Goal: Task Accomplishment & Management: Manage account settings

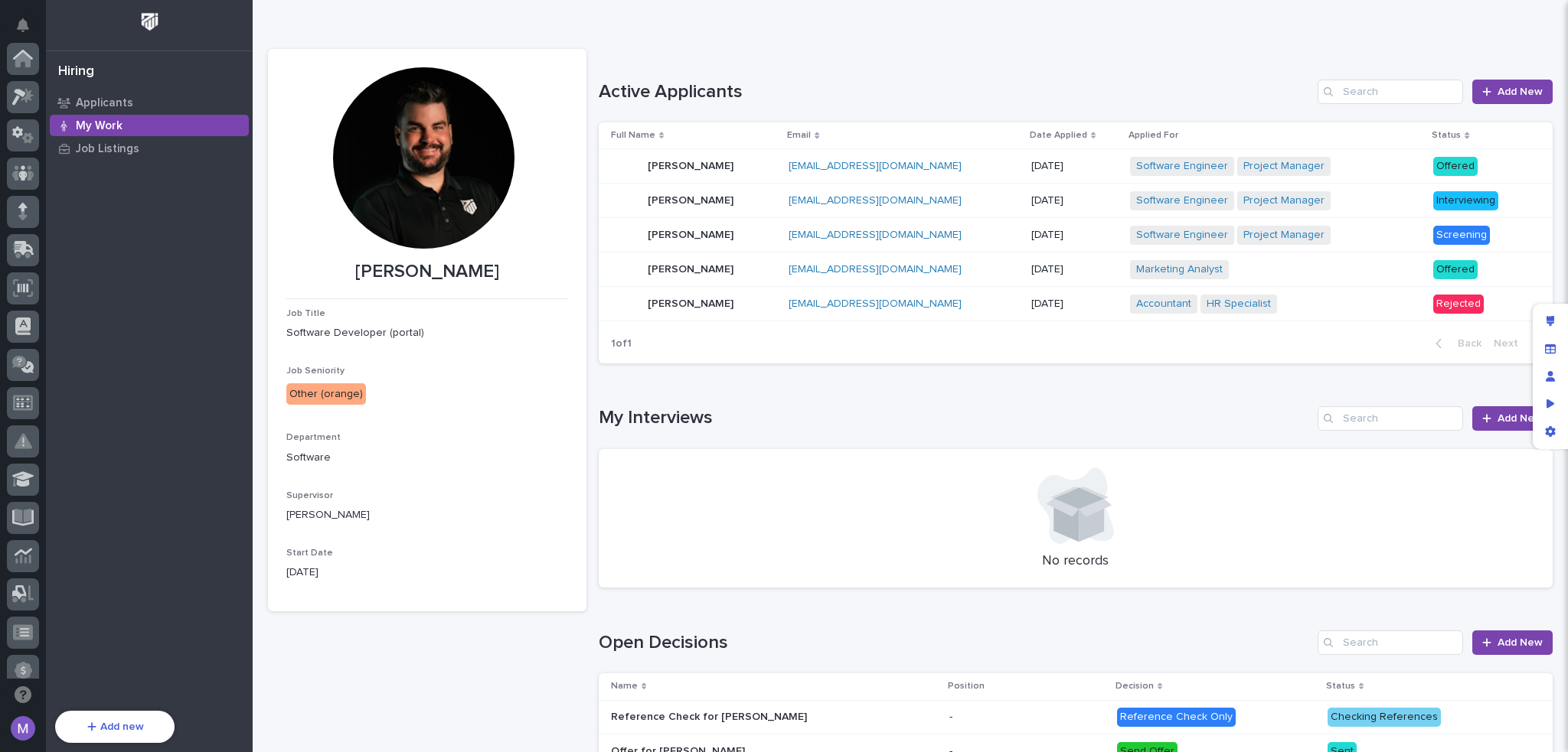
scroll to position [550, 0]
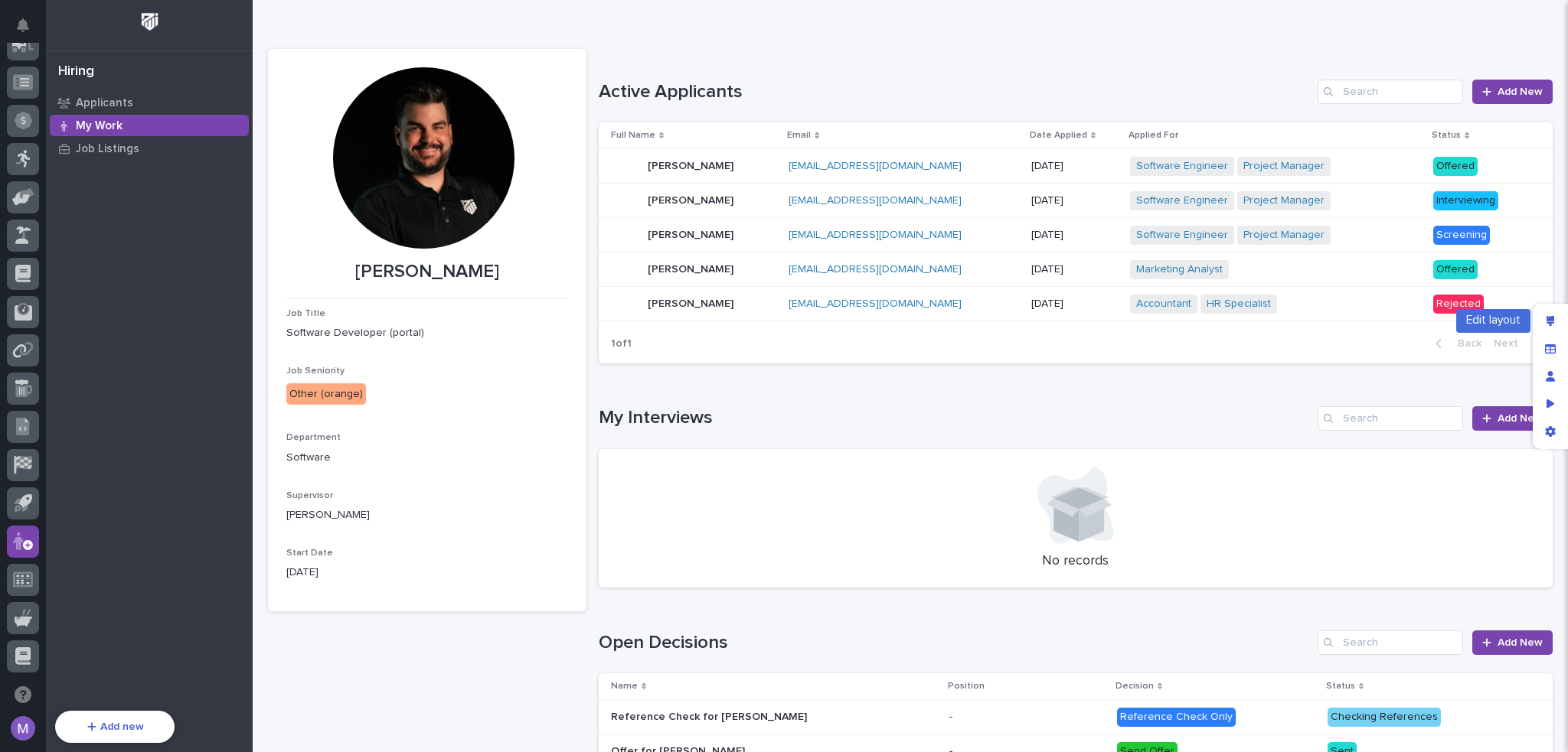
drag, startPoint x: 1540, startPoint y: 327, endPoint x: 1513, endPoint y: 342, distance: 30.9
click at [1540, 327] on div "Edit layout" at bounding box center [1550, 321] width 28 height 28
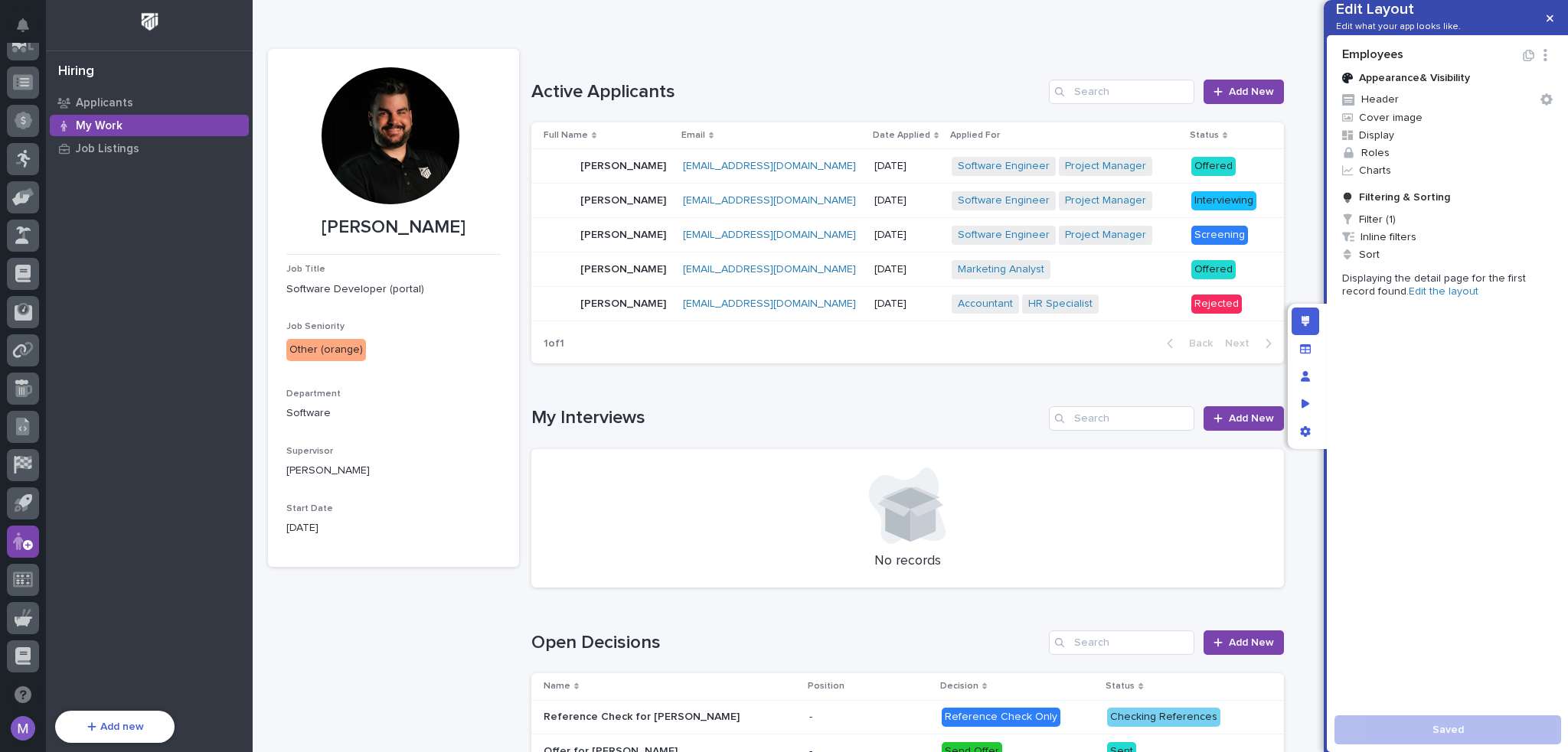
click at [1421, 297] on link "Edit the layout" at bounding box center [1443, 291] width 70 height 11
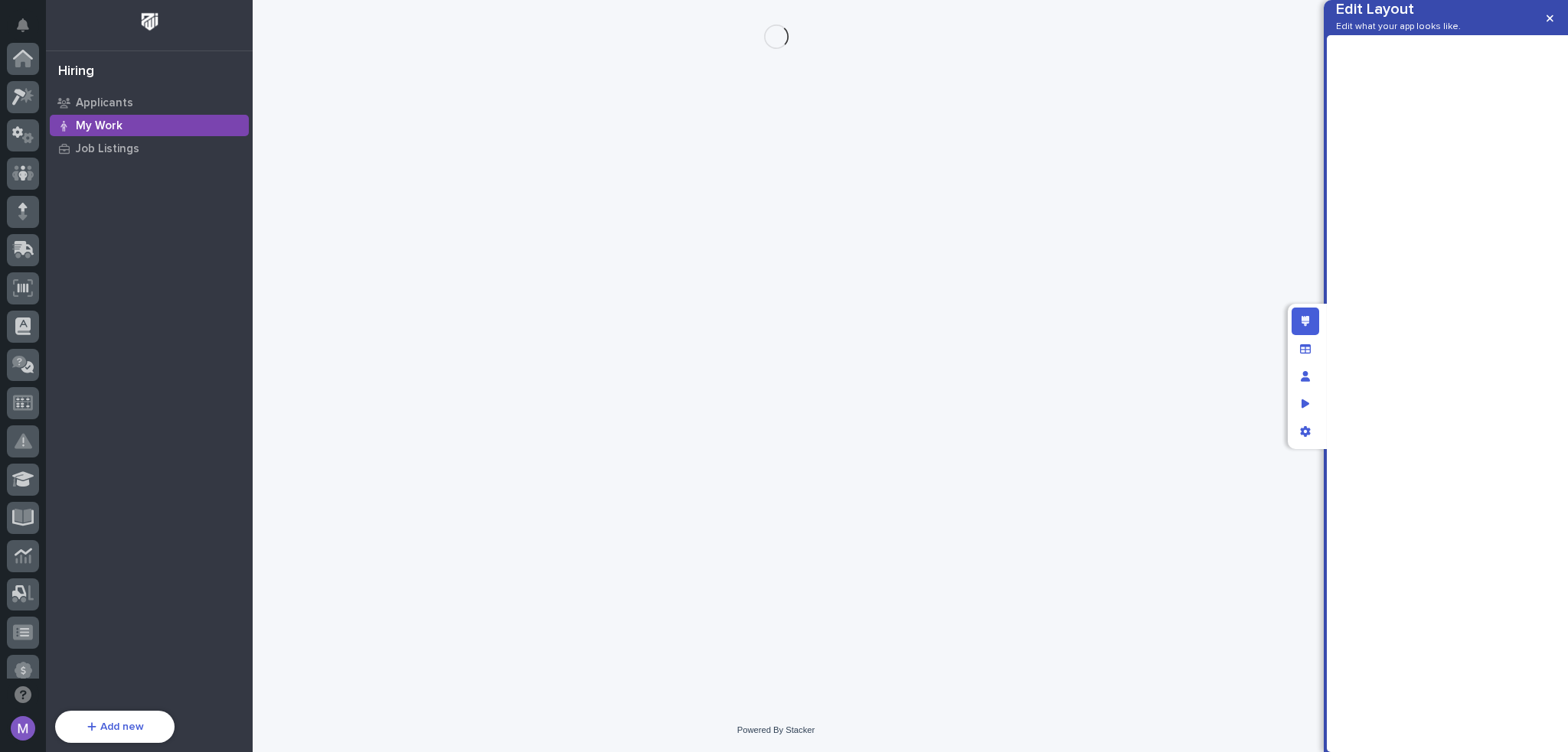
scroll to position [550, 0]
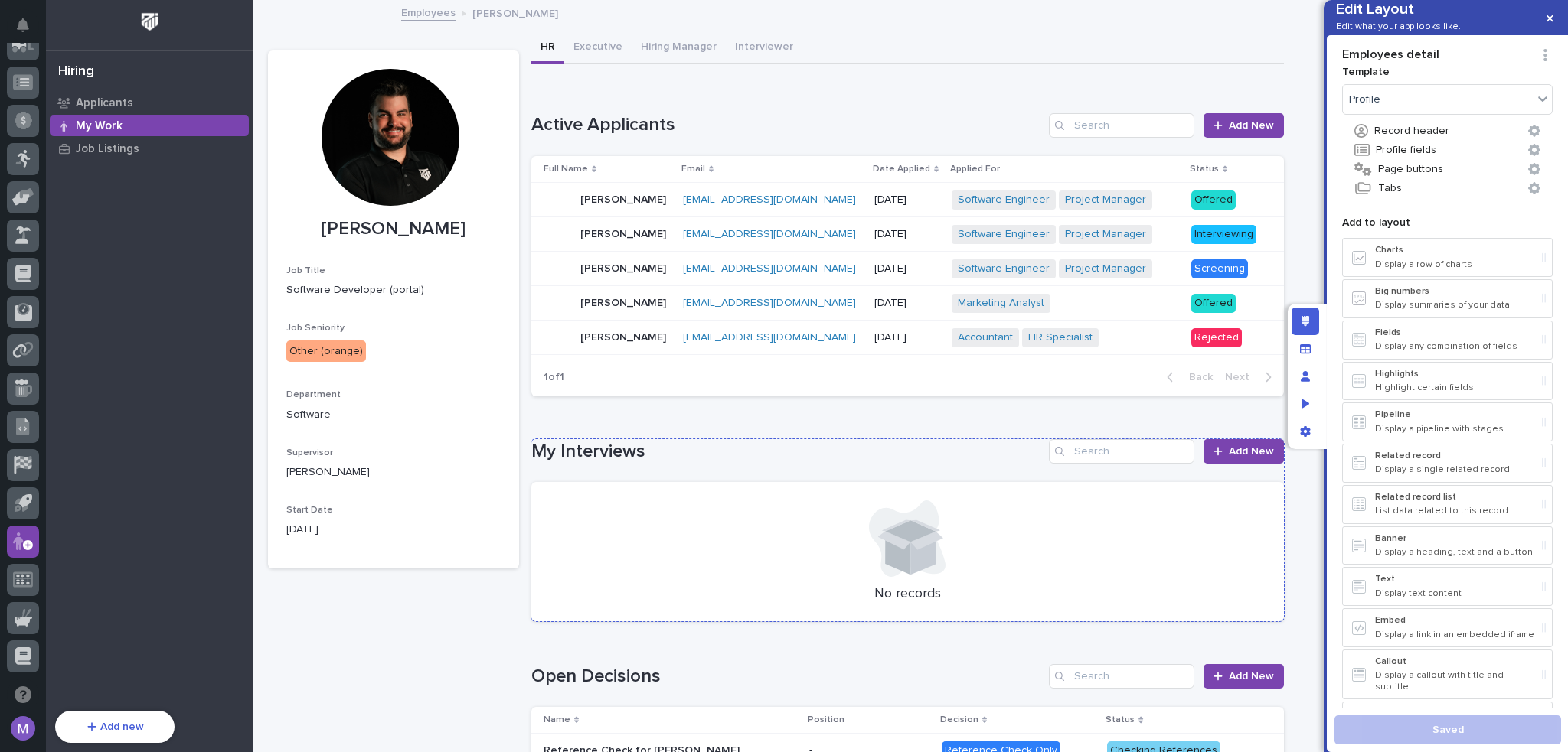
click at [915, 449] on h1 "My Interviews" at bounding box center [786, 451] width 511 height 22
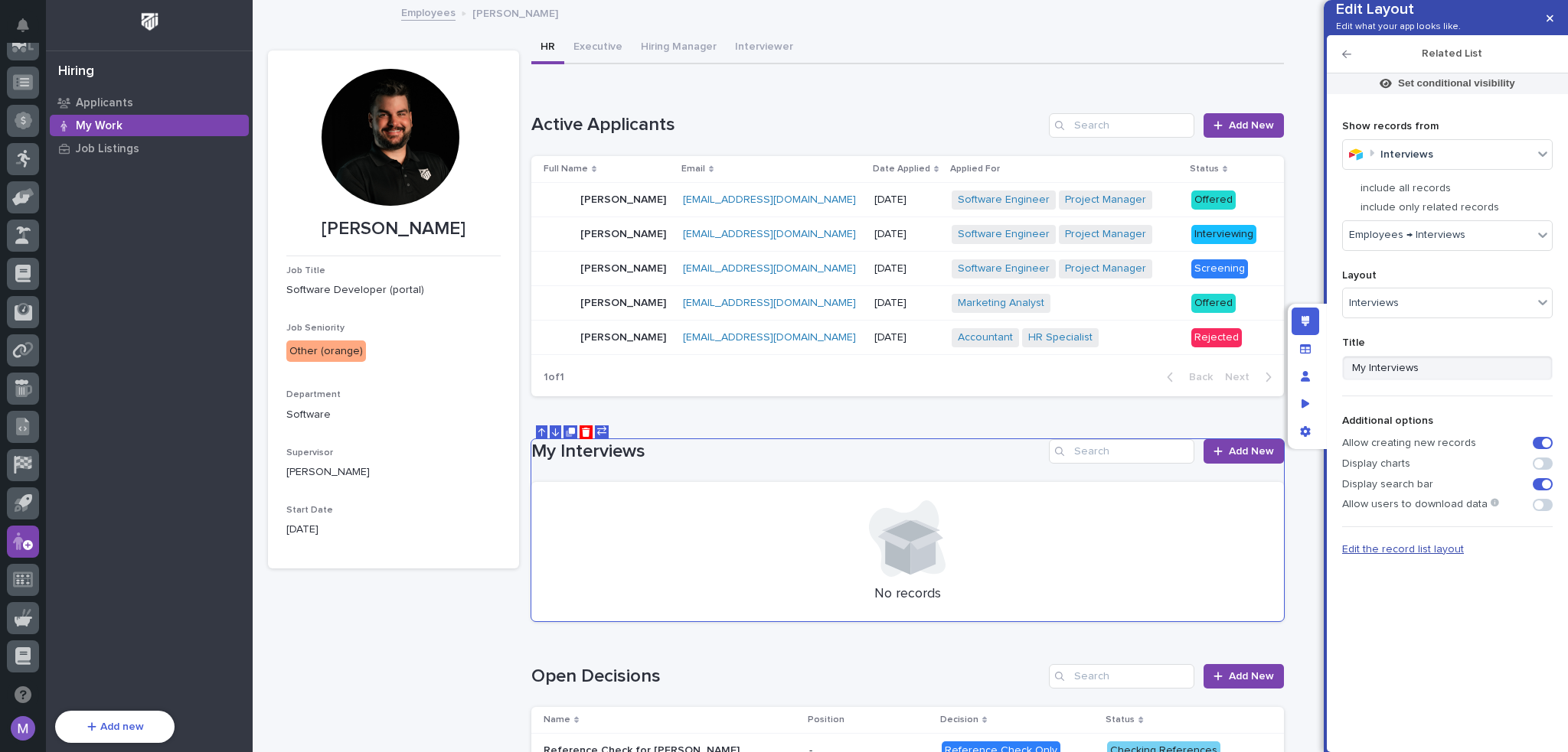
click at [1400, 554] on span "Edit the record list layout" at bounding box center [1403, 549] width 121 height 11
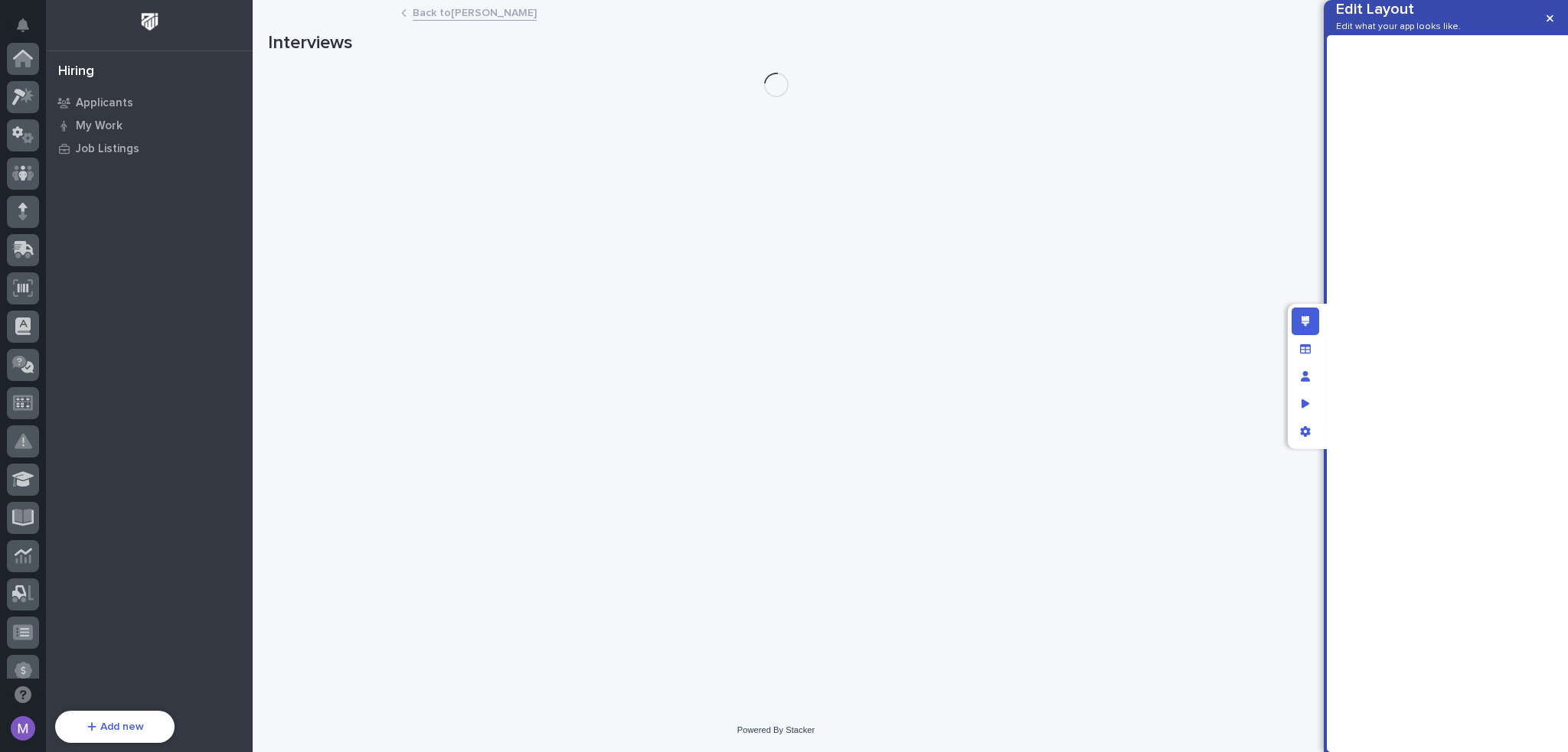
scroll to position [550, 0]
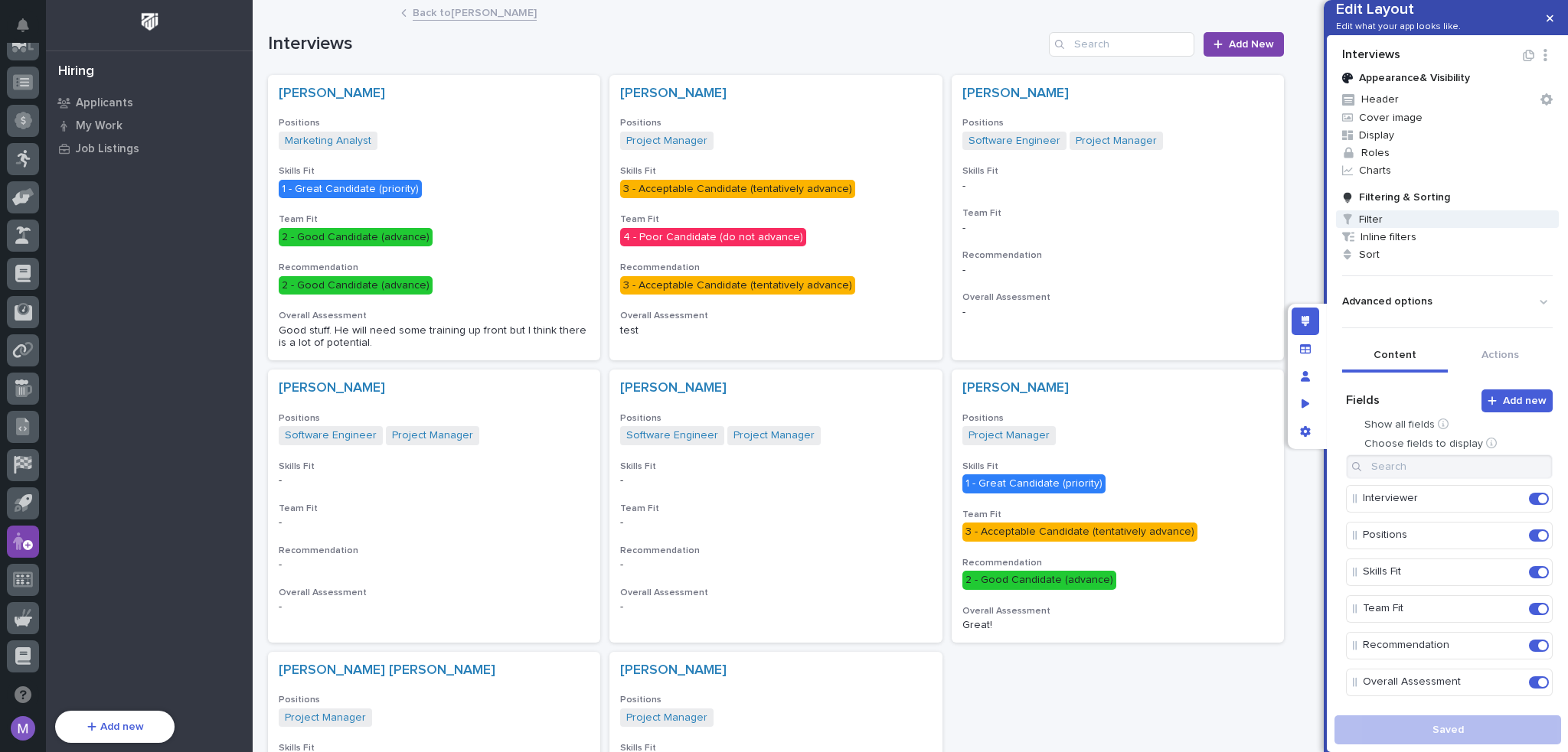
click at [1369, 228] on span "Filter" at bounding box center [1447, 219] width 223 height 18
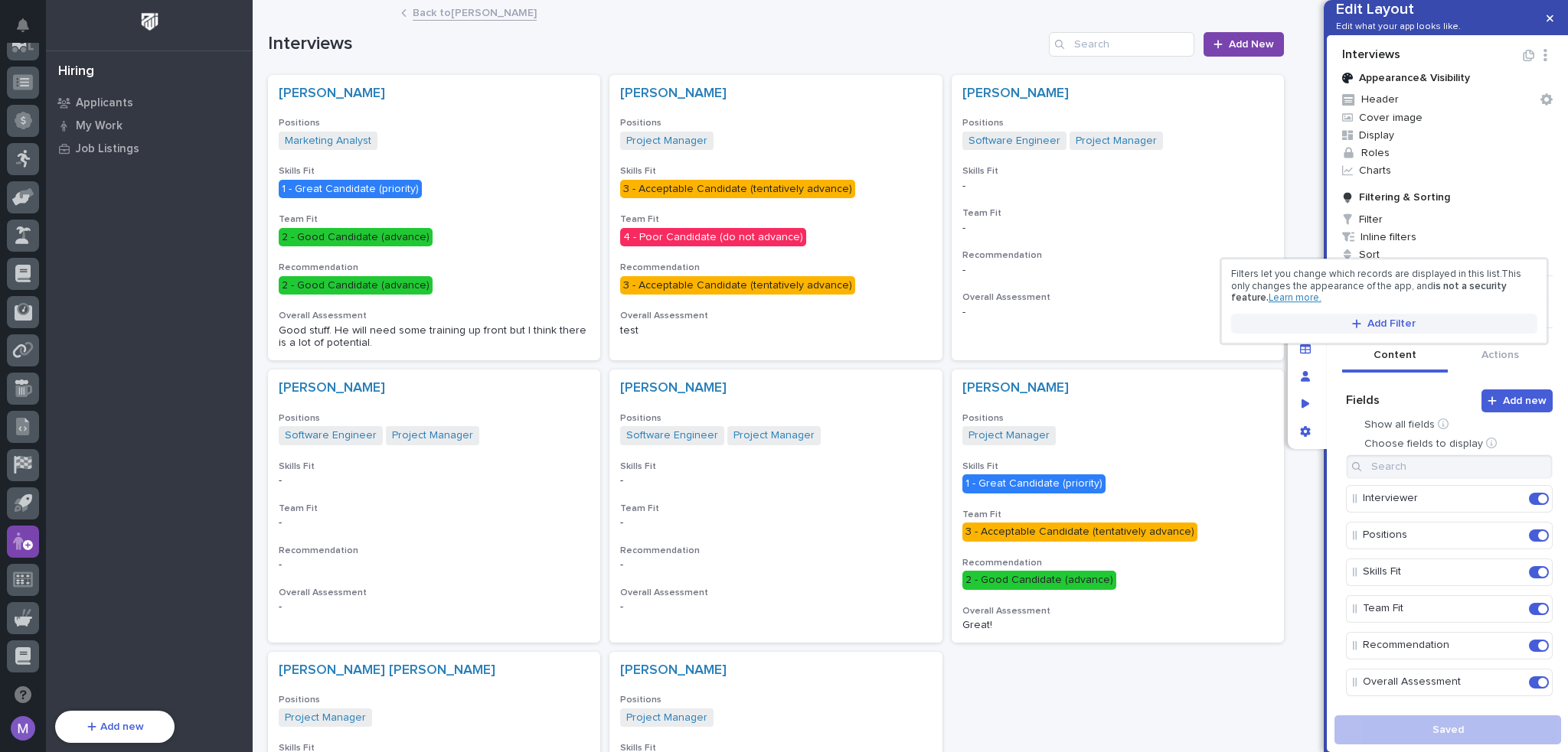
click at [1386, 321] on span "Add Filter" at bounding box center [1391, 323] width 49 height 14
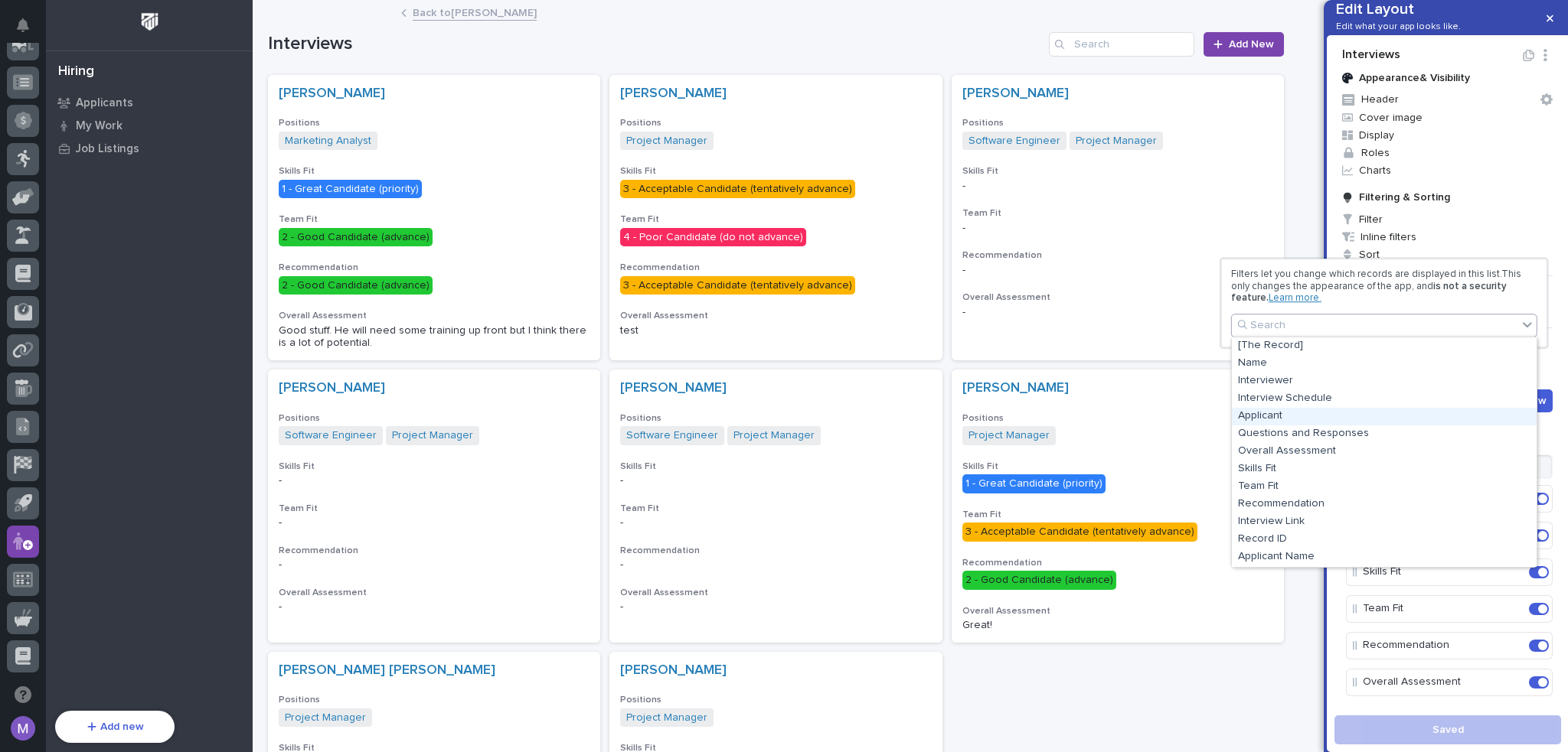
scroll to position [315, 0]
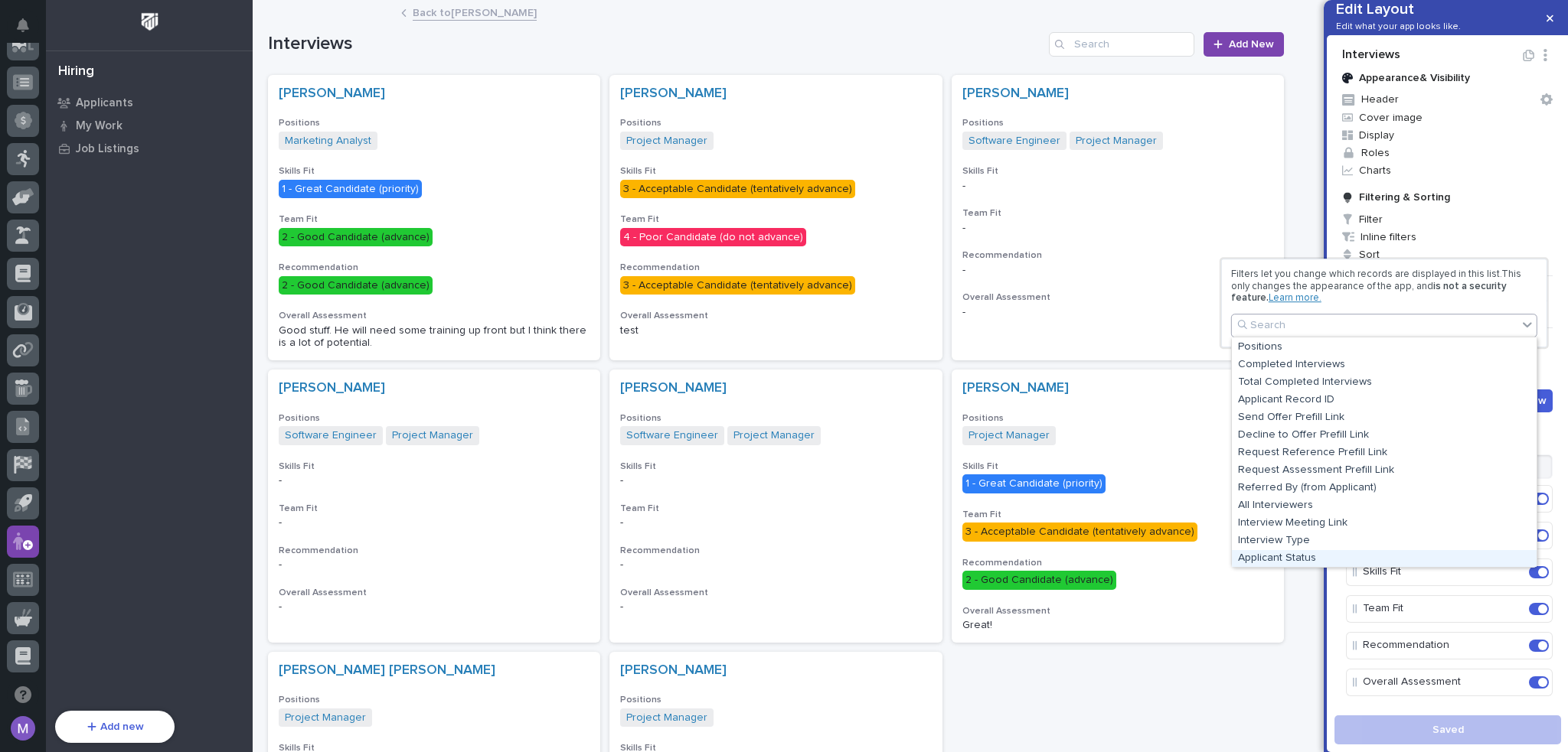
click at [1317, 553] on div "Applicant Status" at bounding box center [1384, 559] width 305 height 18
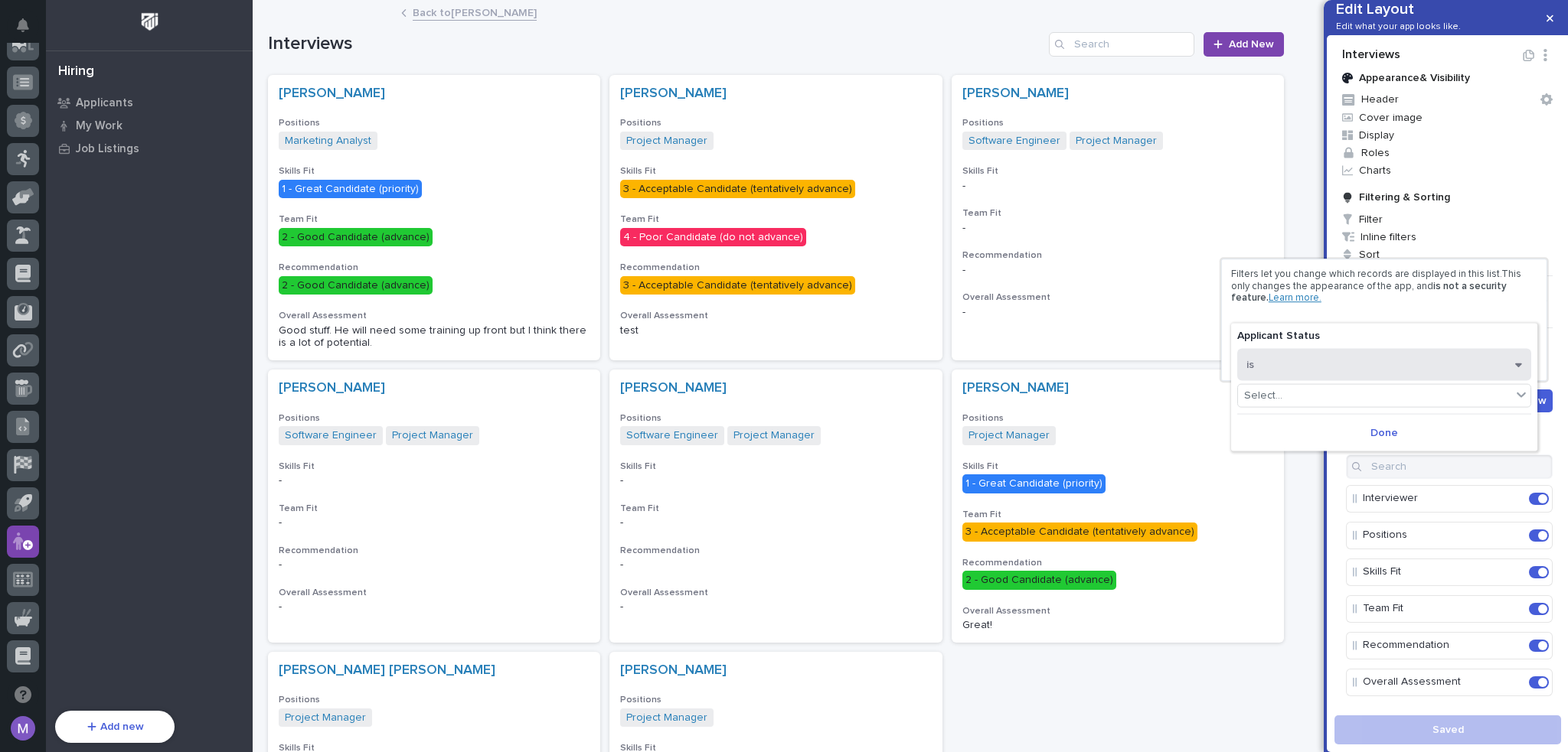
click at [1342, 374] on button "is" at bounding box center [1383, 364] width 294 height 32
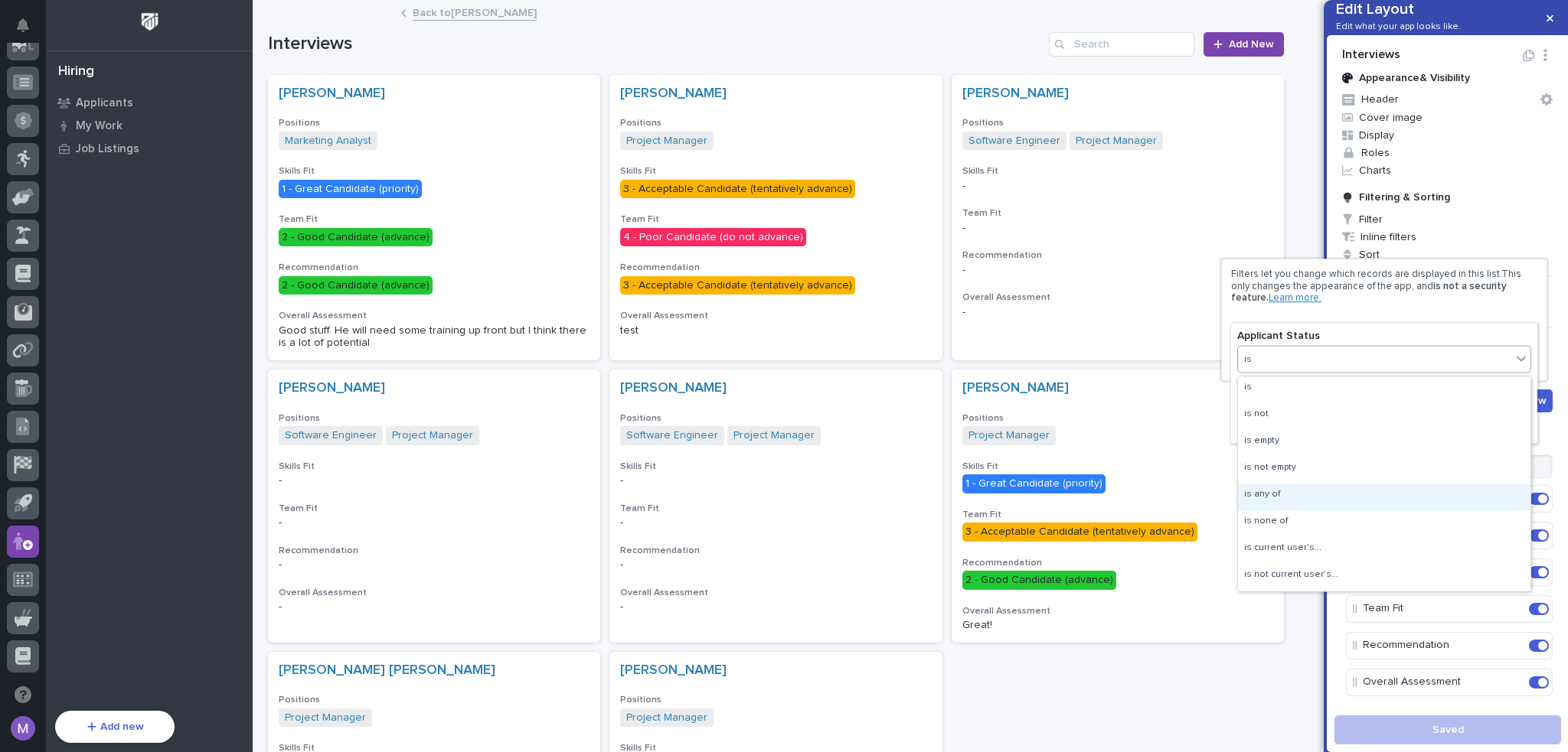
drag, startPoint x: 1318, startPoint y: 481, endPoint x: 1324, endPoint y: 476, distance: 7.8
click at [1317, 498] on div "is any of" at bounding box center [1383, 496] width 292 height 27
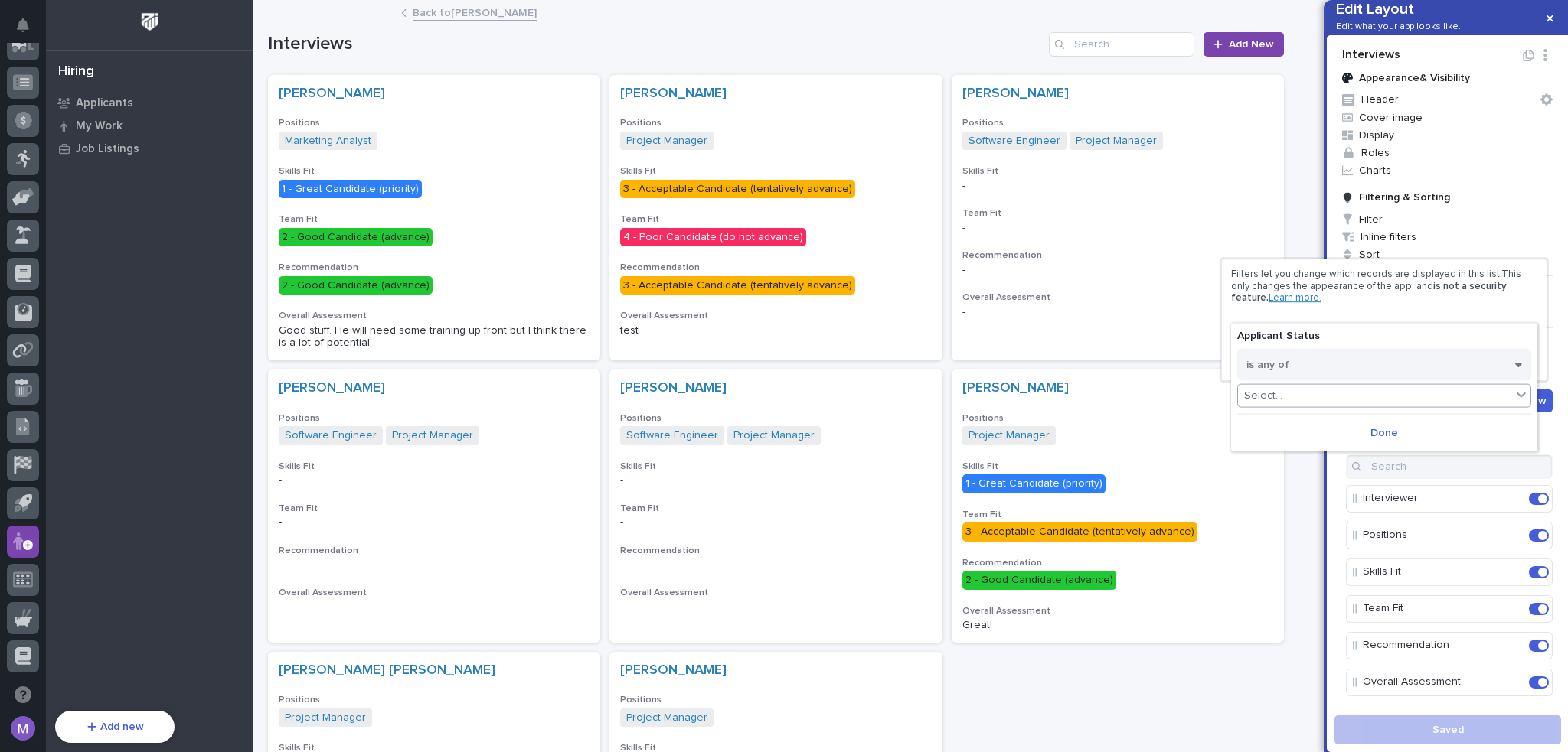
click at [1341, 397] on div "Select..." at bounding box center [1374, 395] width 273 height 22
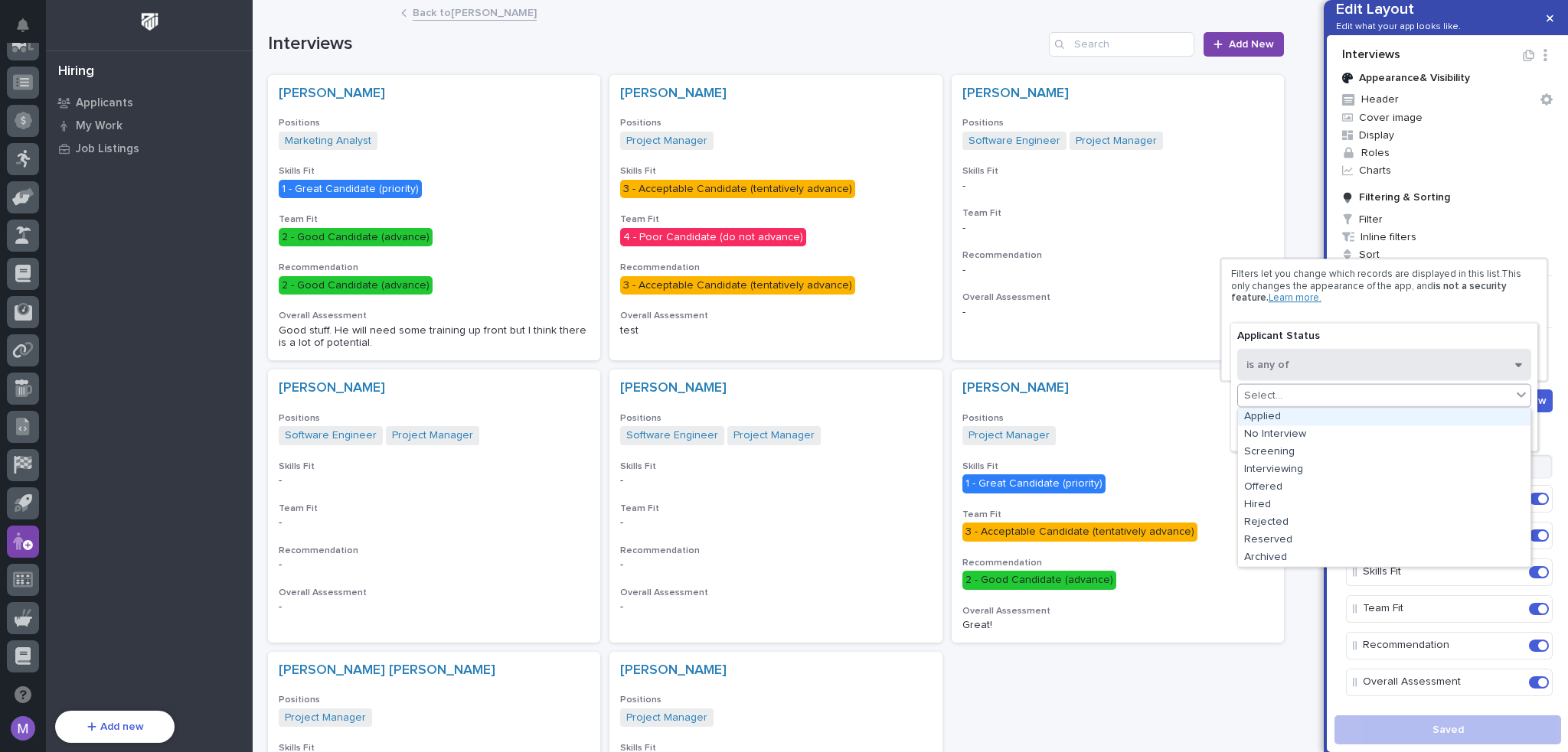
click at [1326, 365] on button "is any of" at bounding box center [1383, 364] width 294 height 32
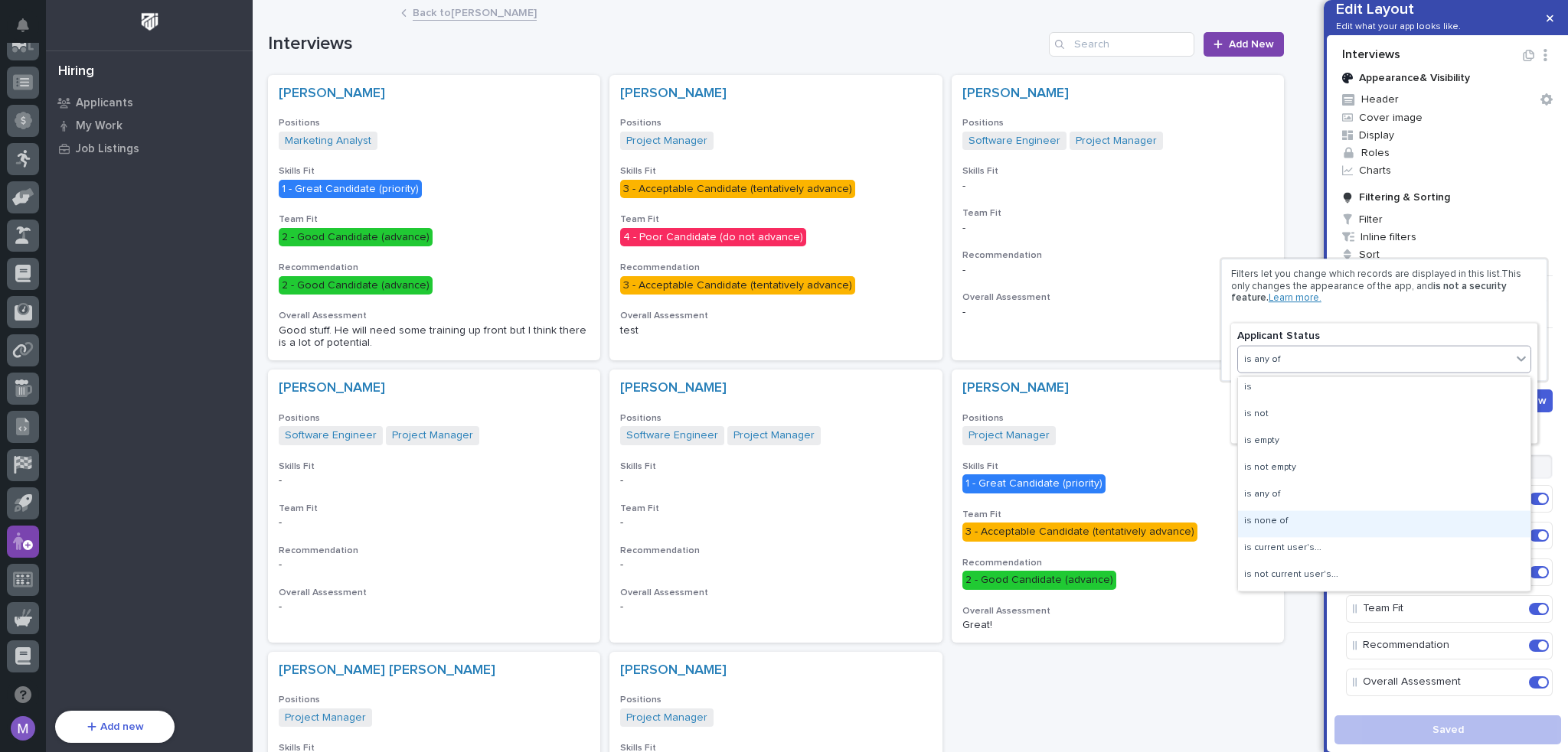
click at [1314, 516] on div "is none of" at bounding box center [1383, 523] width 292 height 27
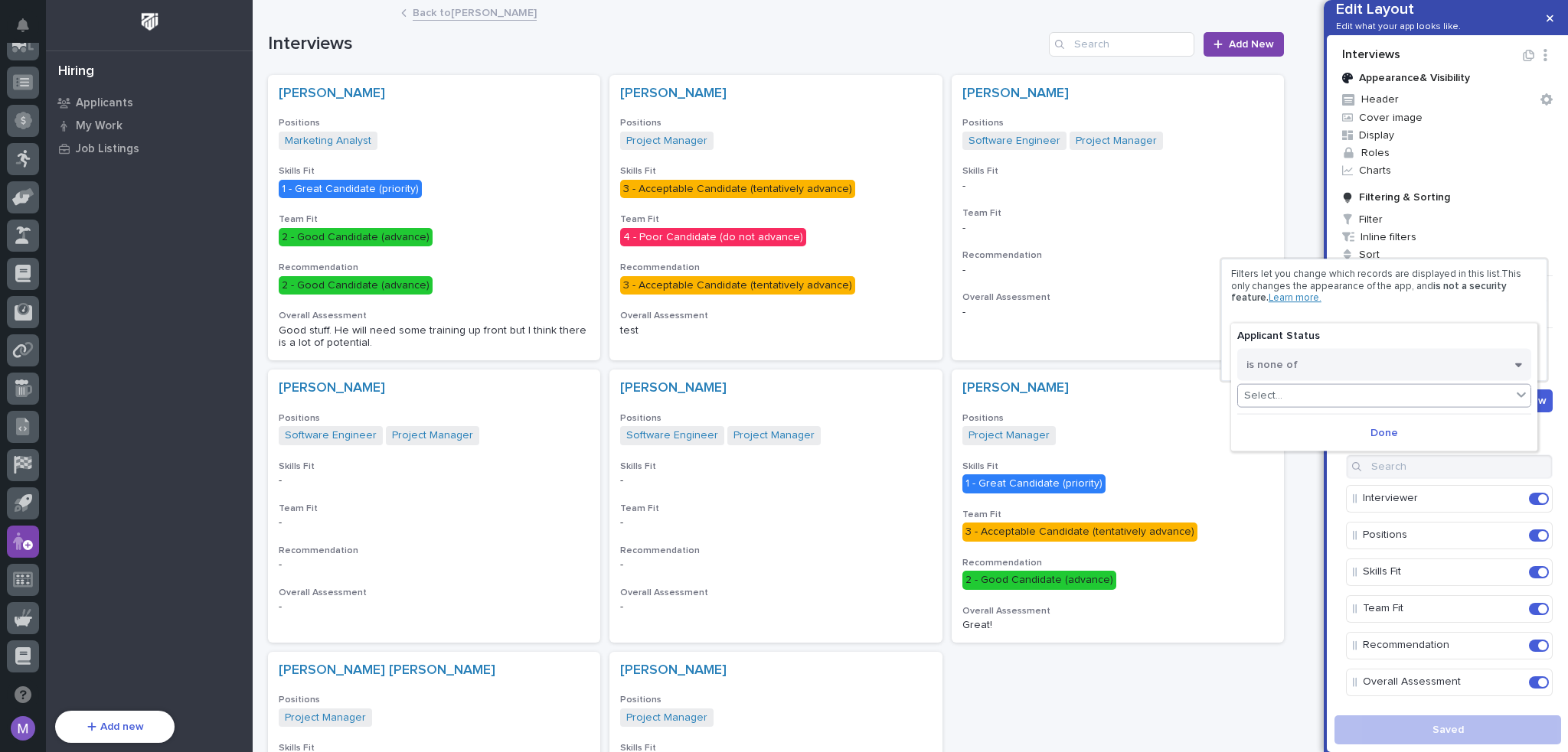
click at [1324, 394] on div "Select..." at bounding box center [1374, 395] width 273 height 22
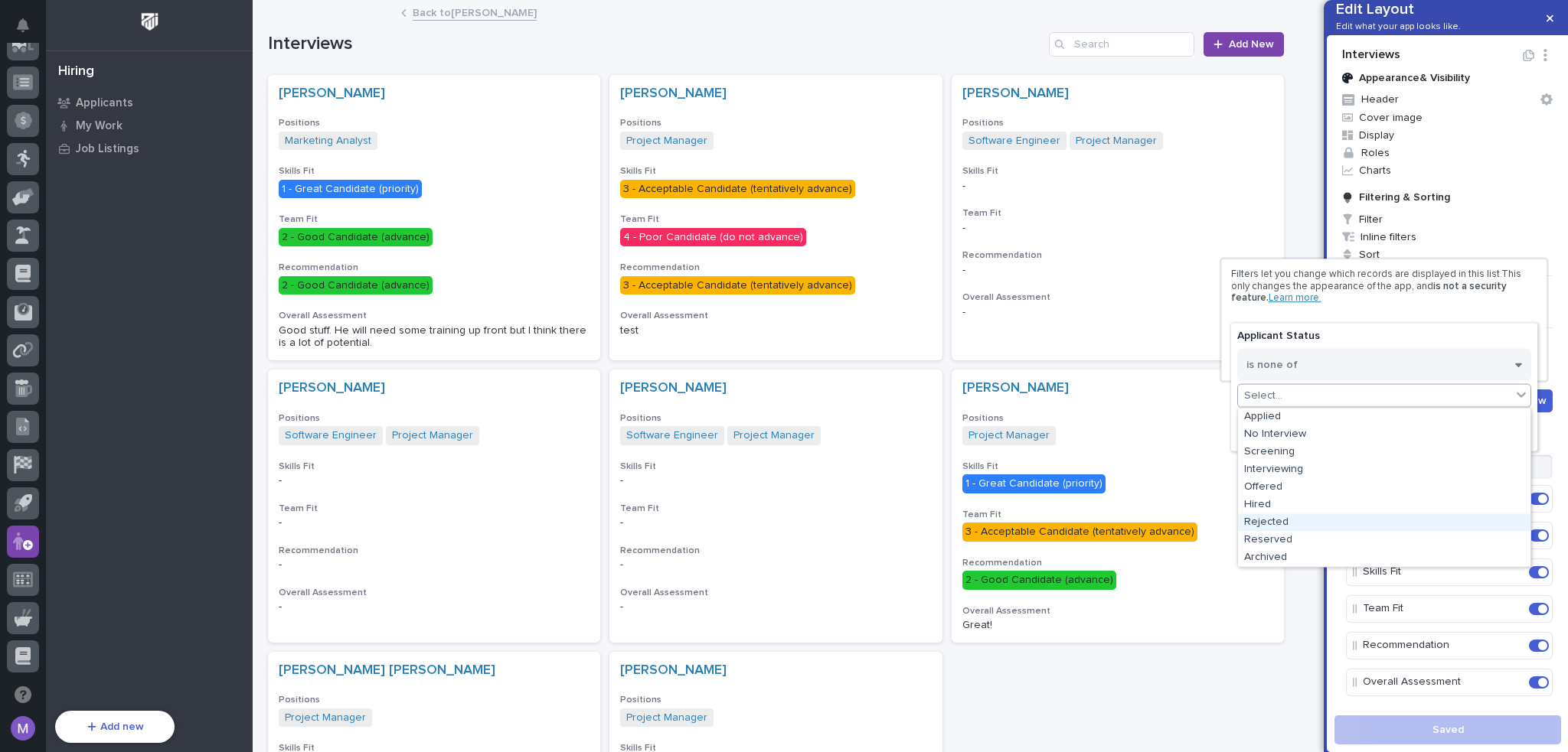
click at [1297, 529] on div "Rejected" at bounding box center [1383, 522] width 292 height 18
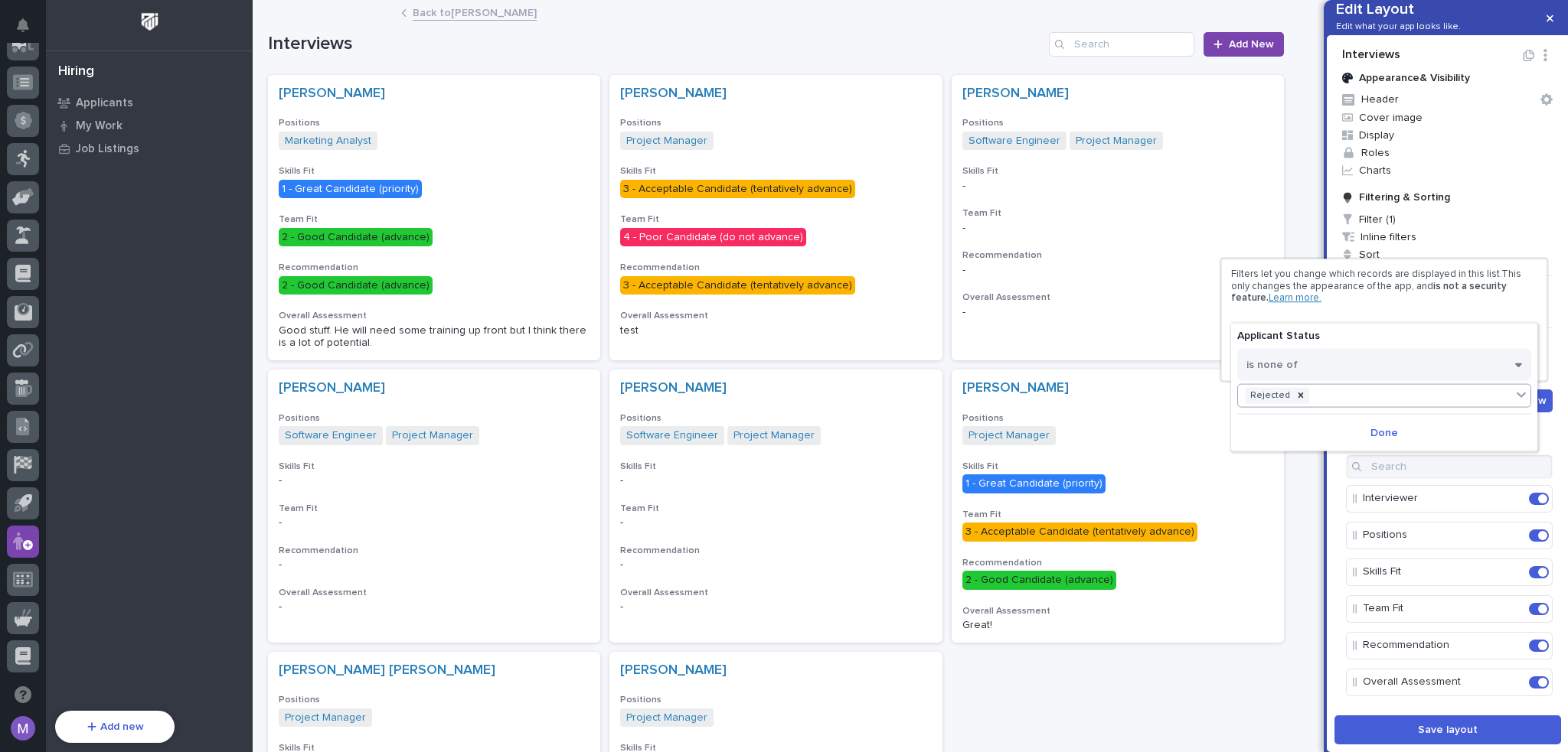
click at [1330, 399] on div "Rejected" at bounding box center [1374, 395] width 273 height 22
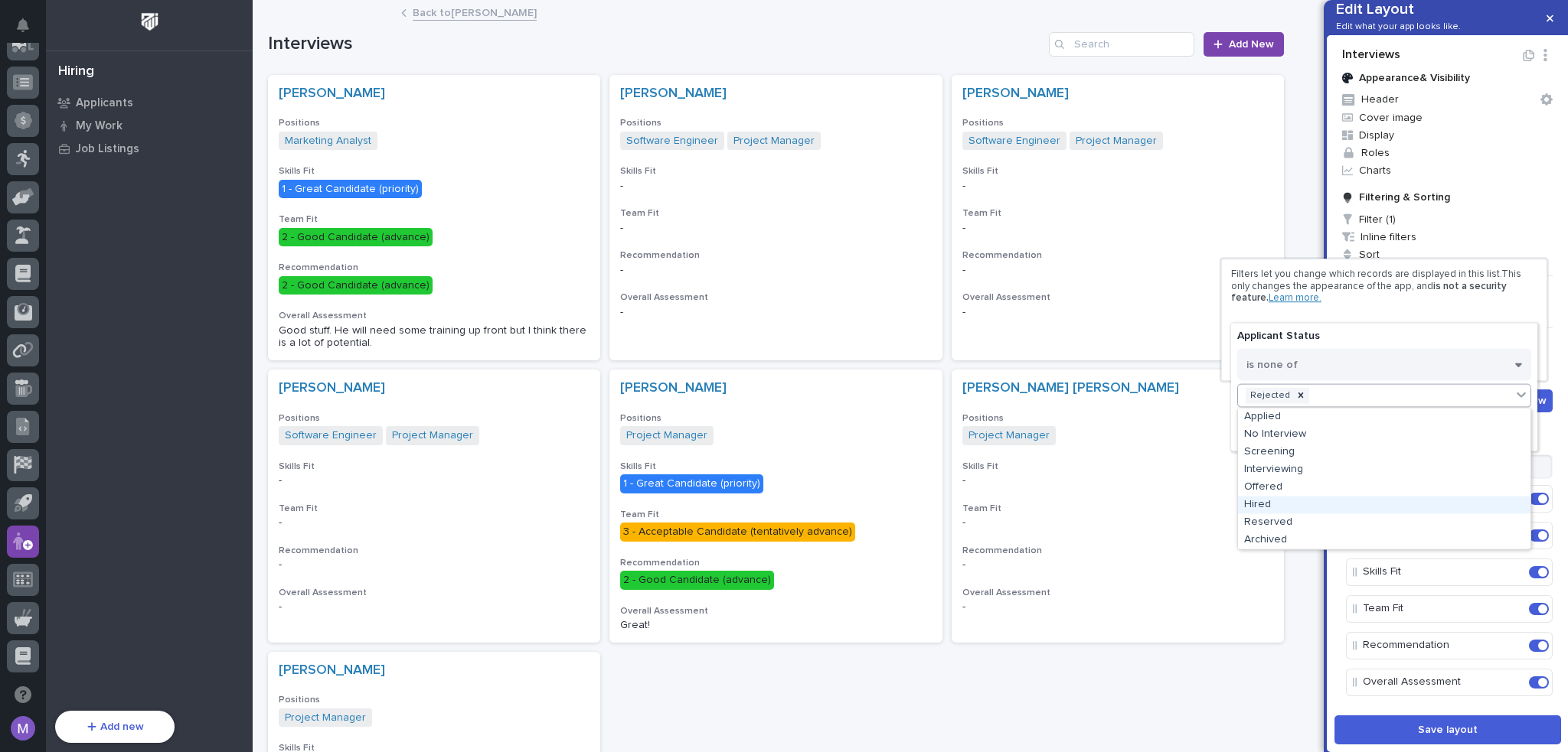
click at [1320, 508] on div "Hired" at bounding box center [1383, 504] width 292 height 18
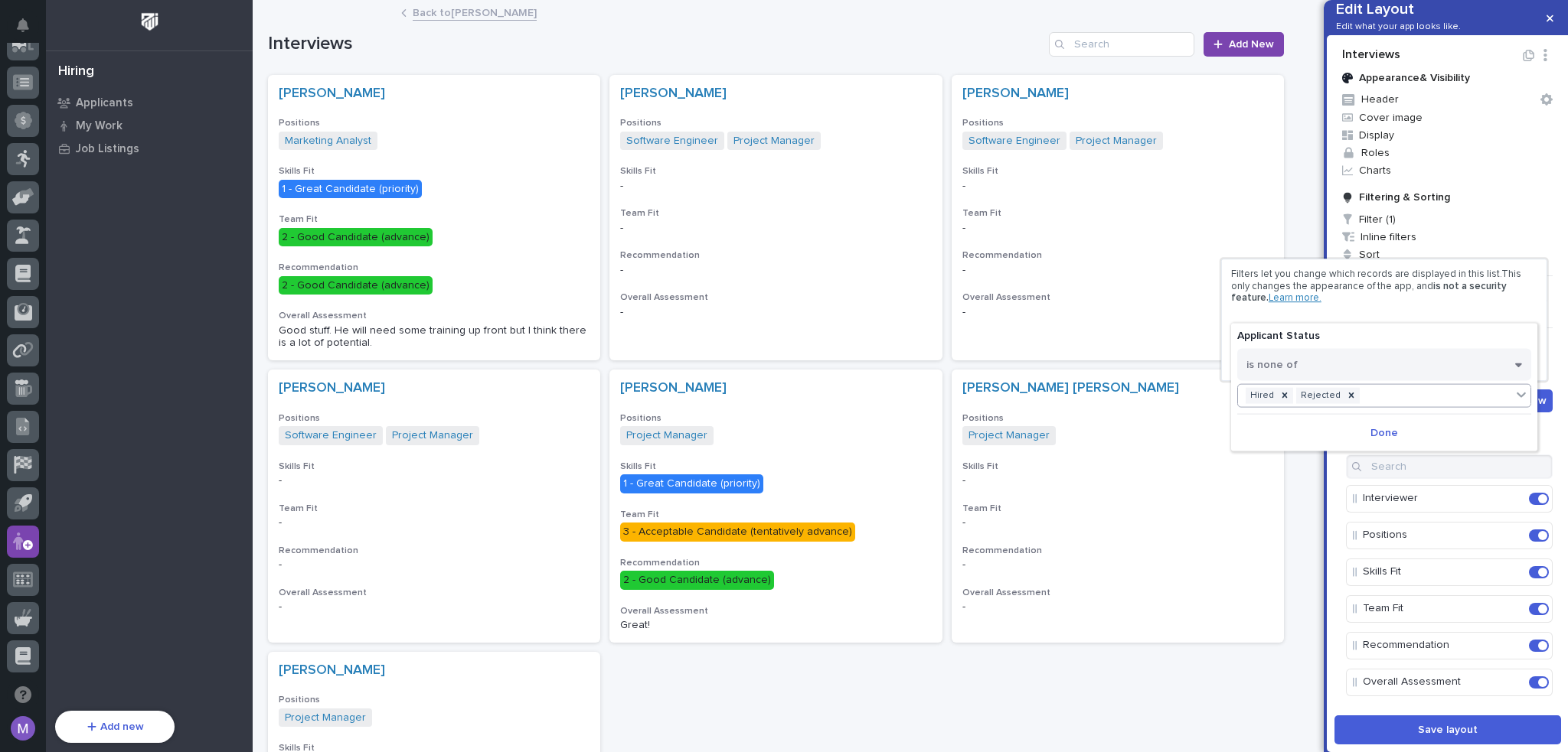
click at [1374, 400] on div "Hired Rejected" at bounding box center [1374, 395] width 273 height 22
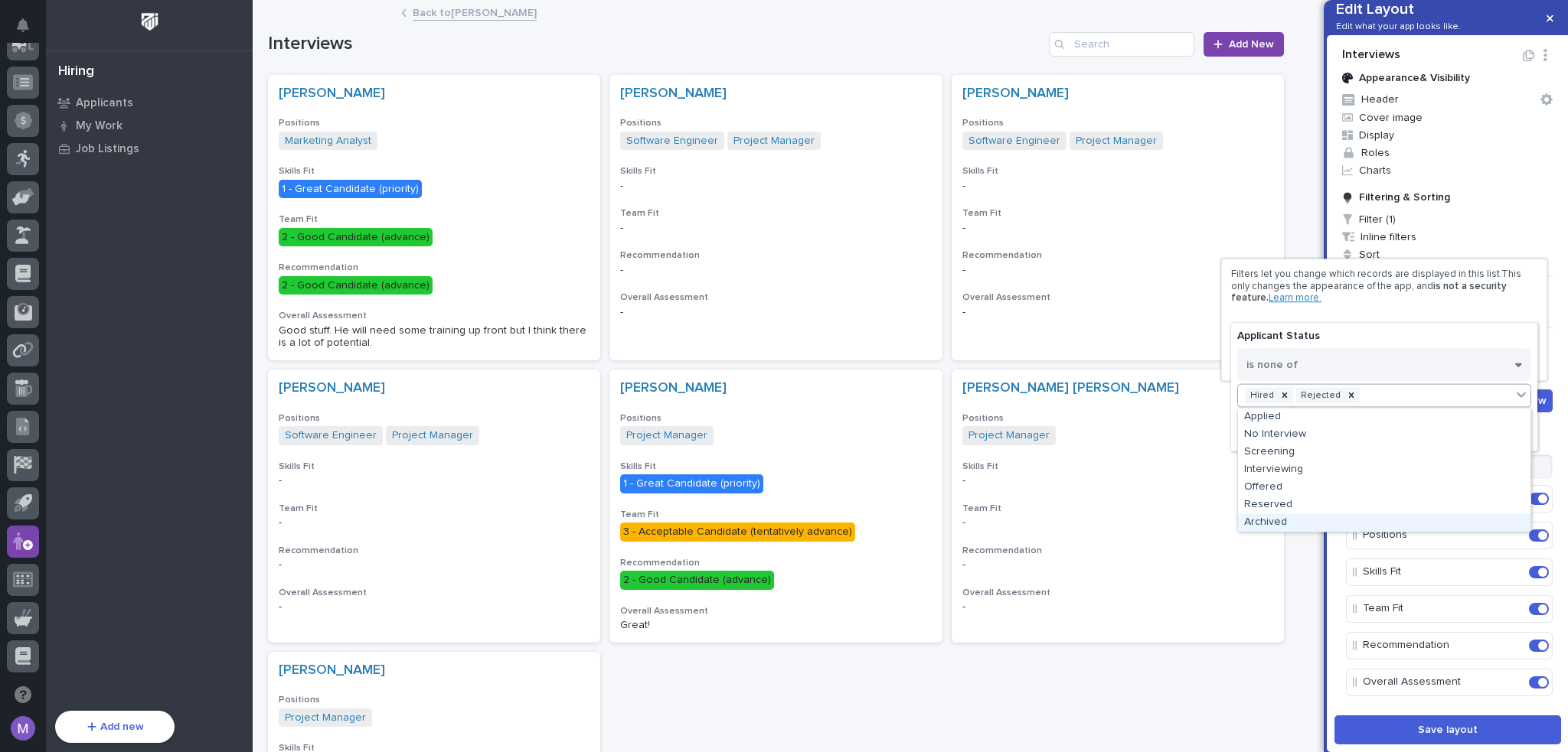
click at [1342, 518] on div "Archived" at bounding box center [1383, 522] width 292 height 18
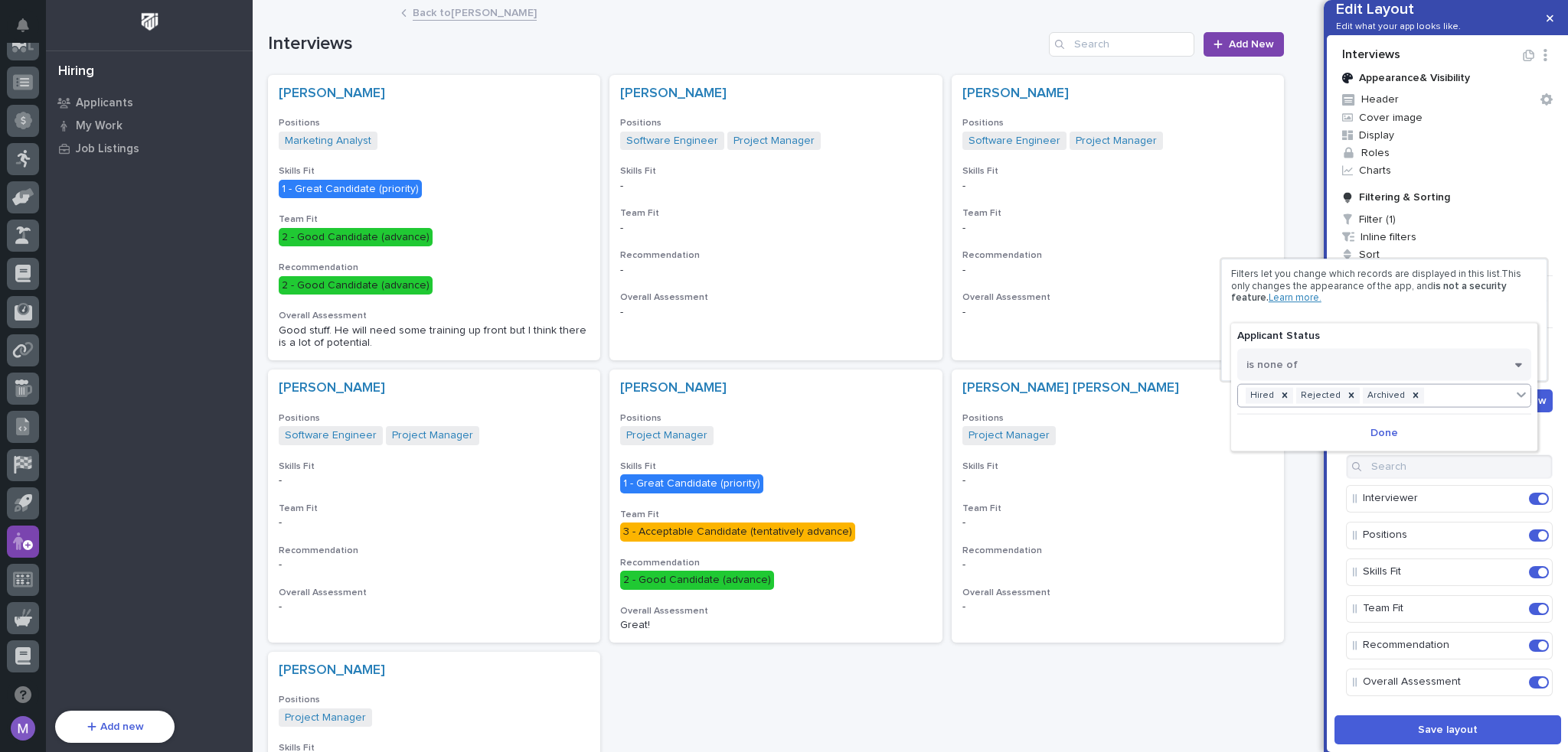
click at [1436, 397] on div "Hired Rejected Archived" at bounding box center [1374, 395] width 273 height 22
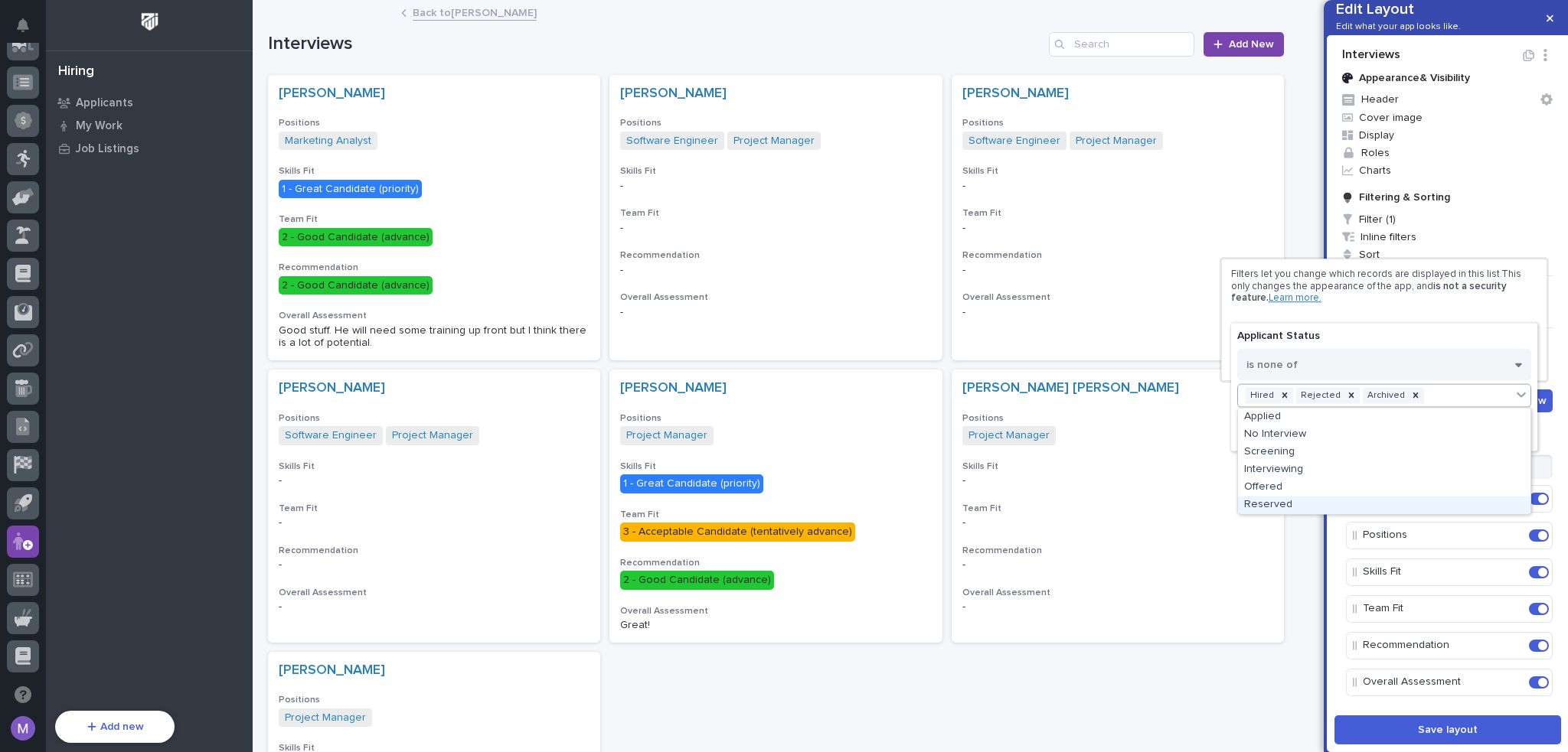
click at [1336, 501] on div "Reserved" at bounding box center [1383, 504] width 292 height 18
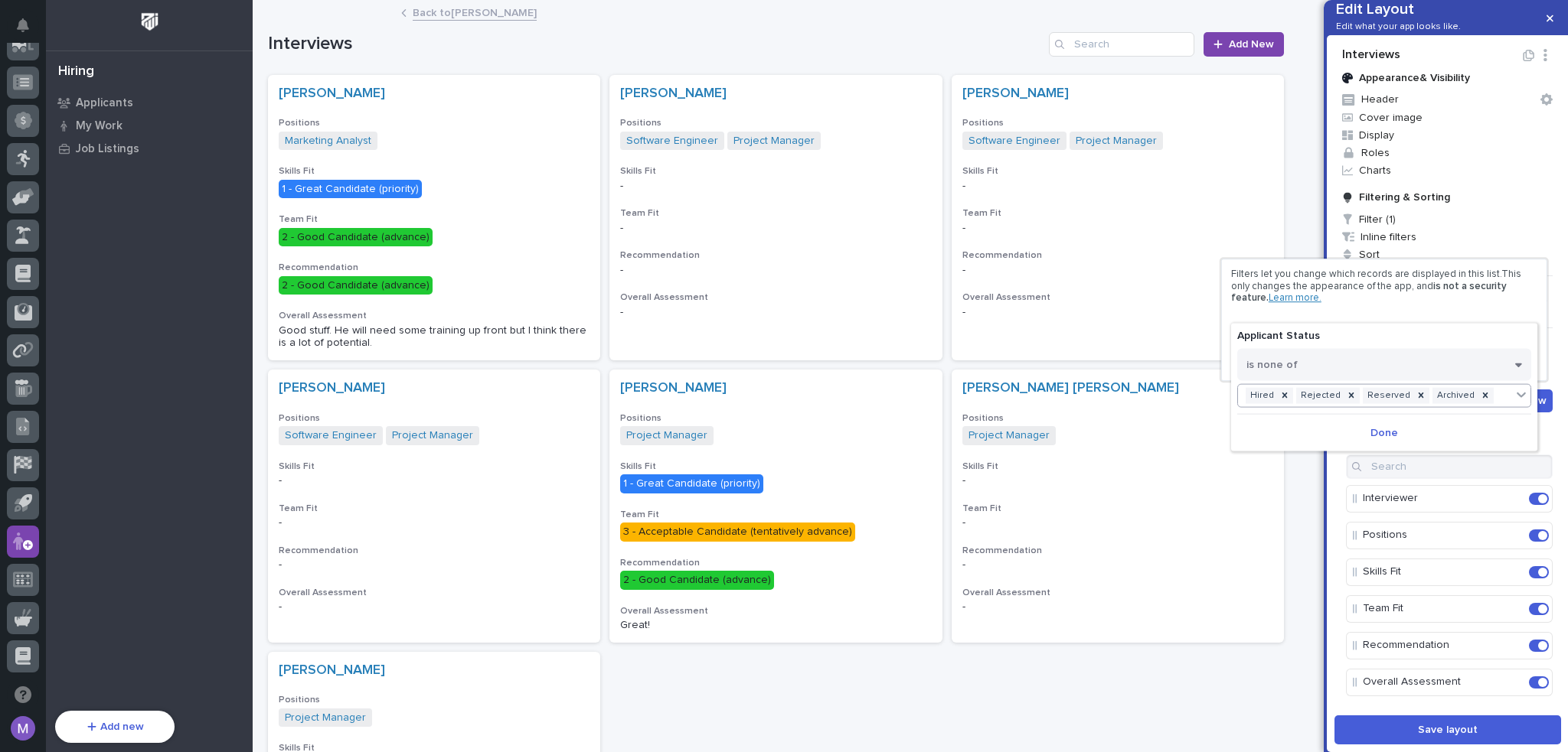
click at [1489, 394] on div "Hired Rejected Reserved Archived" at bounding box center [1374, 395] width 273 height 22
click at [1364, 431] on button "Done" at bounding box center [1383, 432] width 294 height 24
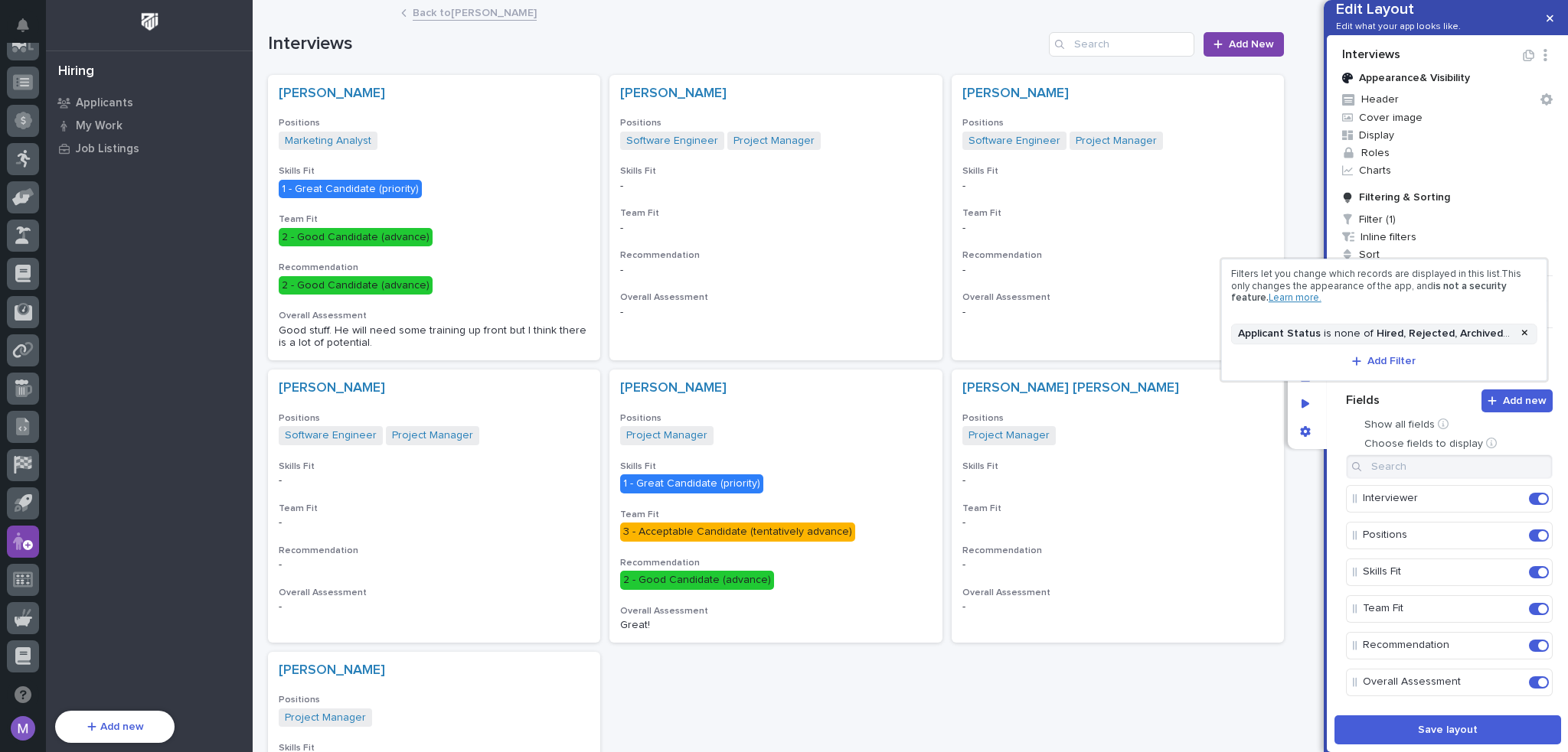
click at [1337, 467] on div at bounding box center [784, 376] width 1568 height 752
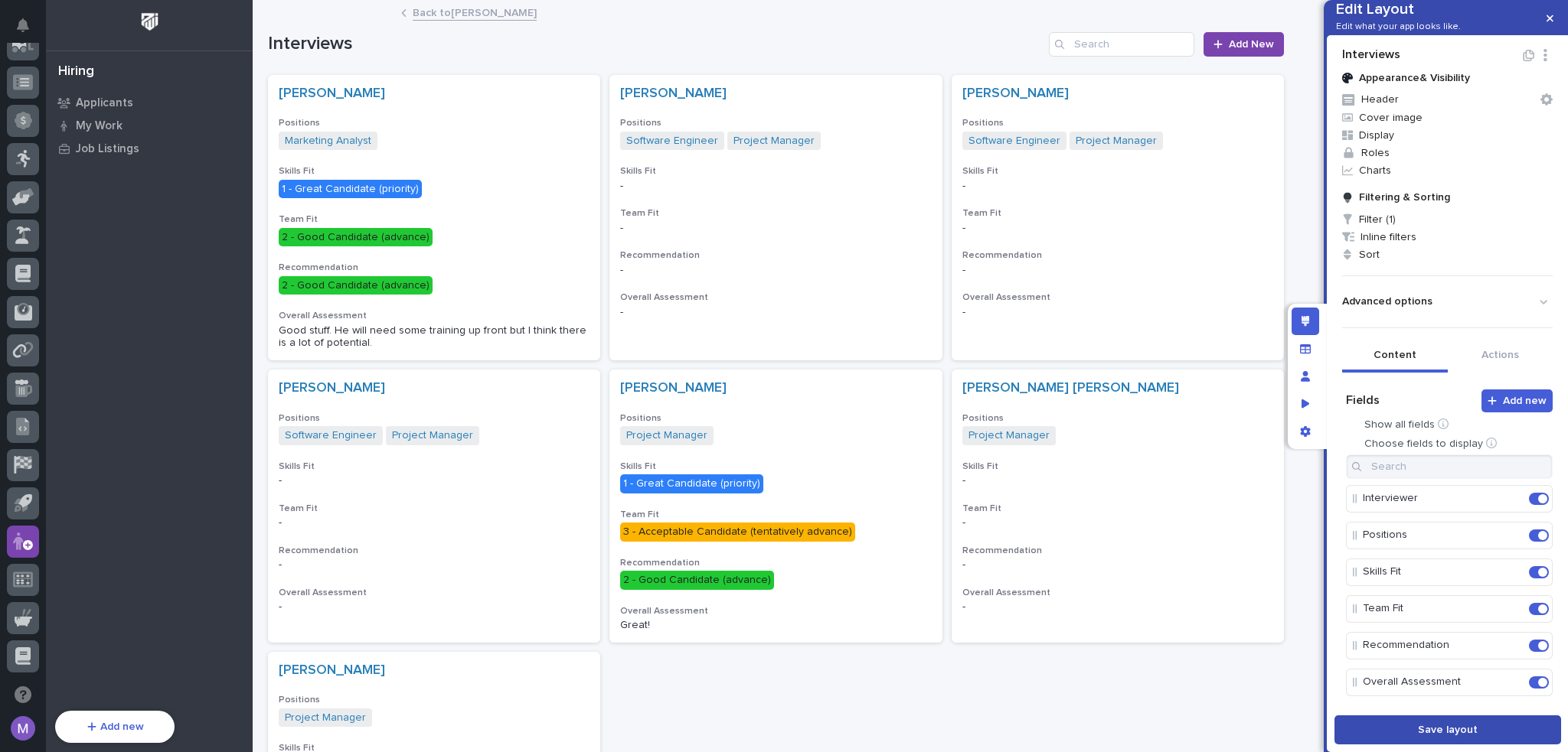
click at [1452, 736] on span "Save layout" at bounding box center [1447, 729] width 60 height 14
click at [121, 109] on p "Applicants" at bounding box center [104, 103] width 58 height 14
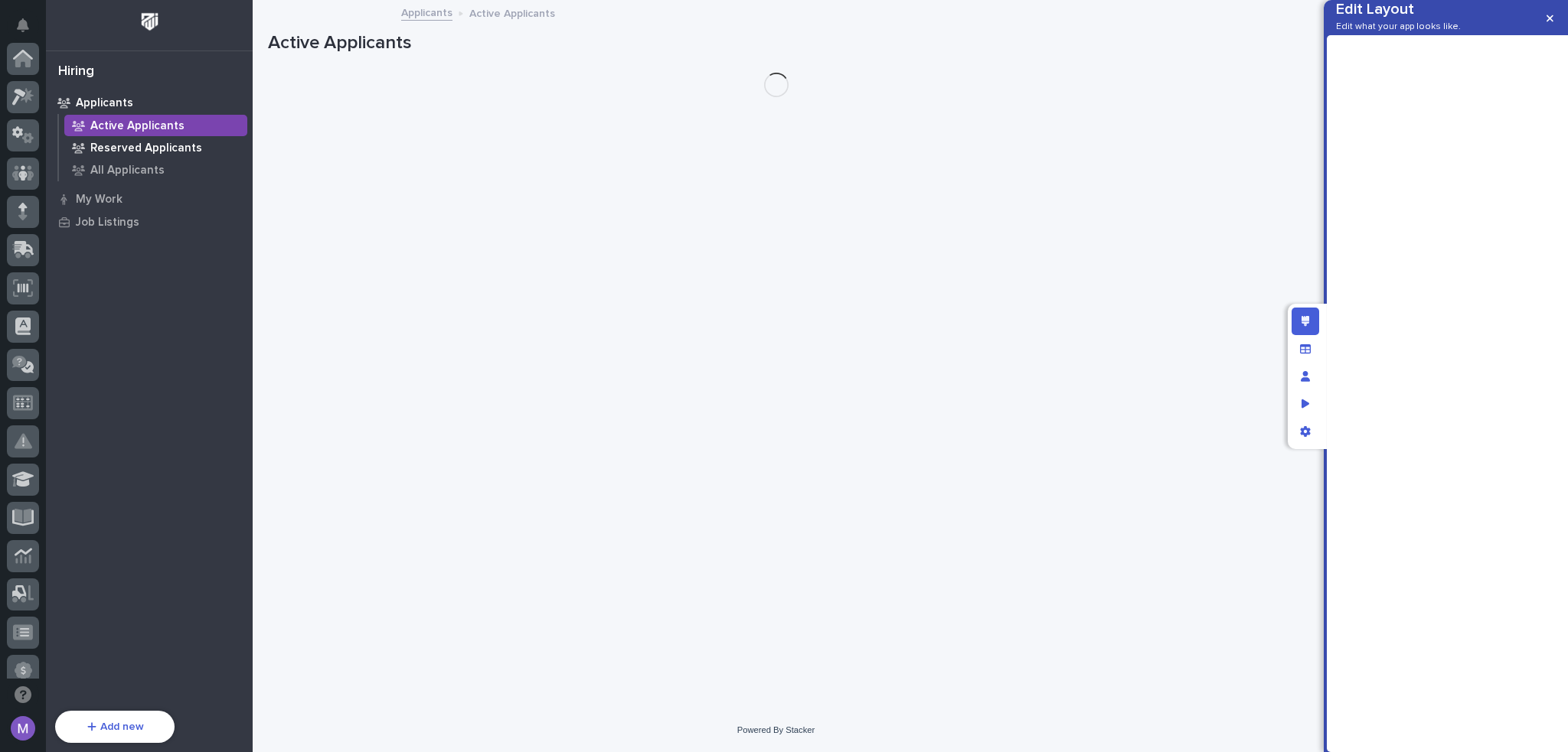
scroll to position [550, 0]
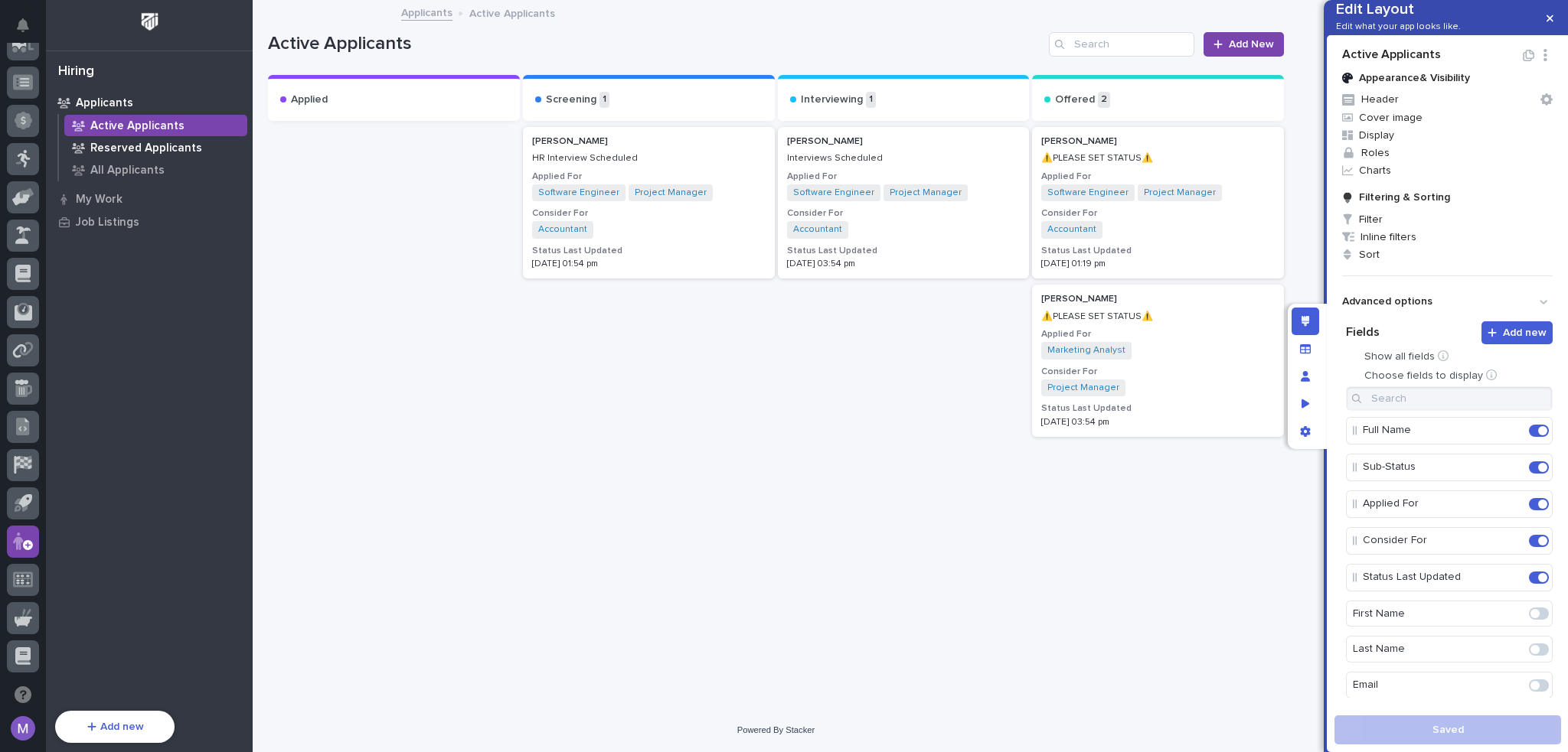
click at [128, 147] on p "Reserved Applicants" at bounding box center [147, 148] width 112 height 14
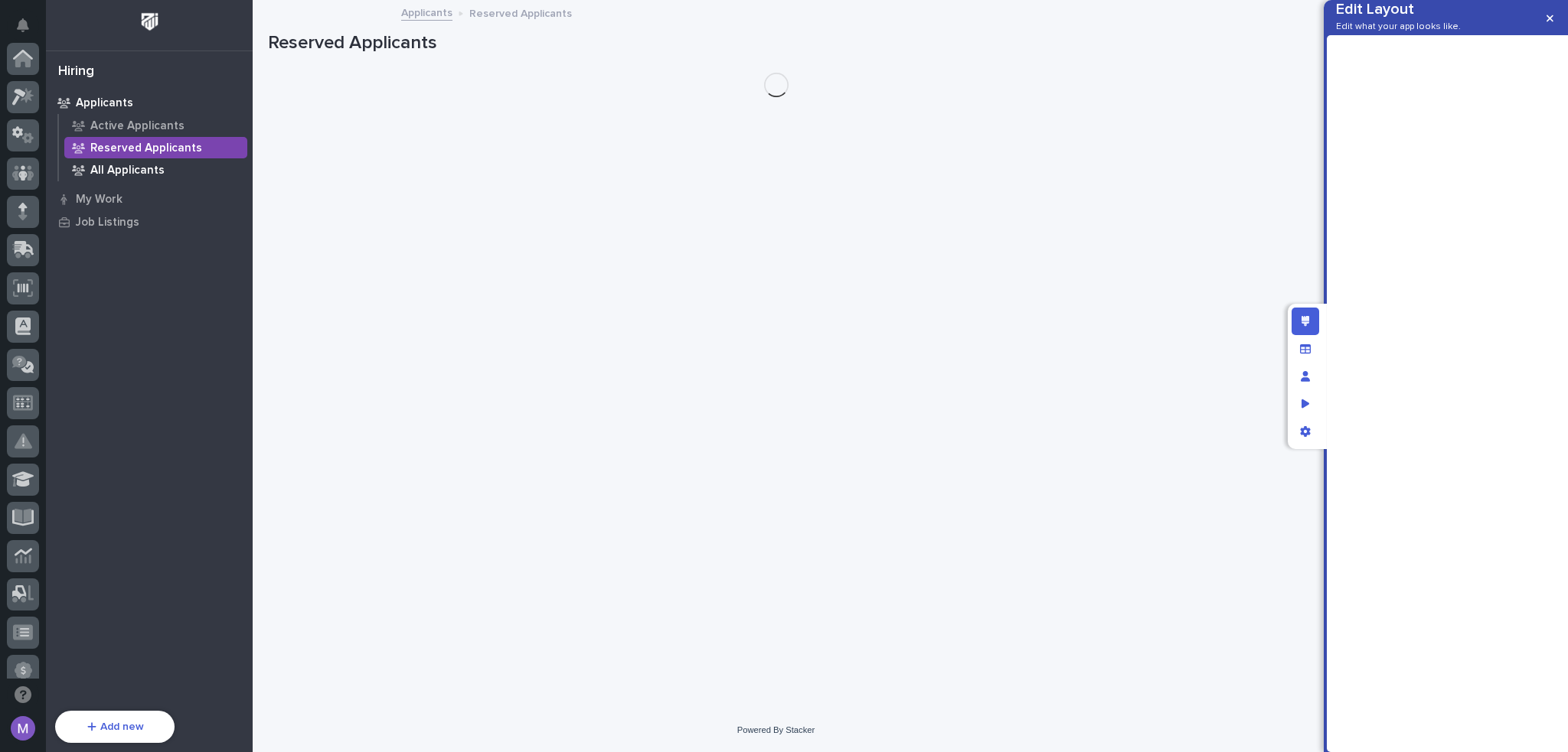
scroll to position [550, 0]
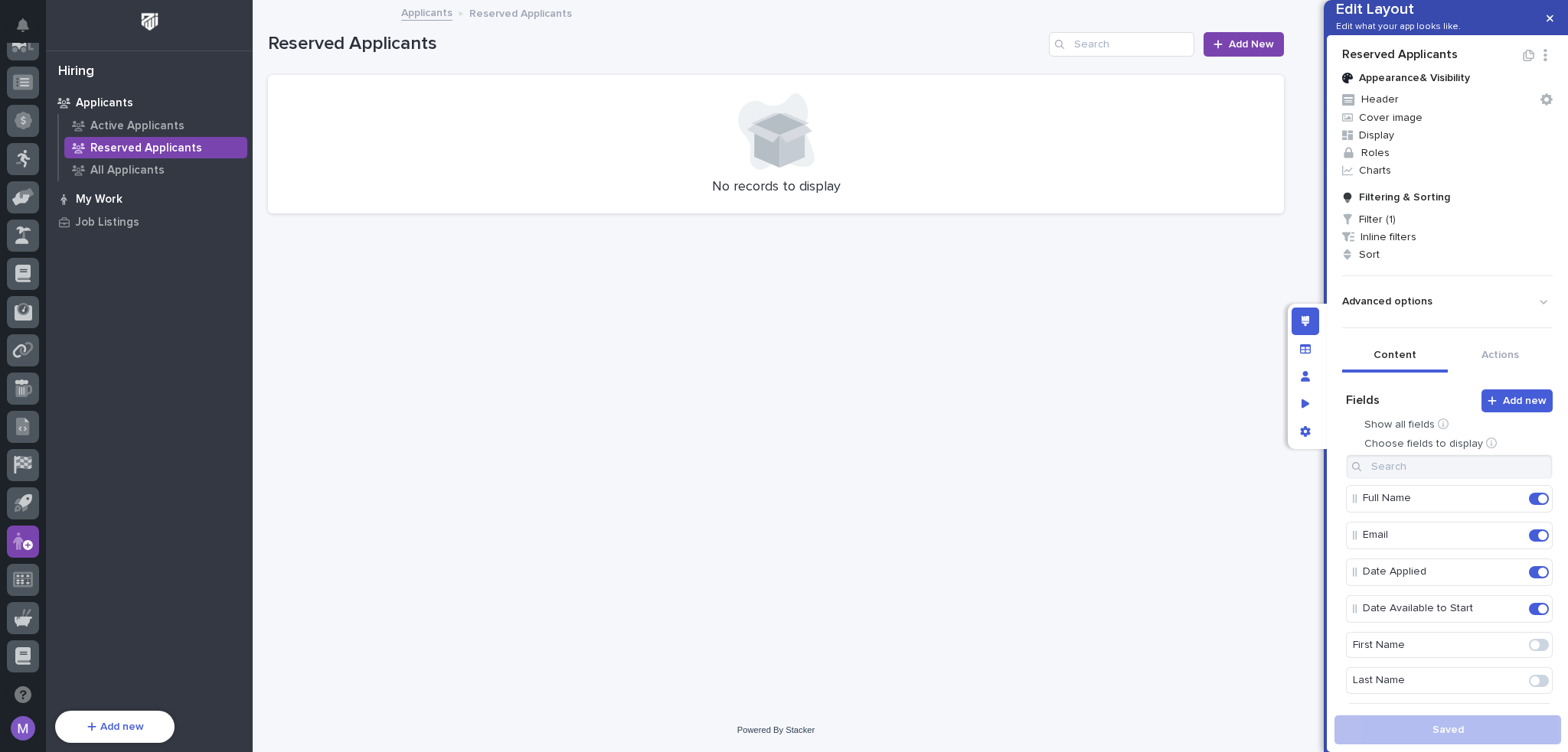
click at [109, 200] on p "My Work" at bounding box center [100, 199] width 47 height 14
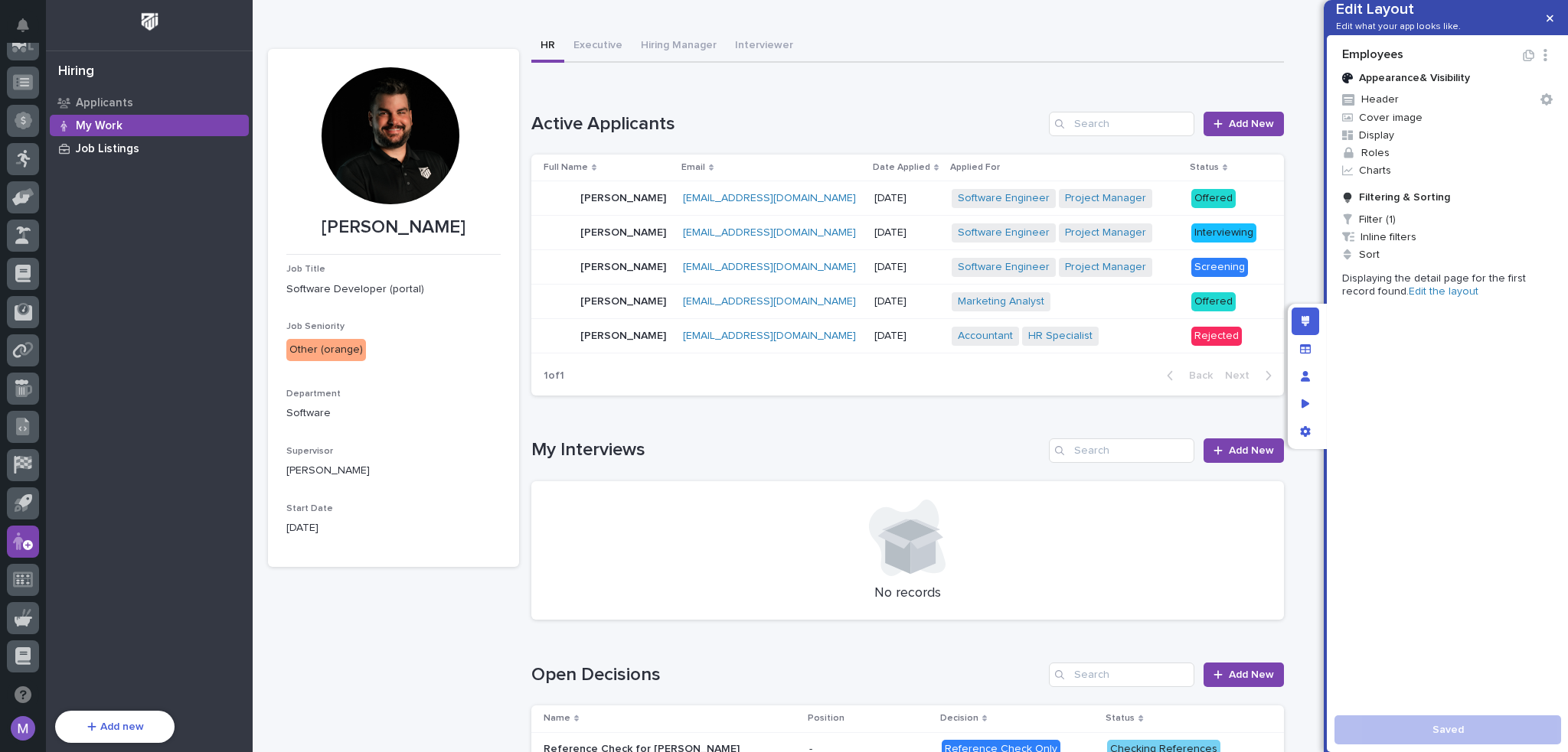
click at [109, 147] on p "Job Listings" at bounding box center [108, 149] width 63 height 14
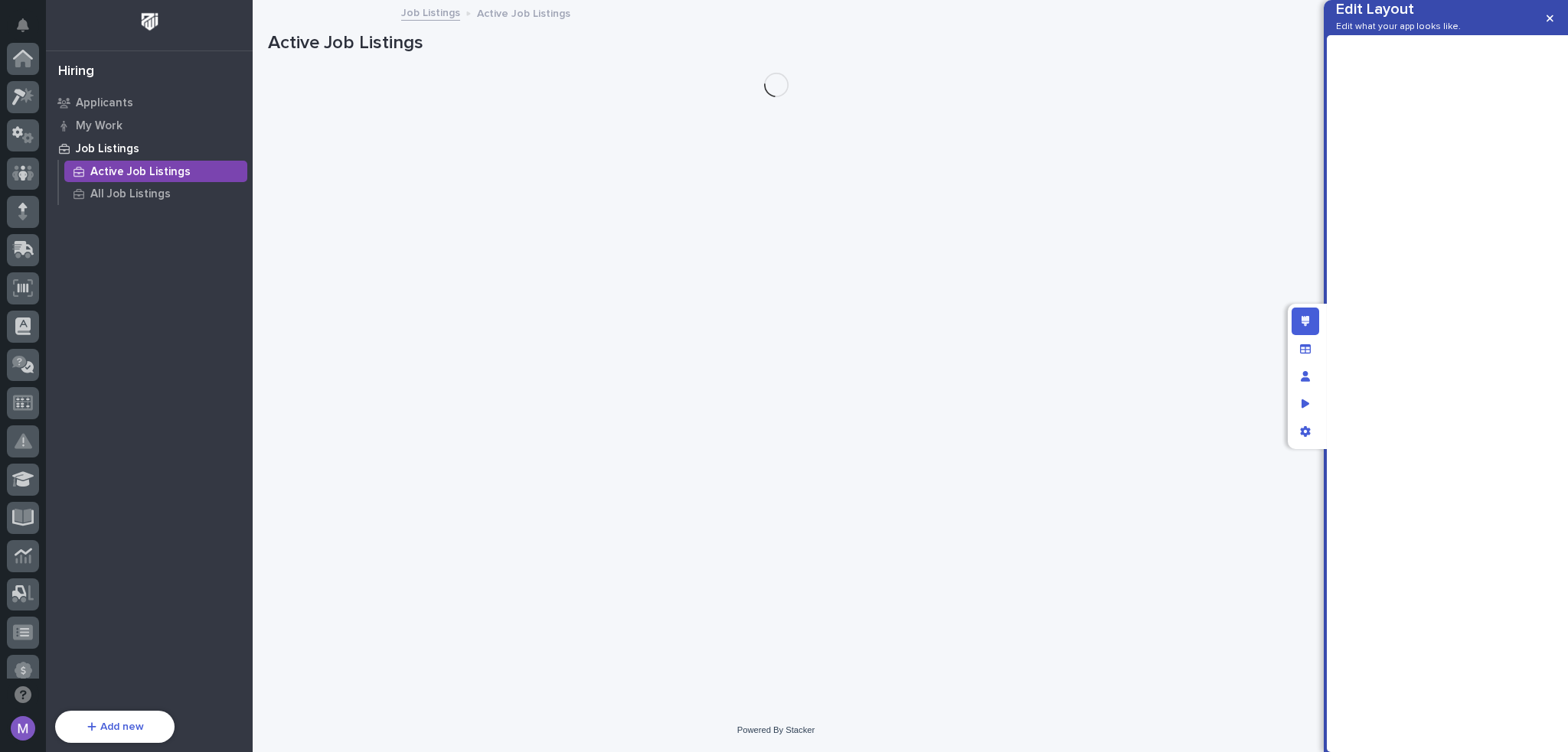
scroll to position [550, 0]
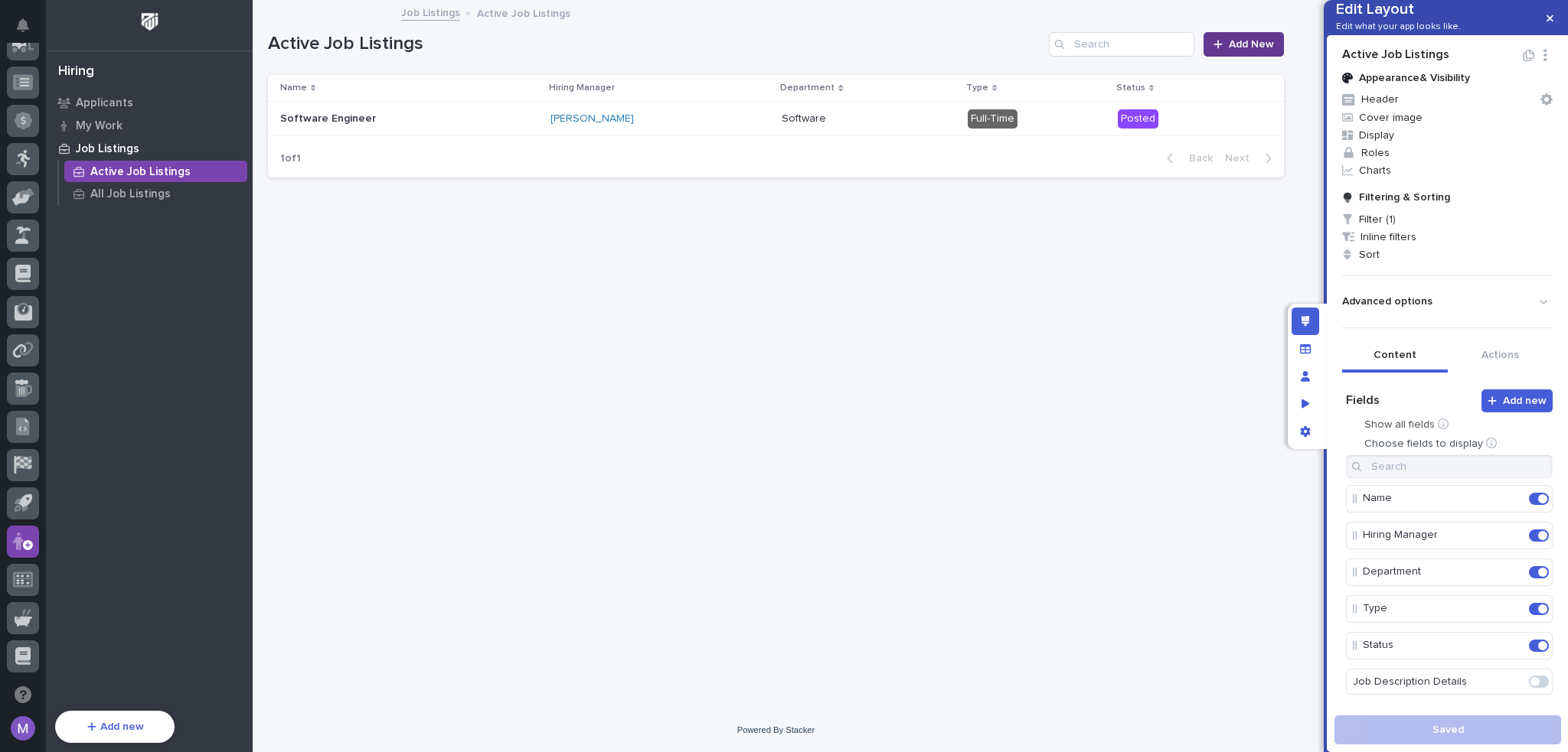
click at [1244, 54] on link "Add New" at bounding box center [1243, 45] width 80 height 24
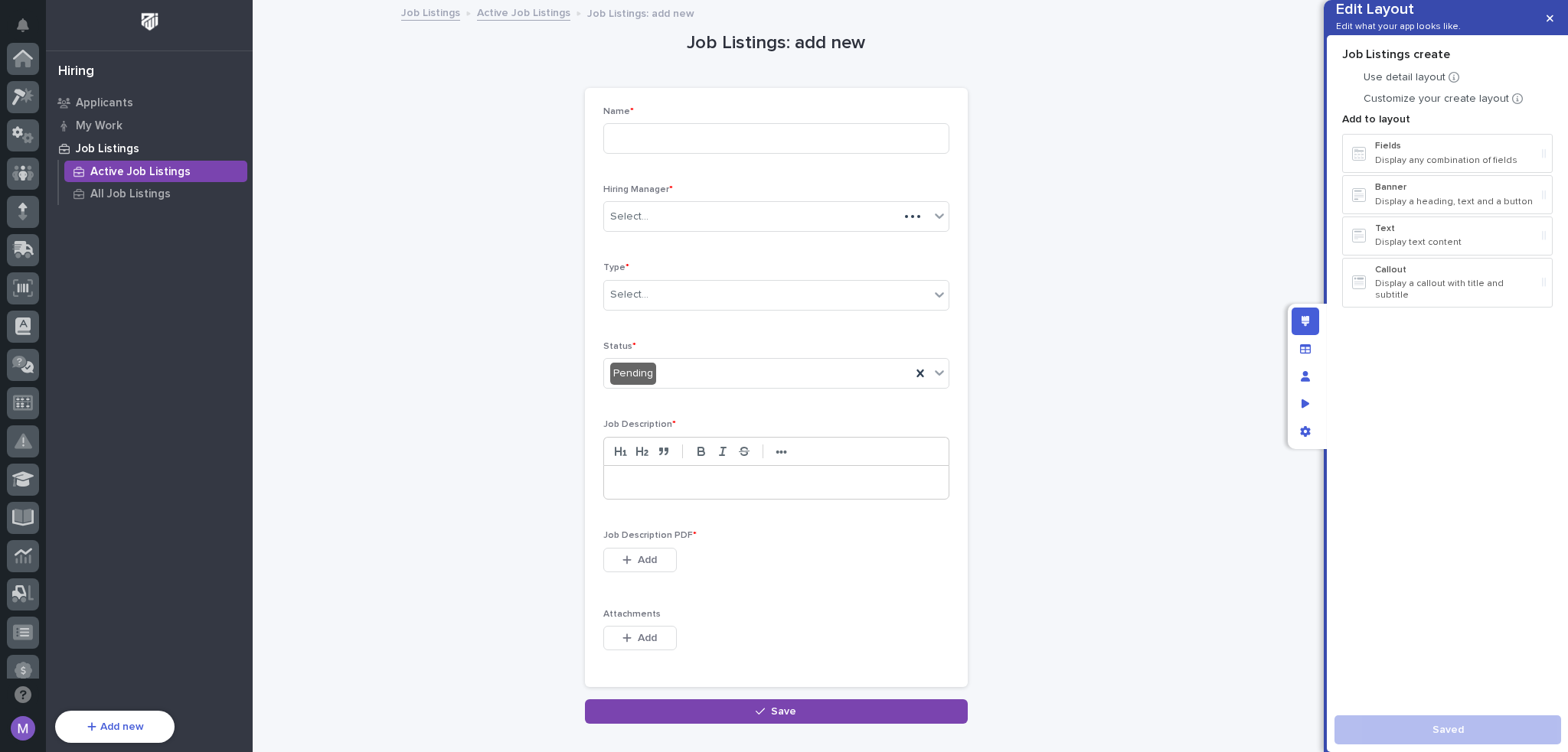
scroll to position [550, 0]
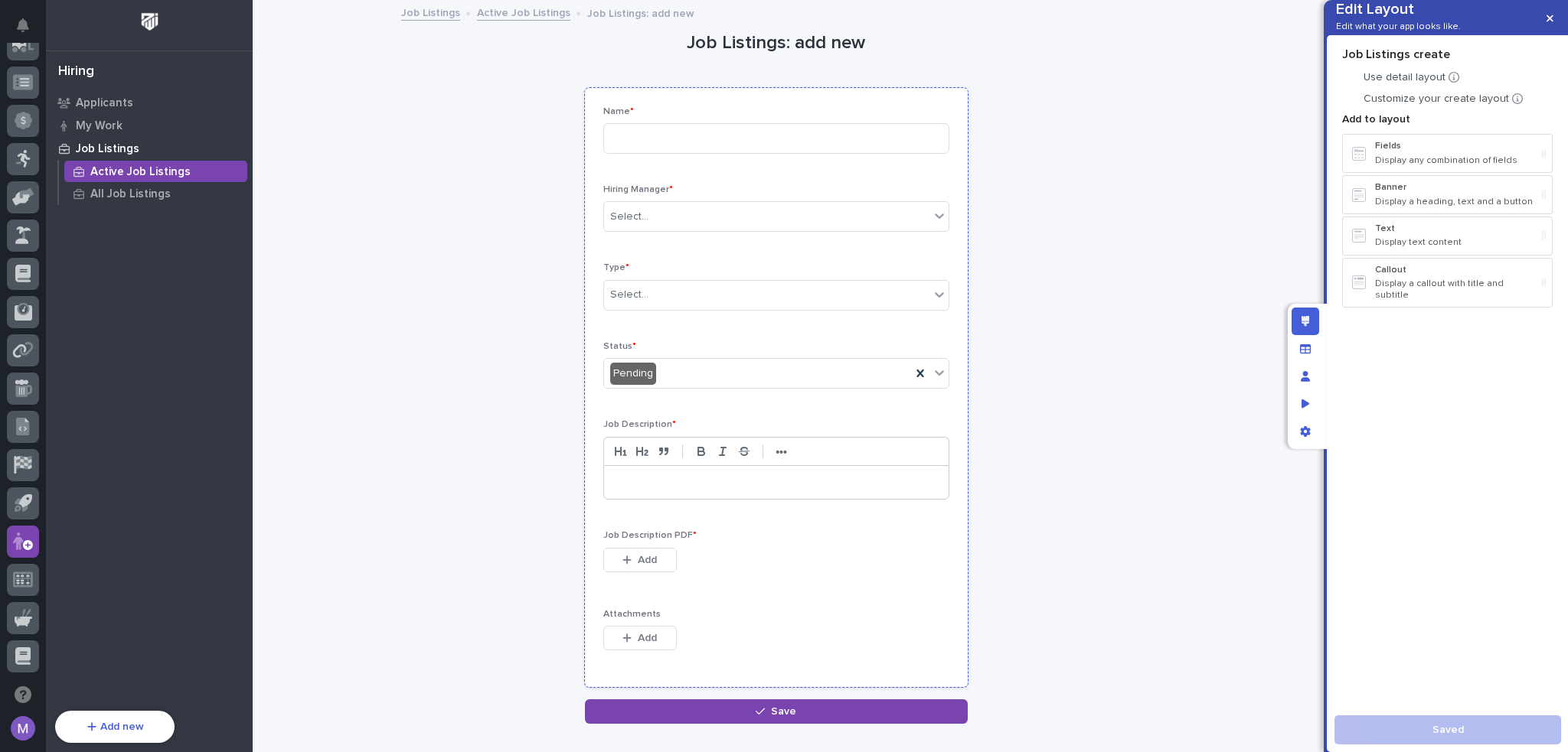
click at [931, 104] on div "Name * Hiring Manager * Select... Type * Select... Status * Pending Job Descrip…" at bounding box center [776, 388] width 383 height 600
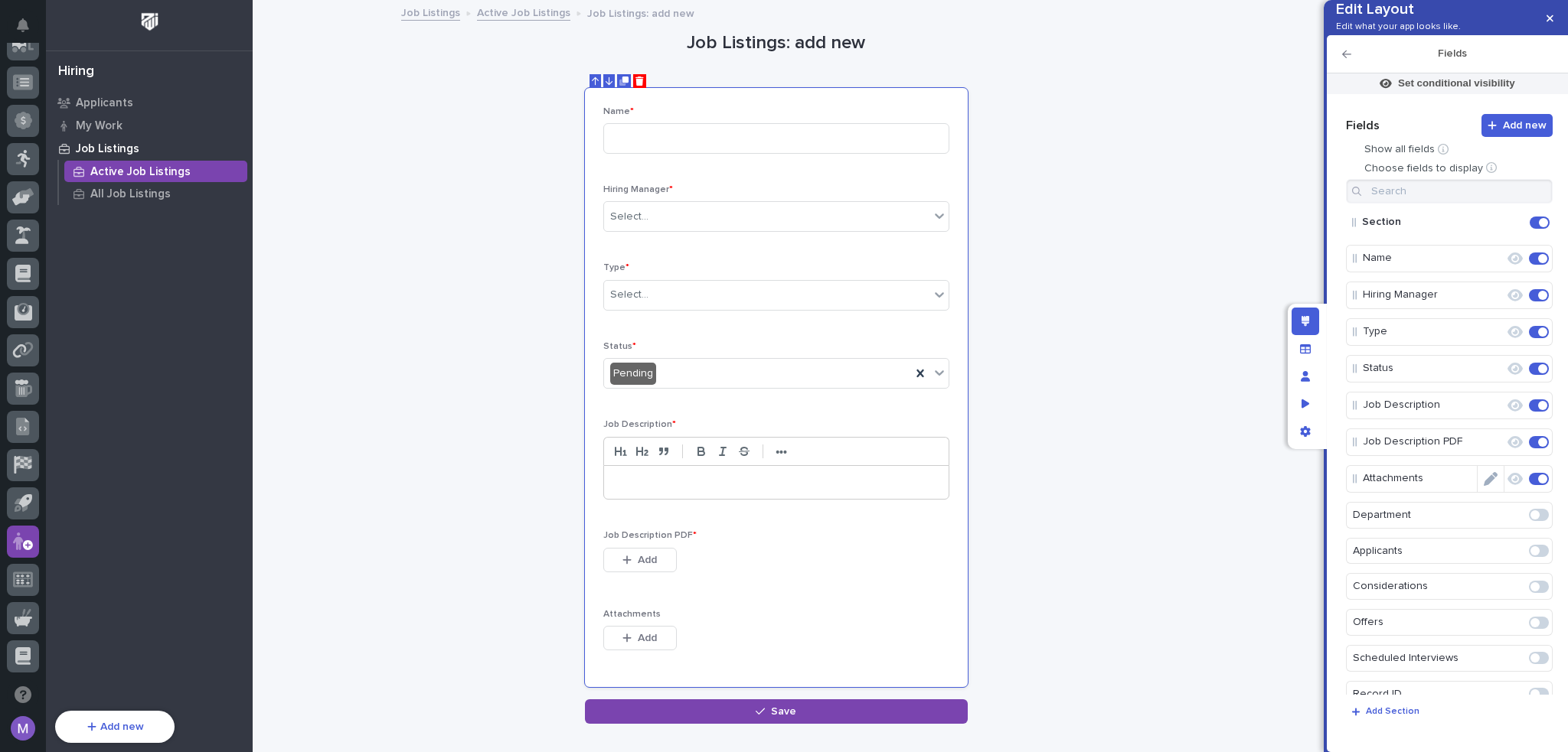
click at [1504, 449] on icon "Edit" at bounding box center [1504, 442] width 0 height 14
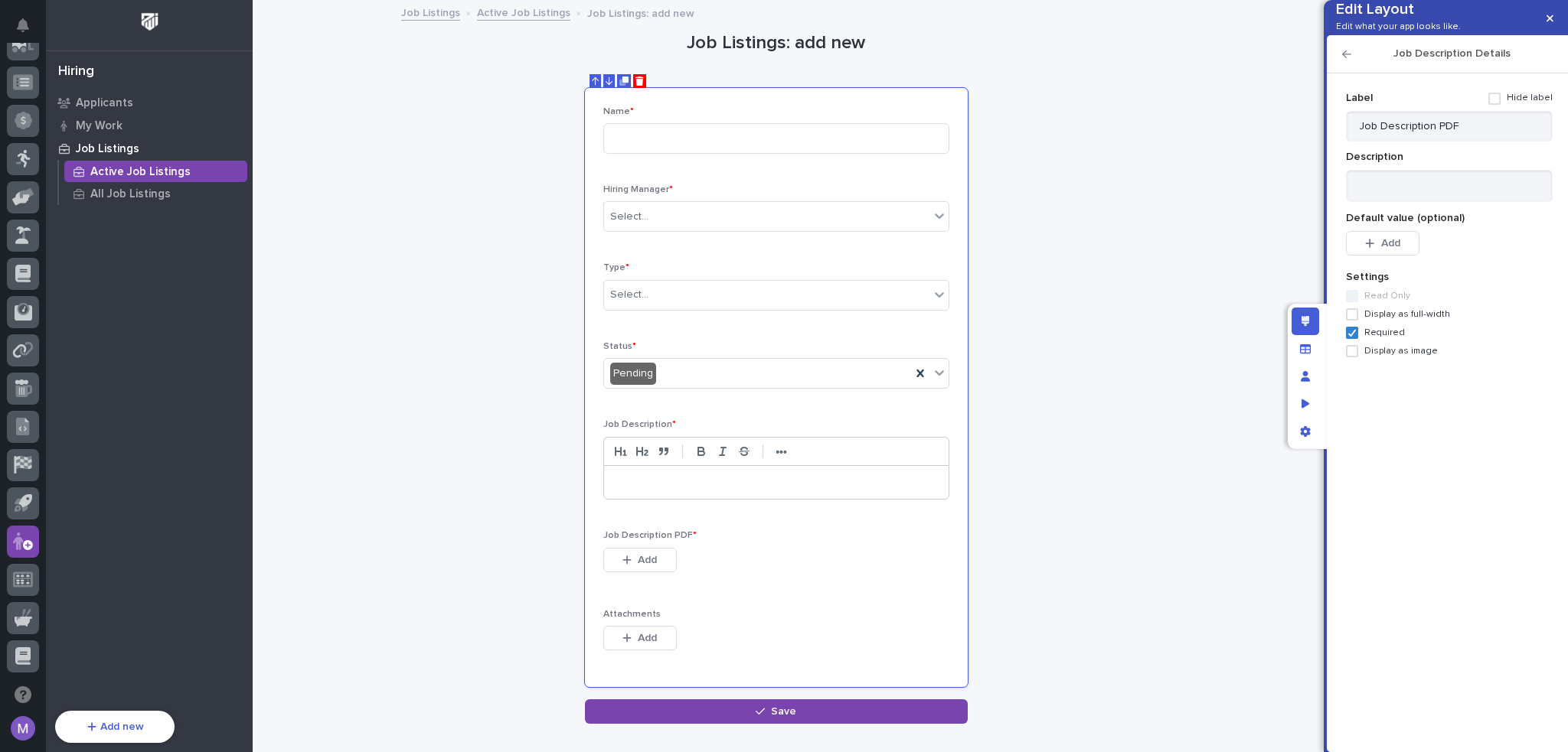
click at [1374, 338] on span "Required" at bounding box center [1384, 333] width 40 height 11
click at [1314, 319] on div "Edit layout" at bounding box center [1305, 321] width 28 height 28
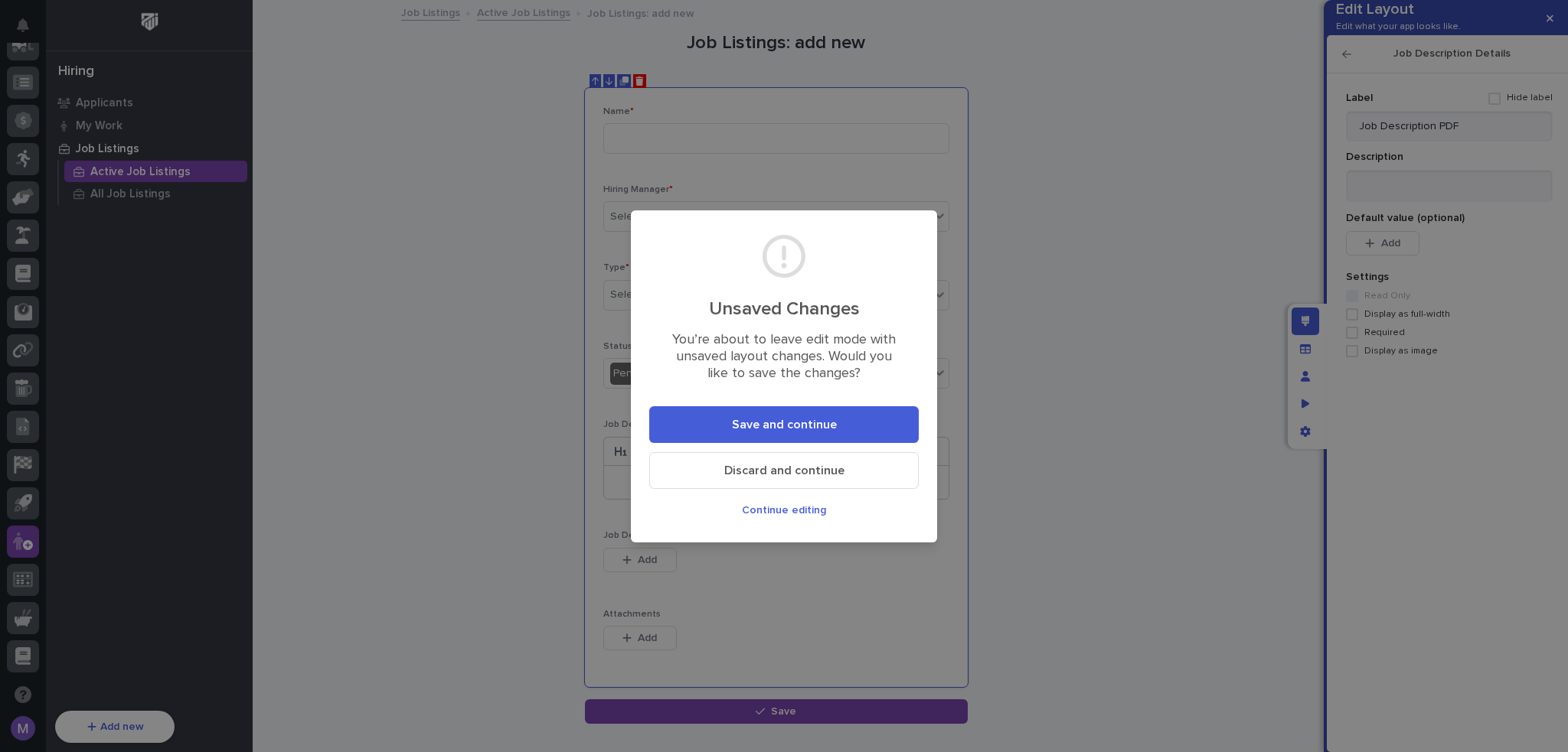
click at [817, 423] on span "Save and continue" at bounding box center [784, 425] width 104 height 16
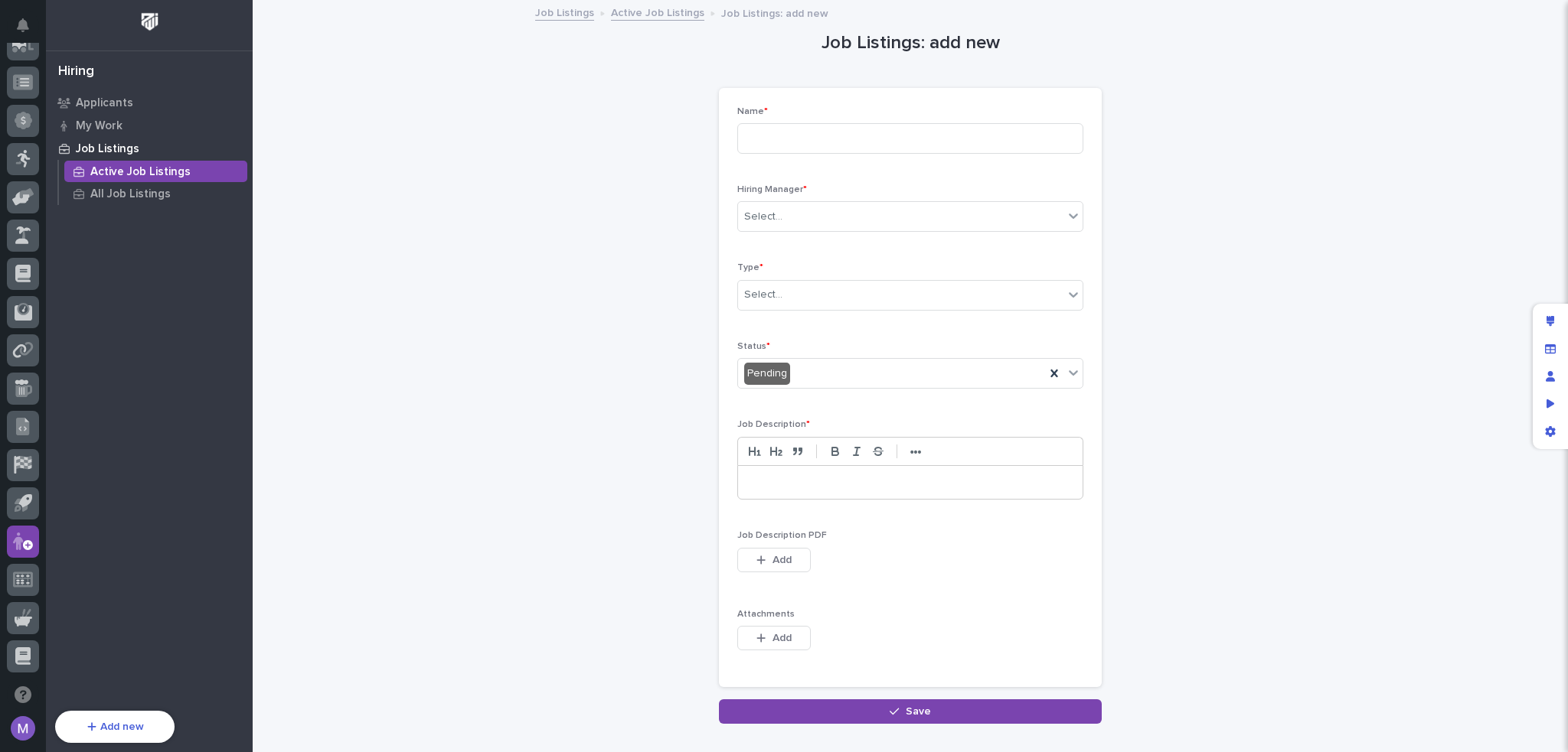
click at [137, 176] on p "Active Job Listings" at bounding box center [141, 172] width 100 height 14
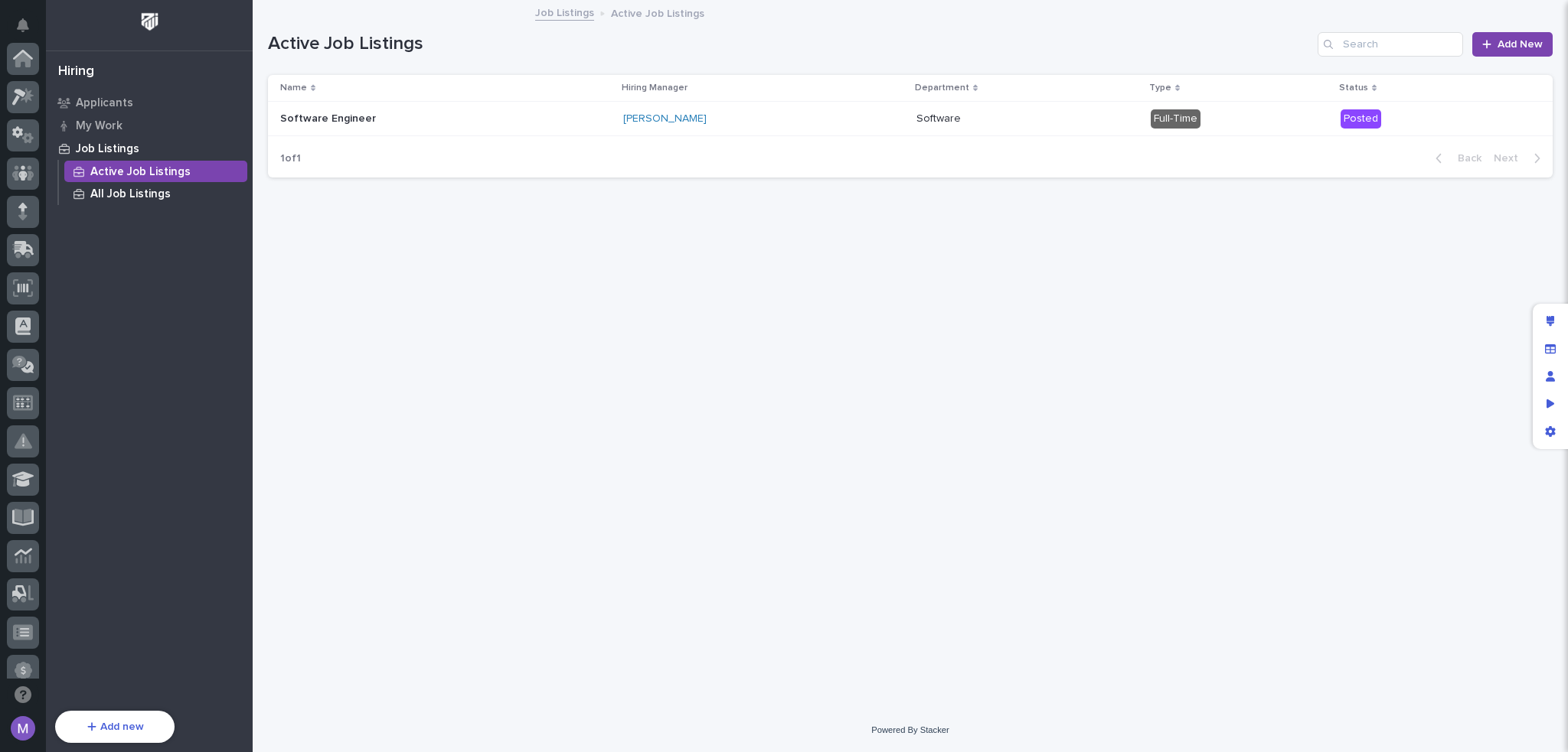
scroll to position [550, 0]
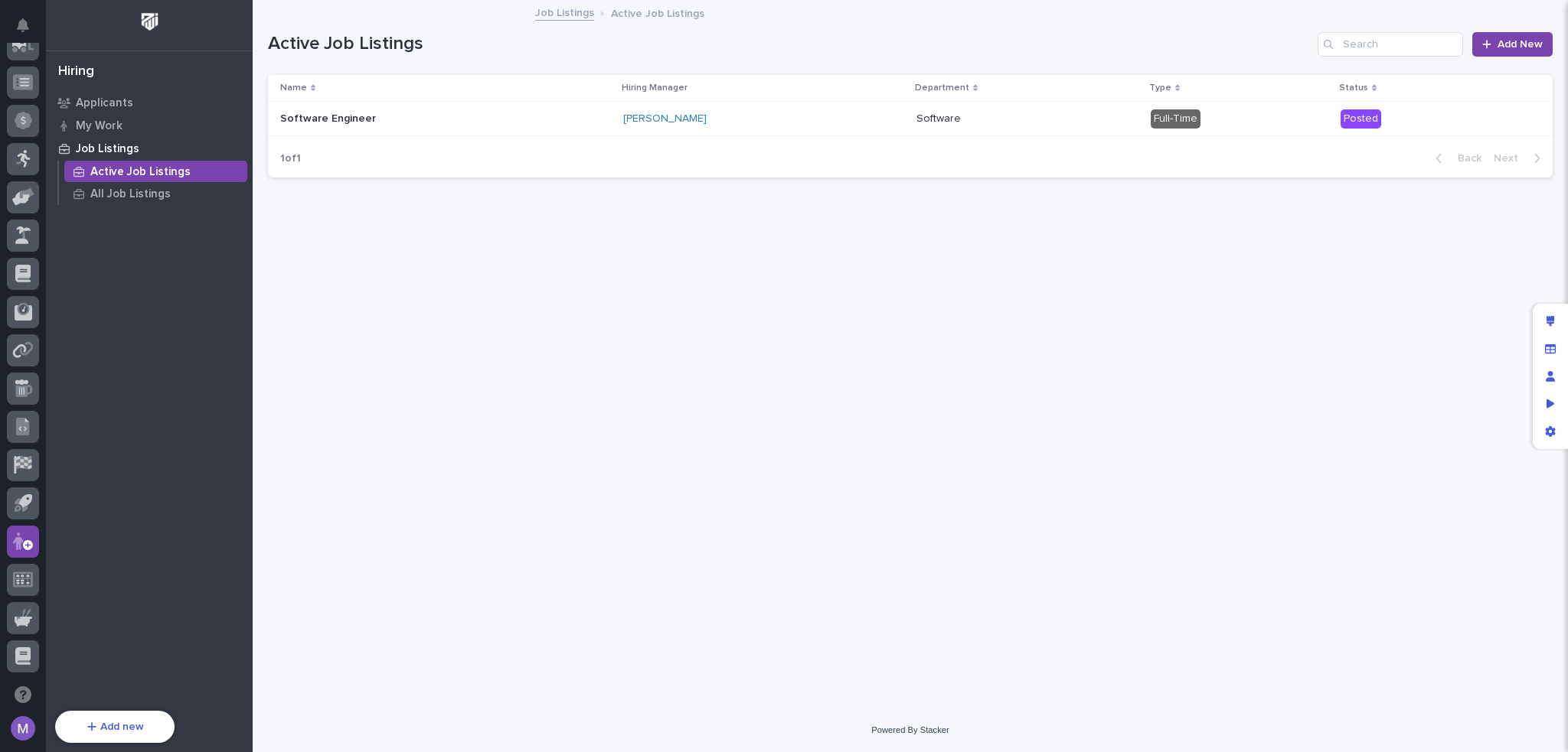
click at [538, 102] on td "Software Engineer Software Engineer" at bounding box center [442, 119] width 349 height 35
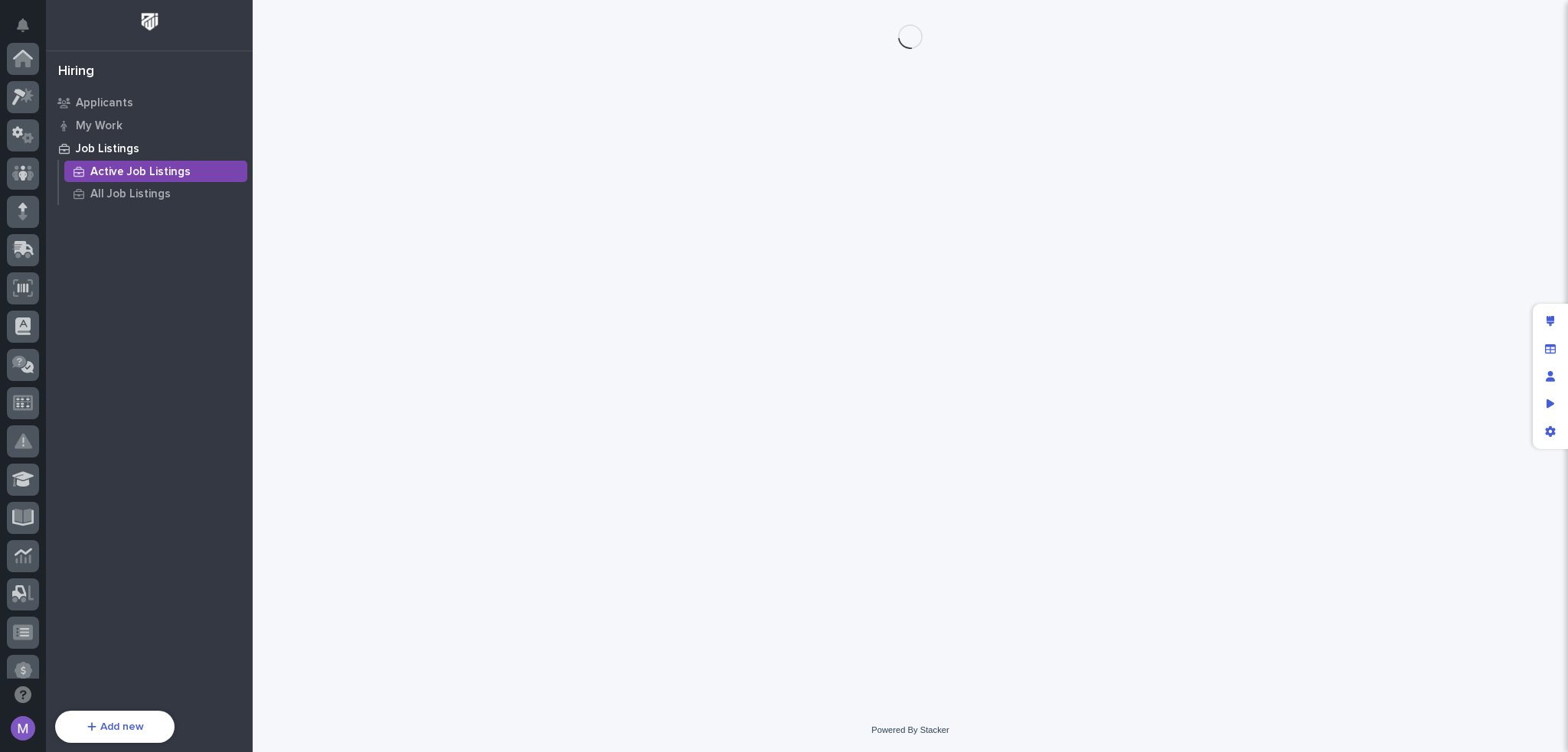
scroll to position [550, 0]
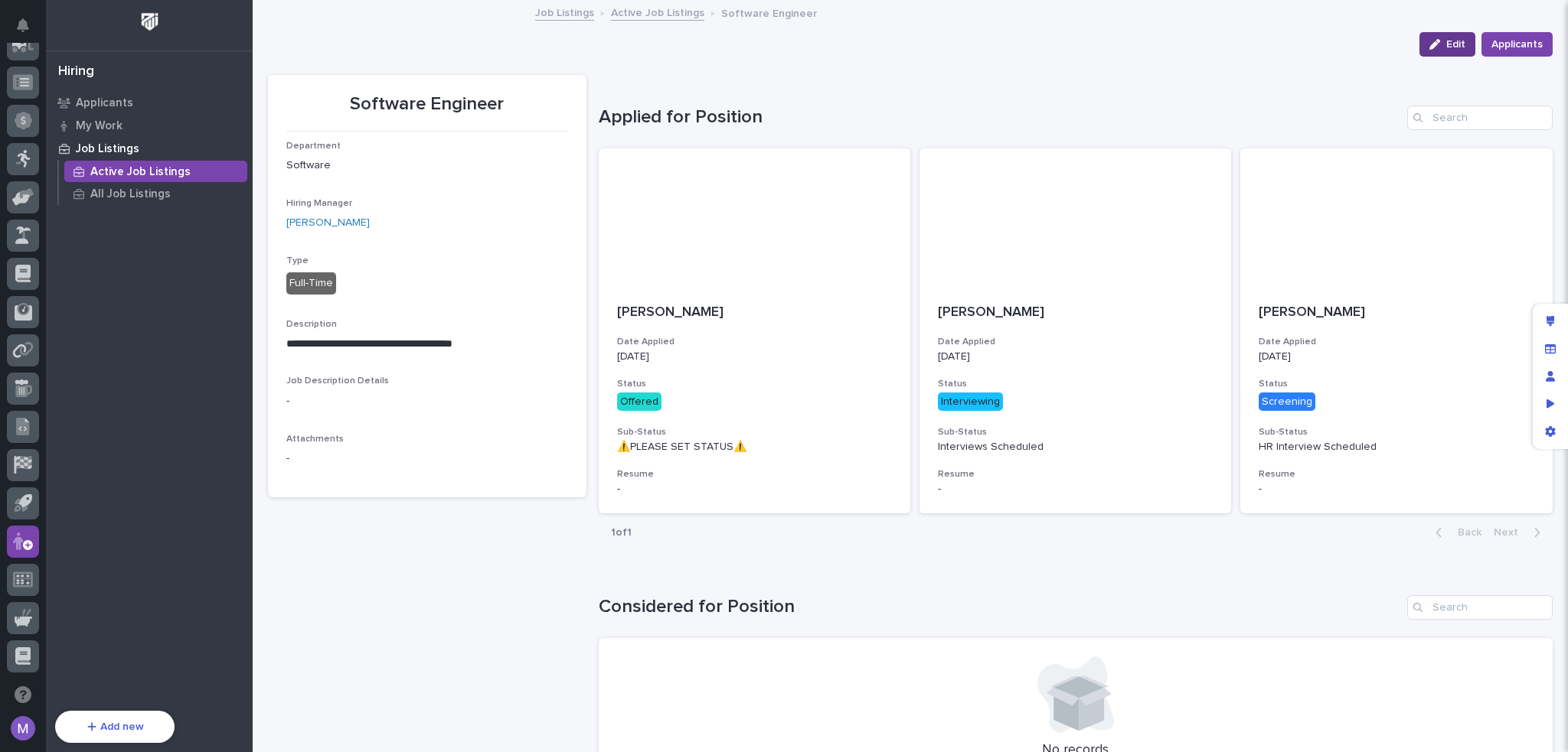
click at [1431, 42] on div "button" at bounding box center [1438, 44] width 17 height 11
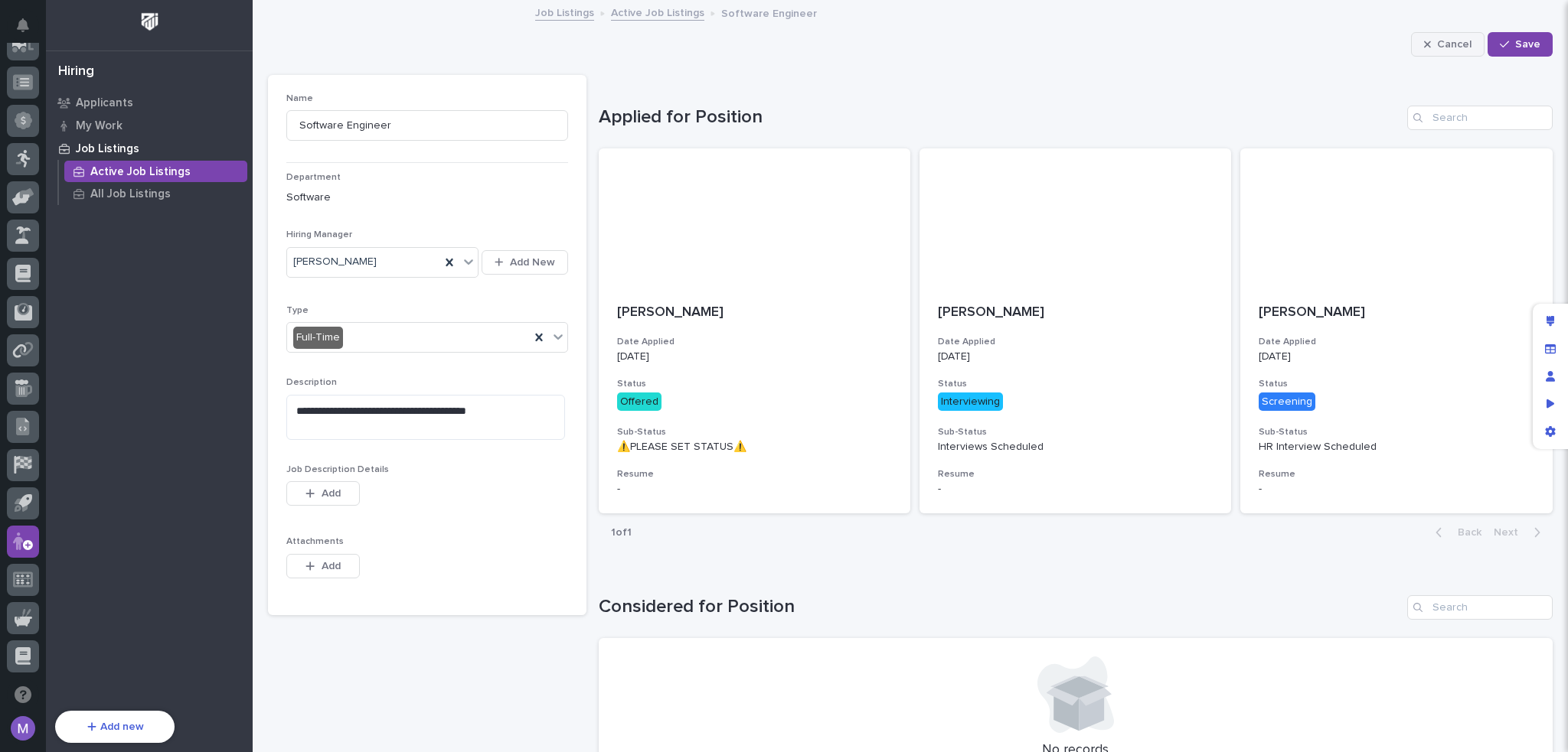
click at [1446, 42] on span "Cancel" at bounding box center [1454, 44] width 35 height 14
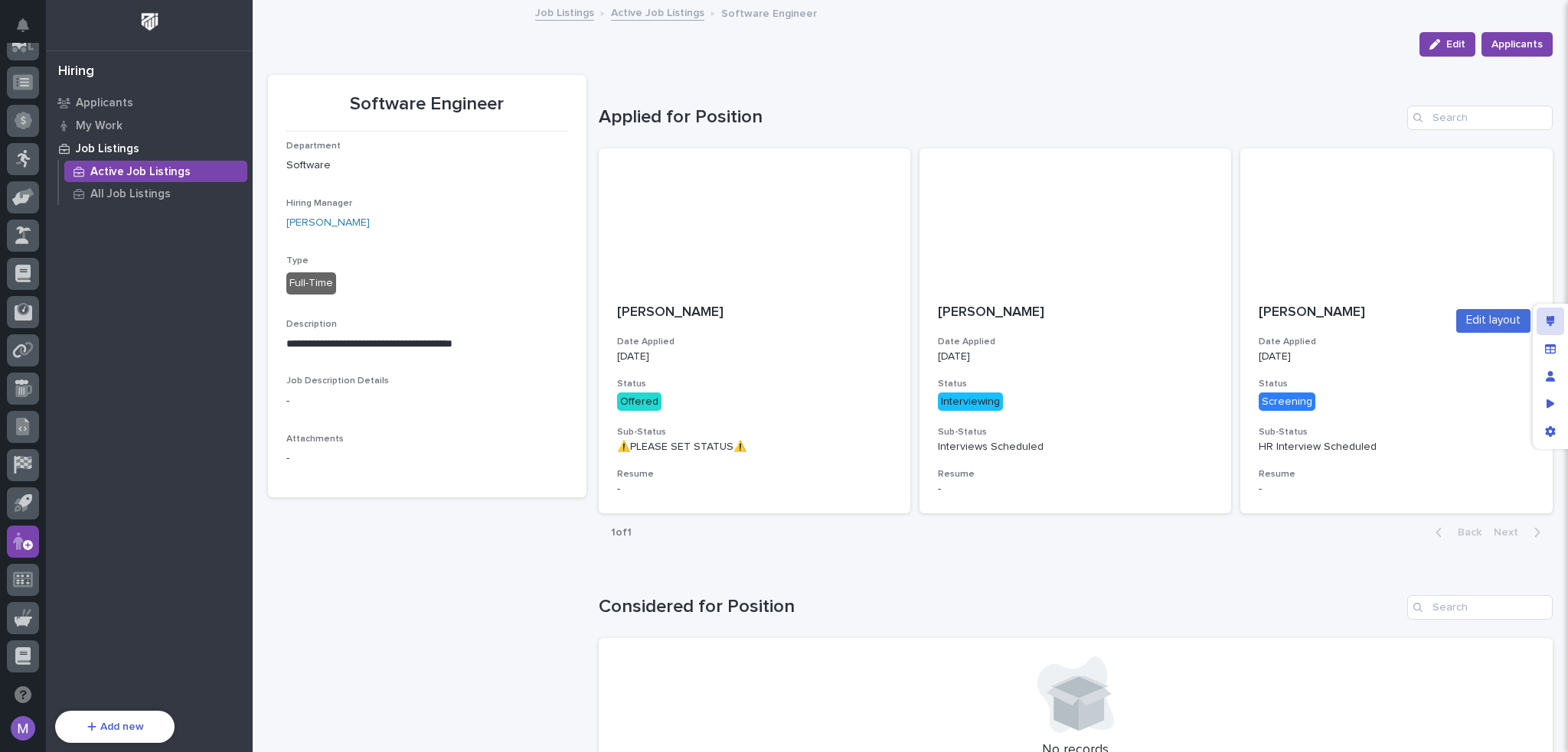
click at [1551, 324] on icon "Edit layout" at bounding box center [1550, 321] width 8 height 11
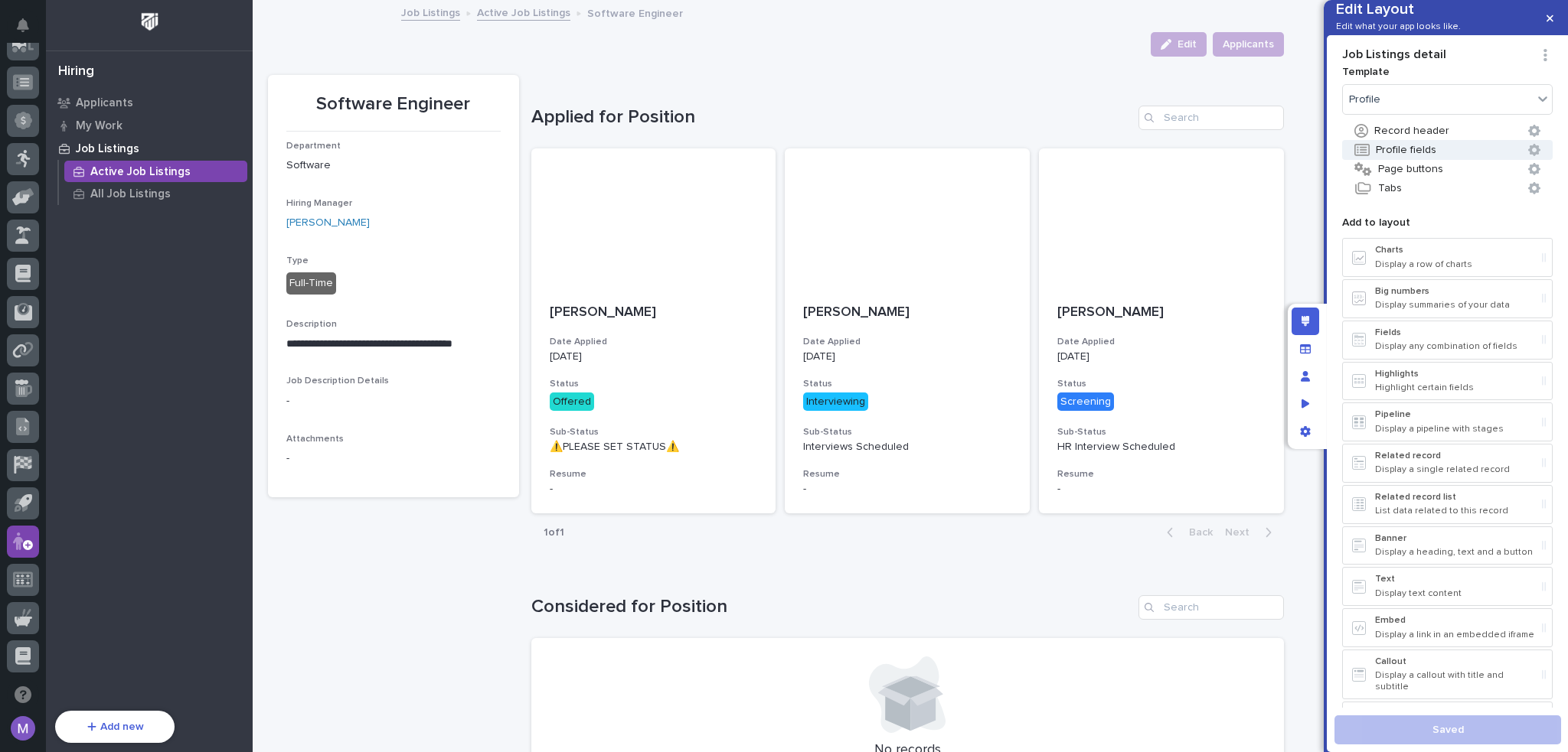
click at [1434, 160] on button "Profile fields" at bounding box center [1447, 150] width 211 height 20
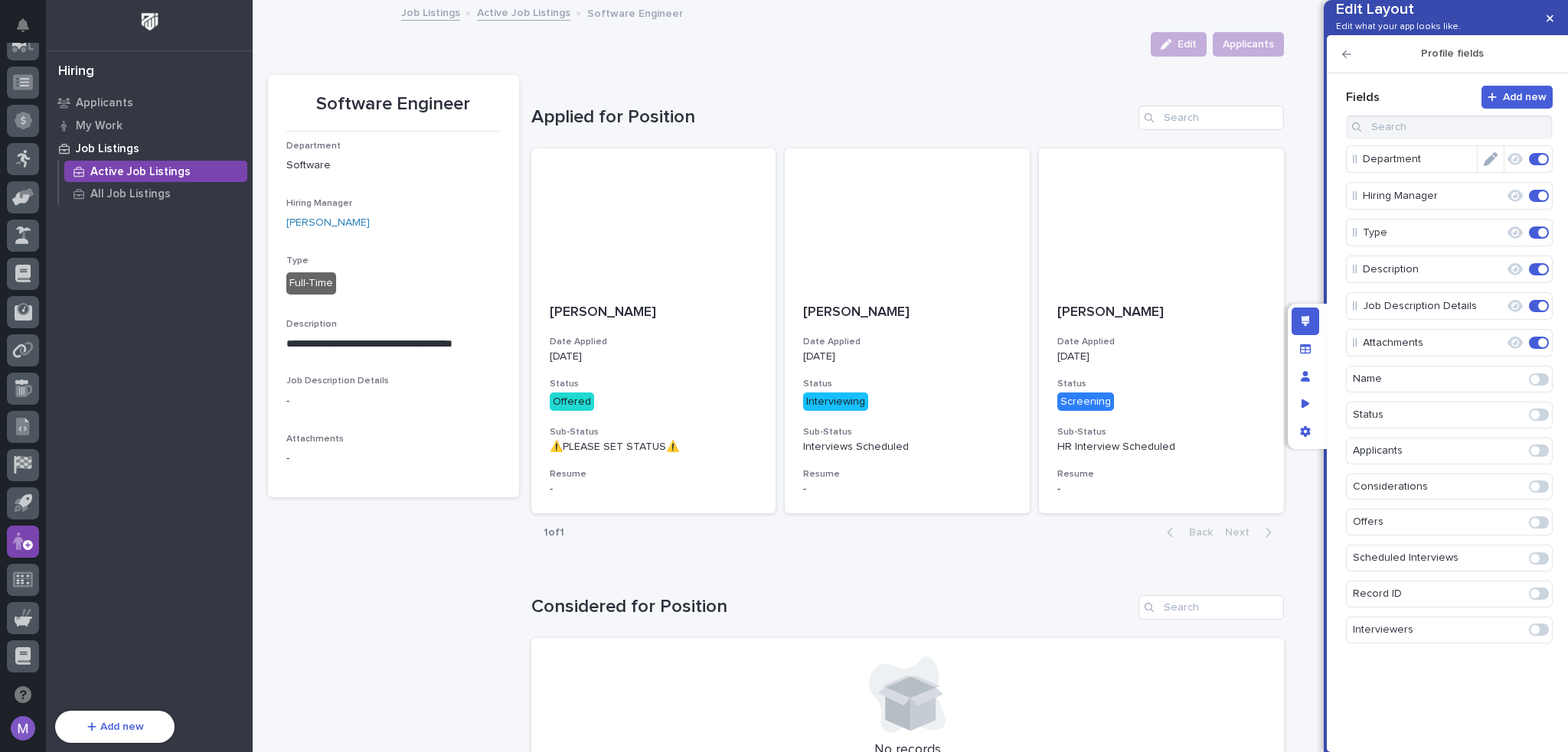
click at [1484, 166] on icon "Edit" at bounding box center [1490, 159] width 14 height 14
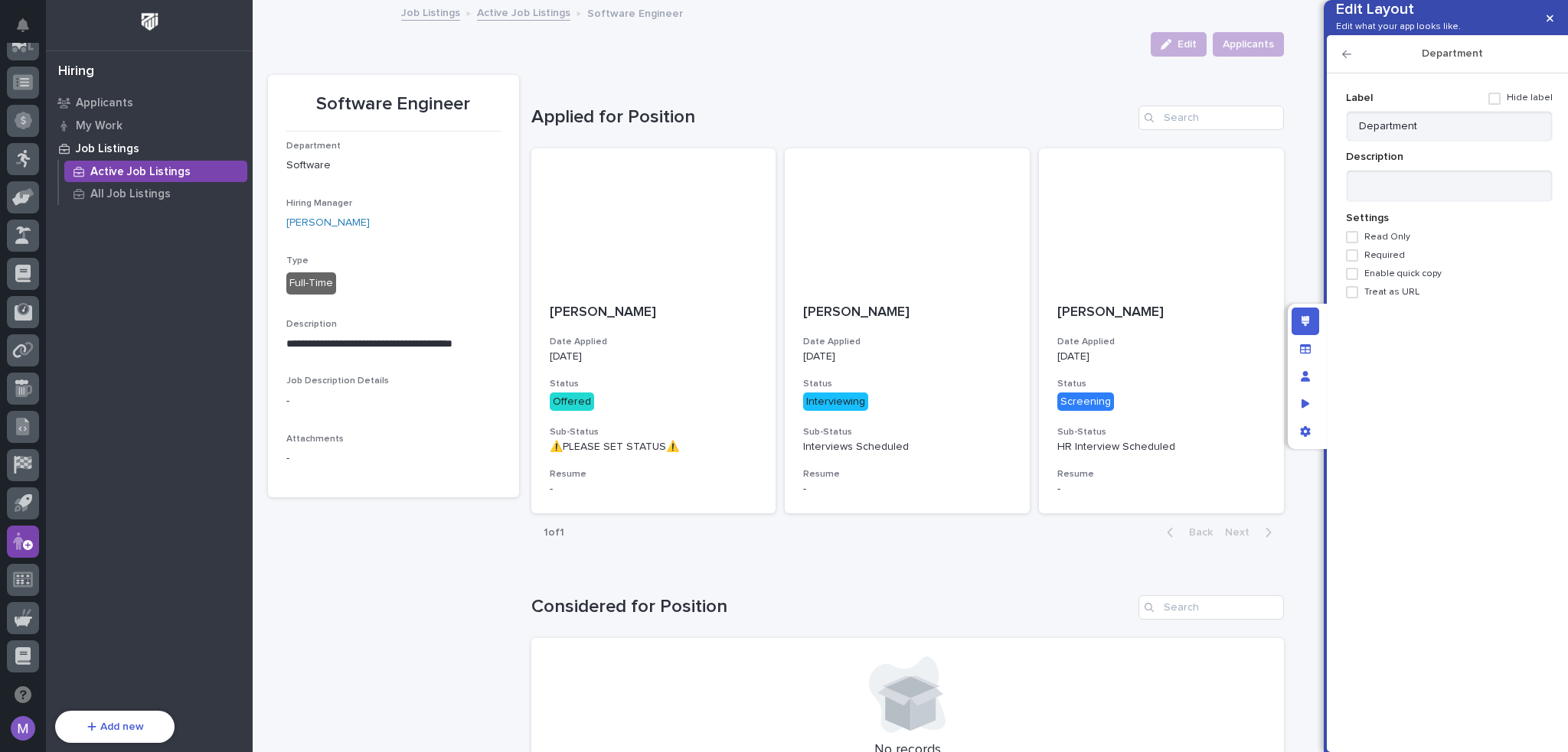
click at [1384, 243] on span "Read Only" at bounding box center [1387, 236] width 46 height 11
click at [1344, 60] on icon "button" at bounding box center [1346, 53] width 9 height 11
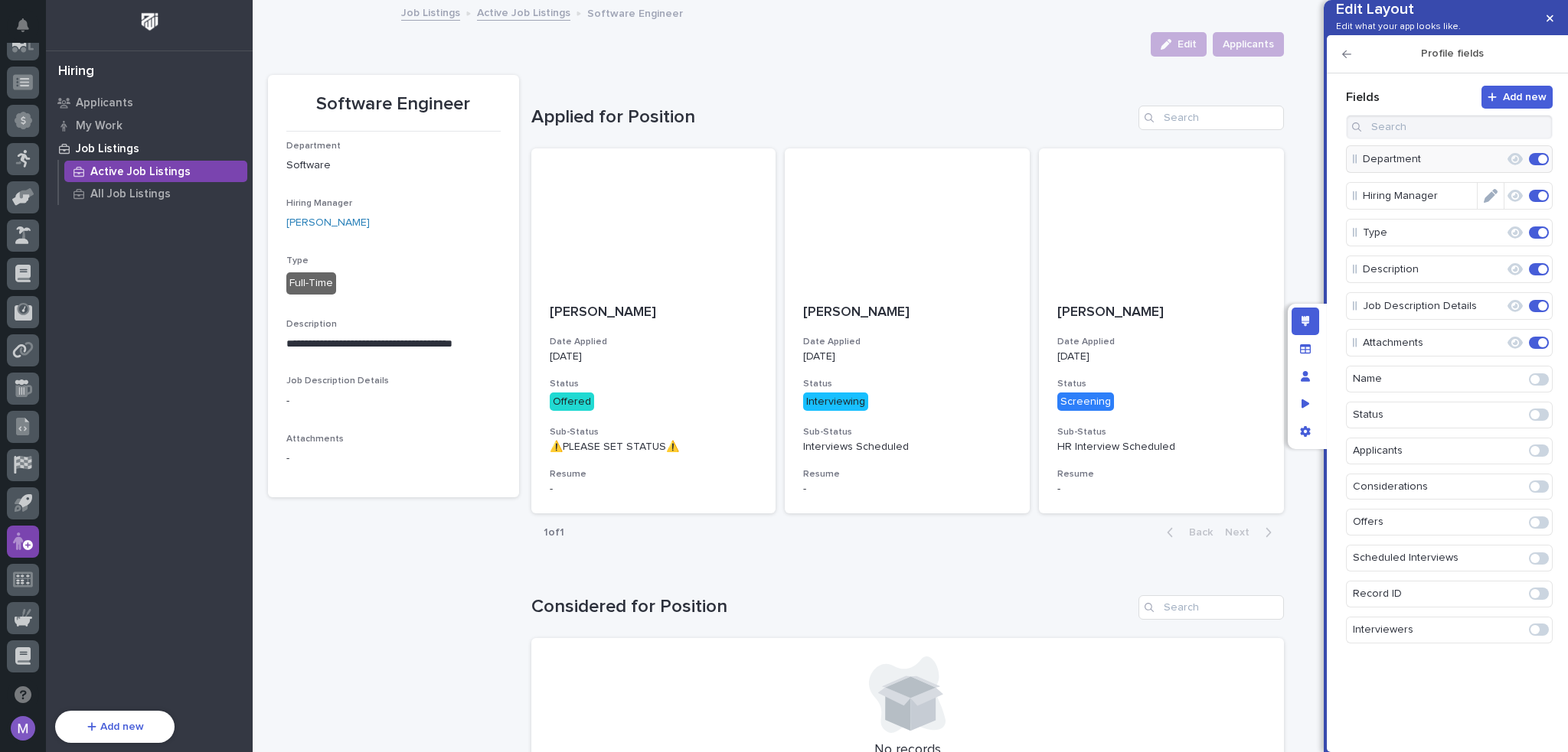
click at [1488, 202] on icon "Edit" at bounding box center [1490, 195] width 14 height 14
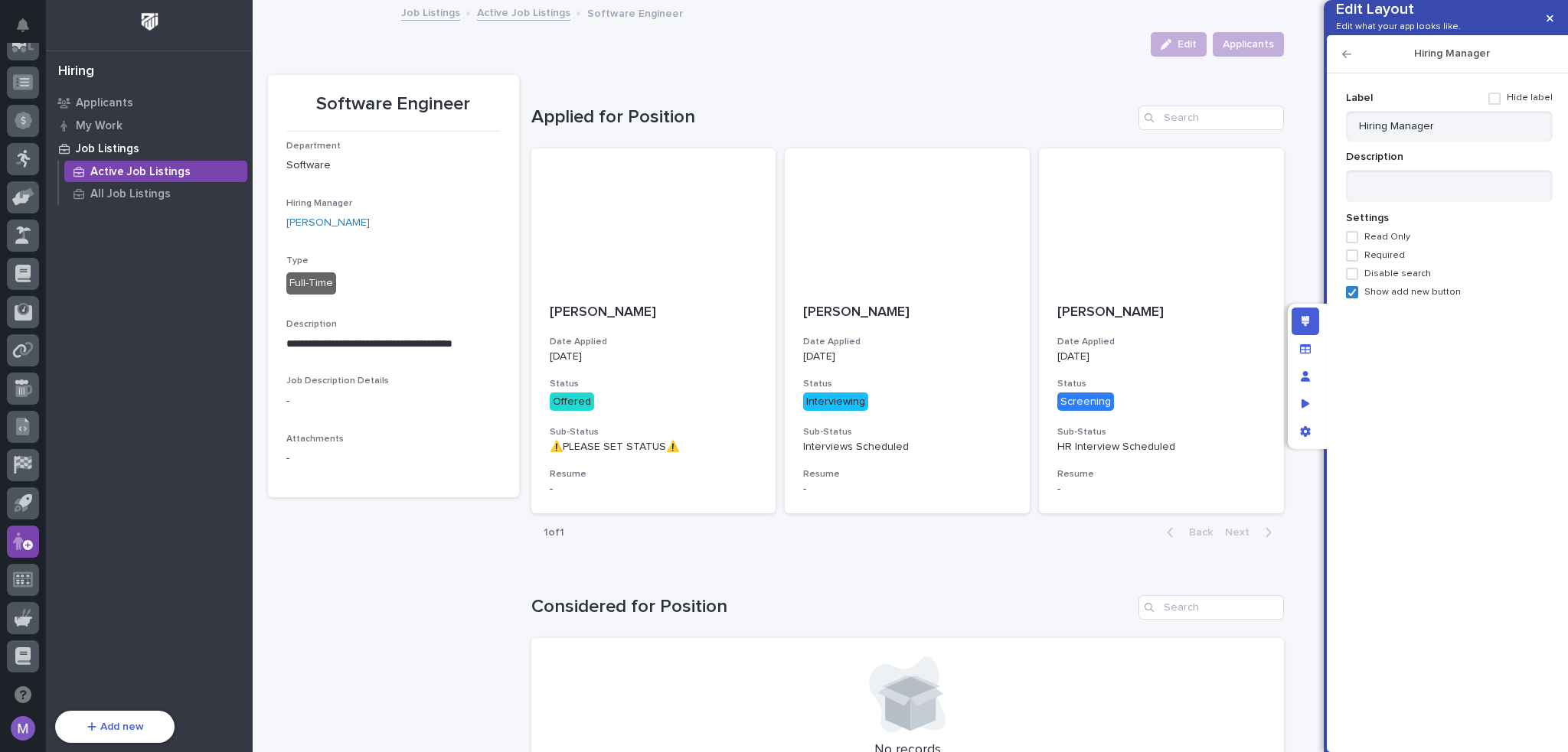
click at [1343, 60] on icon "button" at bounding box center [1346, 53] width 9 height 11
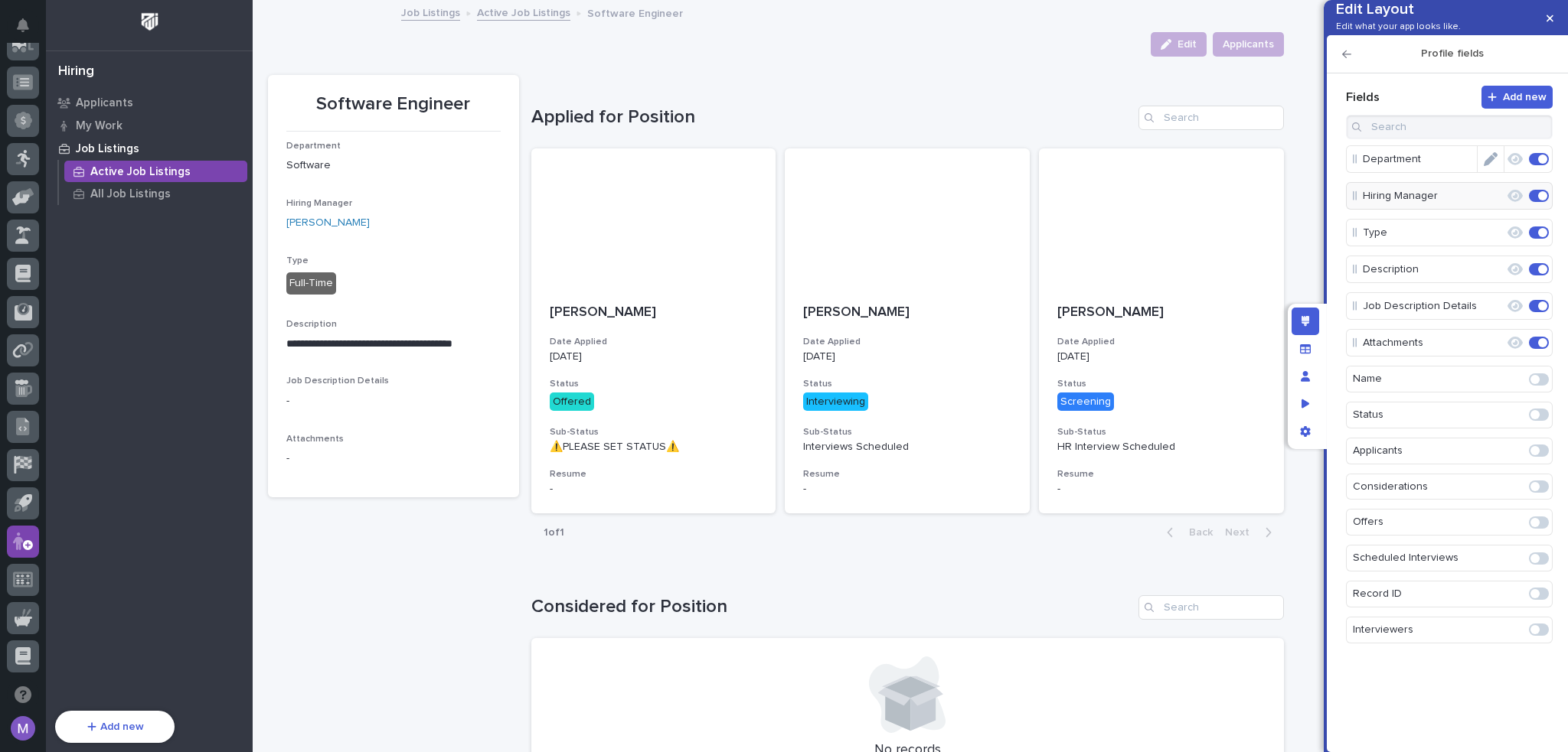
click at [1492, 166] on icon "Edit" at bounding box center [1490, 159] width 14 height 14
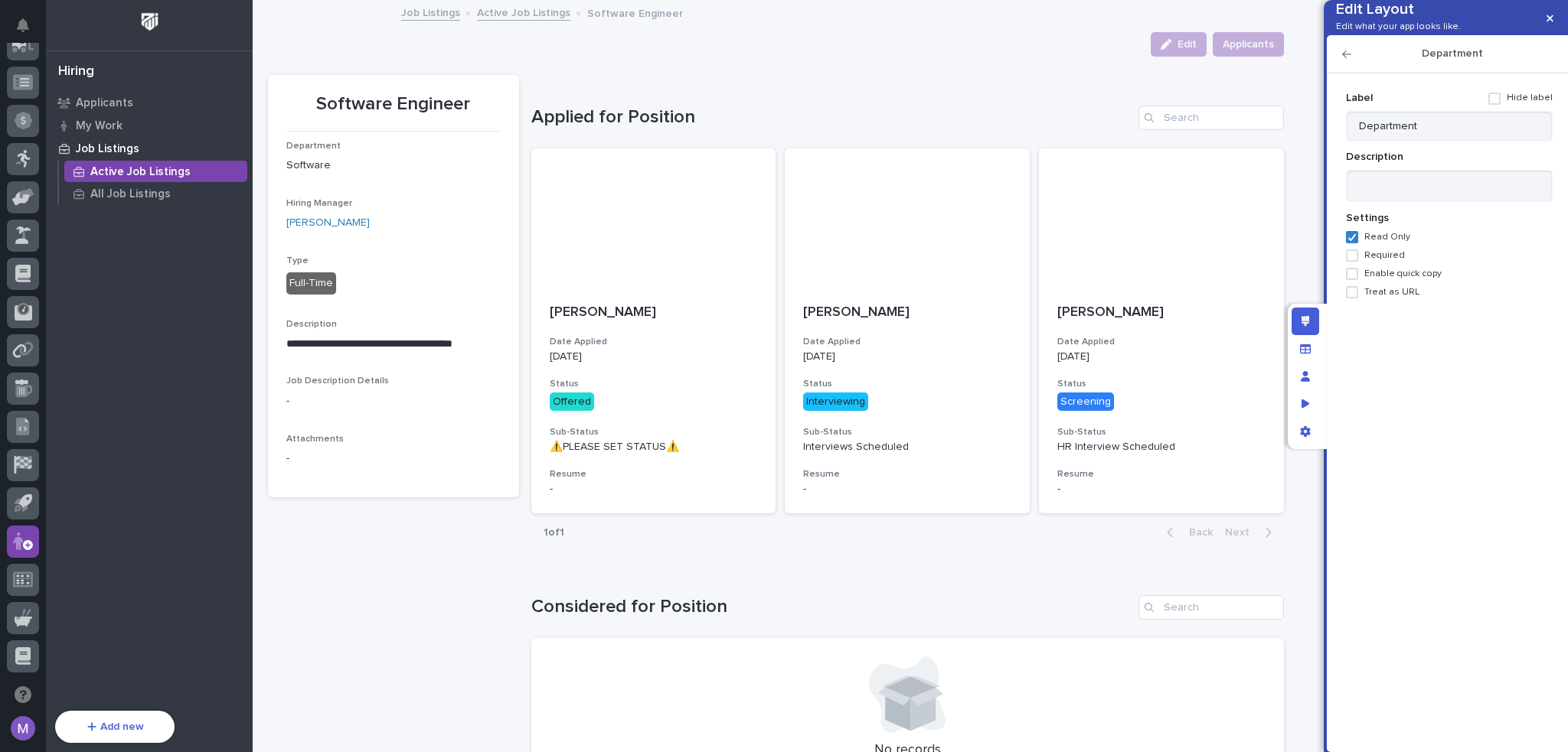
click at [1381, 243] on span "Read Only" at bounding box center [1387, 236] width 46 height 11
click at [1314, 317] on div "Edit layout" at bounding box center [1305, 321] width 28 height 28
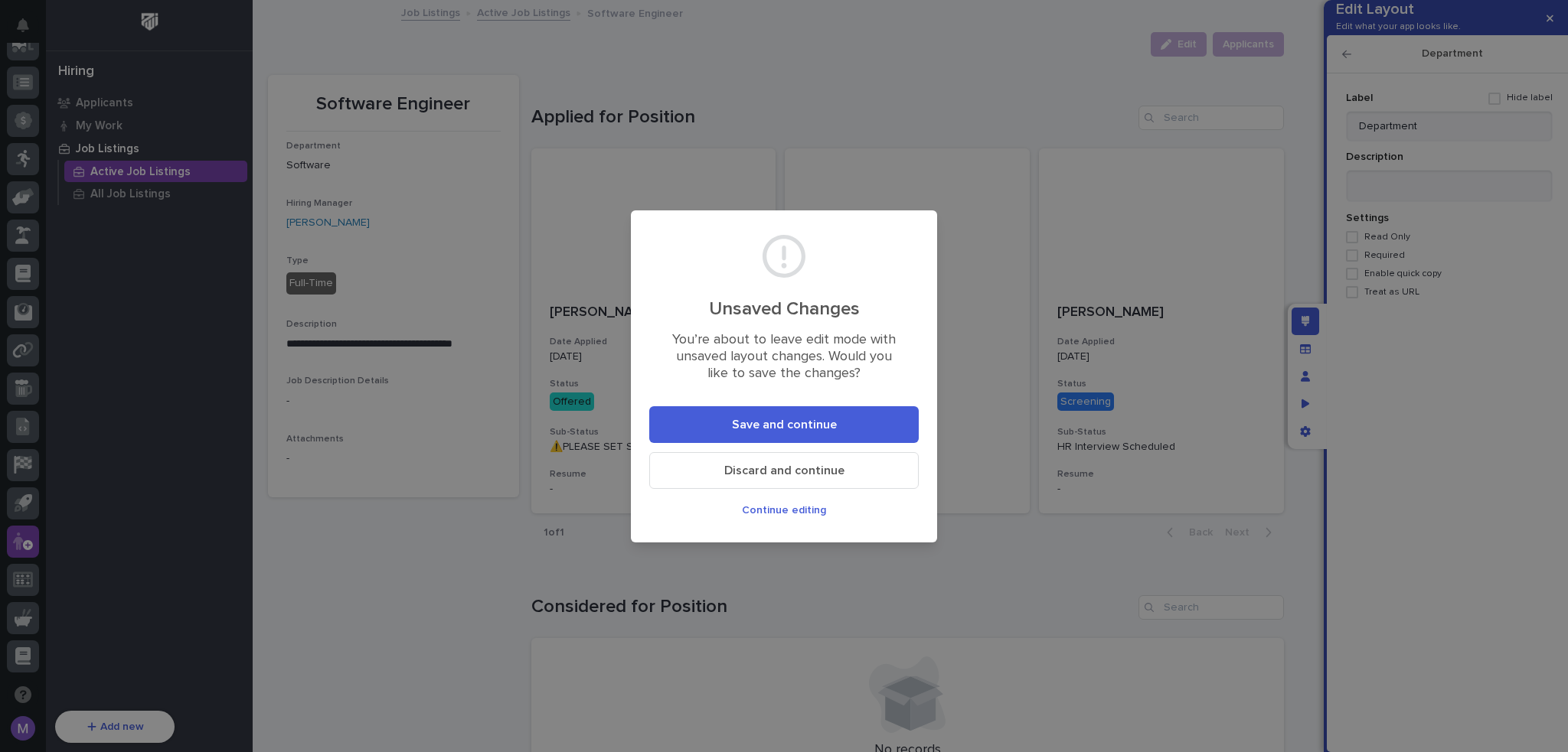
click at [904, 419] on button "Save and continue" at bounding box center [783, 424] width 270 height 36
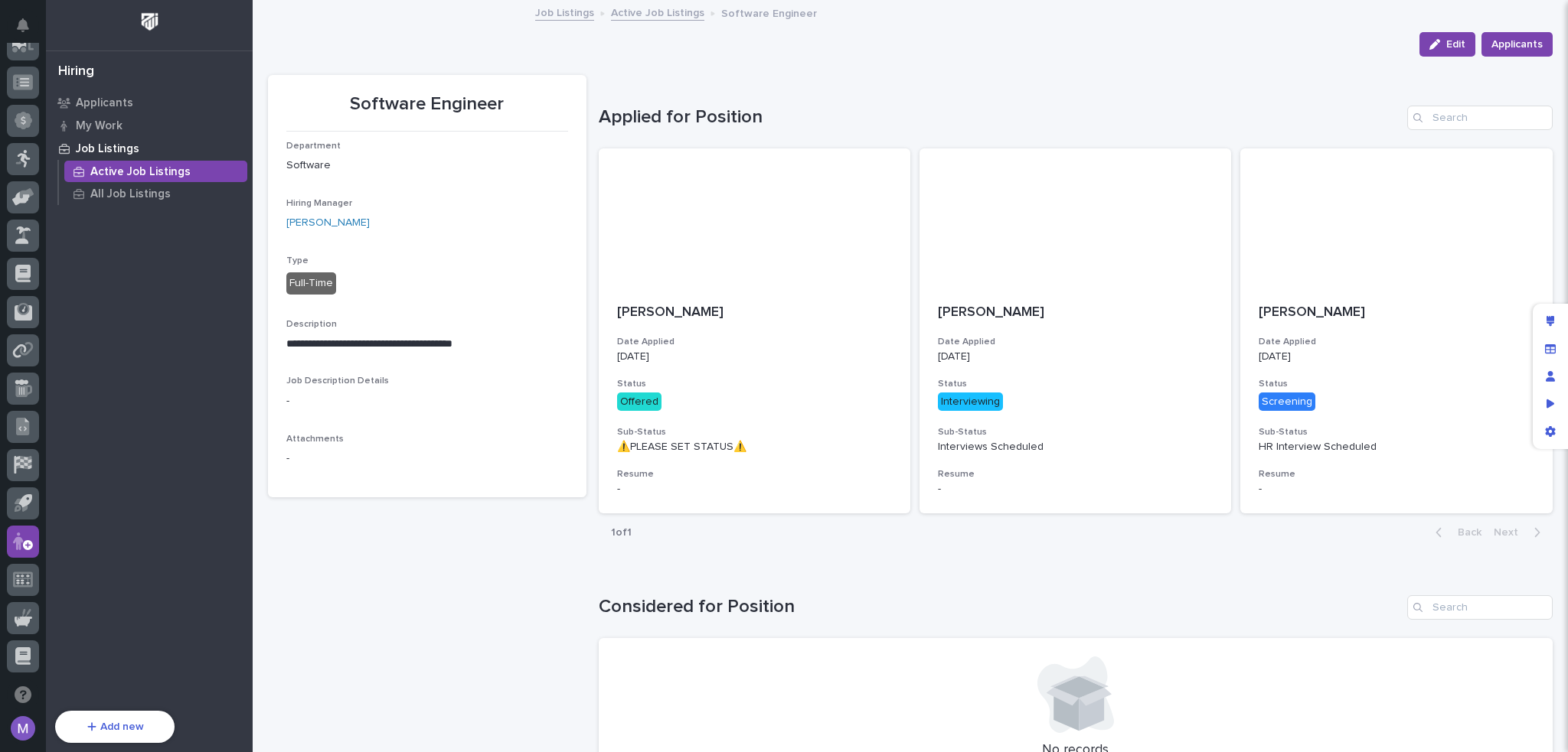
click at [113, 147] on p "Job Listings" at bounding box center [108, 149] width 63 height 14
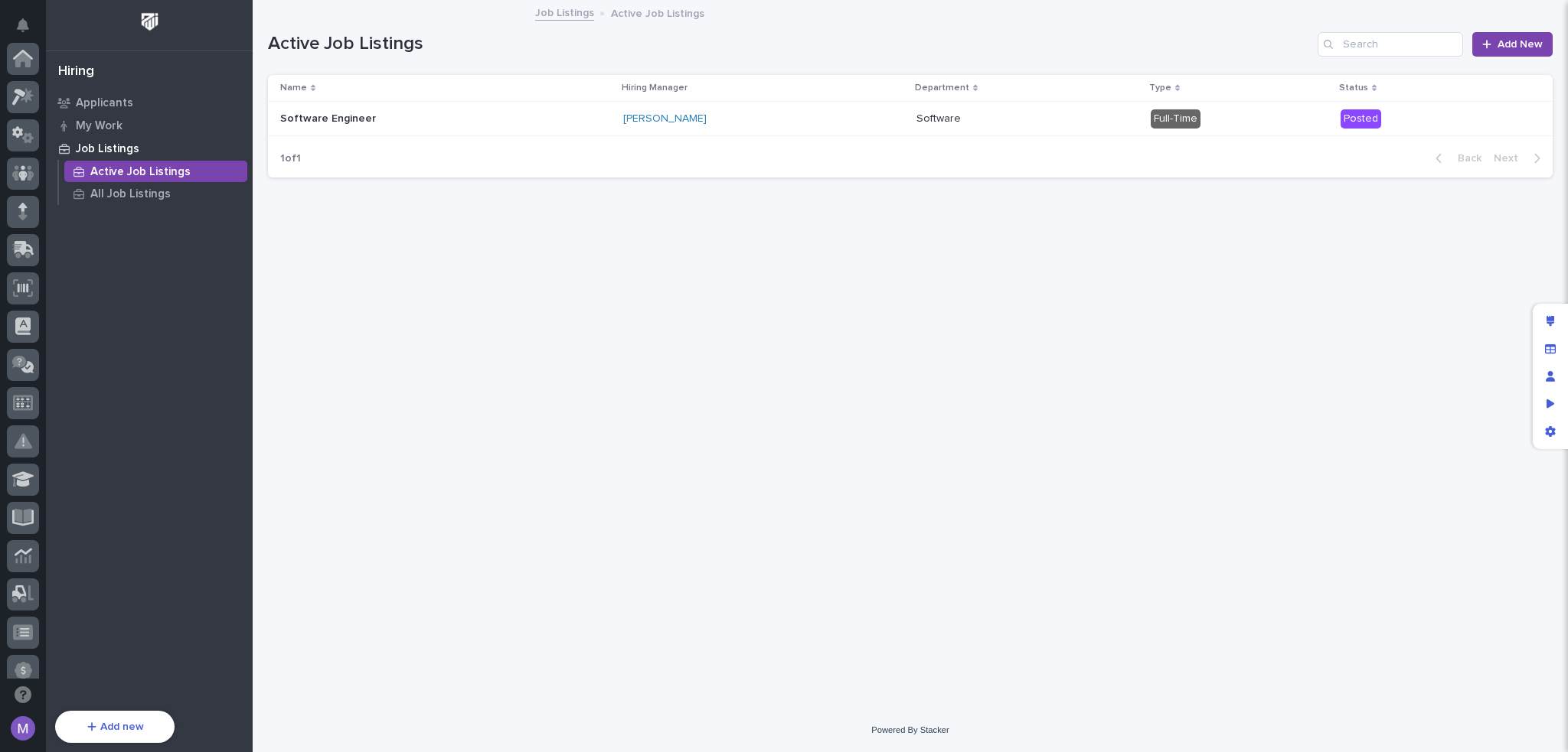
scroll to position [550, 0]
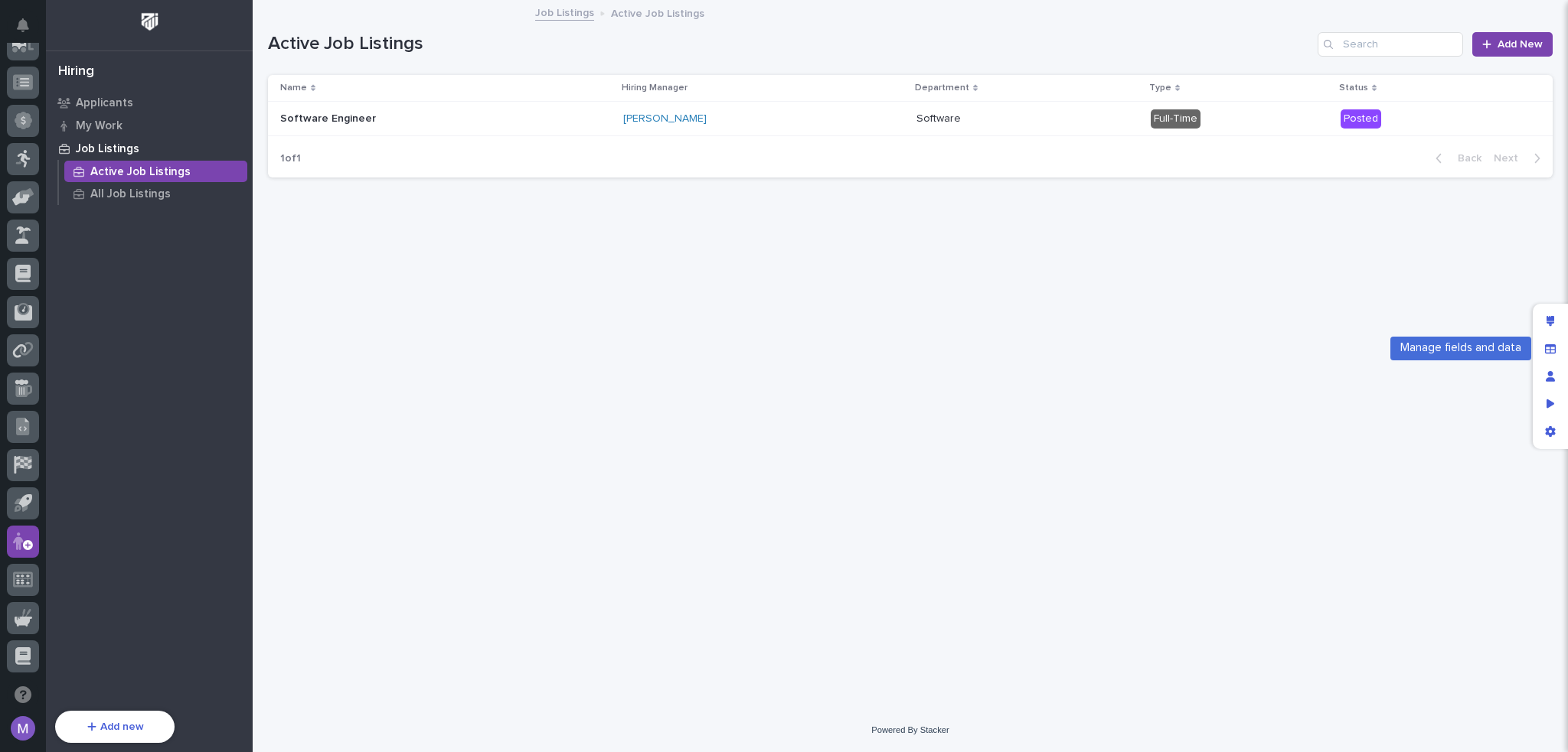
drag, startPoint x: 1554, startPoint y: 357, endPoint x: 1524, endPoint y: 349, distance: 31.0
click at [1554, 357] on div "Manage fields and data" at bounding box center [1550, 349] width 28 height 28
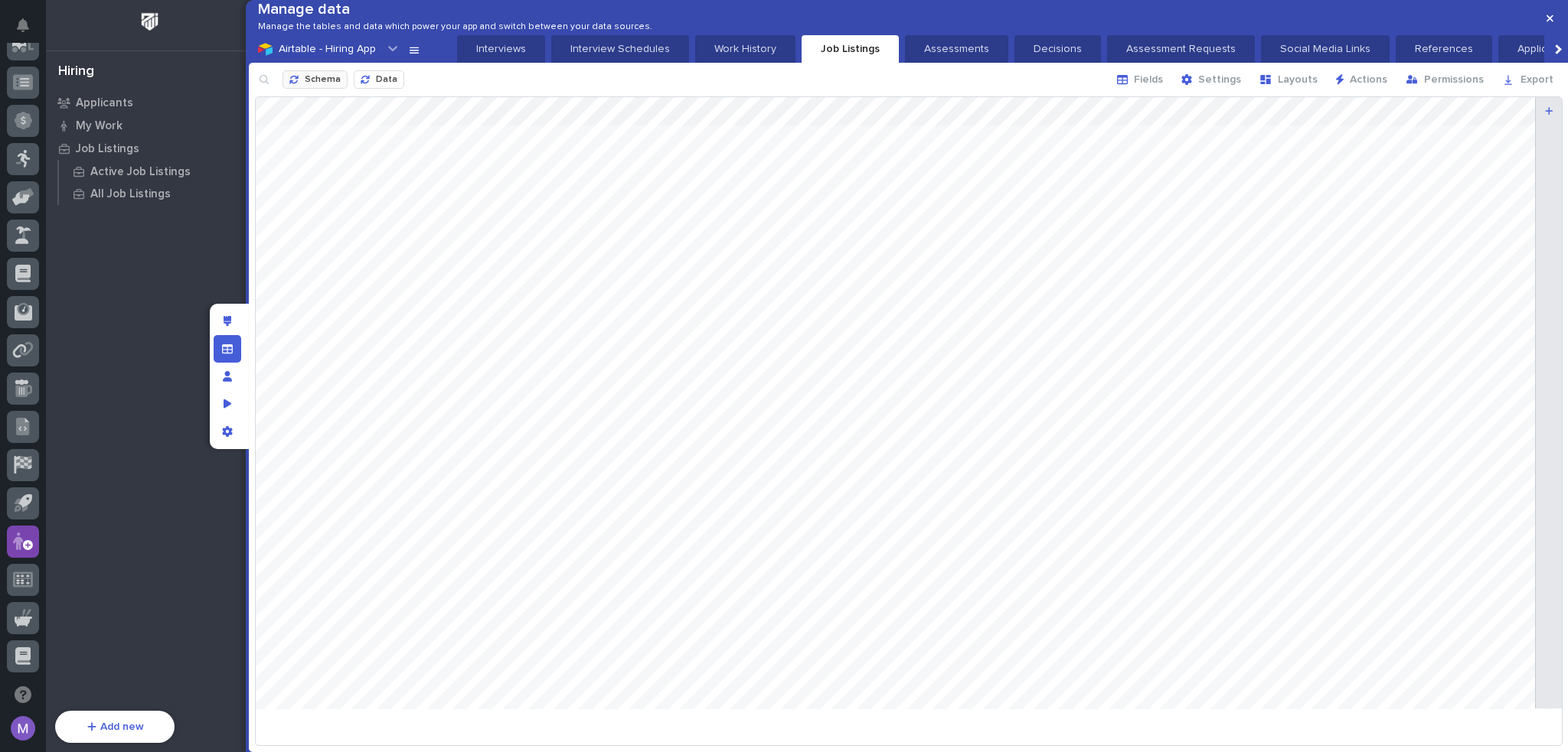
click at [307, 87] on span "Schema" at bounding box center [322, 80] width 36 height 12
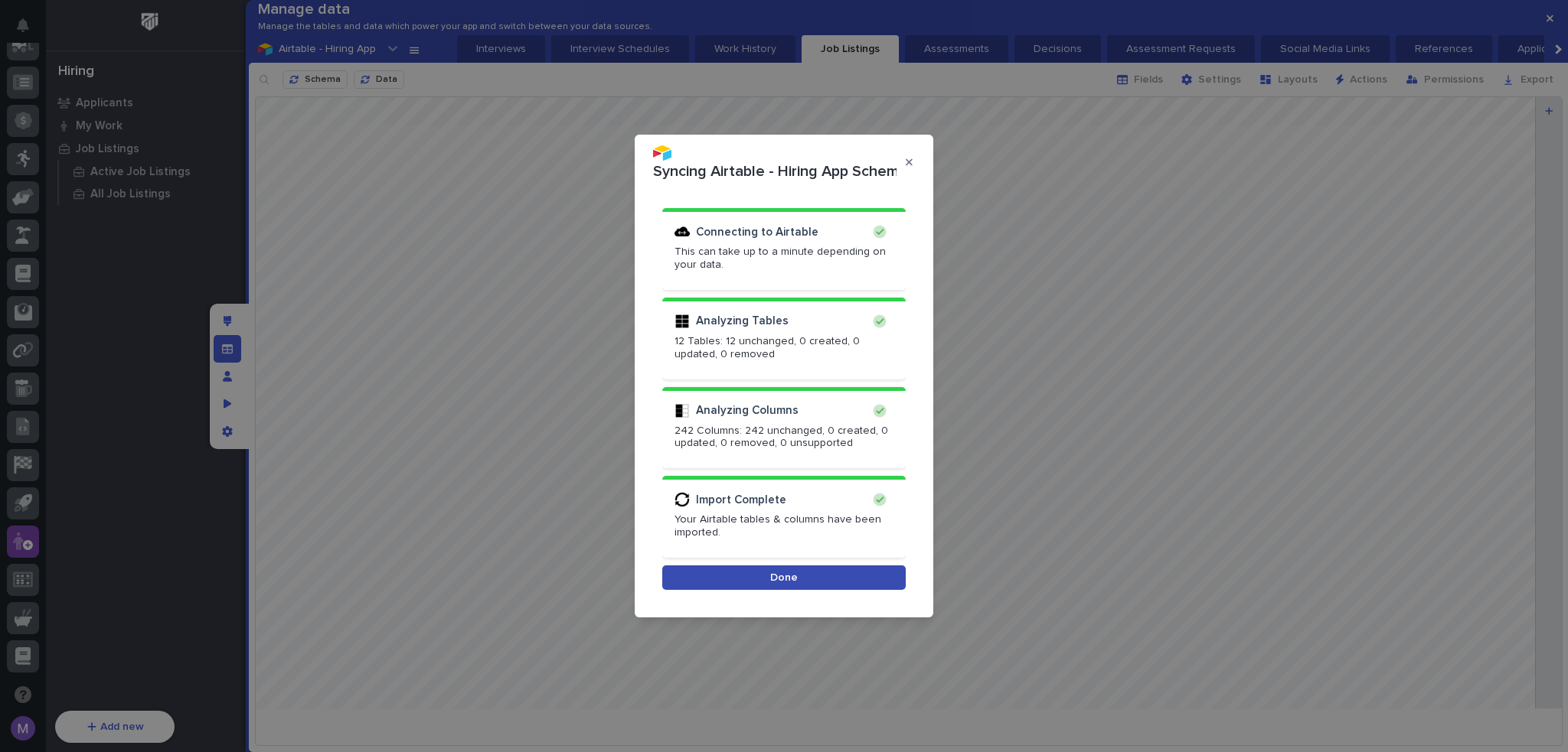
click at [794, 571] on span "Done" at bounding box center [784, 577] width 28 height 14
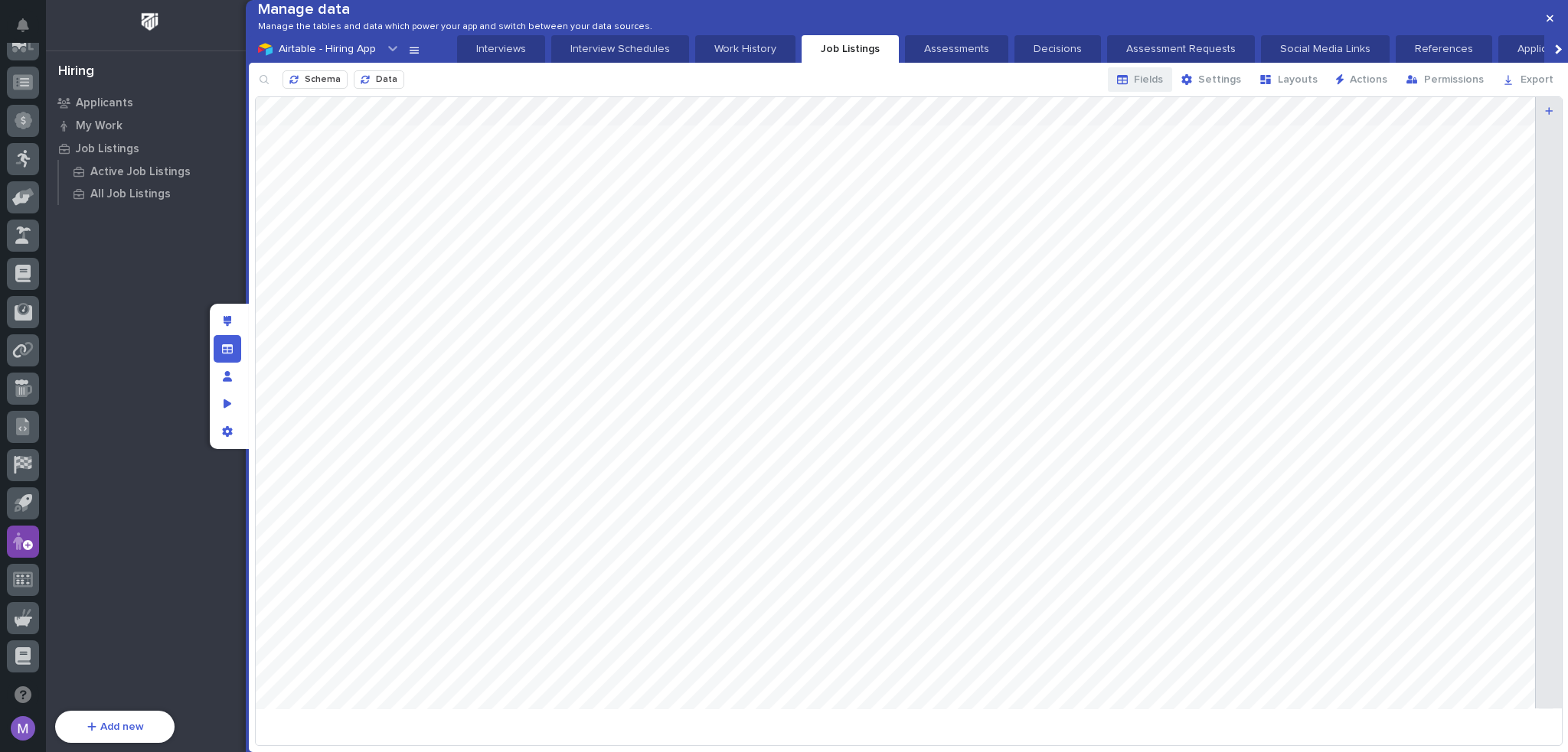
click at [1160, 87] on span "Fields" at bounding box center [1148, 79] width 29 height 14
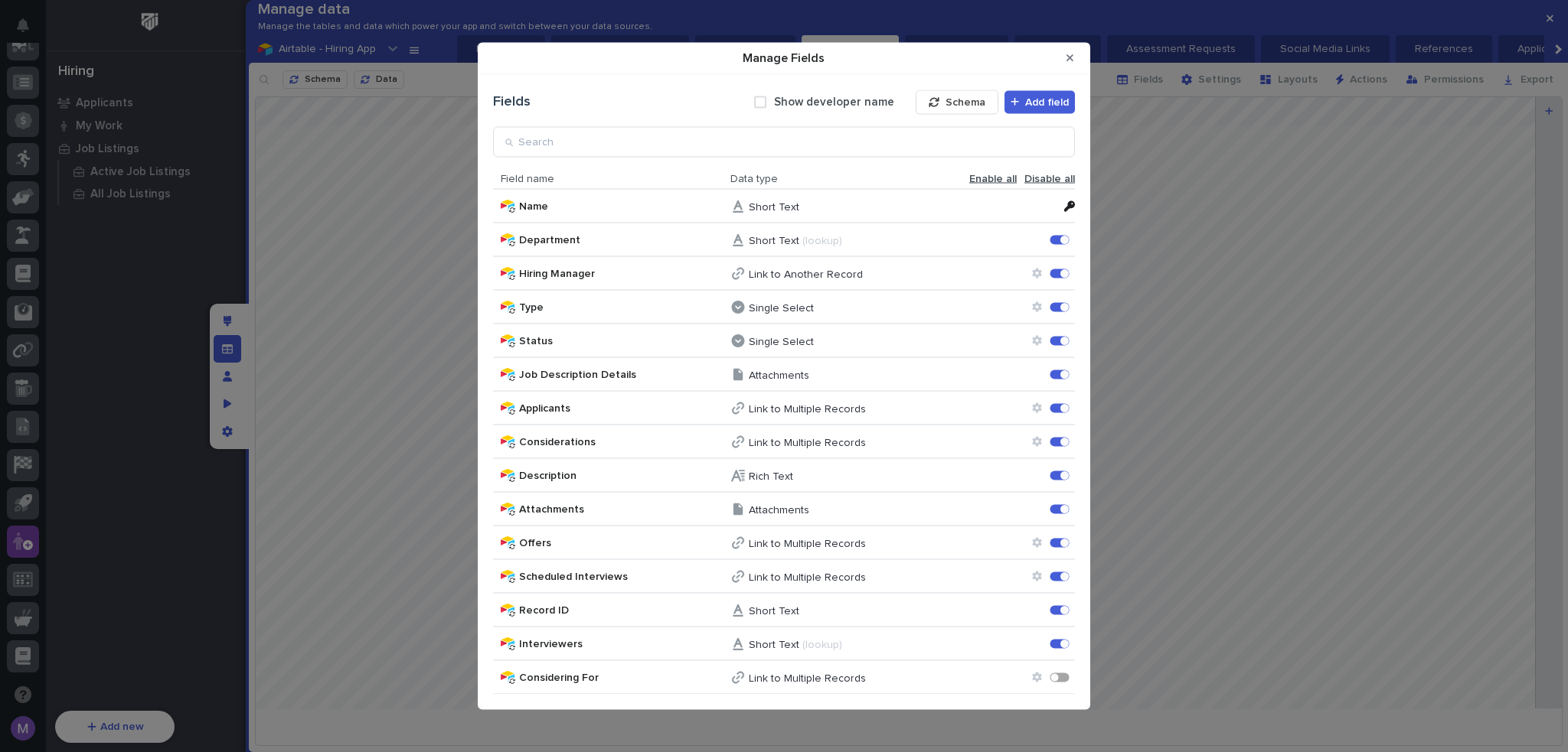
click at [1078, 57] on button "Close Modal" at bounding box center [1069, 58] width 25 height 24
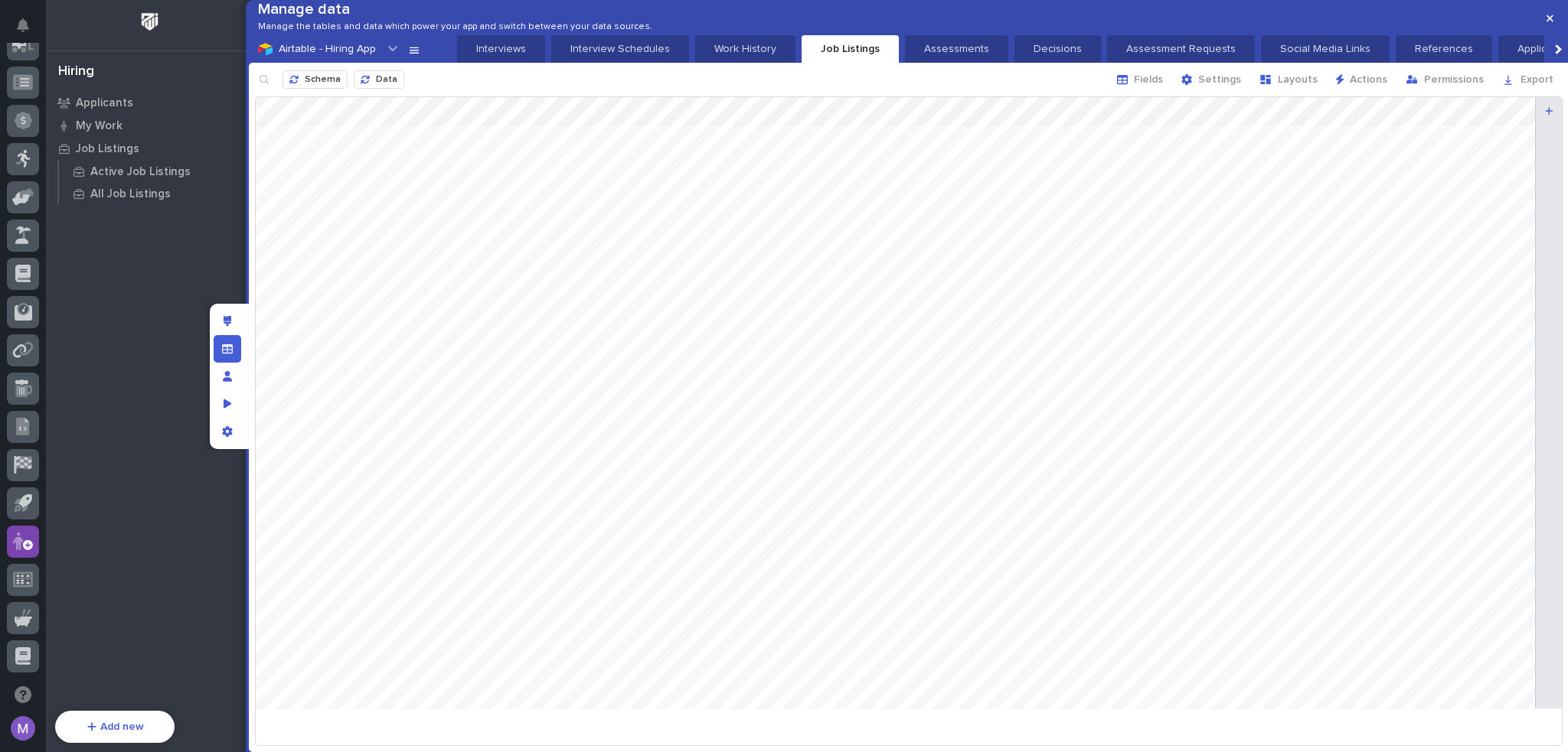
click at [390, 52] on icon at bounding box center [392, 49] width 9 height 6
click at [410, 53] on icon at bounding box center [414, 51] width 9 height 6
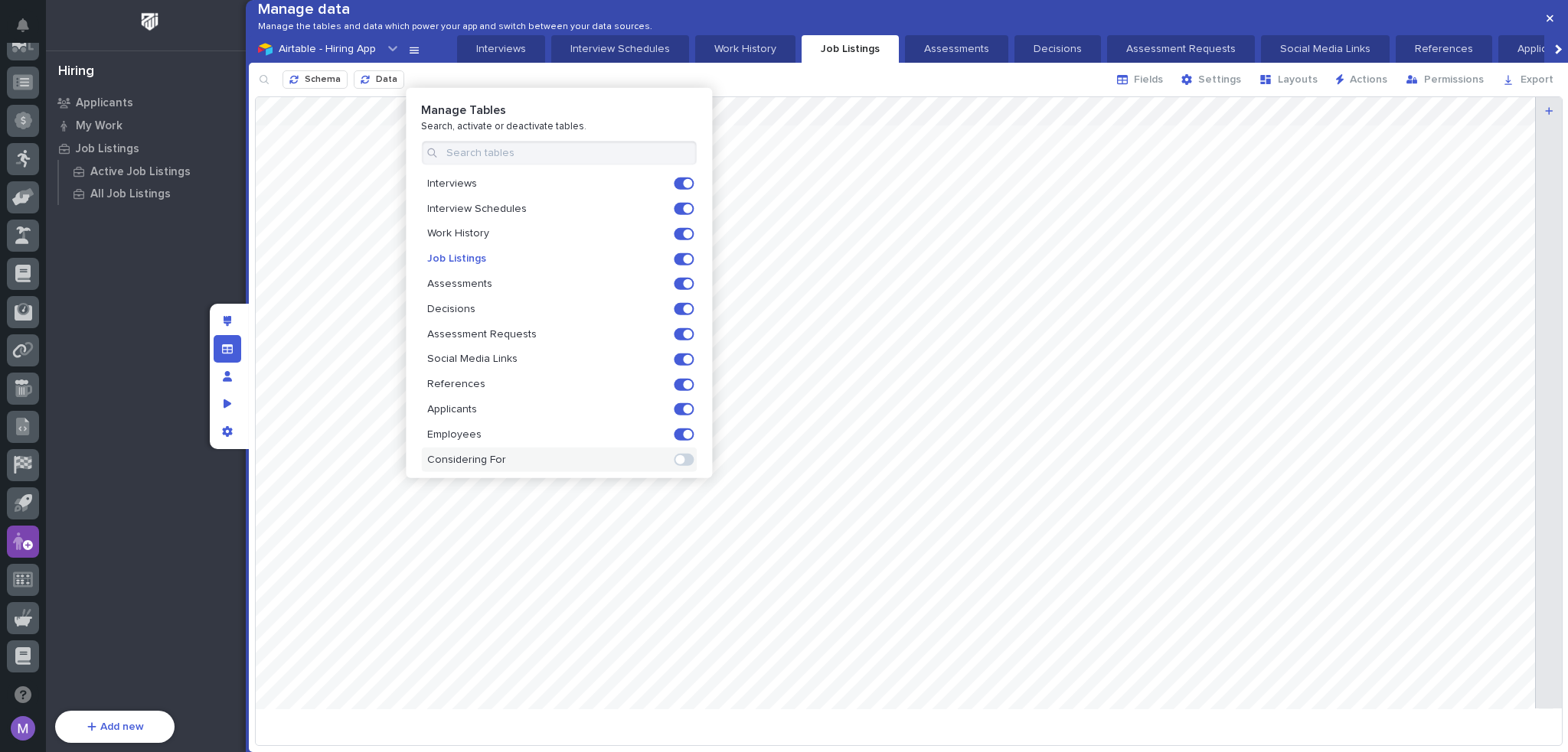
click at [684, 461] on span at bounding box center [684, 459] width 20 height 12
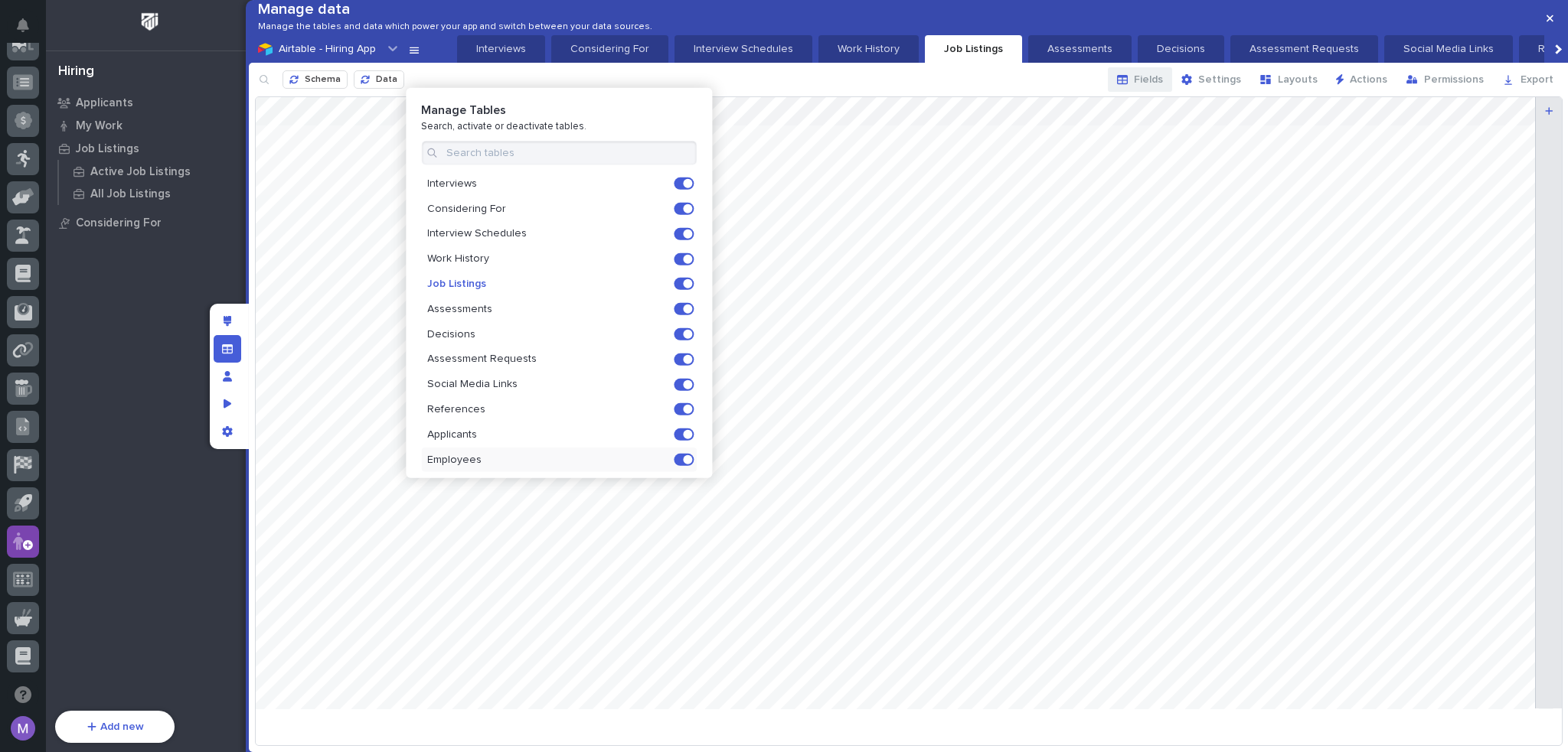
click at [1147, 87] on span "Fields" at bounding box center [1148, 79] width 29 height 14
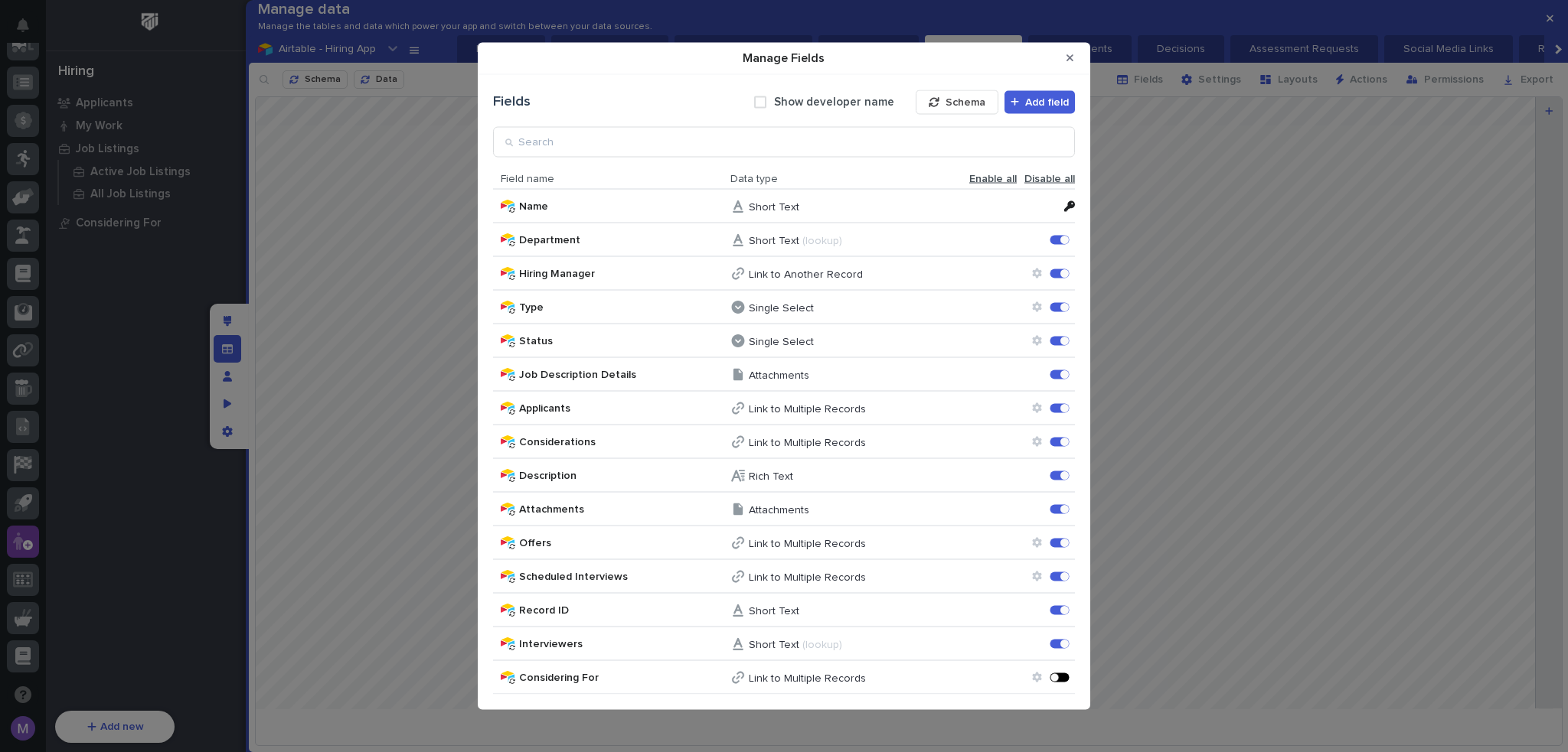
click at [1064, 676] on div "Manage Fields" at bounding box center [1063, 678] width 4 height 4
click at [1074, 63] on button "Close Modal" at bounding box center [1069, 58] width 25 height 24
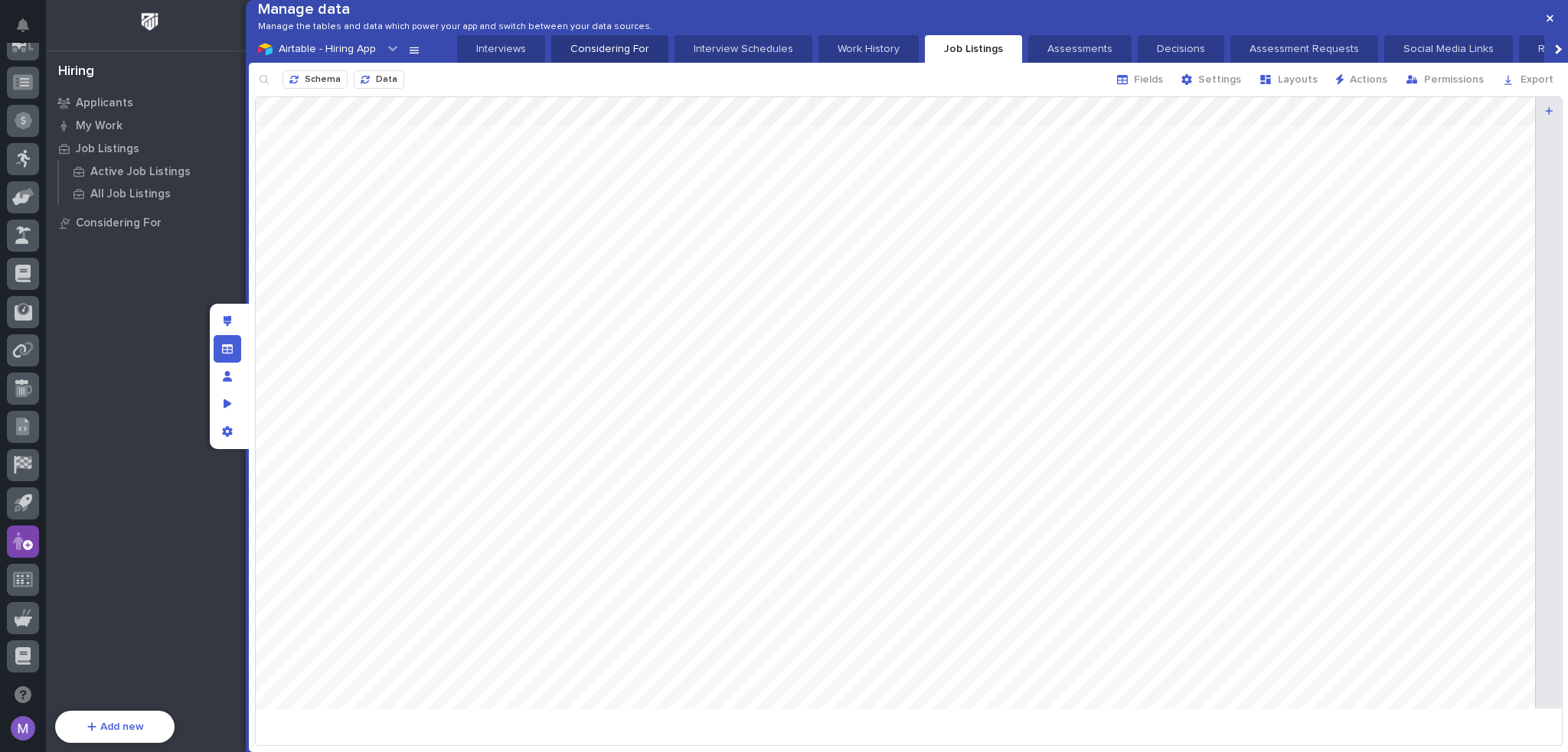
click at [611, 57] on p "Considering For" at bounding box center [610, 49] width 99 height 15
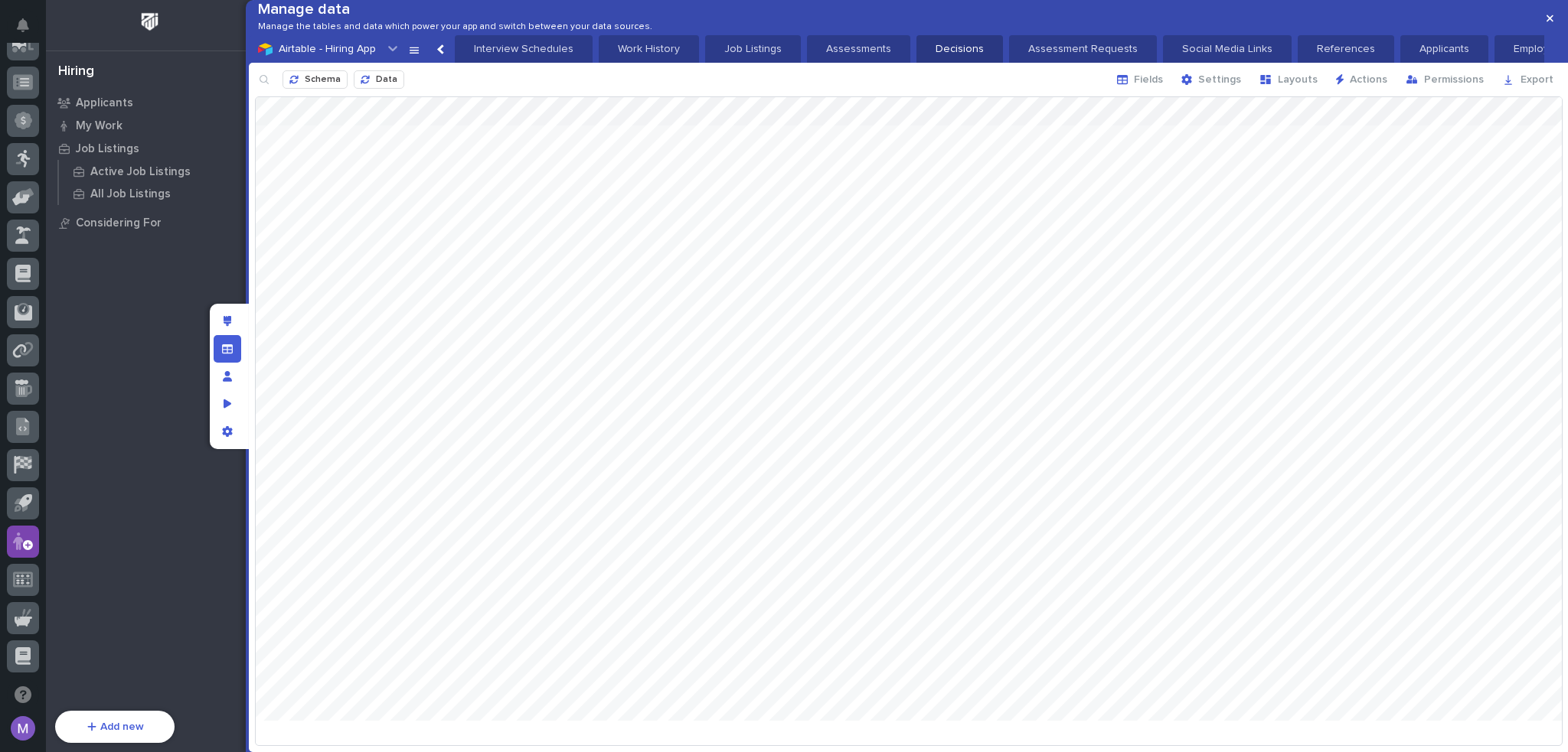
scroll to position [0, 223]
click at [1407, 57] on p "Applicants" at bounding box center [1442, 49] width 70 height 15
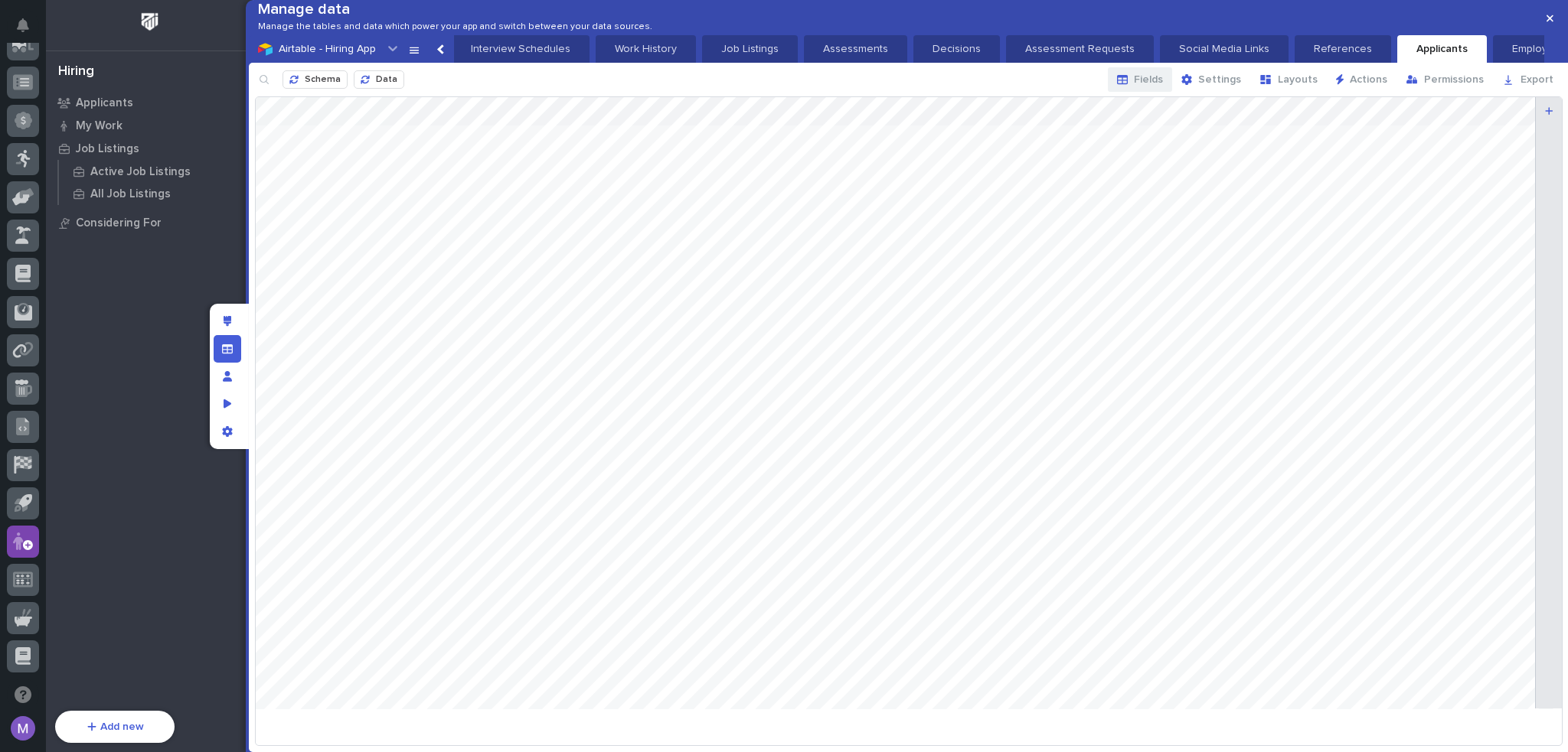
click at [1127, 84] on icon "button" at bounding box center [1122, 79] width 11 height 9
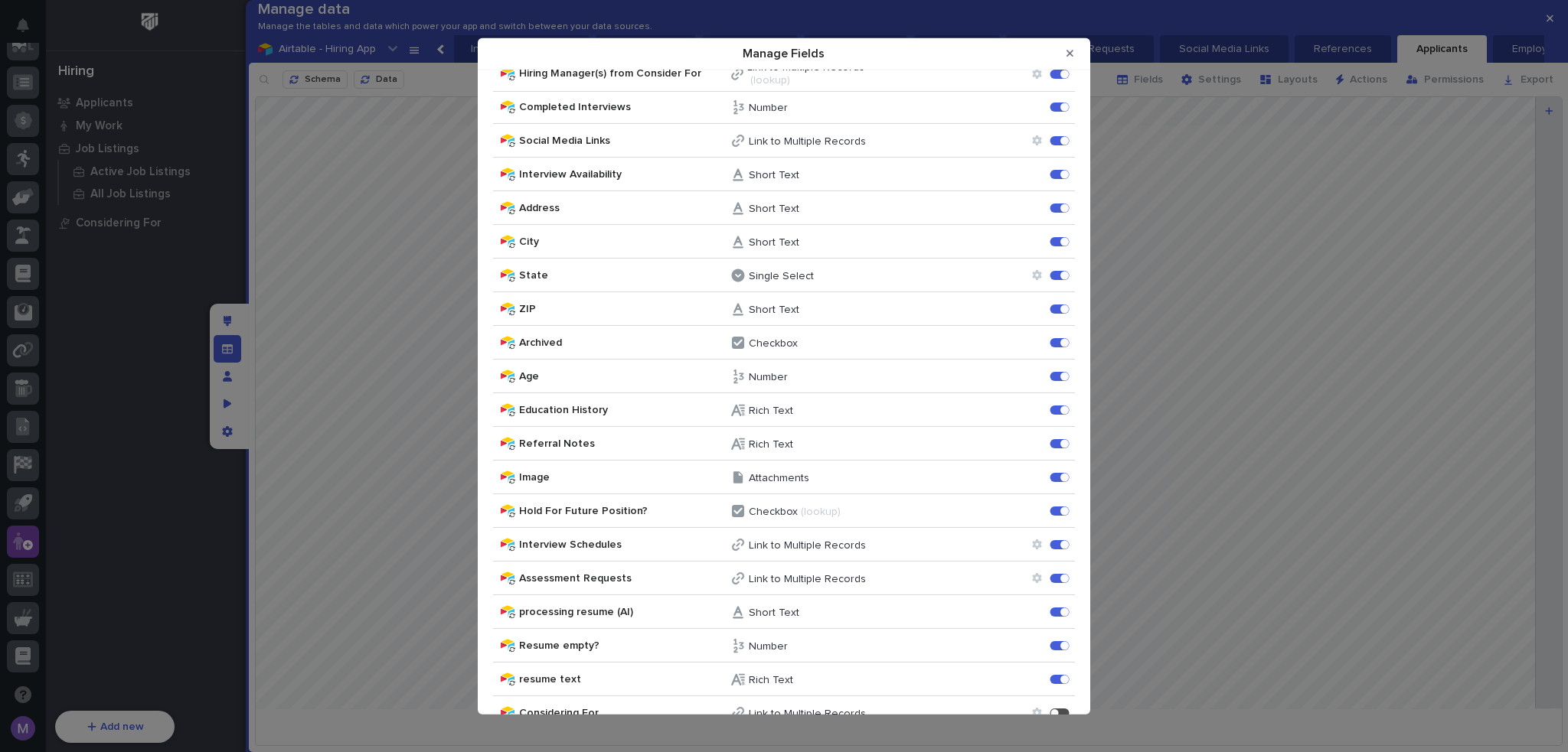
scroll to position [1235, 0]
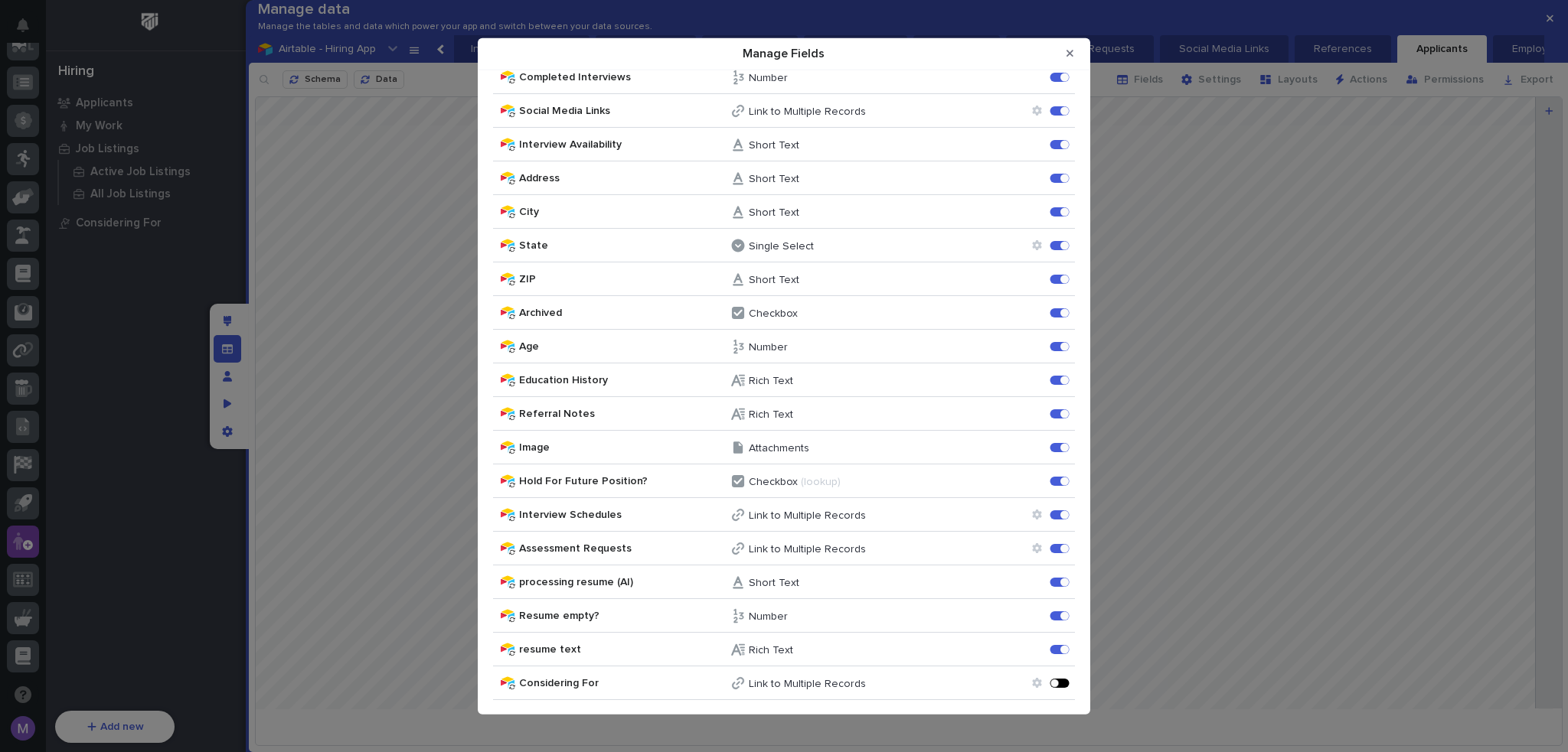
click at [1050, 682] on div "Manage Fields" at bounding box center [1055, 682] width 8 height 8
click at [1072, 49] on icon "Close Modal" at bounding box center [1070, 53] width 7 height 11
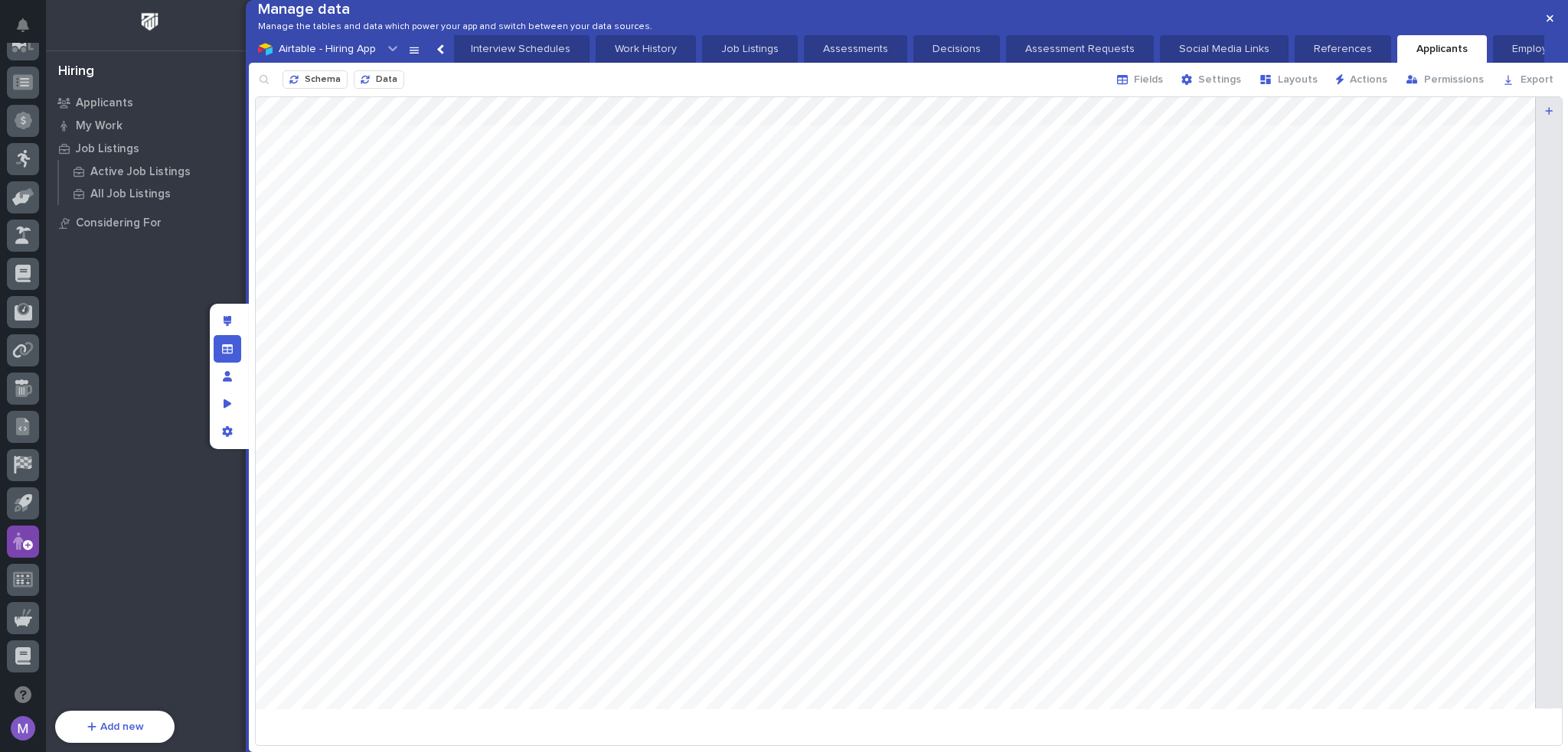
click at [1168, 328] on div at bounding box center [909, 409] width 1306 height 623
click at [224, 325] on icon "Edit layout" at bounding box center [228, 321] width 8 height 11
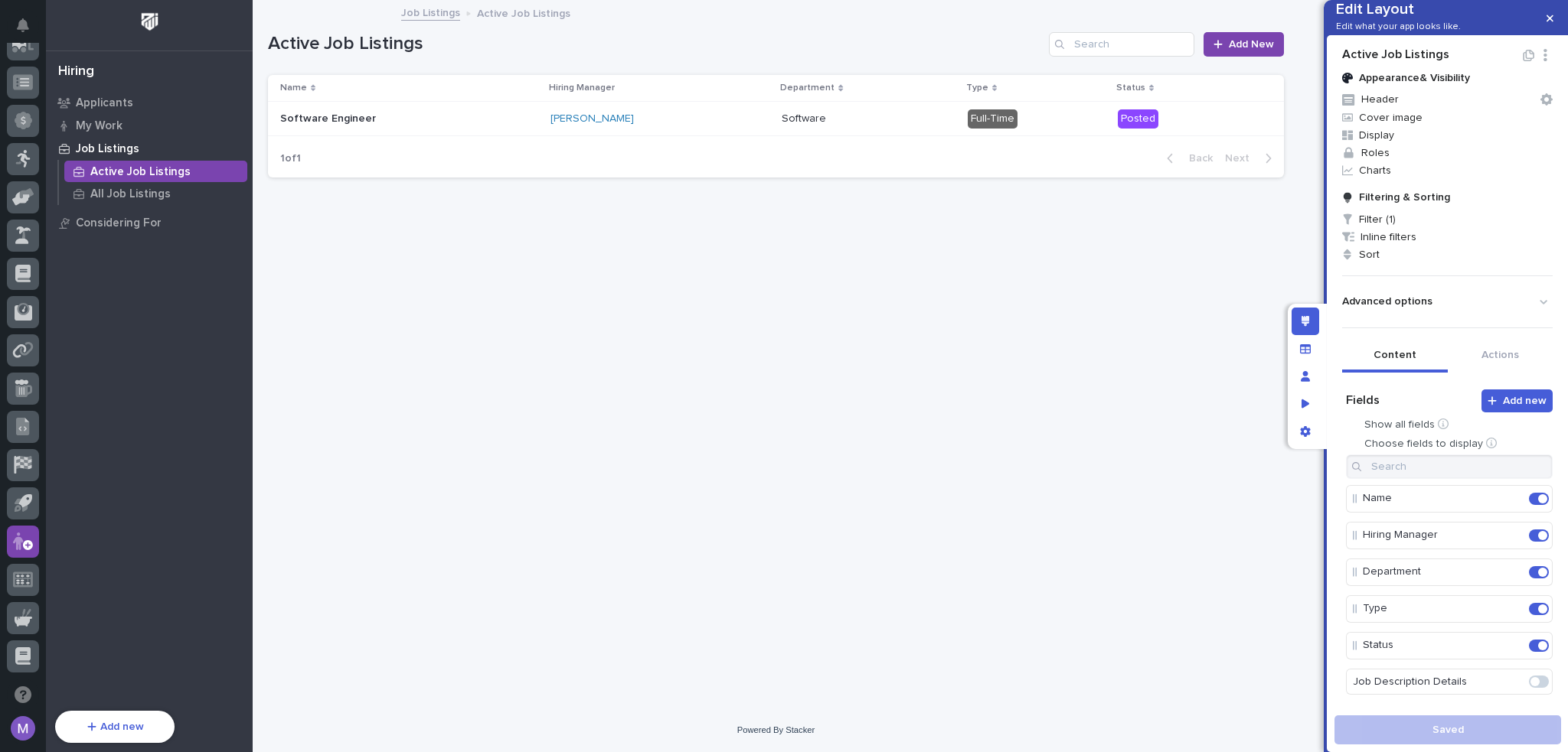
click at [411, 113] on p at bounding box center [409, 119] width 258 height 13
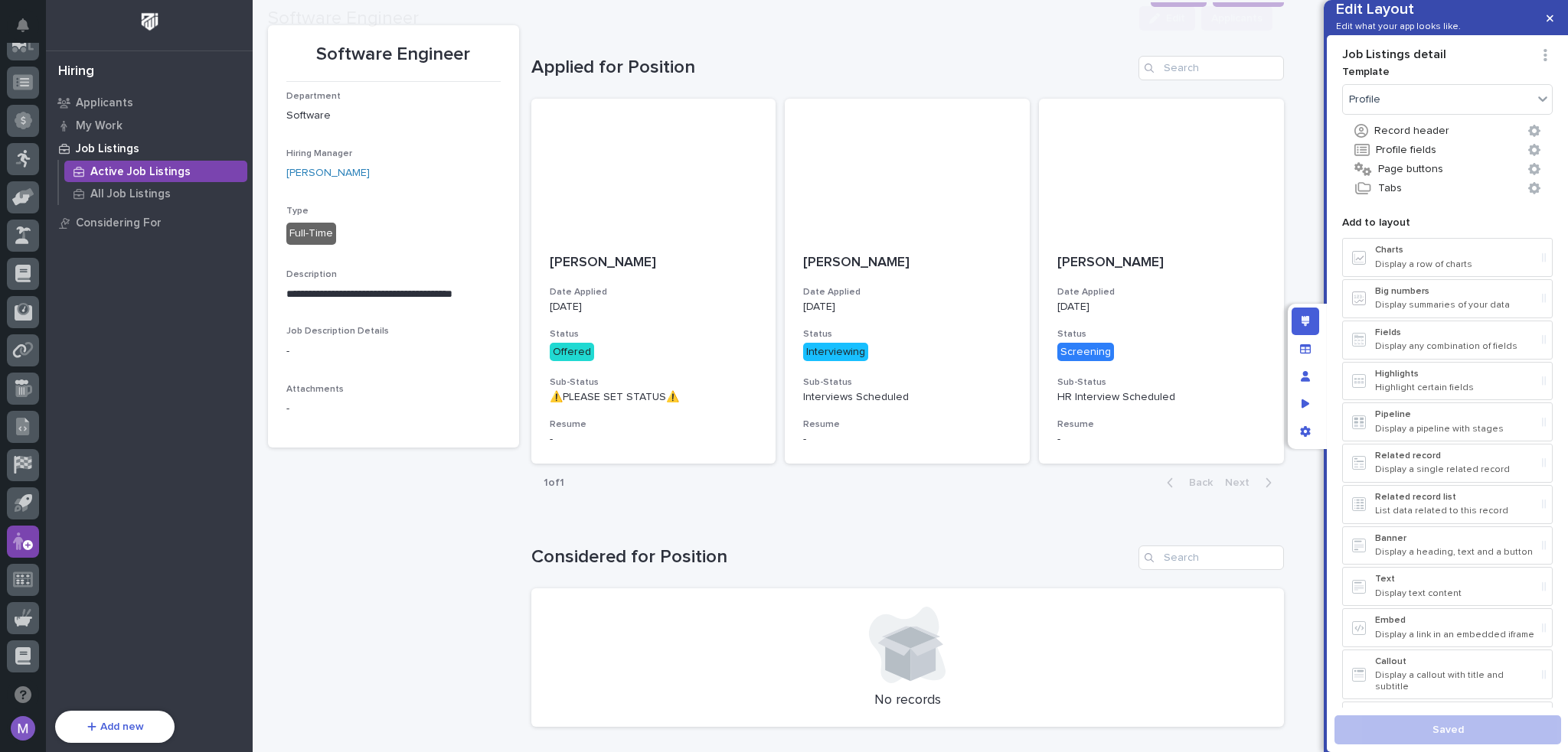
scroll to position [77, 0]
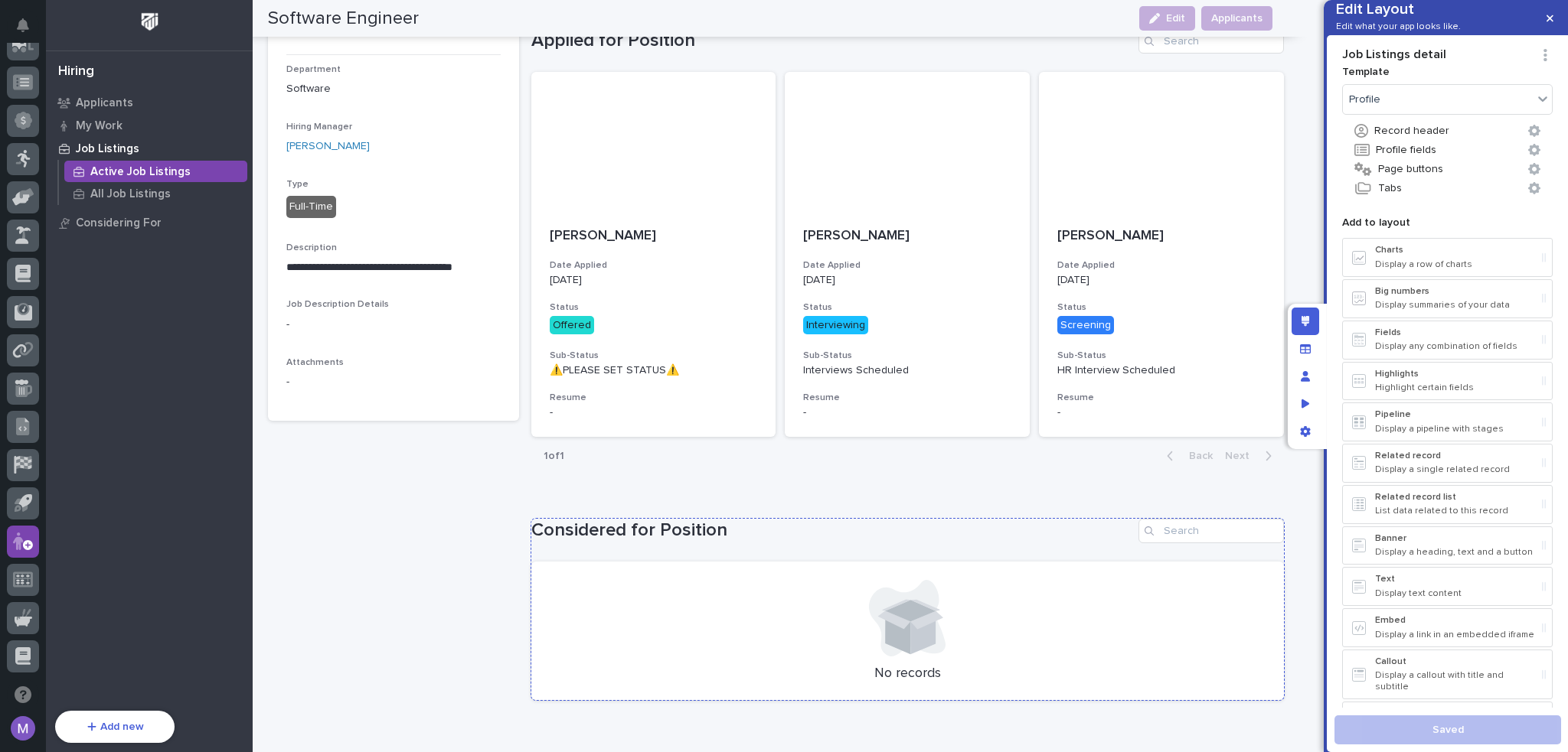
drag, startPoint x: 771, startPoint y: 529, endPoint x: 851, endPoint y: 550, distance: 82.7
click at [771, 529] on h1 "Considered for Position" at bounding box center [832, 530] width 601 height 22
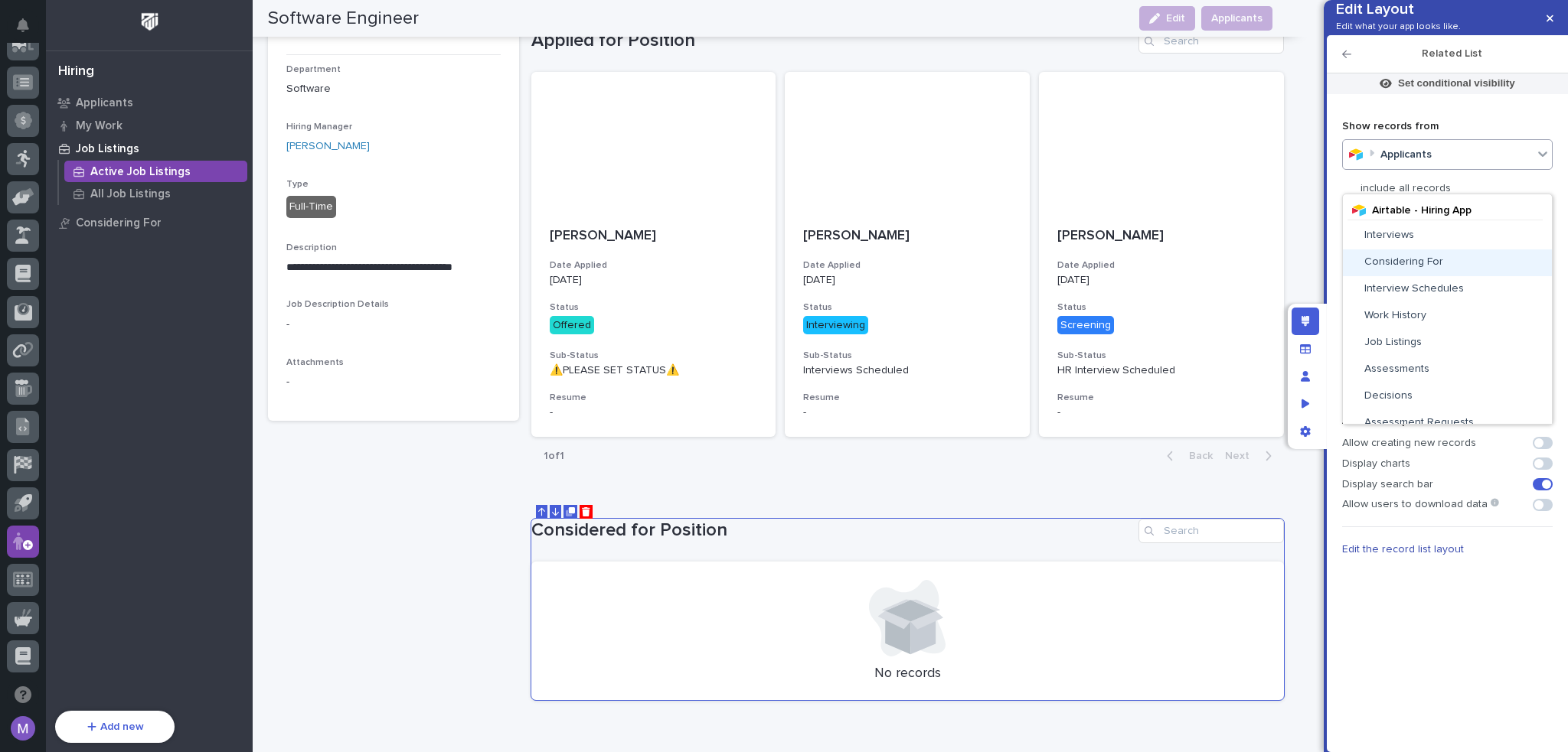
click at [1439, 263] on div "Considering For" at bounding box center [1447, 262] width 197 height 13
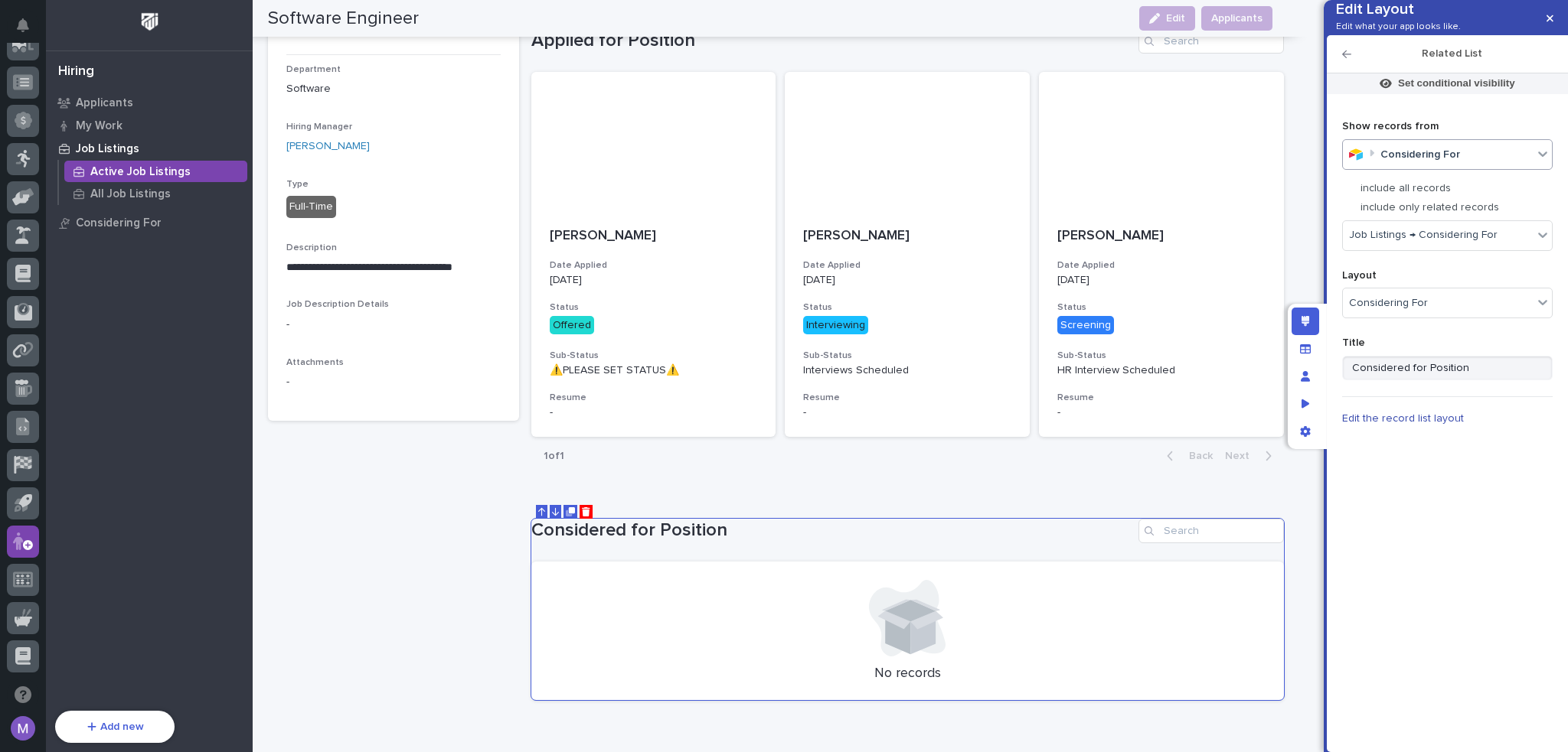
scroll to position [0, 0]
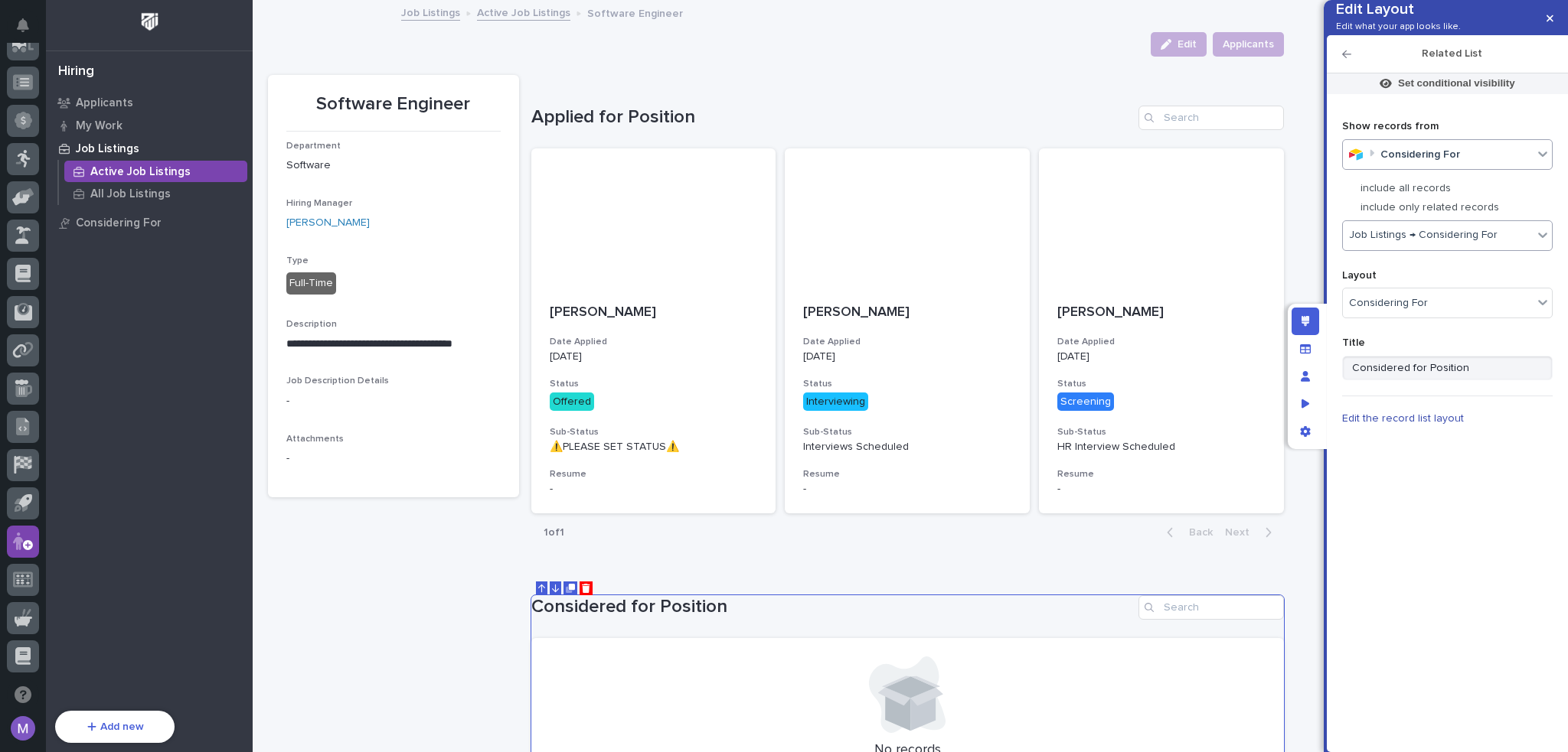
click at [1484, 578] on div "Show records from Considering For include all records include only related reco…" at bounding box center [1447, 414] width 211 height 623
click at [639, 224] on div at bounding box center [654, 217] width 245 height 138
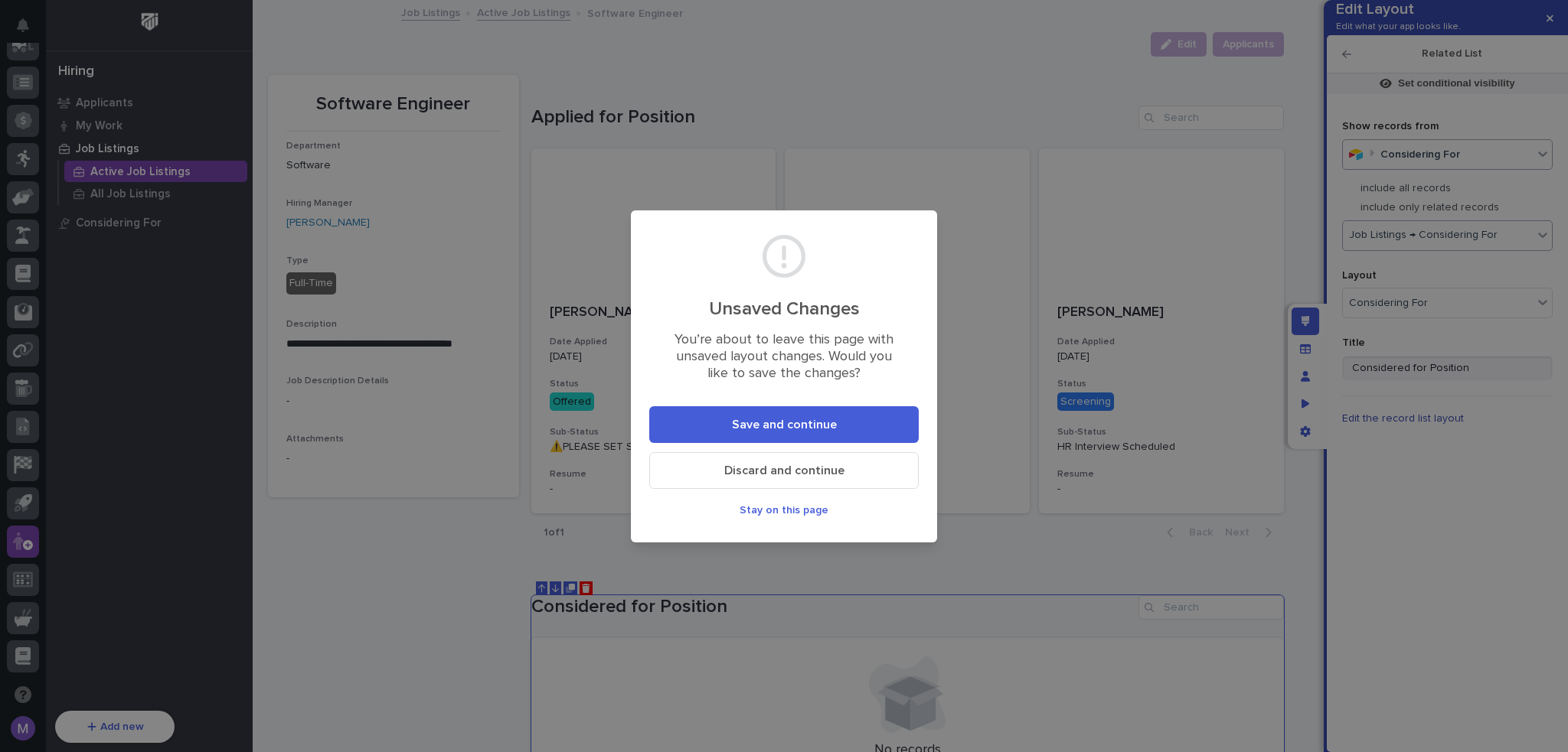
click at [817, 465] on span "Discard and continue" at bounding box center [784, 471] width 120 height 16
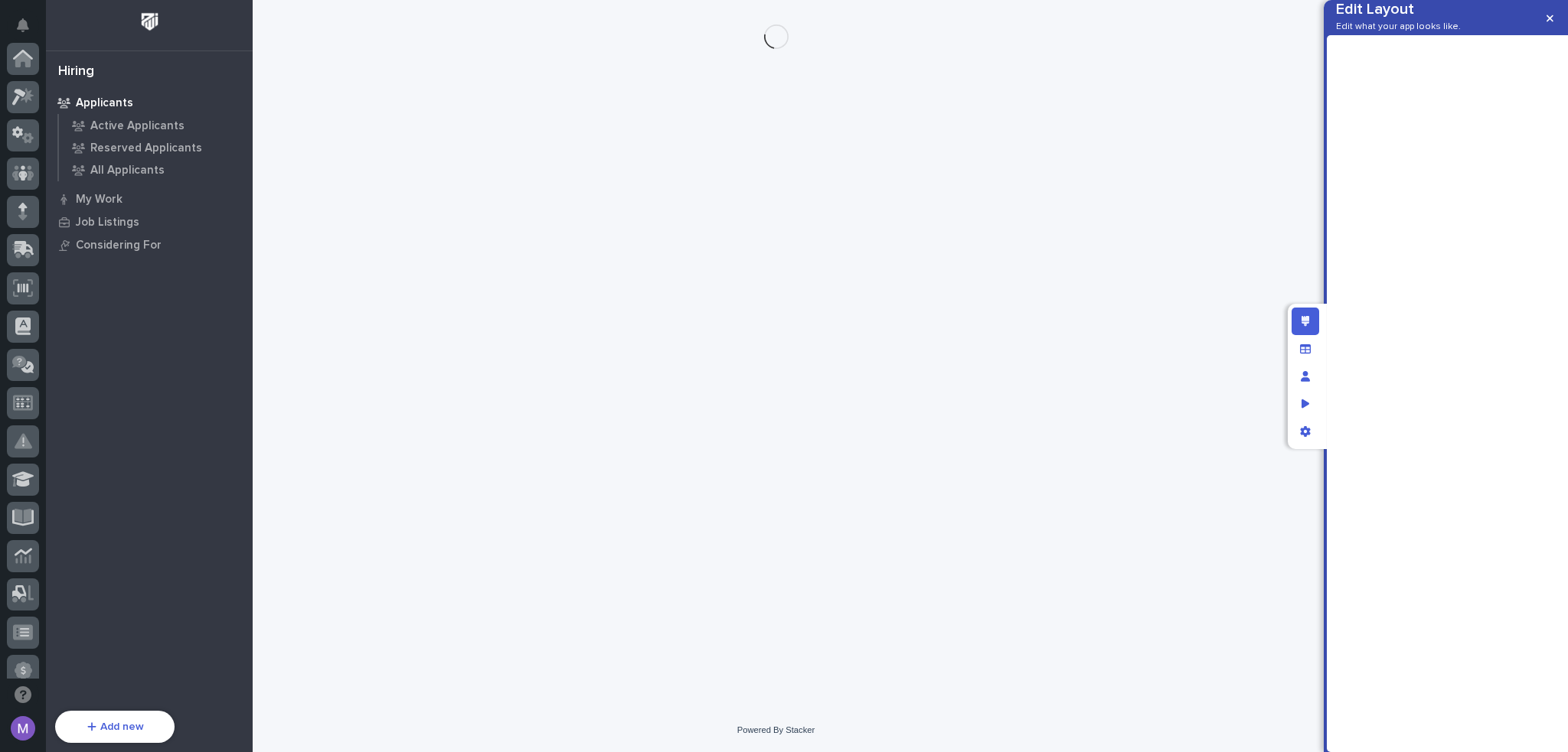
scroll to position [550, 0]
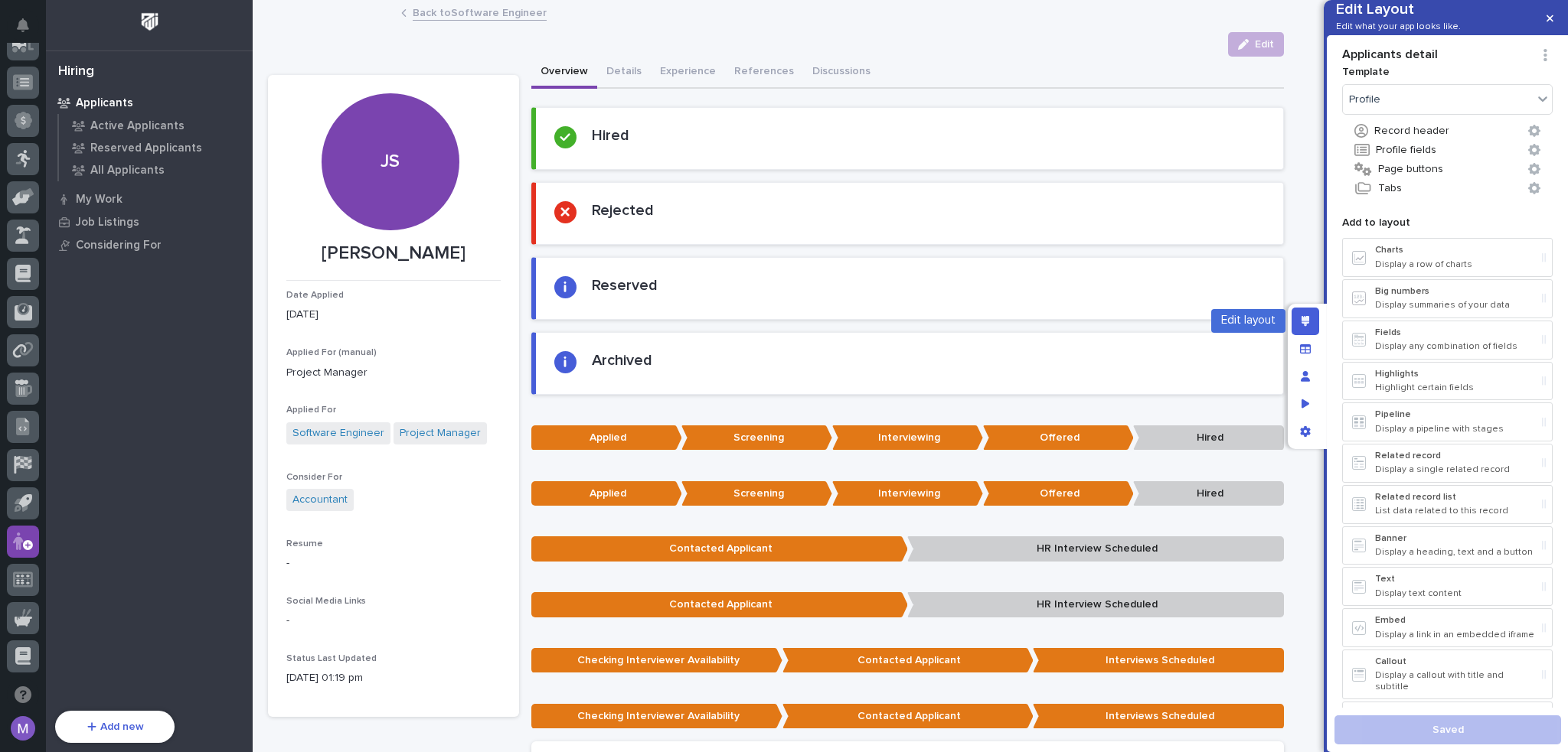
click at [1306, 317] on icon "Edit layout" at bounding box center [1306, 321] width 8 height 11
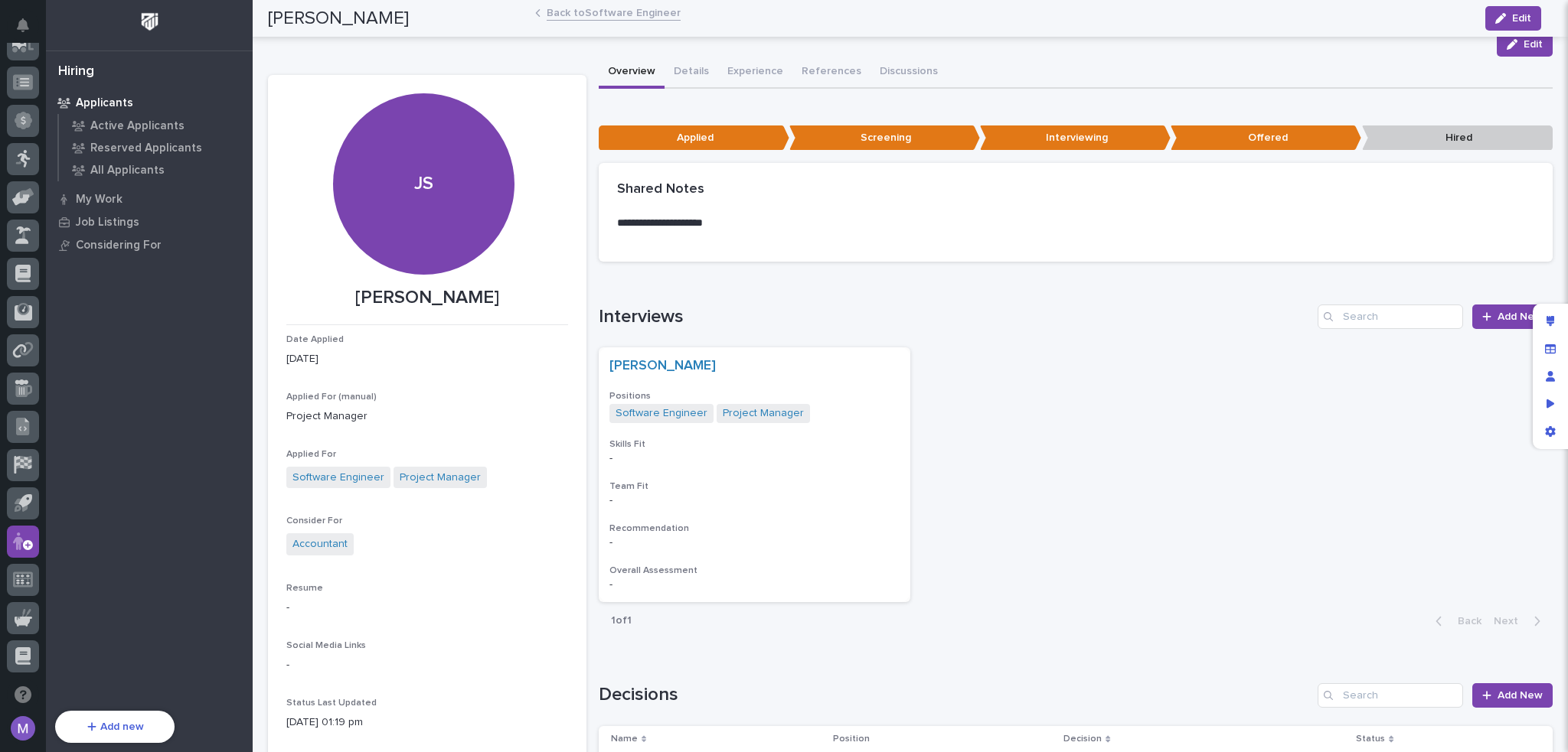
scroll to position [0, 0]
click at [815, 370] on div "[PERSON_NAME]" at bounding box center [754, 366] width 290 height 17
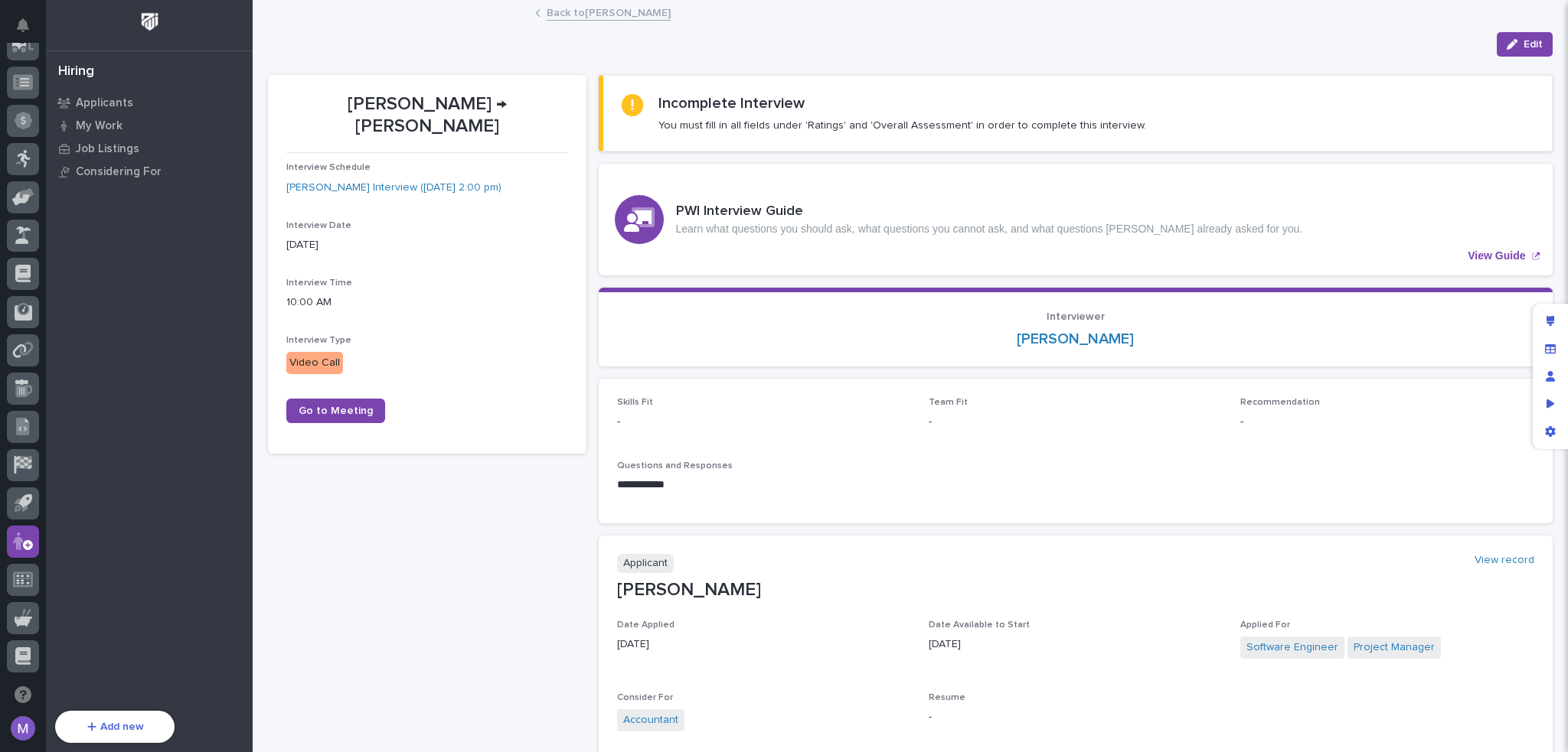
scroll to position [144, 0]
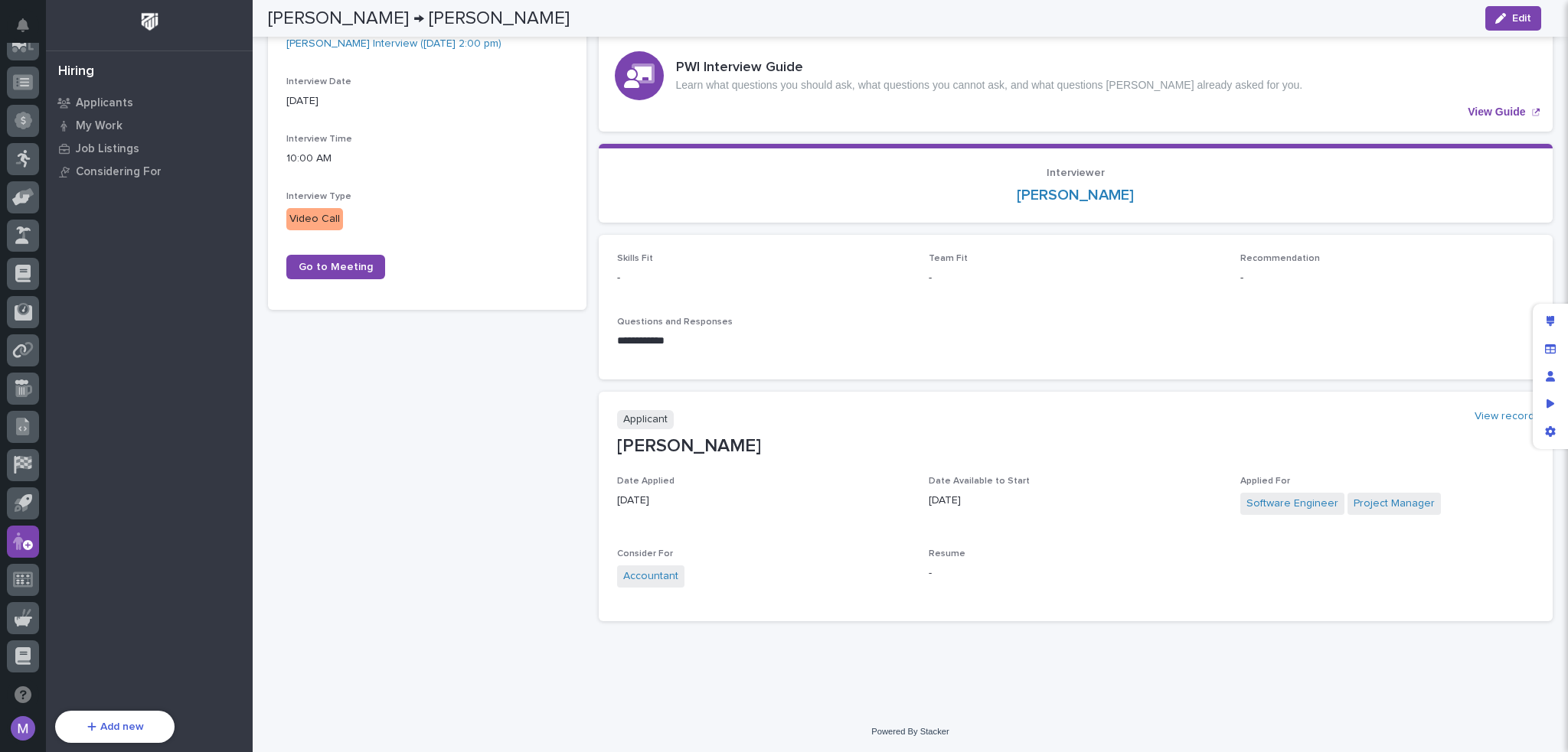
click at [551, 396] on div "[PERSON_NAME] → [PERSON_NAME] Interview Schedule [PERSON_NAME] Interview ([DATE…" at bounding box center [427, 283] width 318 height 703
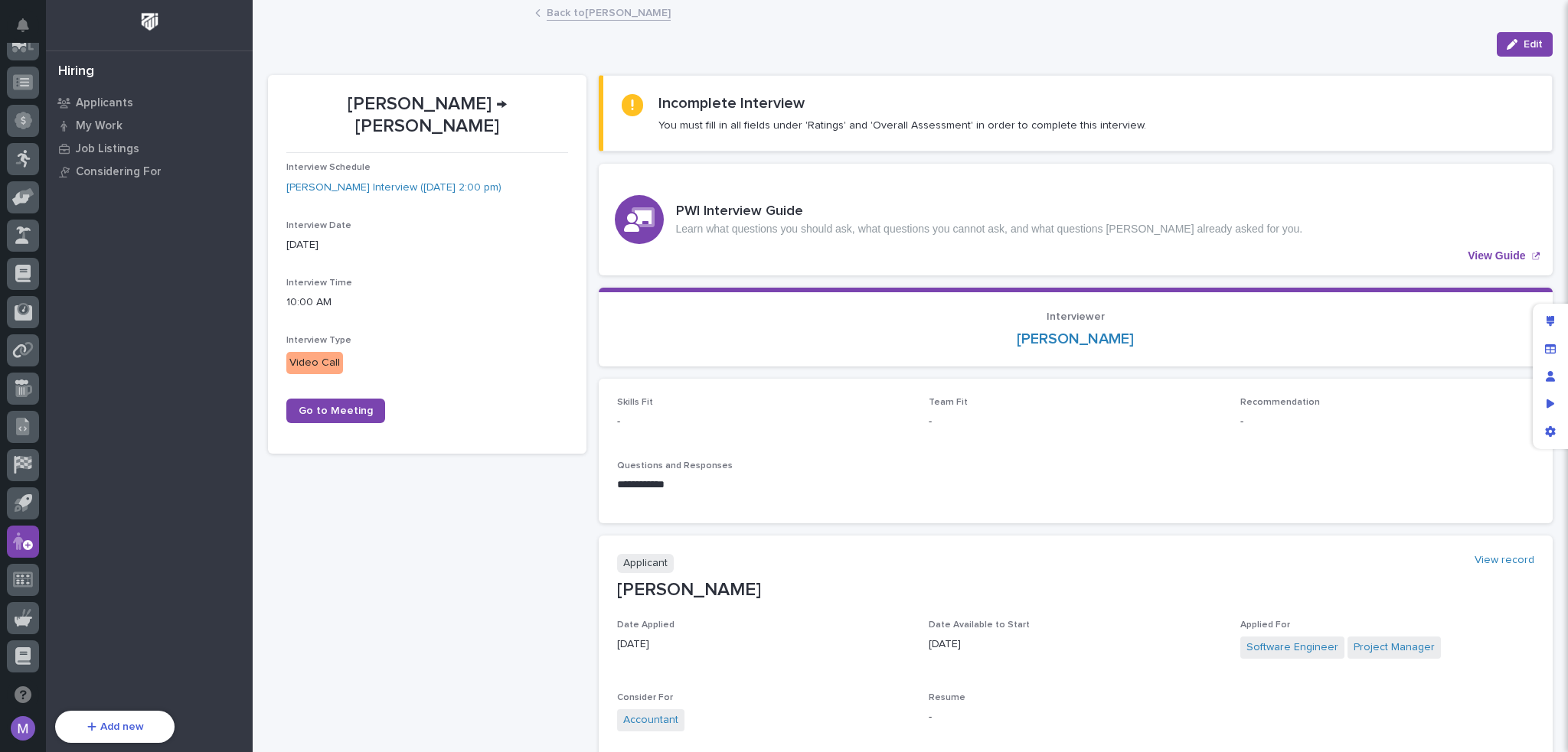
click at [580, 11] on link "Back to [PERSON_NAME]" at bounding box center [608, 12] width 124 height 18
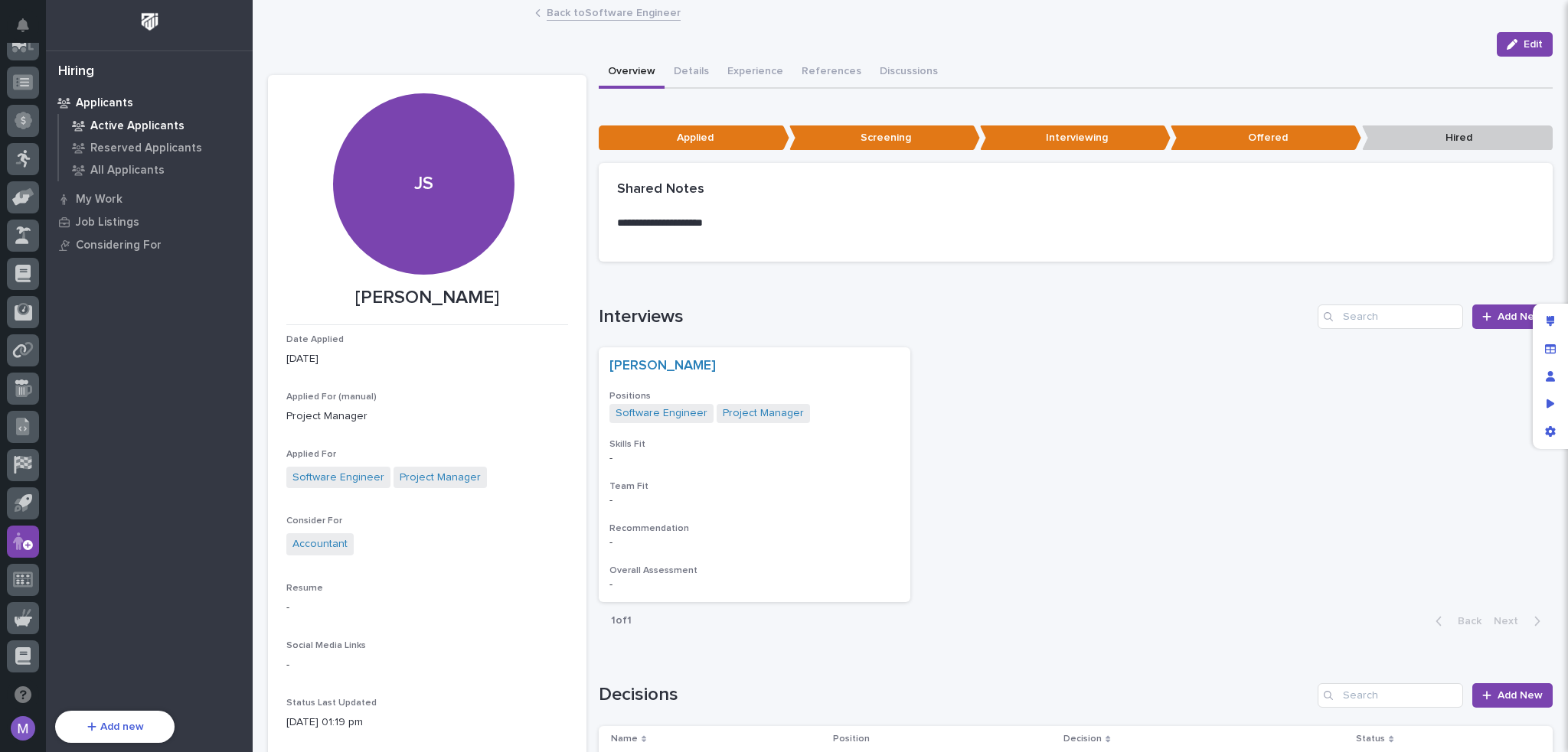
click at [118, 132] on p "Active Applicants" at bounding box center [138, 125] width 94 height 14
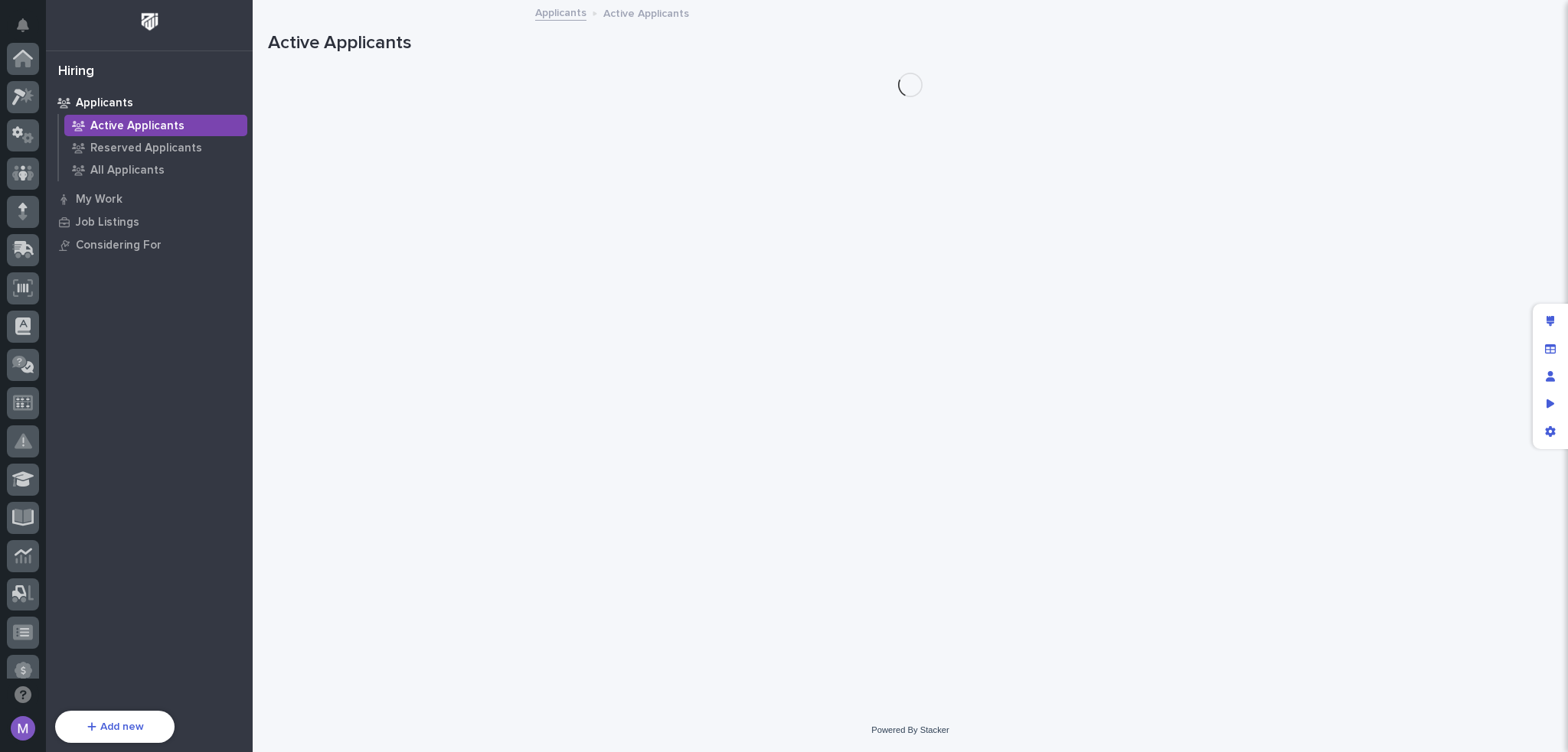
scroll to position [550, 0]
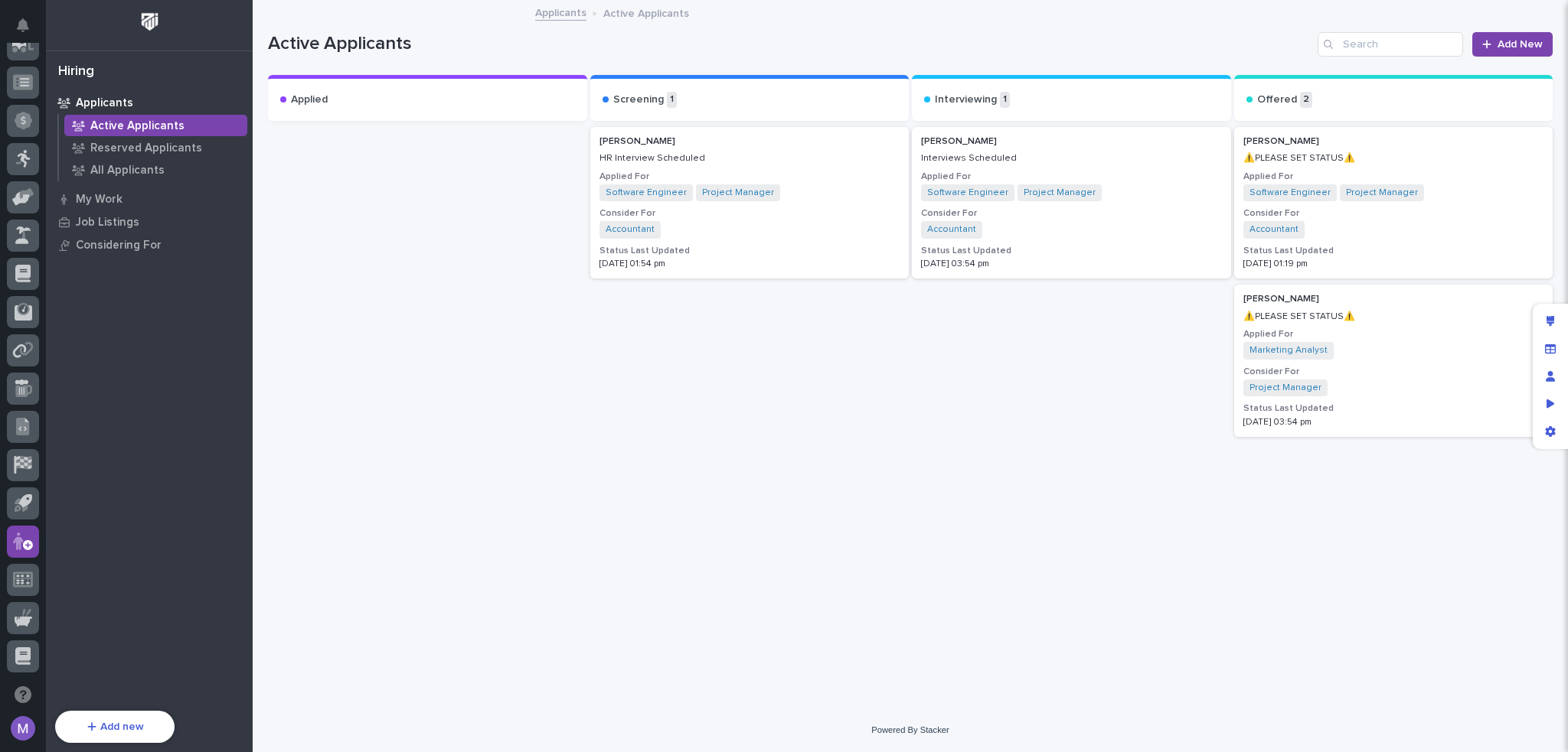
click at [1388, 312] on p "⚠️PLEASE SET STATUS⚠️" at bounding box center [1393, 317] width 300 height 11
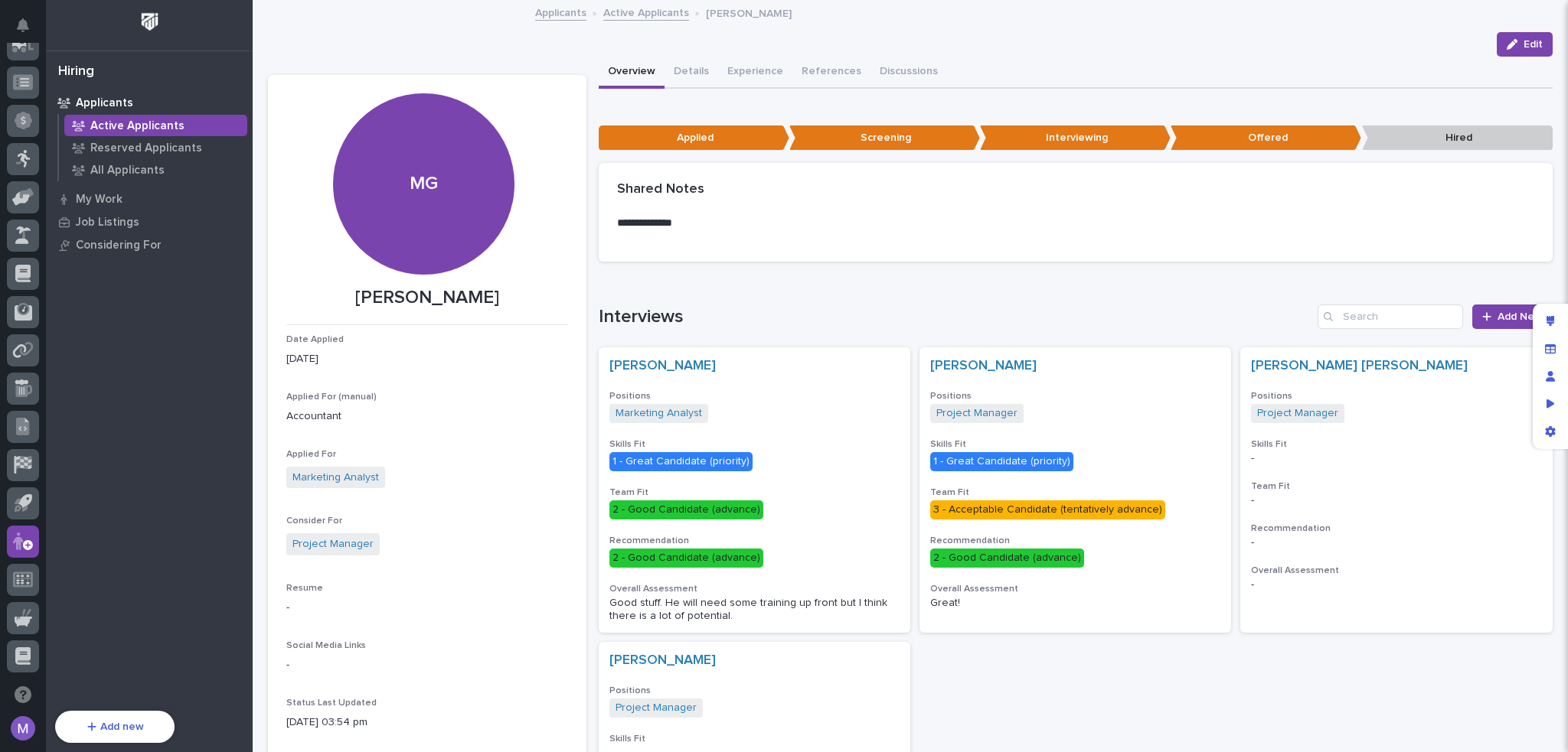
click at [989, 219] on p "**********" at bounding box center [1072, 223] width 909 height 15
click at [676, 57] on button "Details" at bounding box center [691, 73] width 53 height 32
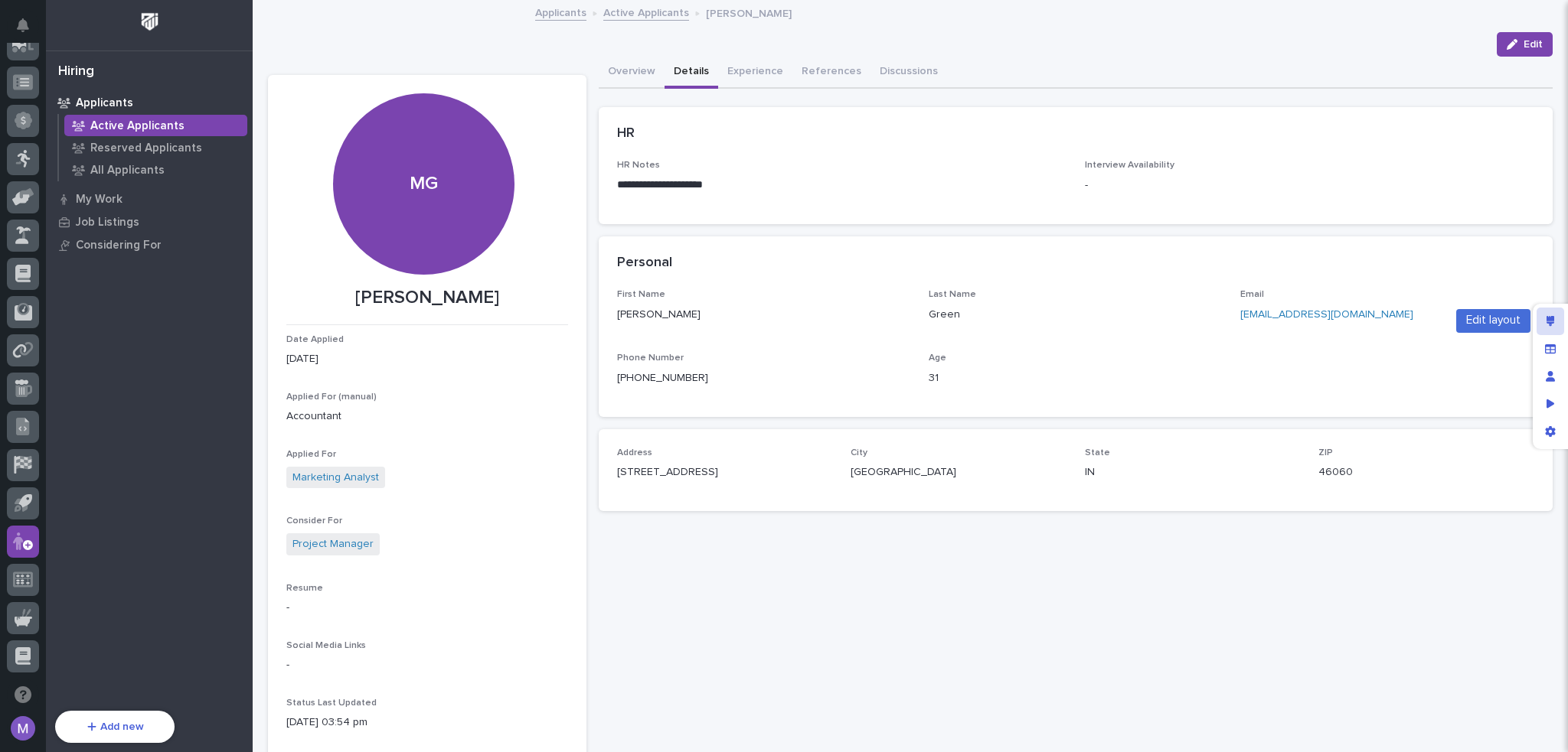
click at [1558, 320] on div "Edit layout" at bounding box center [1550, 321] width 28 height 28
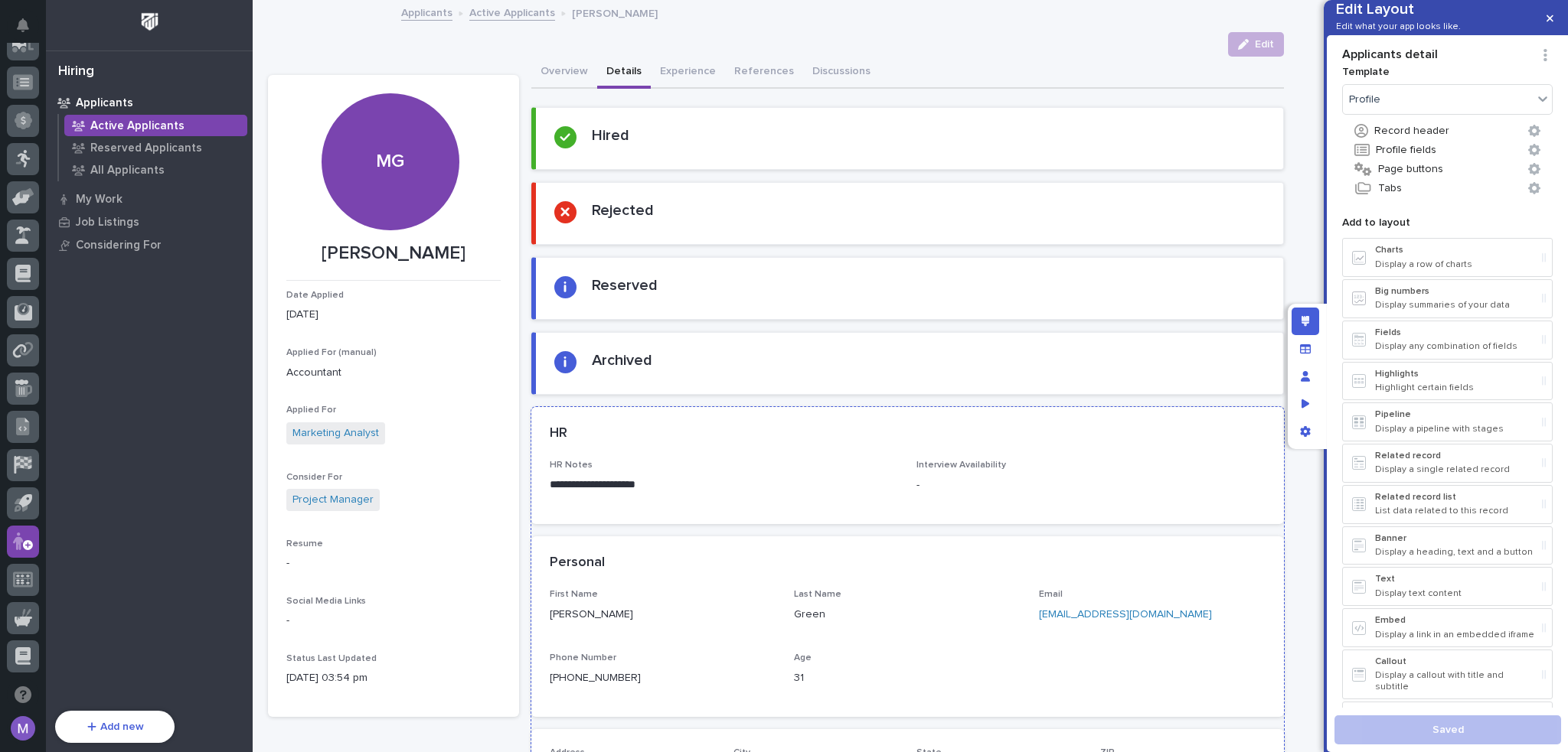
click at [785, 450] on div "HR" at bounding box center [907, 434] width 752 height 53
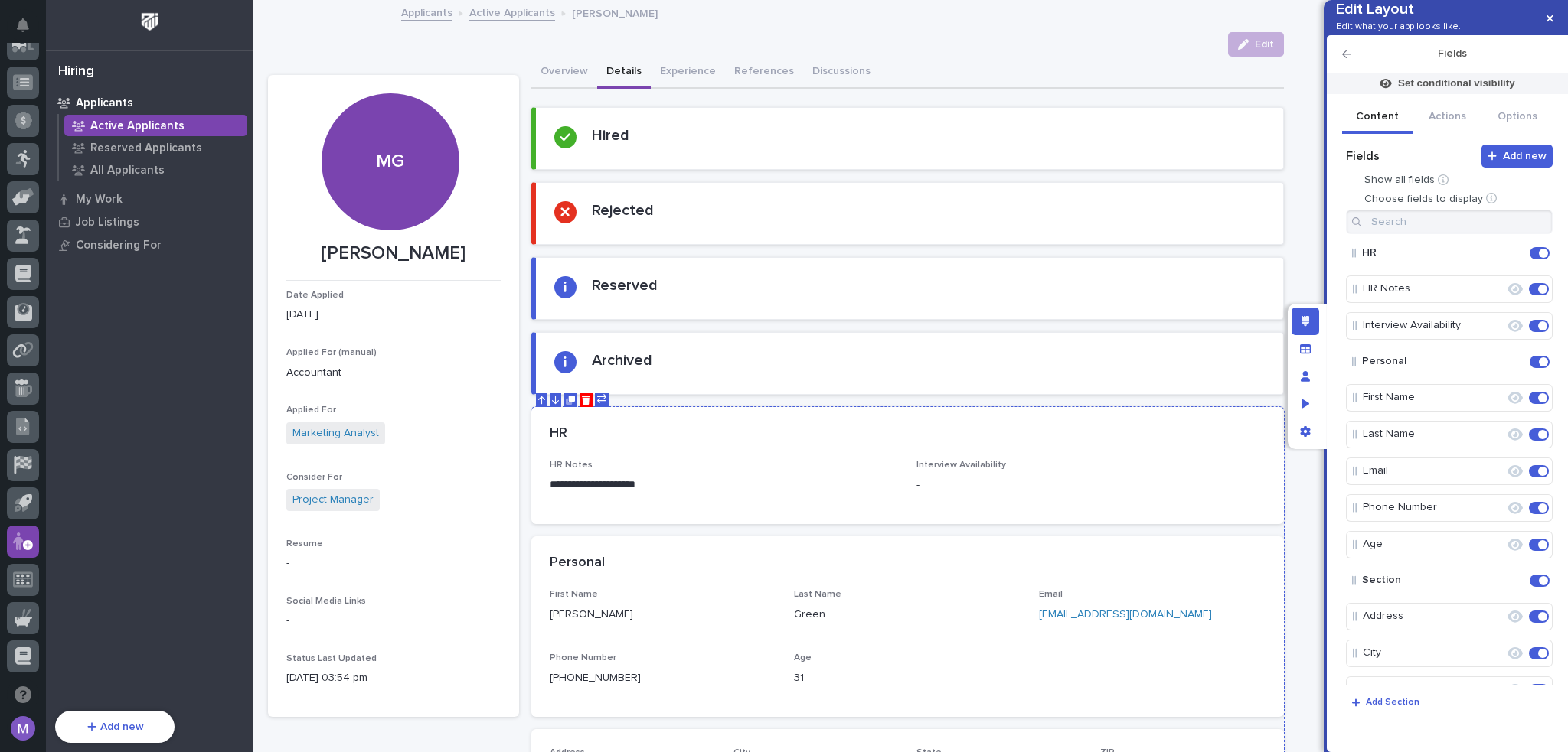
scroll to position [77, 0]
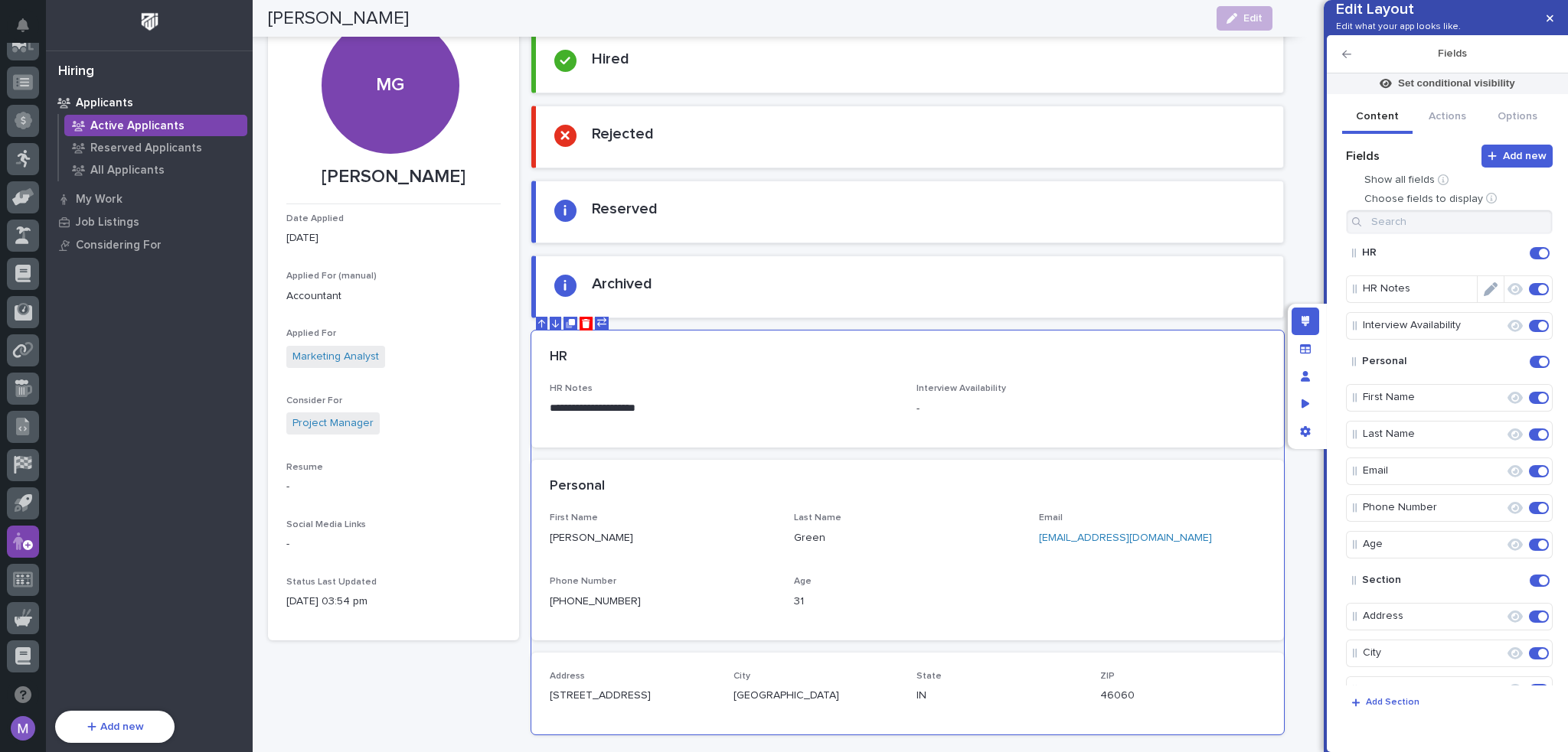
click at [1485, 296] on icon "Edit" at bounding box center [1490, 289] width 14 height 14
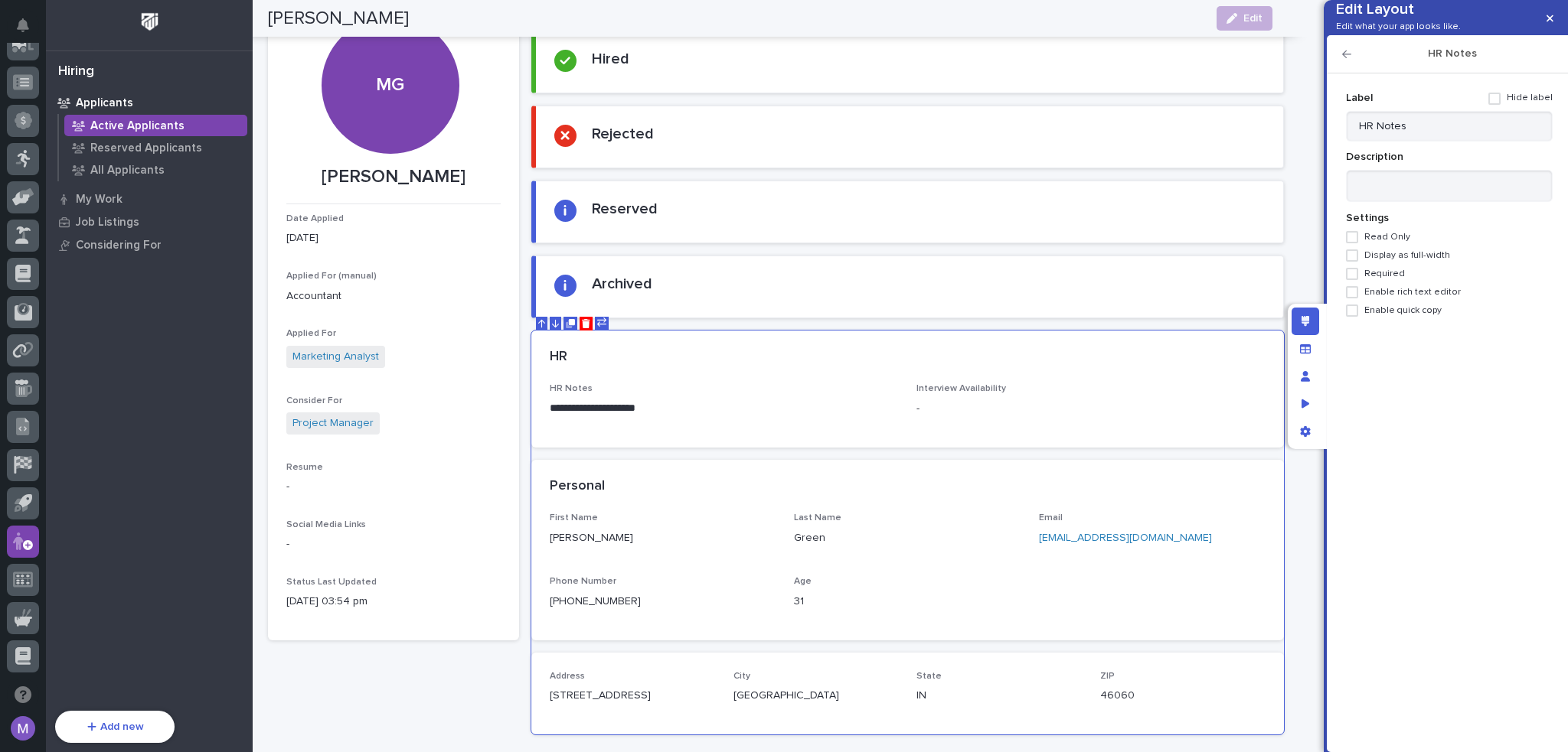
click at [1338, 74] on div "HR Notes" at bounding box center [1447, 53] width 241 height 38
click at [1341, 74] on div "HR Notes" at bounding box center [1447, 53] width 241 height 38
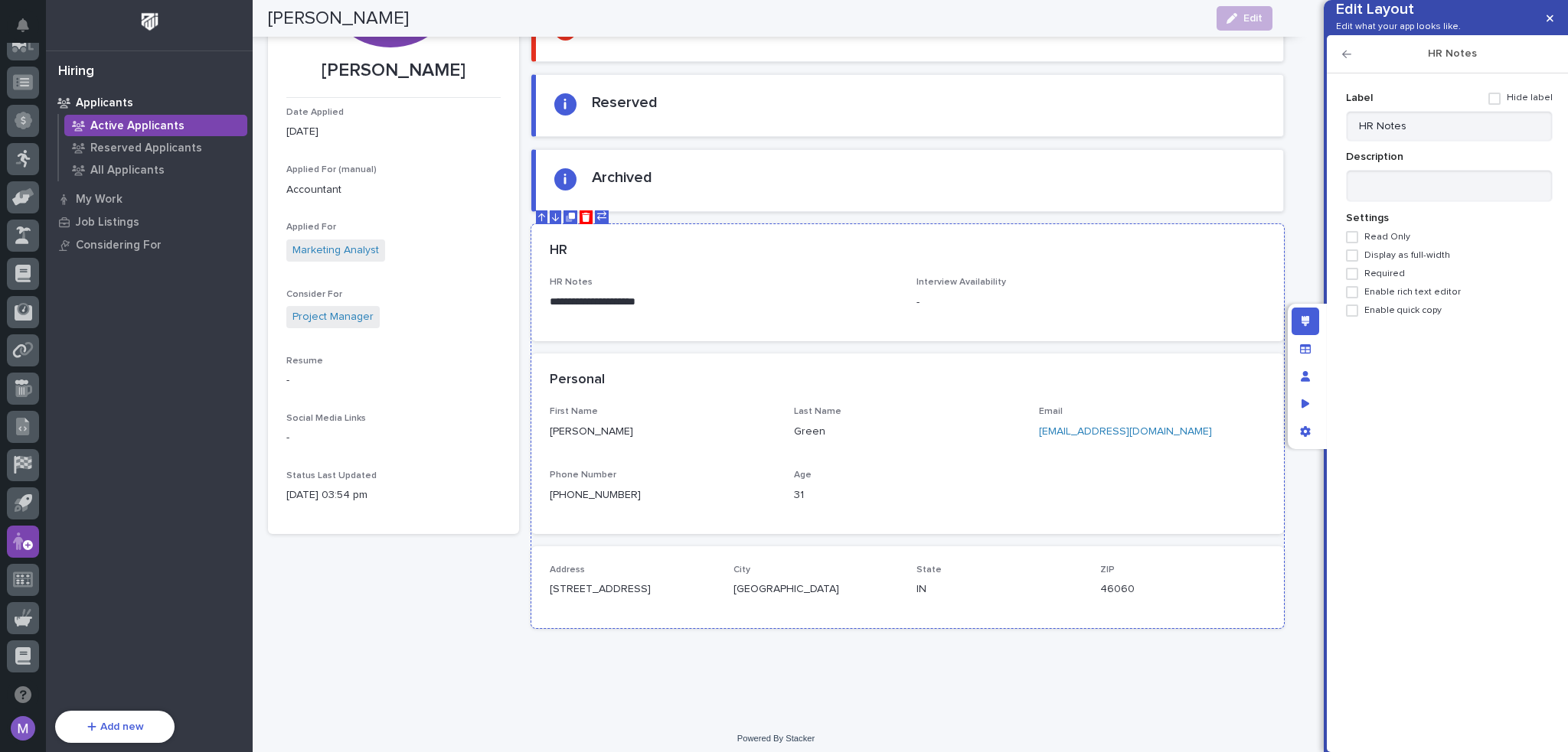
scroll to position [189, 0]
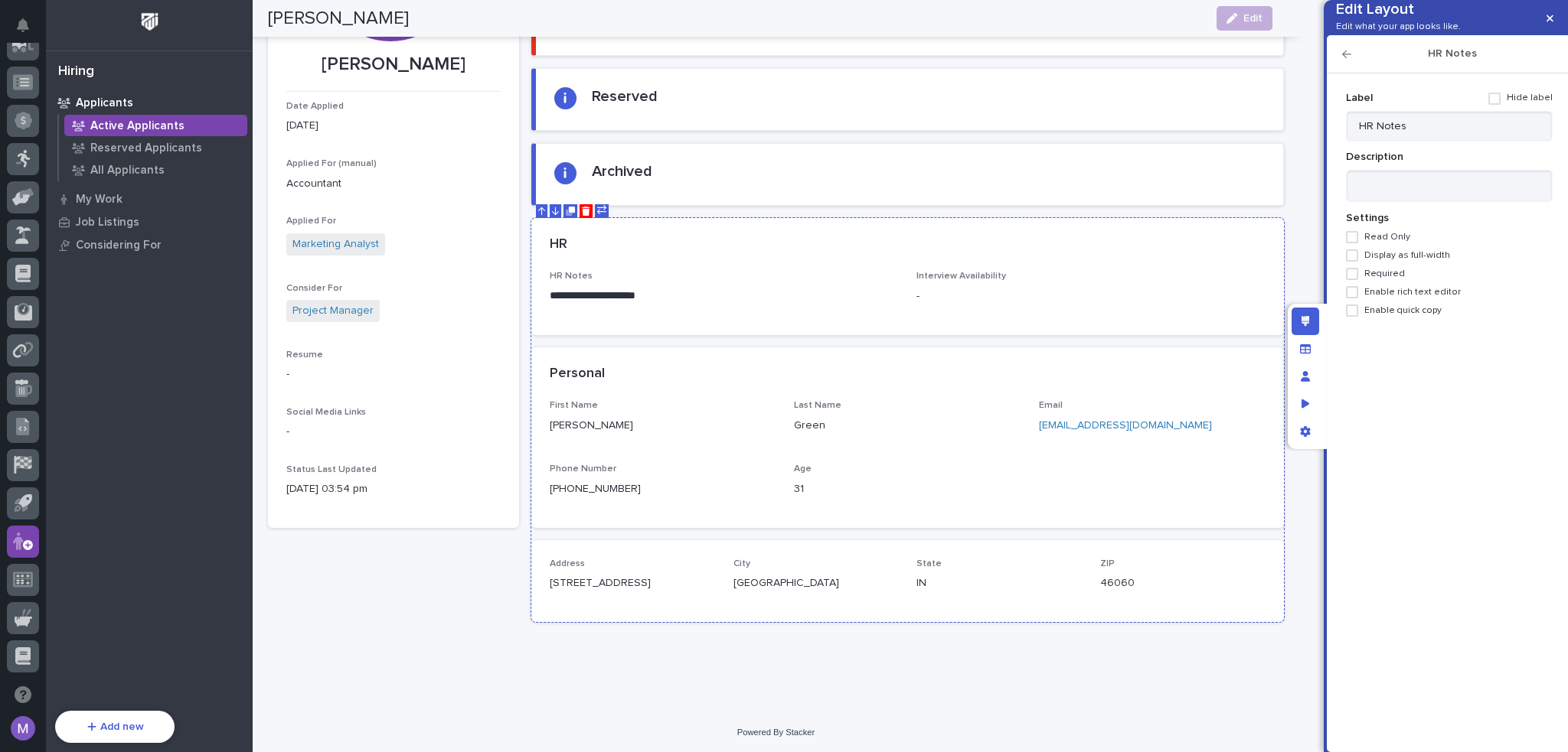
click at [950, 302] on div "Interview Availability -" at bounding box center [1090, 294] width 349 height 45
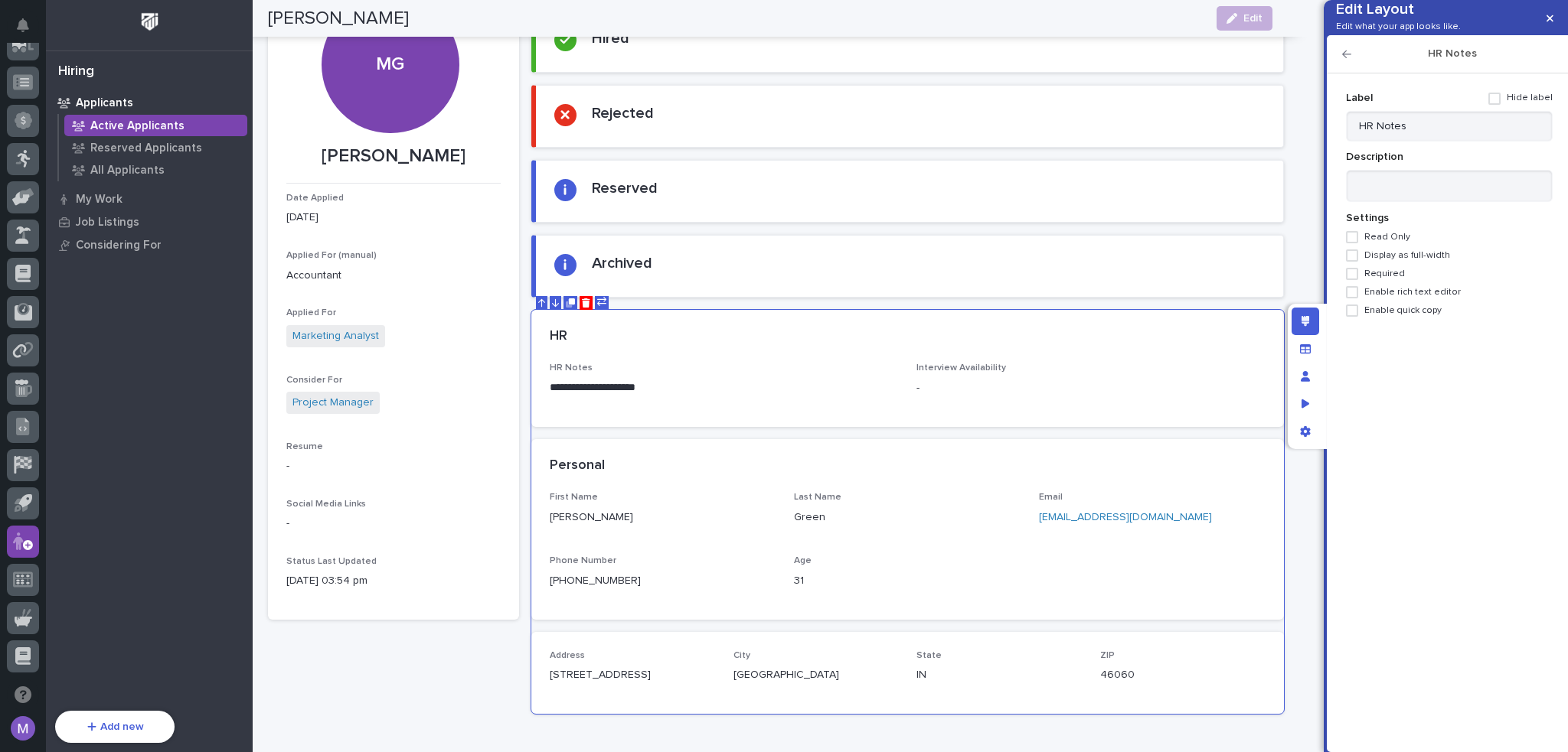
scroll to position [0, 0]
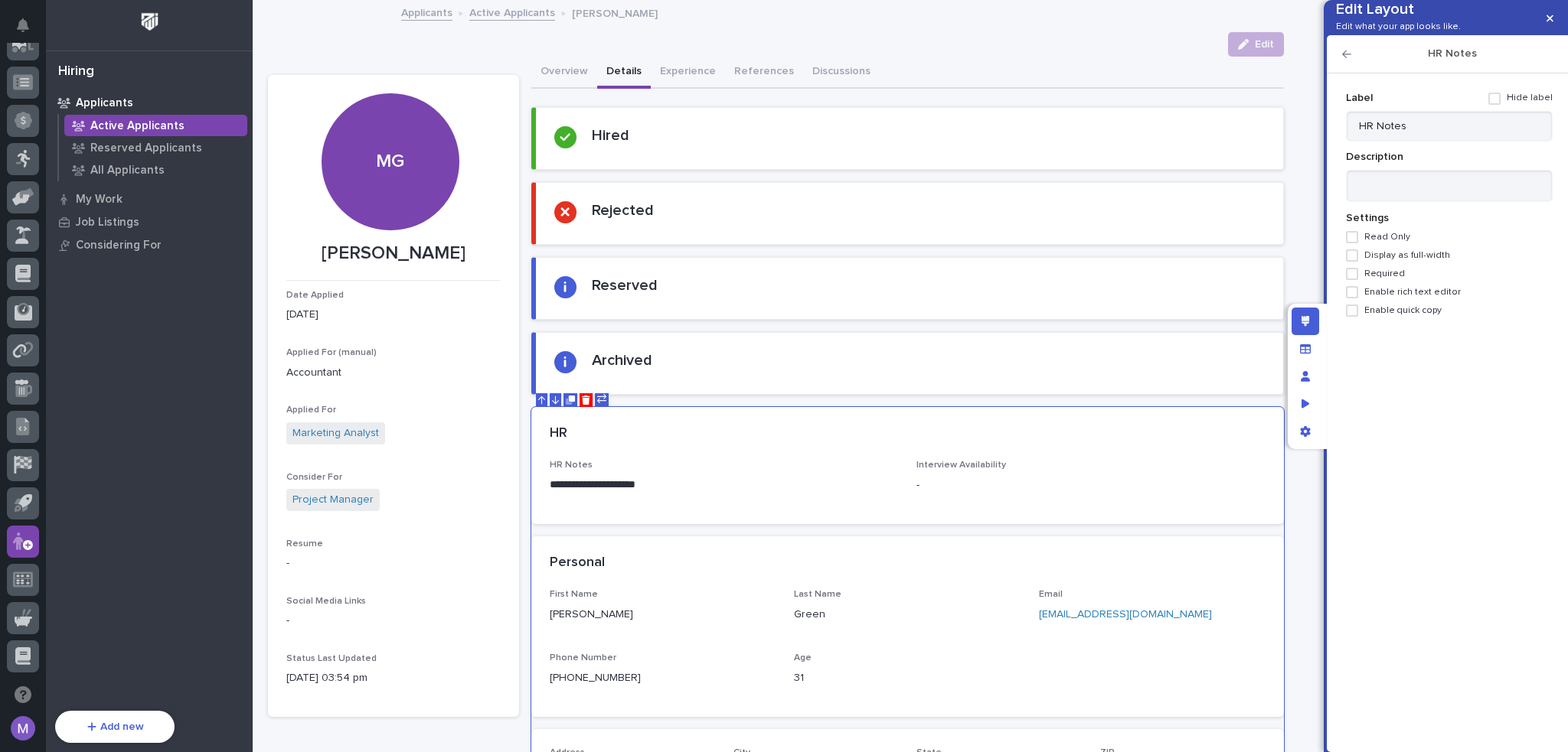
click at [1346, 60] on icon "button" at bounding box center [1346, 53] width 9 height 11
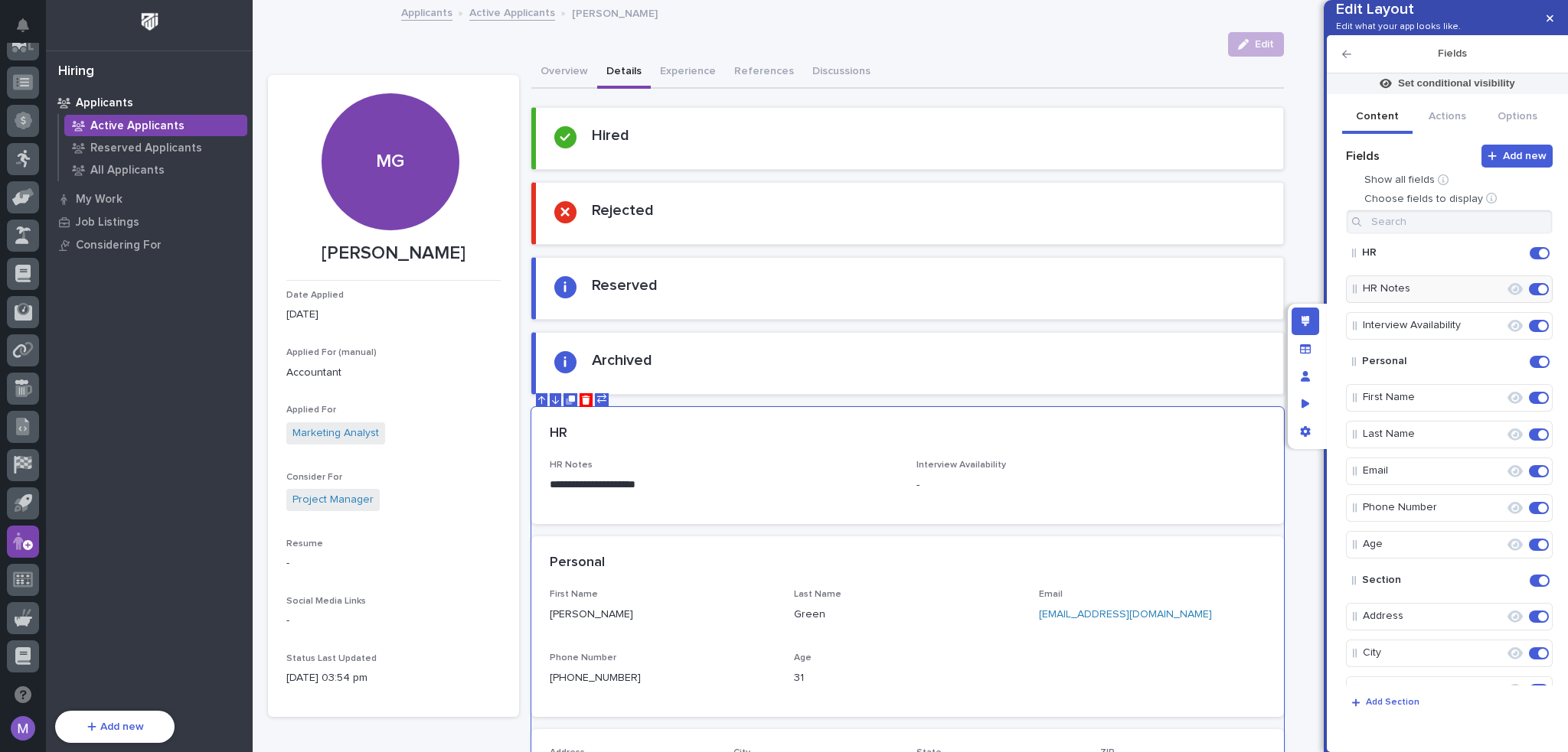
click at [1344, 60] on icon "button" at bounding box center [1346, 53] width 9 height 11
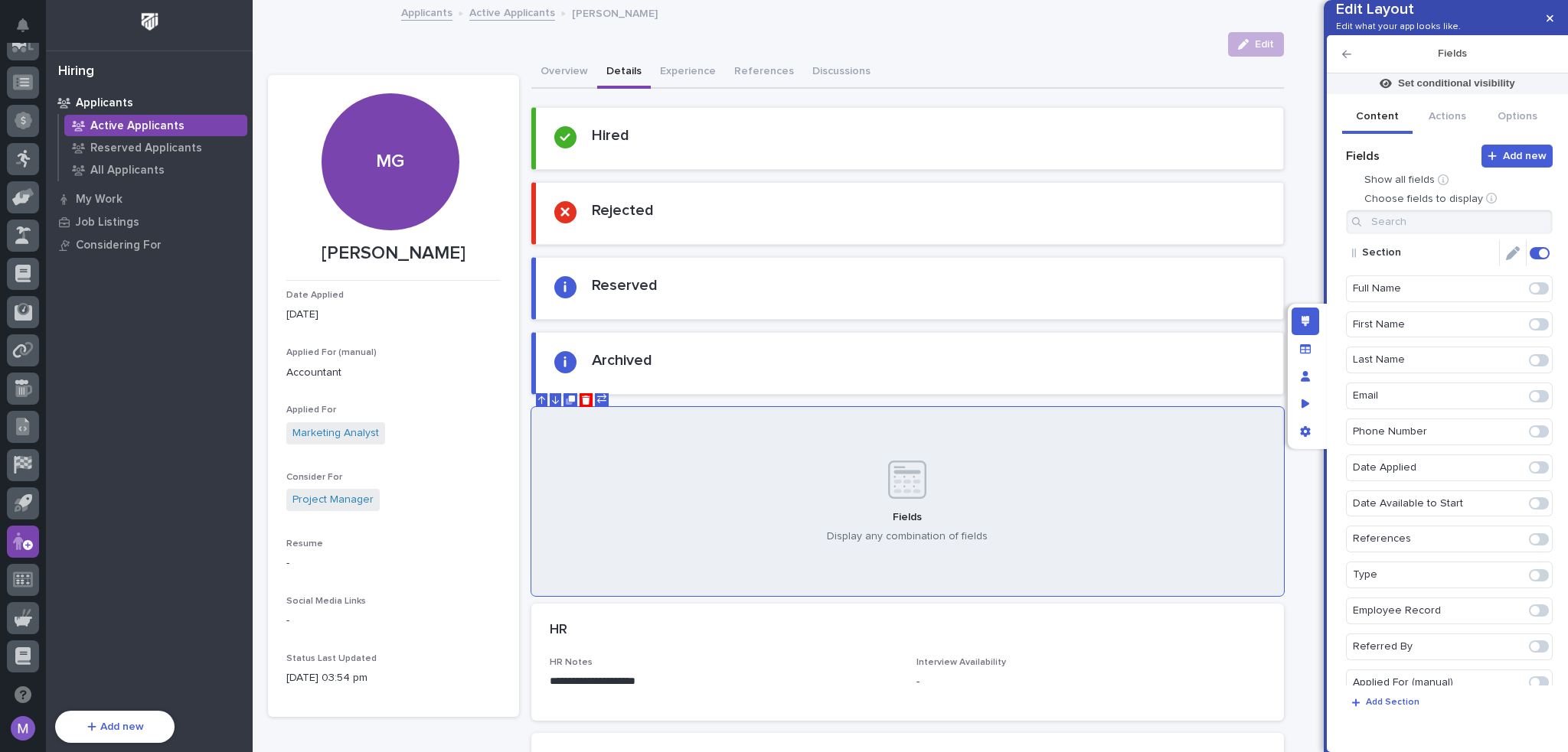
click at [1506, 260] on icon "Edit" at bounding box center [1512, 253] width 14 height 14
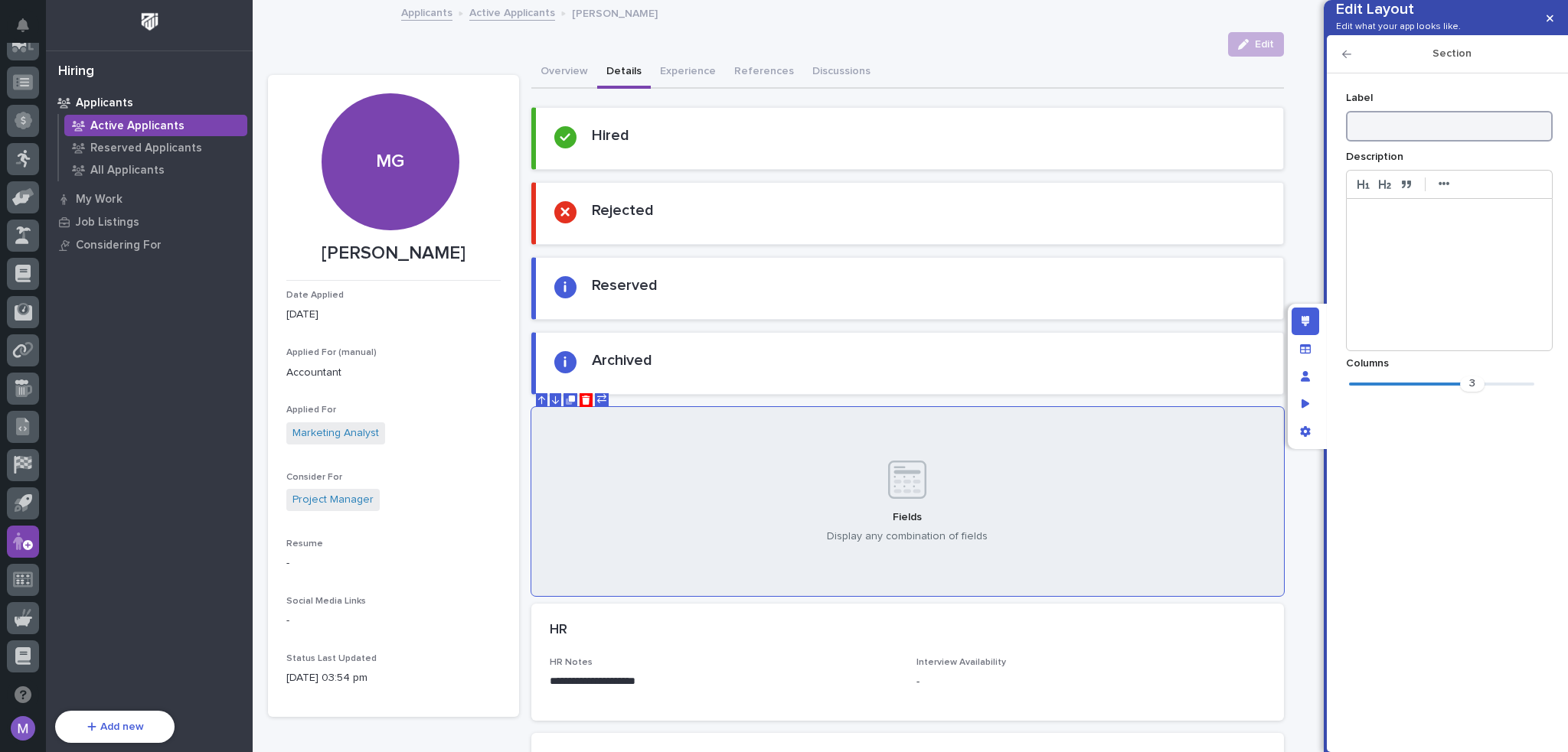
click at [1443, 142] on input at bounding box center [1448, 126] width 207 height 31
type input "HR"
click at [1427, 392] on div "2" at bounding box center [1441, 384] width 185 height 15
click at [1345, 58] on icon "button" at bounding box center [1346, 53] width 9 height 7
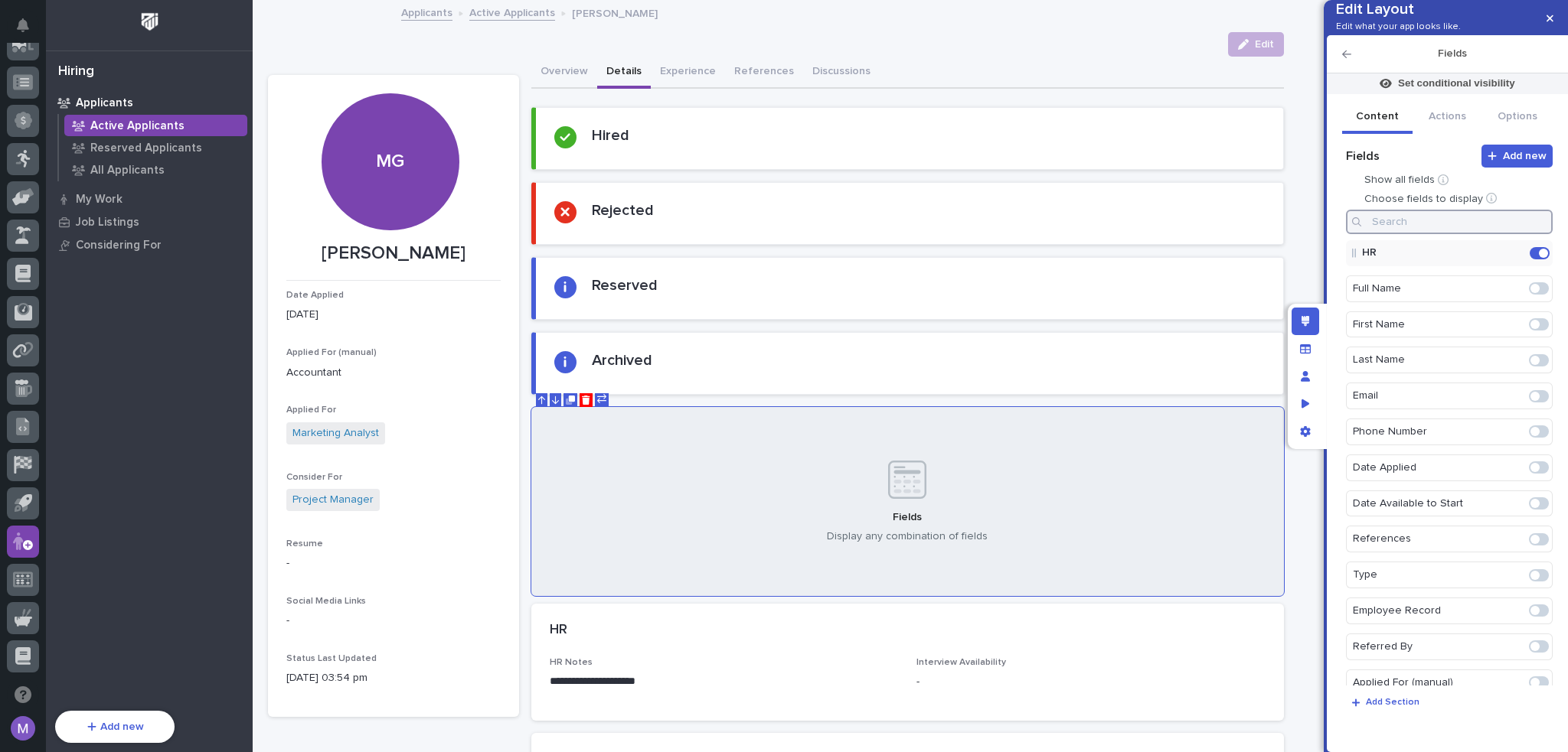
click at [1467, 234] on input at bounding box center [1448, 222] width 207 height 24
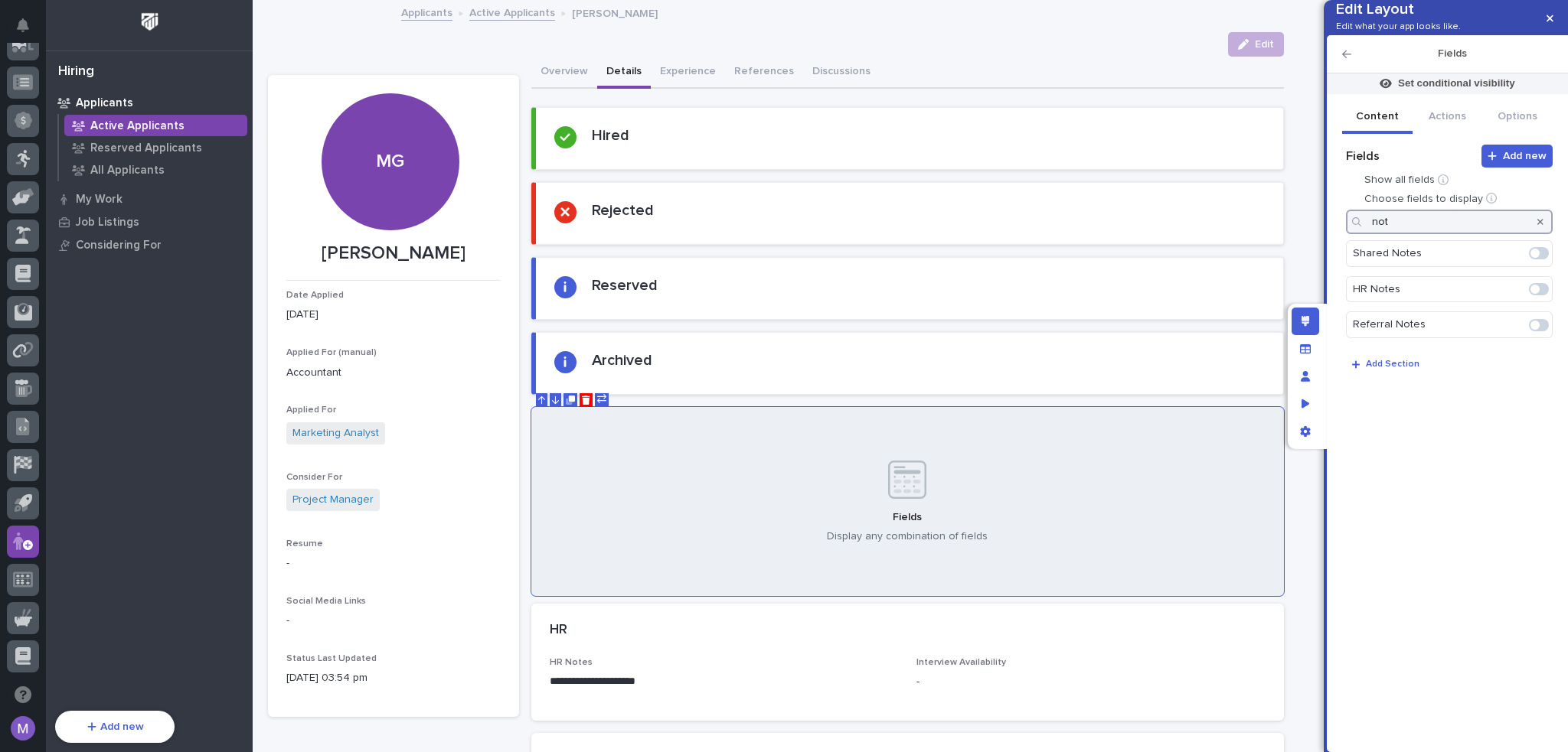
click at [1532, 294] on span at bounding box center [1534, 289] width 9 height 9
type input "not"
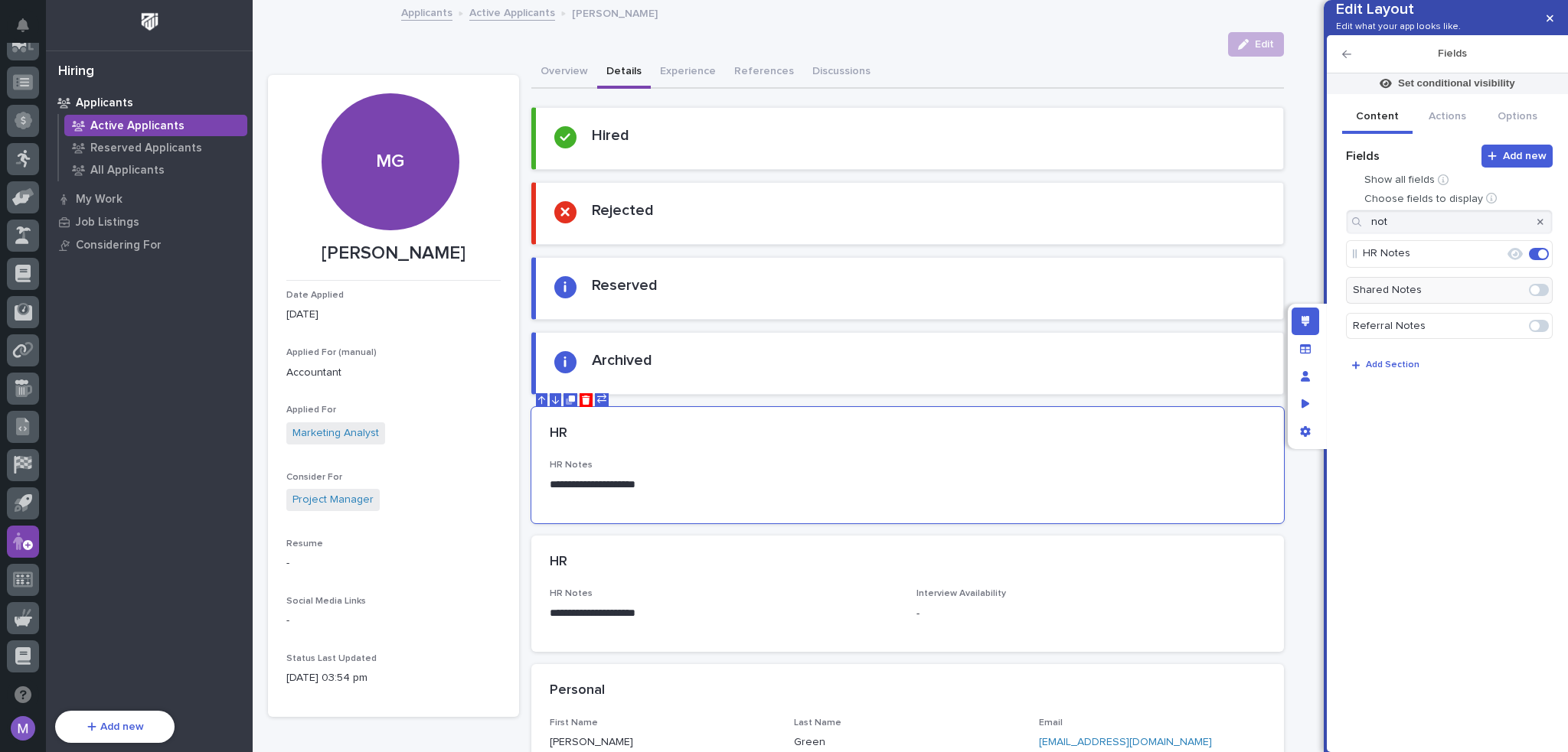
click at [1540, 227] on icon "button" at bounding box center [1540, 221] width 6 height 9
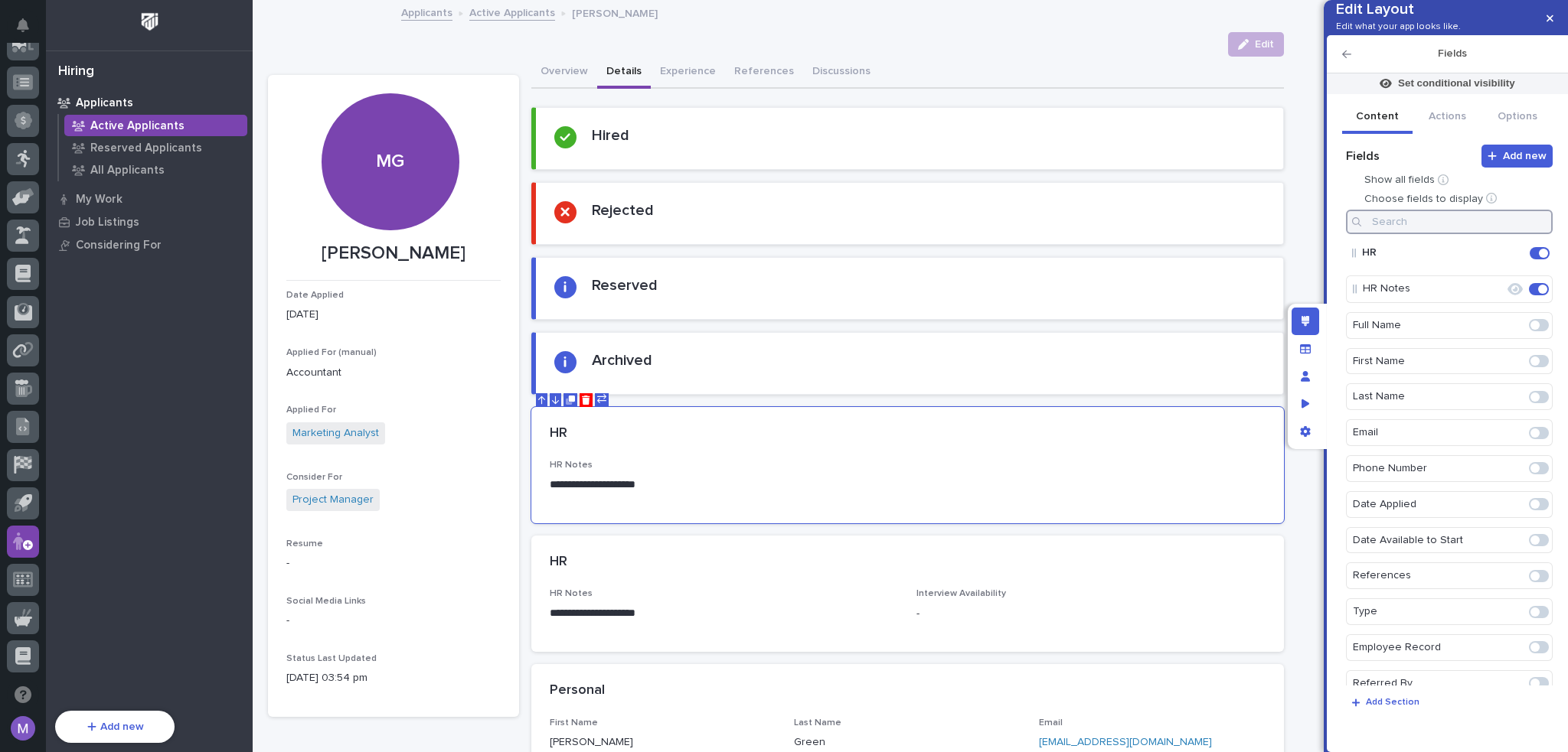
click at [1512, 234] on input at bounding box center [1448, 222] width 207 height 24
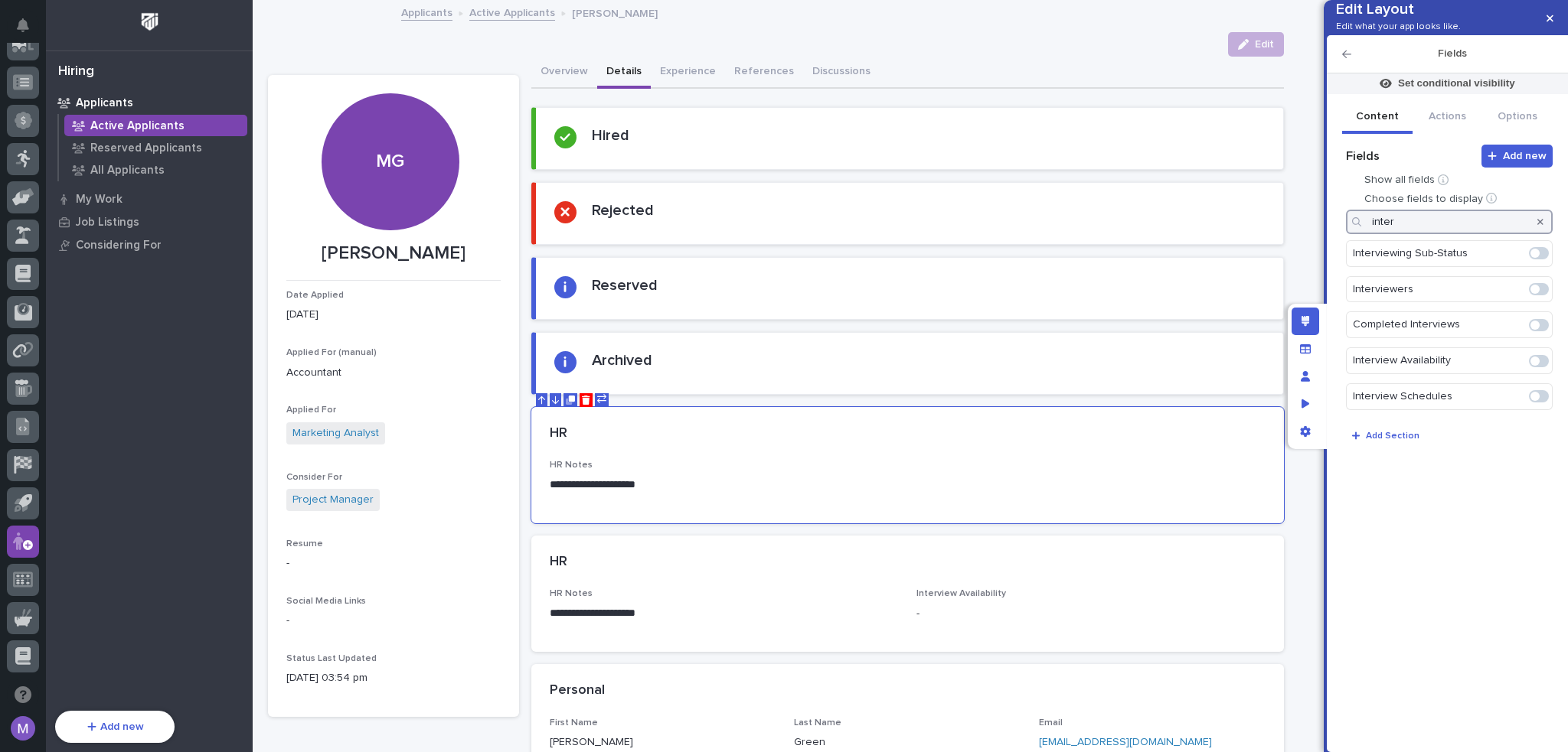
click at [1536, 366] on span at bounding box center [1534, 360] width 9 height 9
type input "inter"
click at [1431, 91] on p "Set conditional visibility" at bounding box center [1456, 83] width 117 height 14
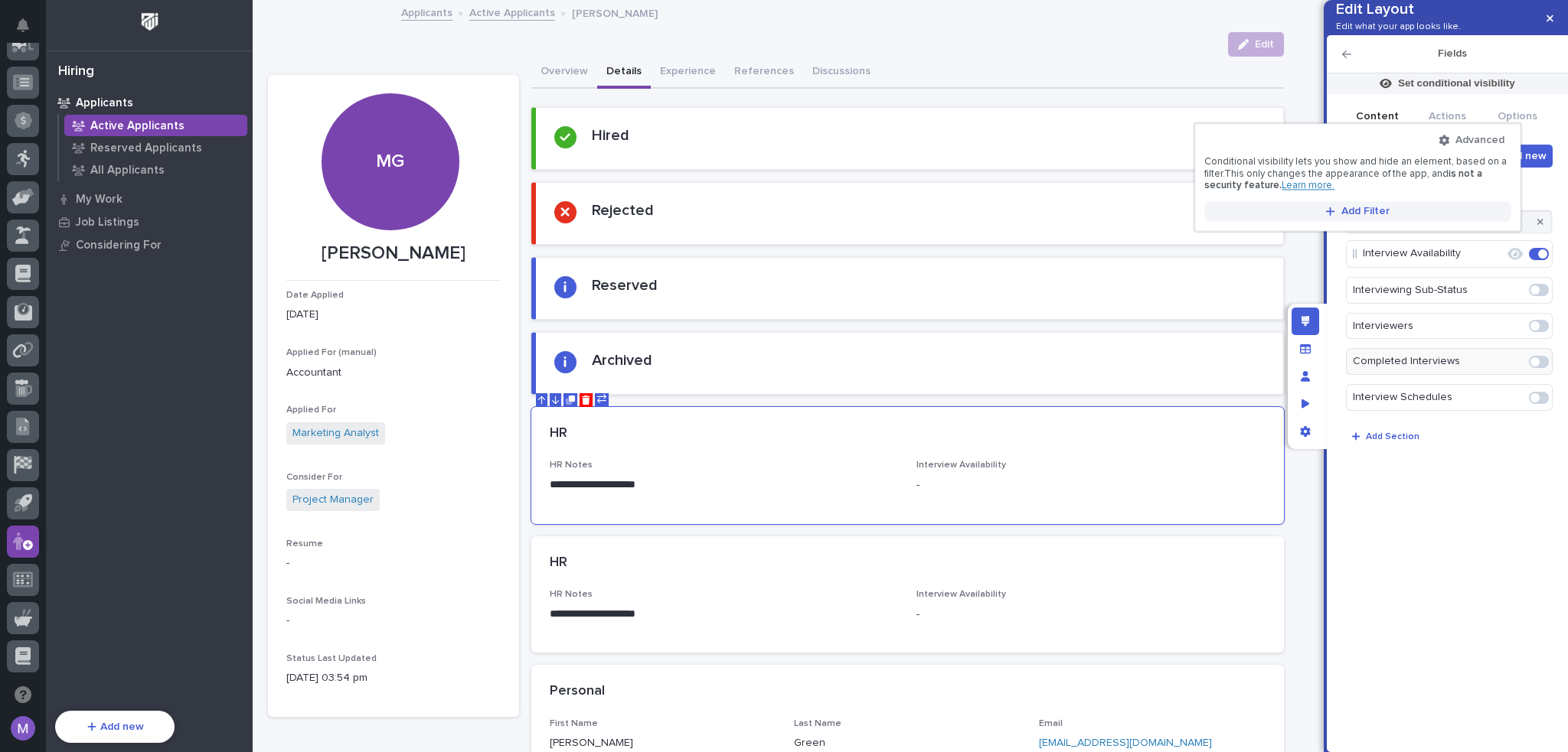
click at [1350, 204] on span "Add Filter" at bounding box center [1366, 210] width 49 height 14
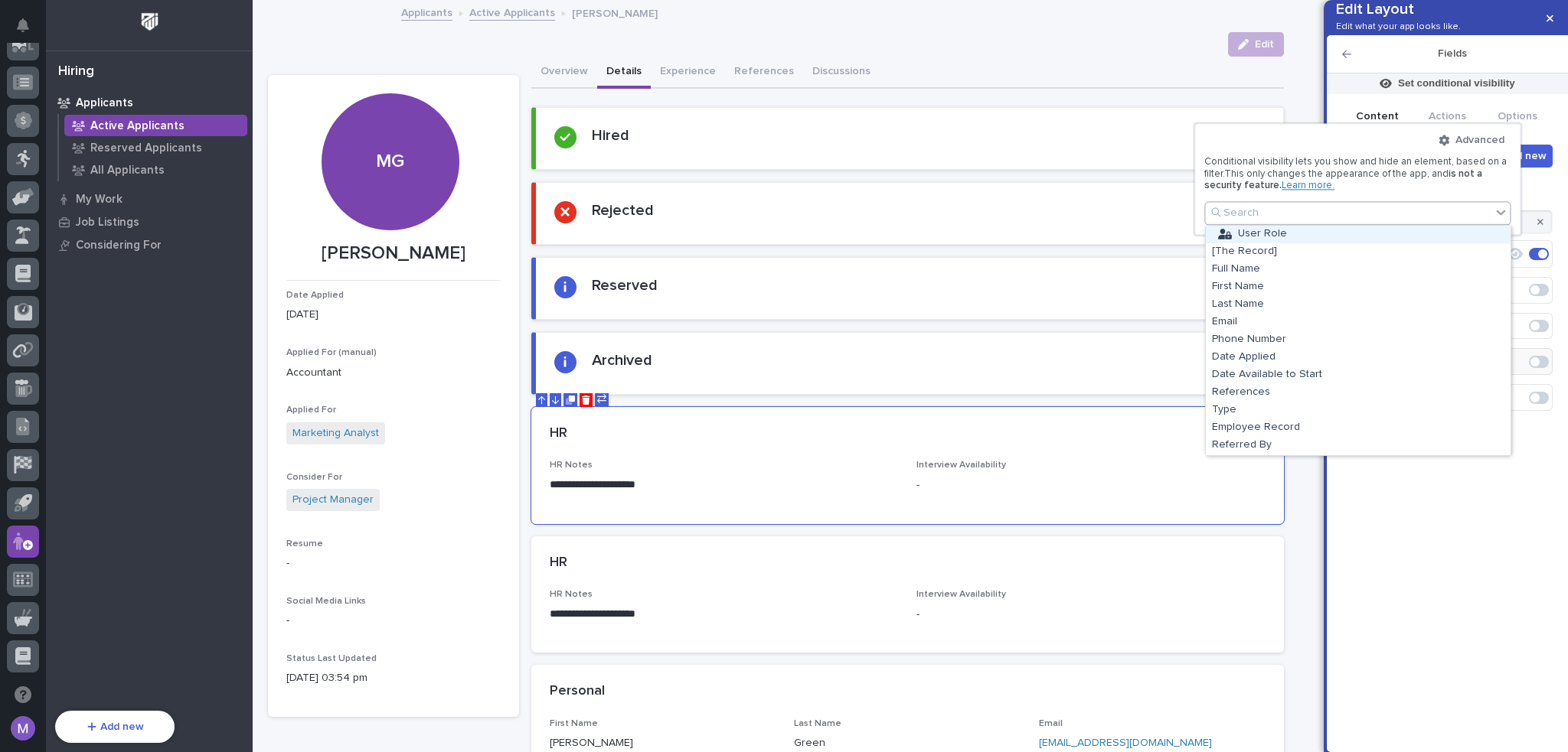
click at [1284, 239] on div "User Role" at bounding box center [1358, 235] width 305 height 18
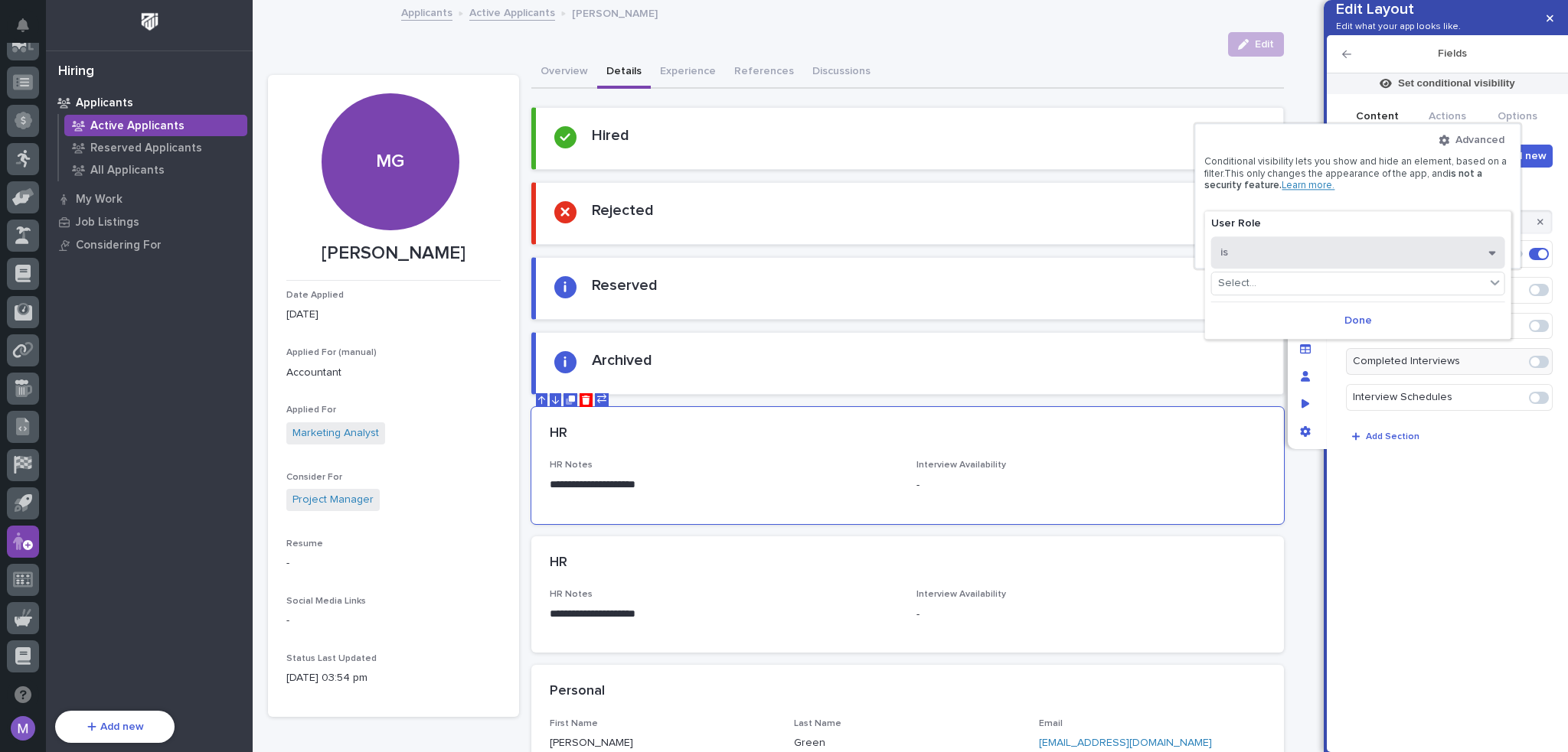
click at [1290, 244] on button "is" at bounding box center [1357, 253] width 294 height 32
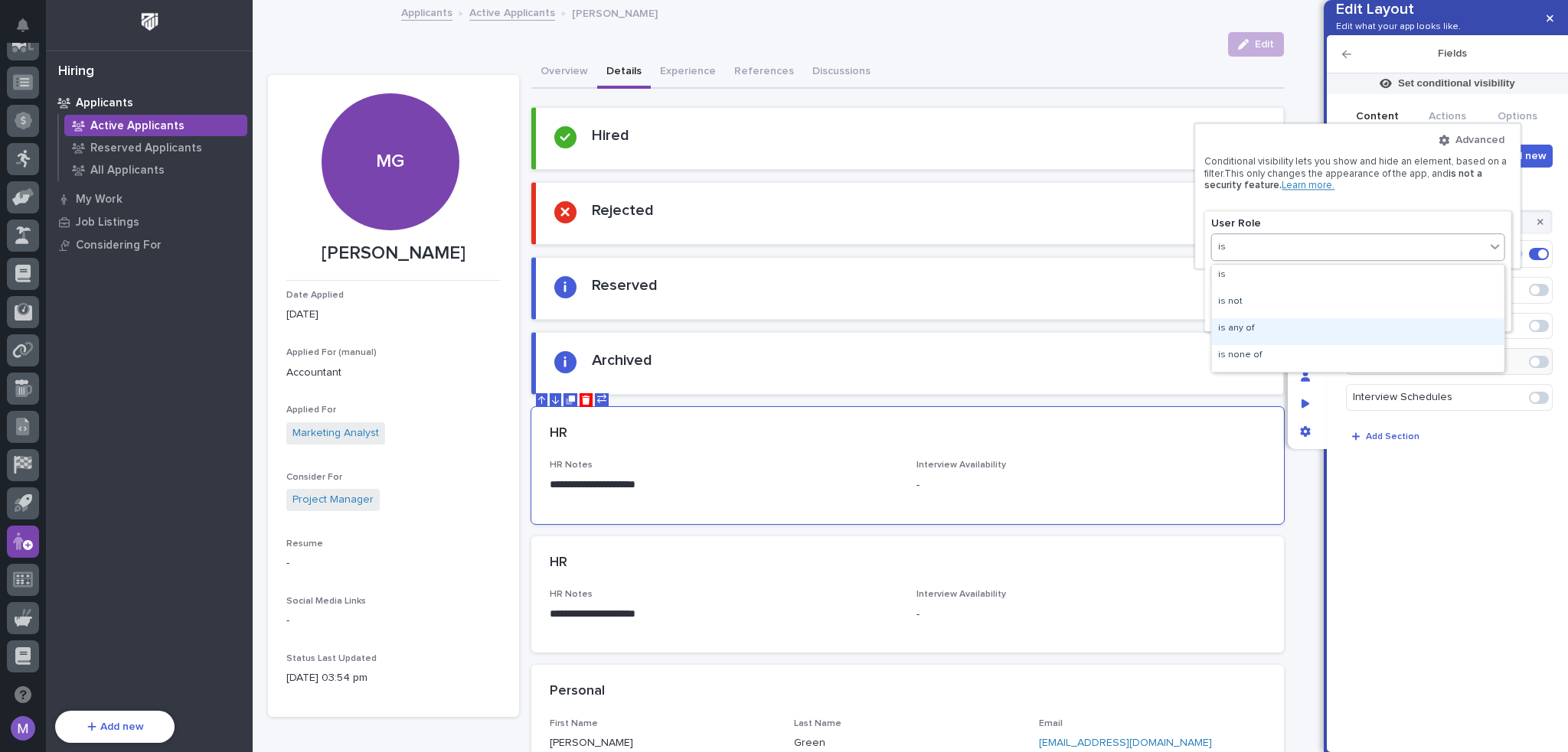
click at [1270, 327] on div "is any of" at bounding box center [1357, 331] width 292 height 27
click at [1282, 301] on div at bounding box center [1357, 301] width 294 height 1
click at [1286, 291] on div "Select..." at bounding box center [1348, 283] width 273 height 22
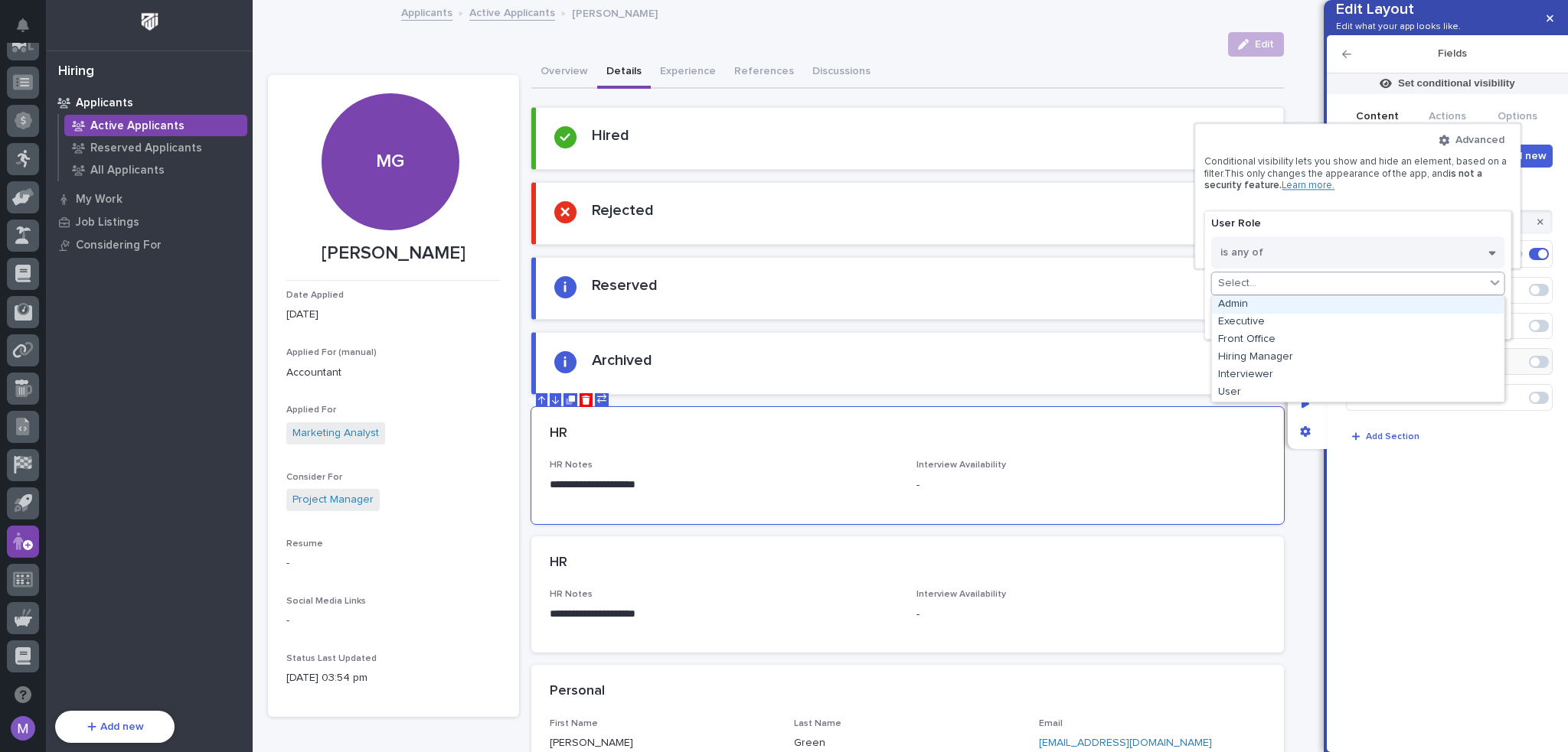
click at [1280, 305] on div "Admin" at bounding box center [1357, 305] width 292 height 18
click at [1344, 279] on div "Admin" at bounding box center [1327, 283] width 273 height 22
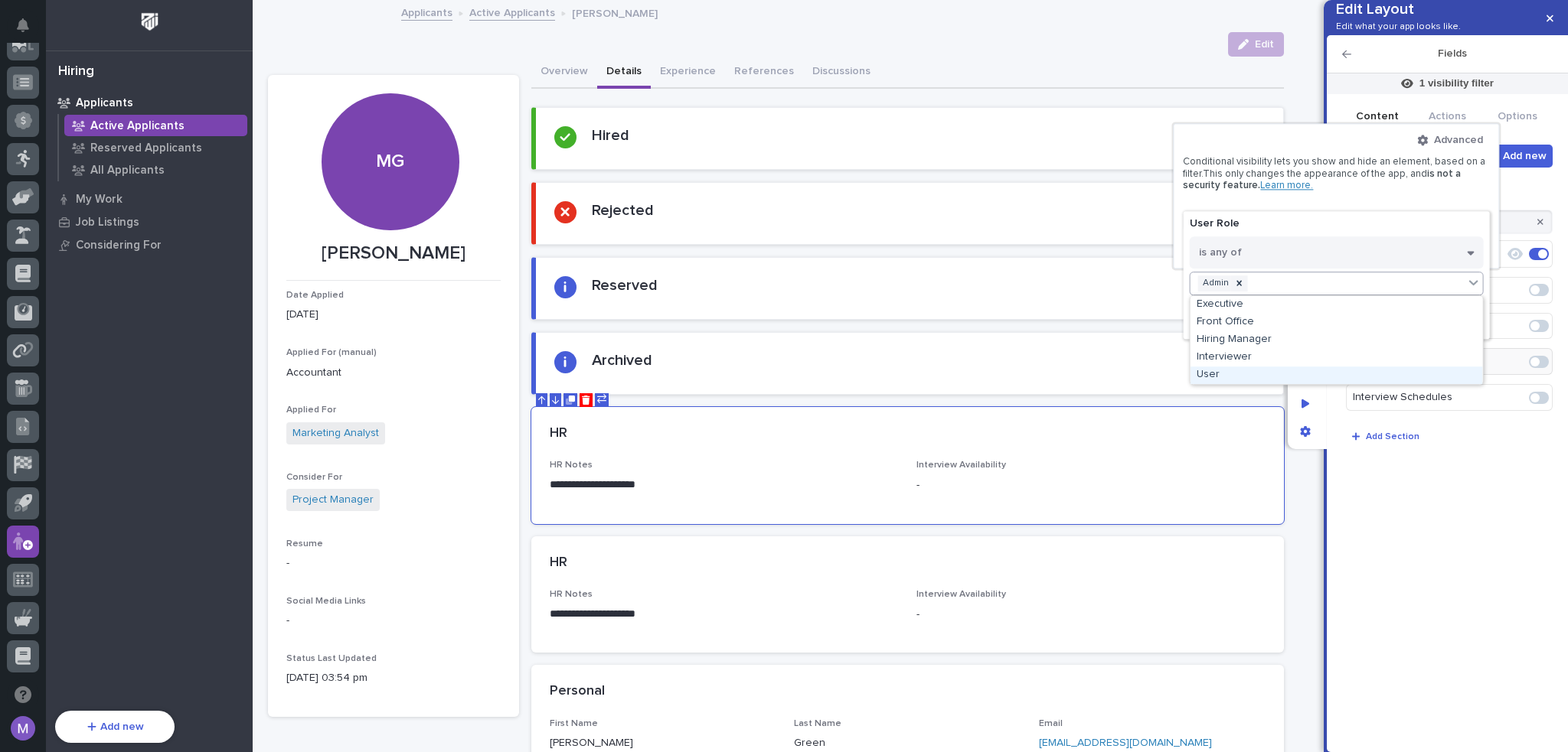
click at [1457, 527] on div at bounding box center [784, 376] width 1568 height 752
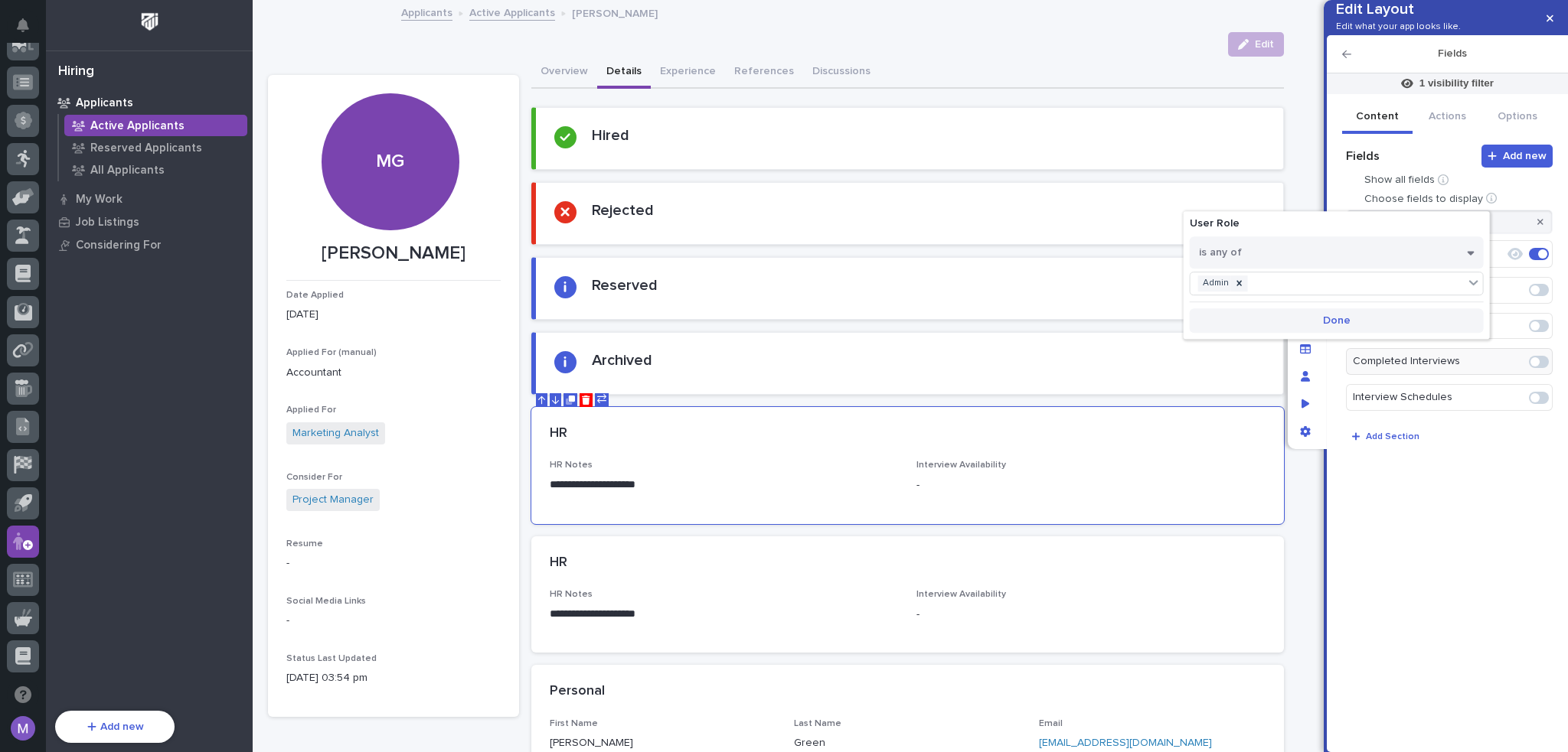
click at [1347, 321] on span "Done" at bounding box center [1336, 320] width 28 height 14
click at [1470, 547] on div "Add new Fields Show all fields Choose fields to display inter Interview Availab…" at bounding box center [1447, 429] width 211 height 568
click at [1080, 541] on div "HR" at bounding box center [907, 563] width 752 height 53
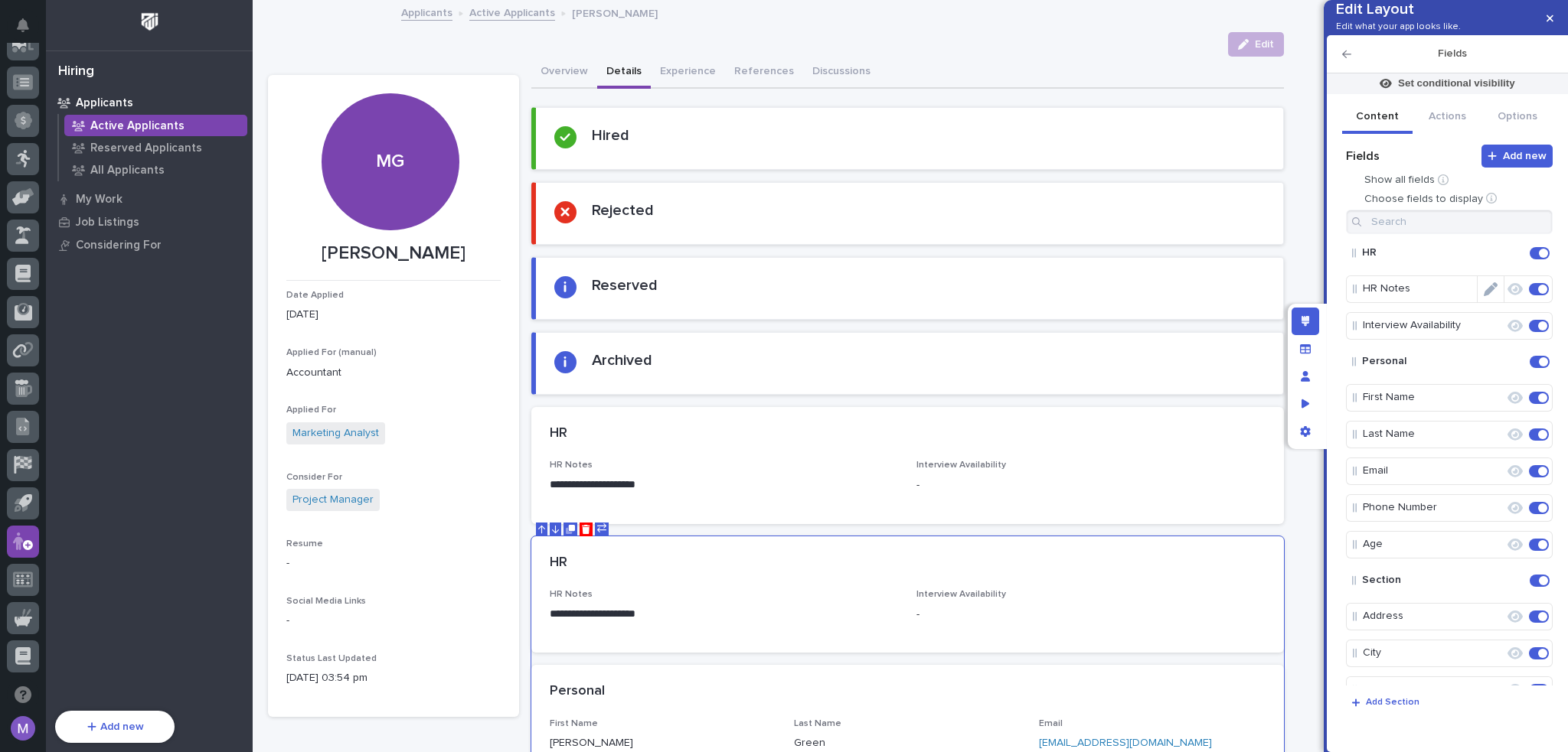
click at [1538, 294] on span at bounding box center [1542, 289] width 9 height 9
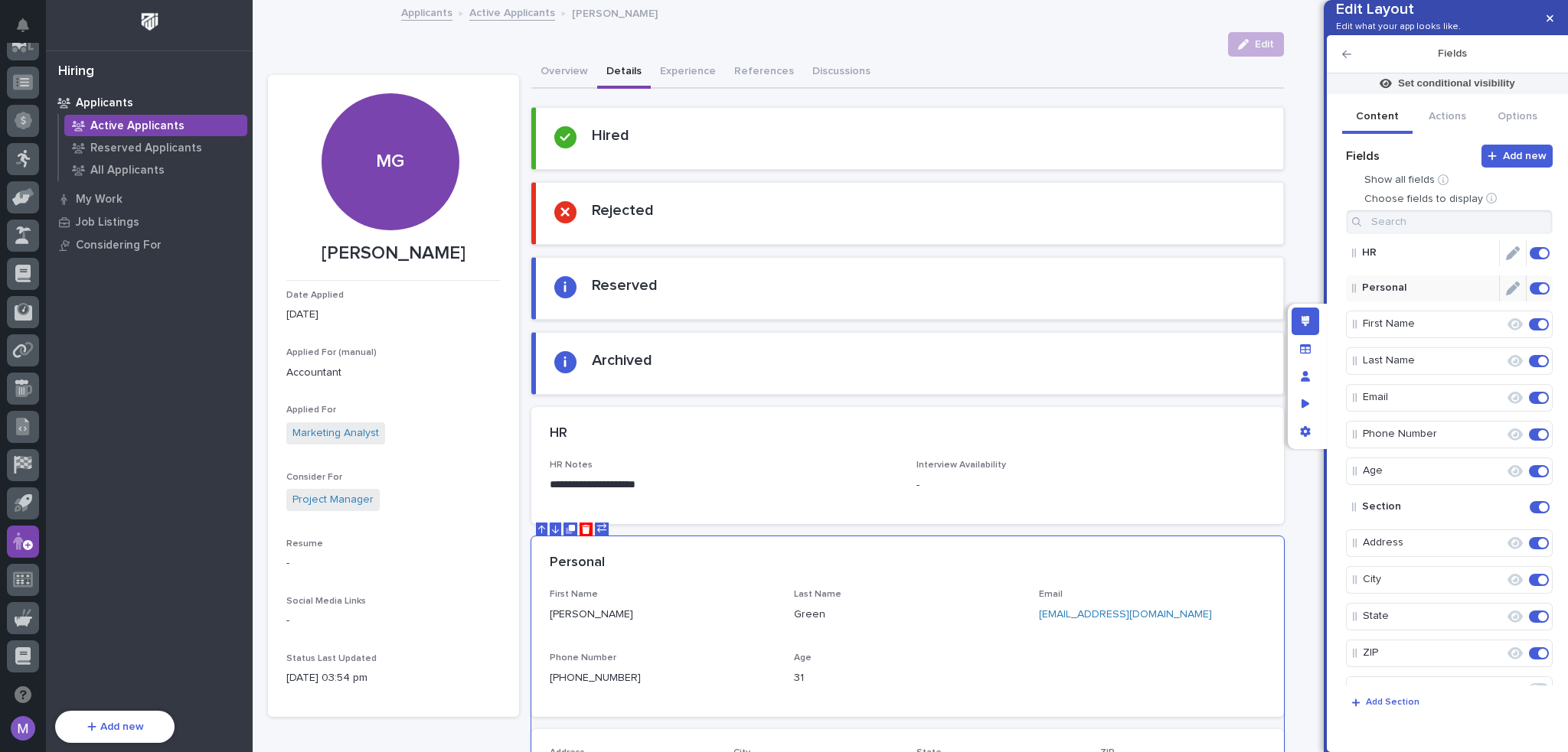
click at [1532, 259] on span at bounding box center [1539, 253] width 20 height 12
click at [1306, 324] on icon "Edit layout" at bounding box center [1306, 321] width 8 height 11
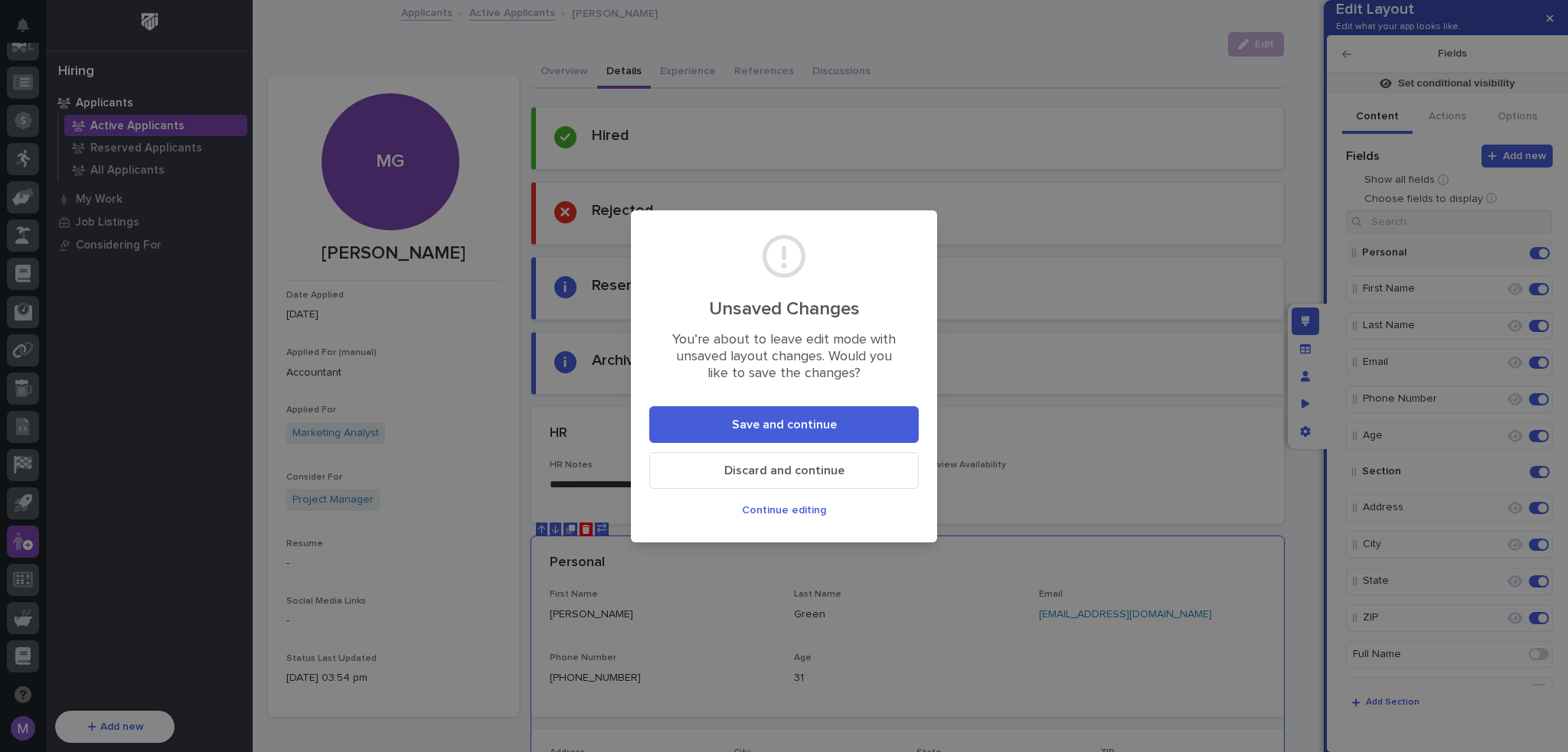
click at [876, 424] on button "Save and continue" at bounding box center [783, 424] width 270 height 36
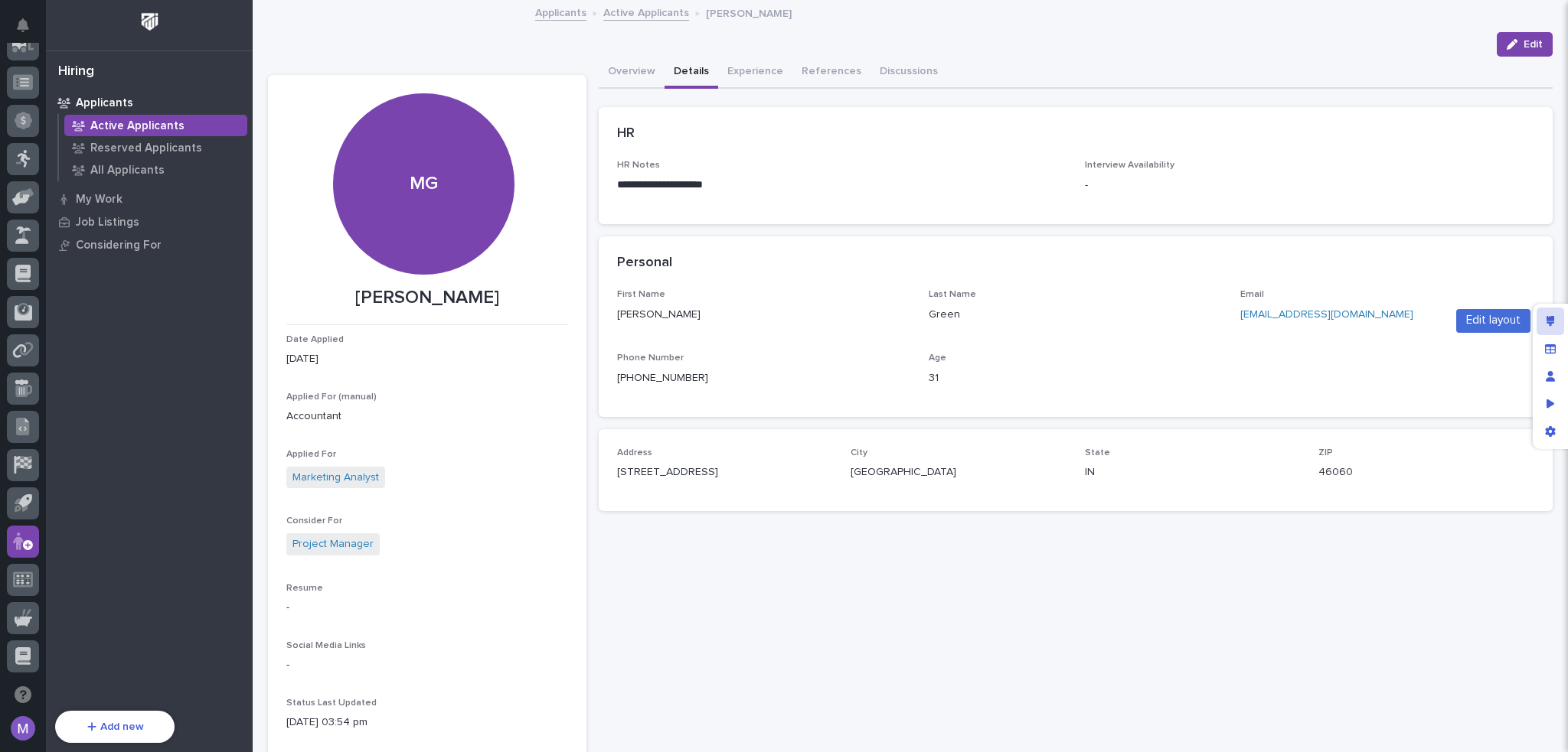
click at [1546, 321] on icon "Edit layout" at bounding box center [1550, 321] width 8 height 11
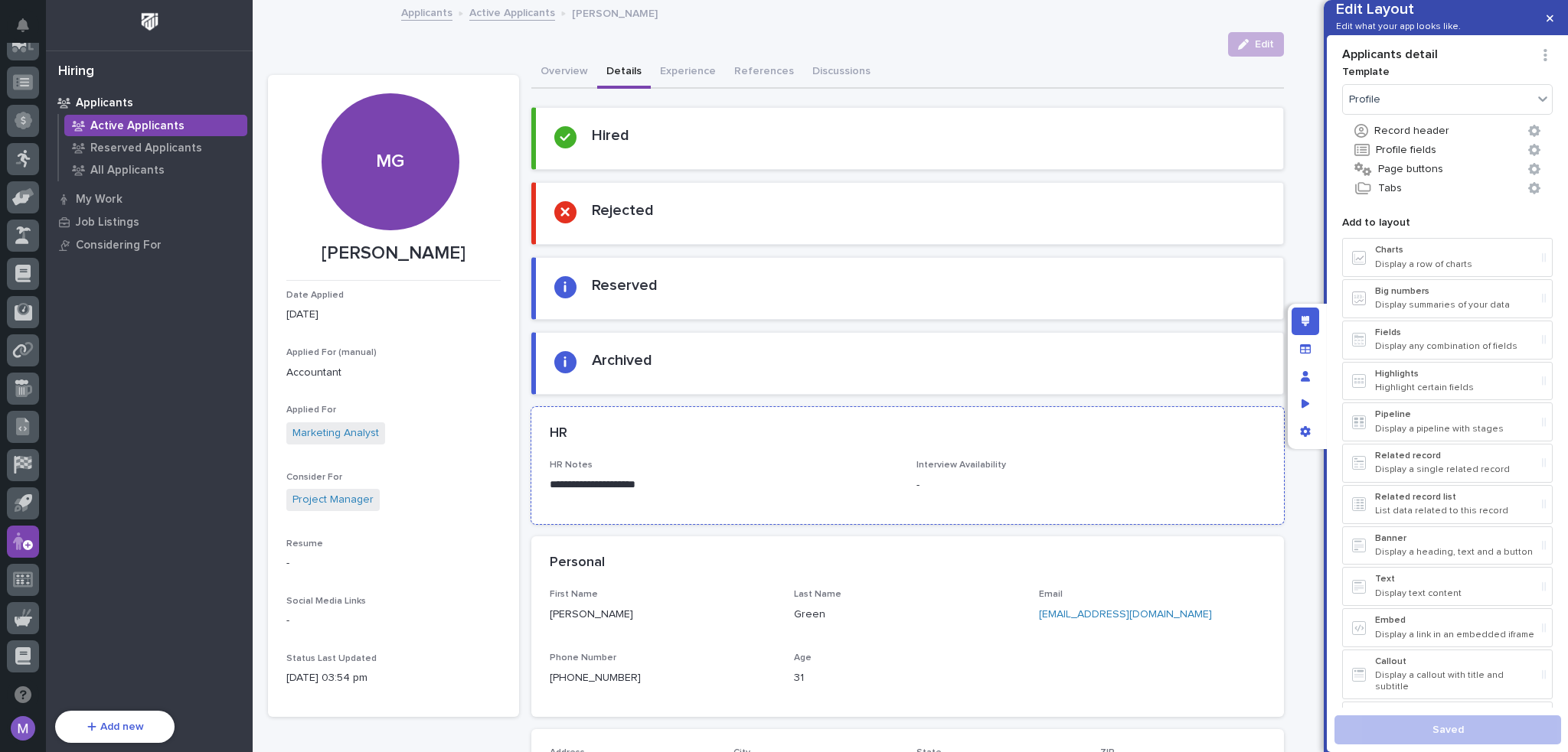
click at [748, 468] on p "HR Notes" at bounding box center [724, 465] width 349 height 11
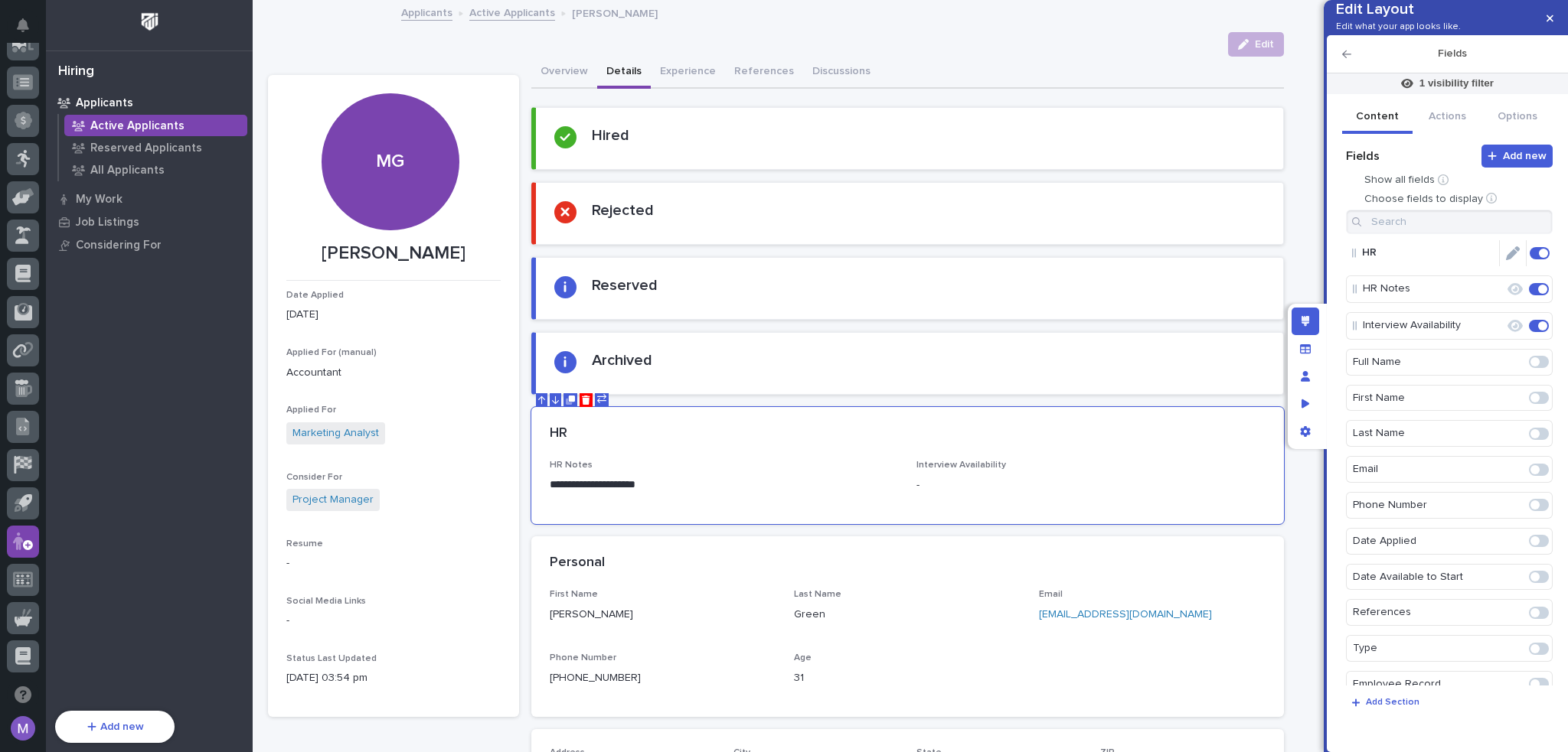
click at [1506, 260] on icon "Edit" at bounding box center [1512, 253] width 14 height 14
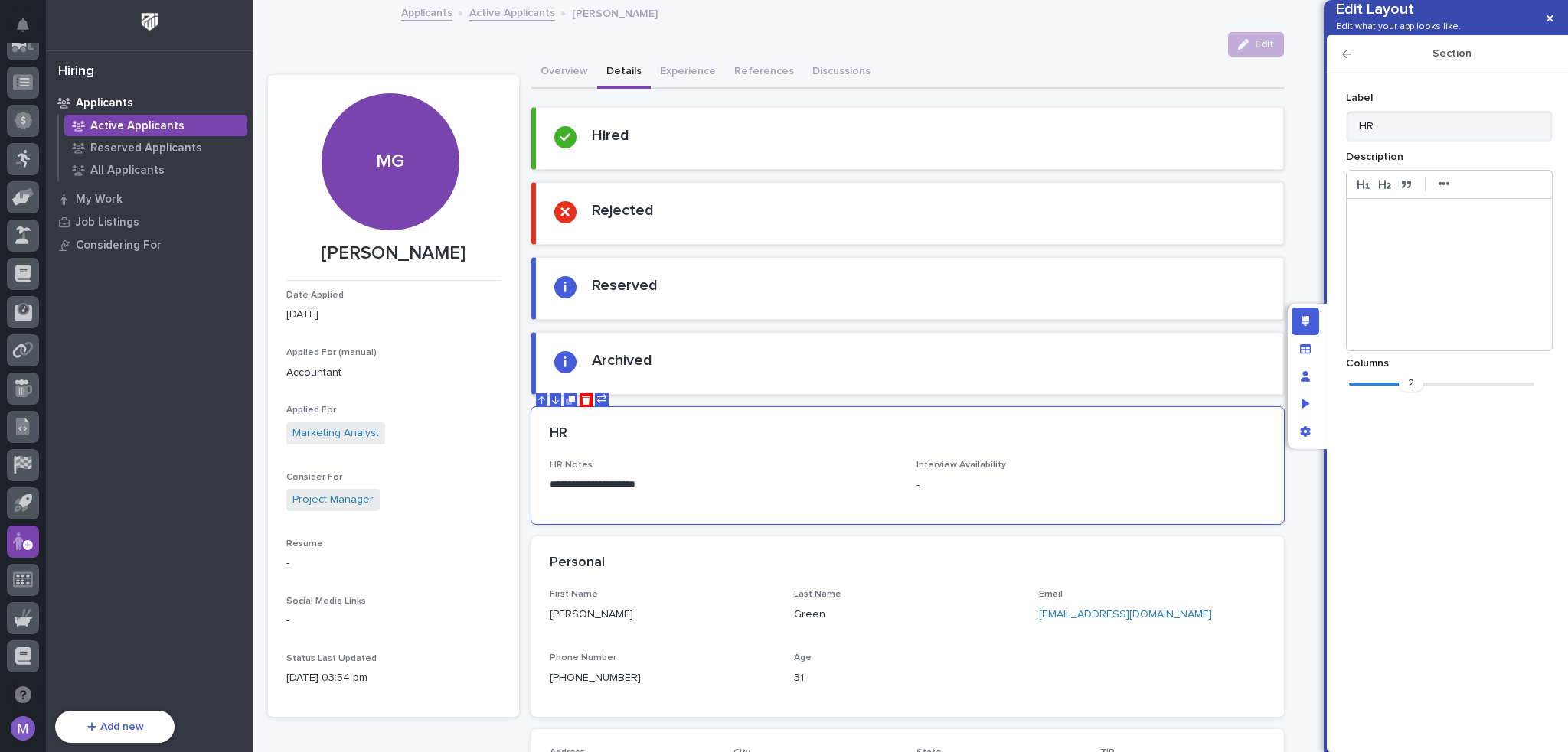
click at [1420, 223] on p at bounding box center [1449, 215] width 182 height 15
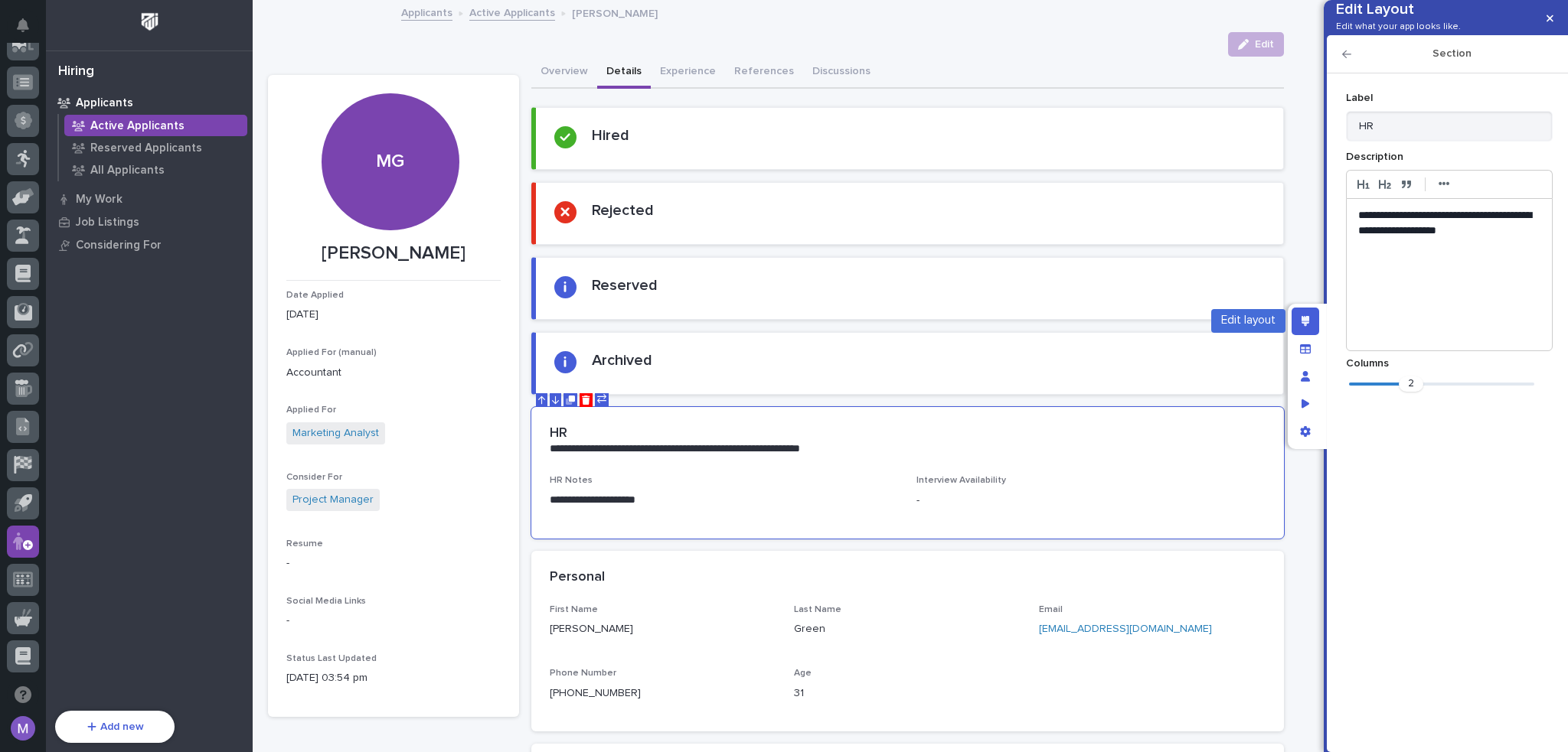
click at [1302, 314] on div "Edit layout" at bounding box center [1305, 321] width 28 height 28
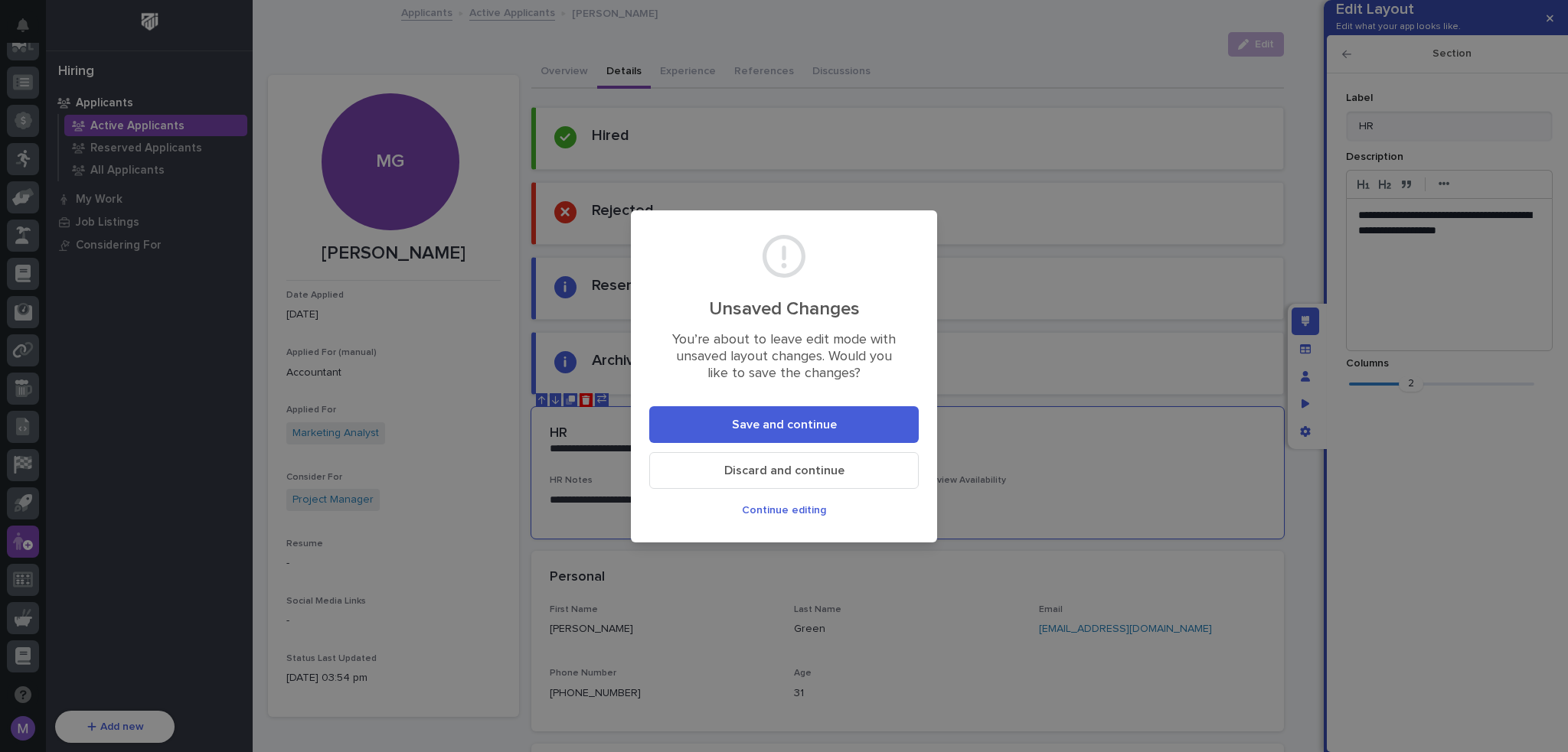
click at [888, 422] on button "Save and continue" at bounding box center [783, 424] width 270 height 36
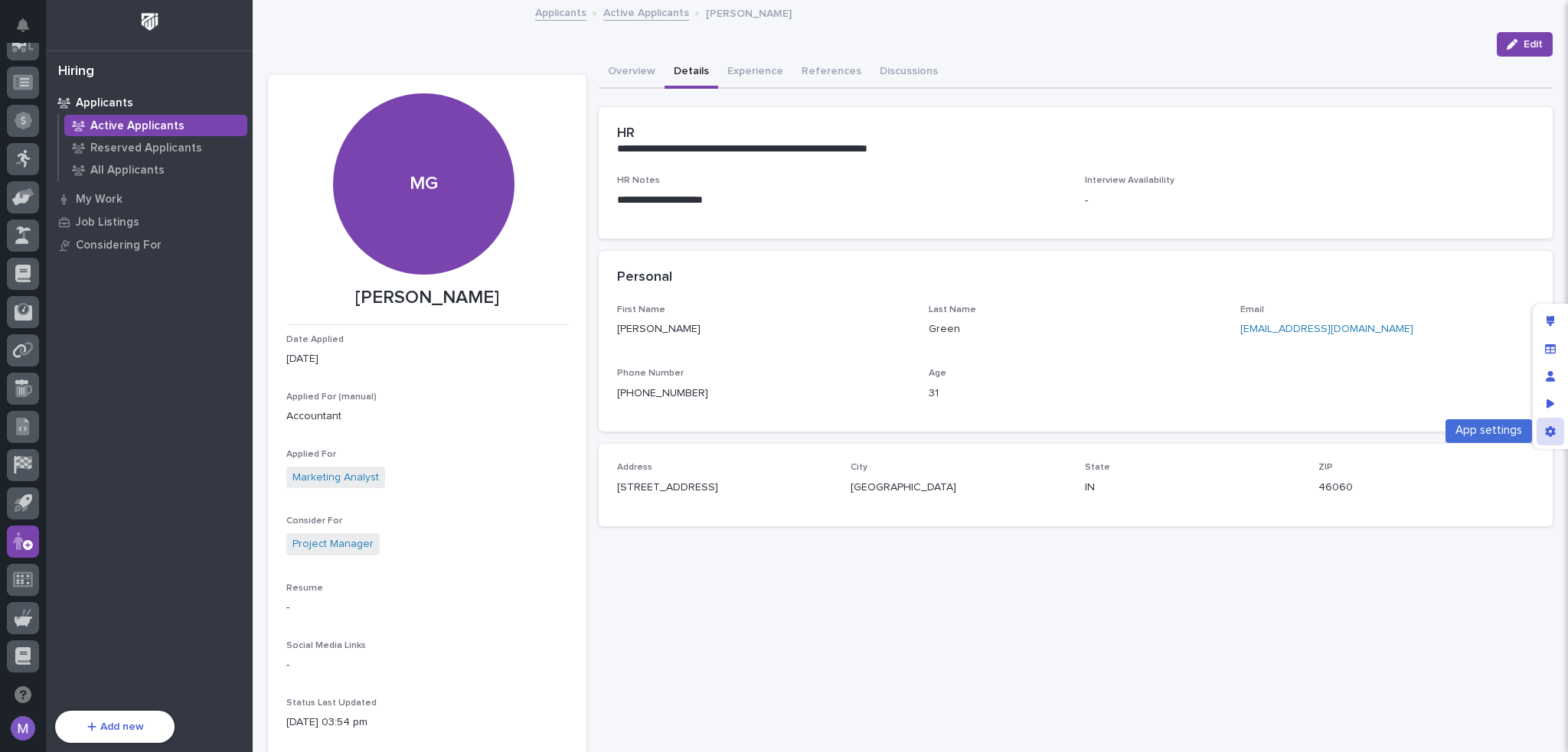
click at [1550, 427] on icon "App settings" at bounding box center [1549, 431] width 10 height 11
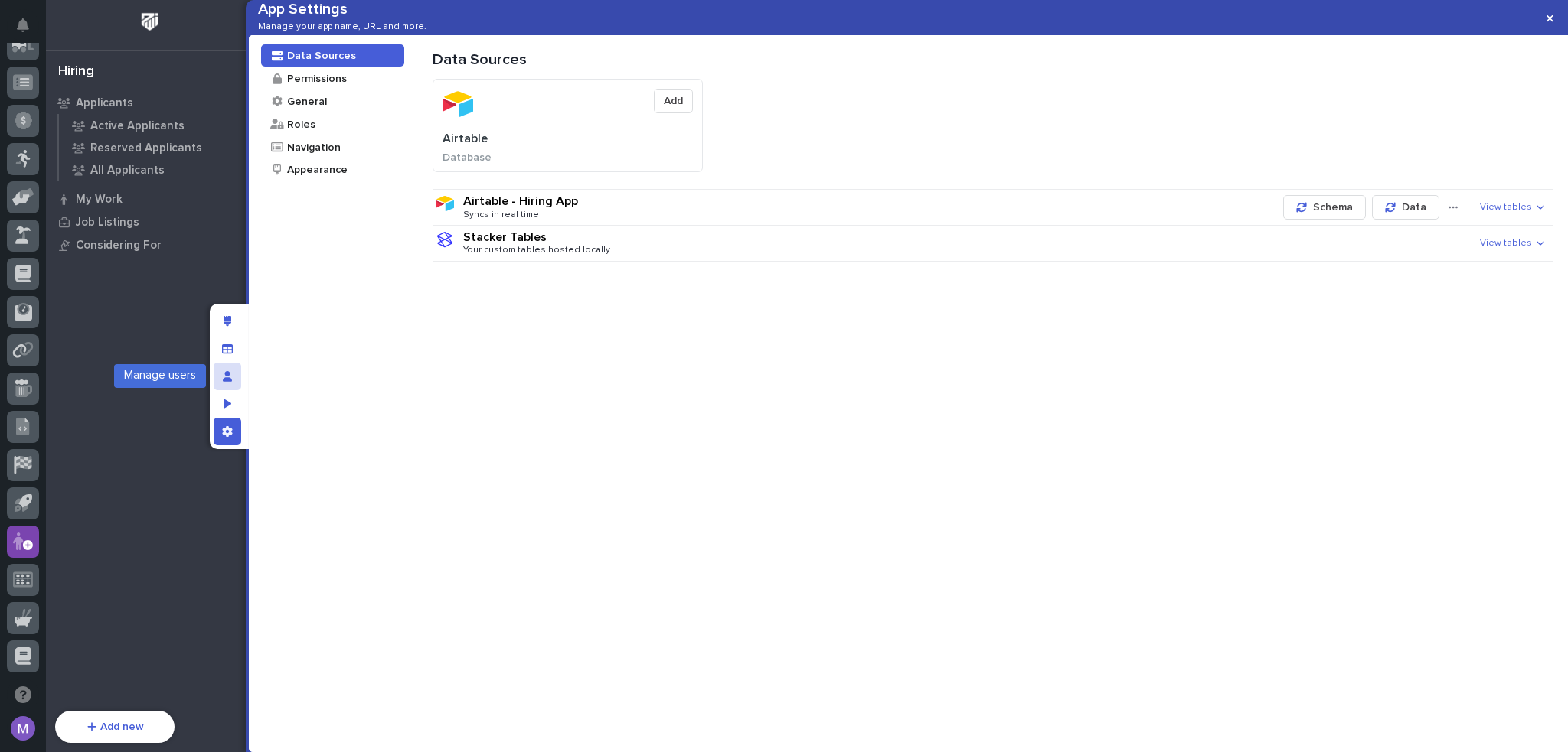
click at [224, 372] on icon "Manage users" at bounding box center [227, 376] width 9 height 11
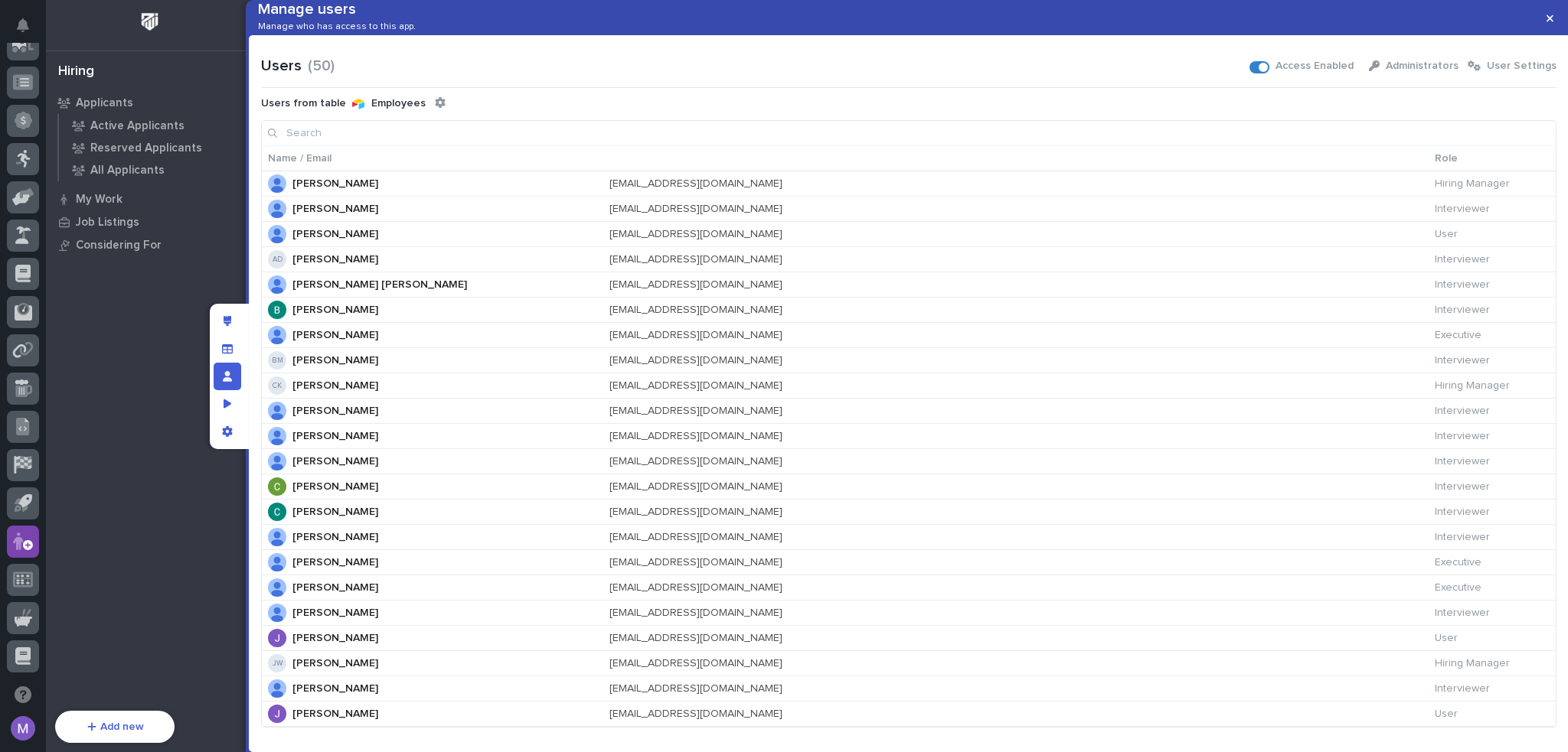
click at [970, 146] on input at bounding box center [908, 133] width 1293 height 24
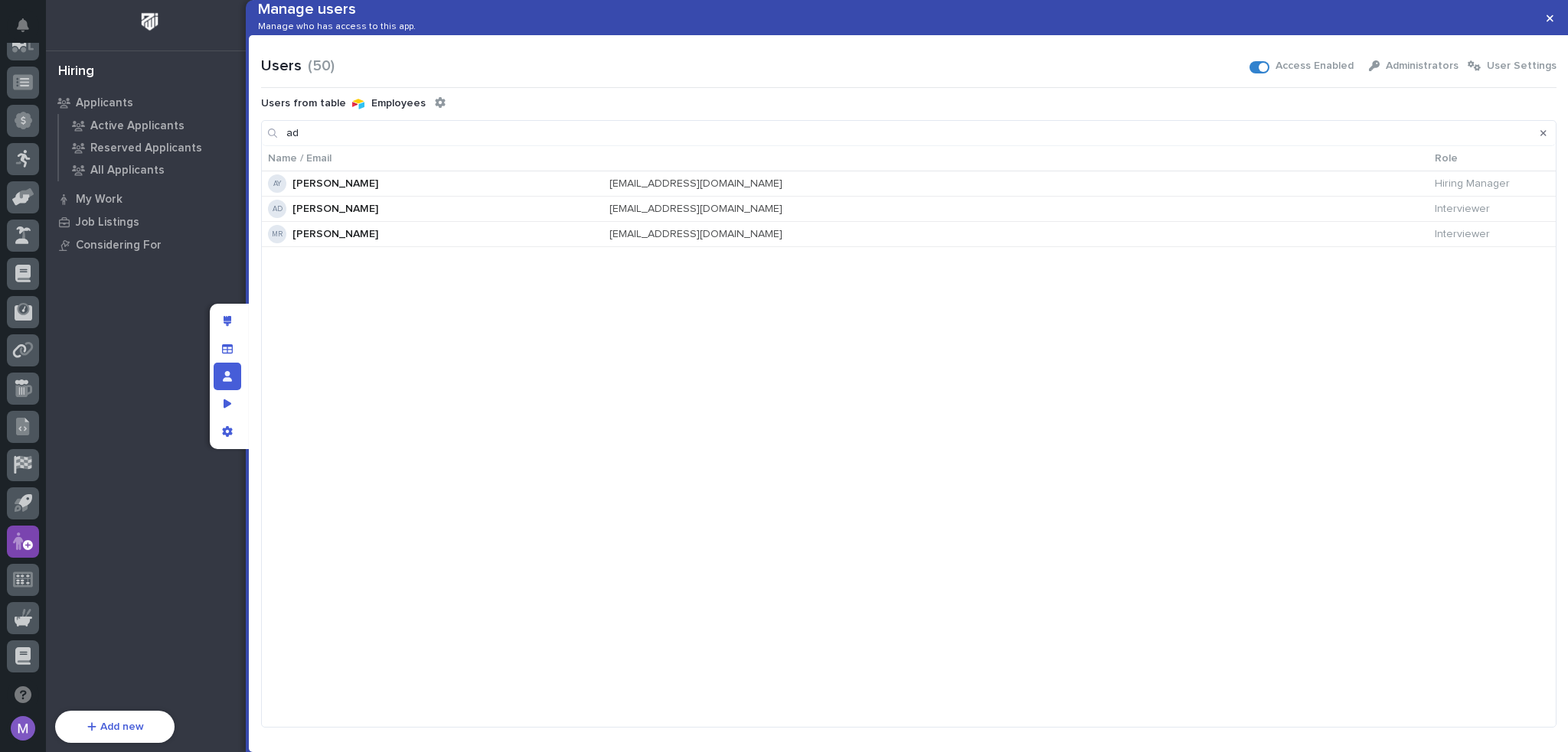
type input "a"
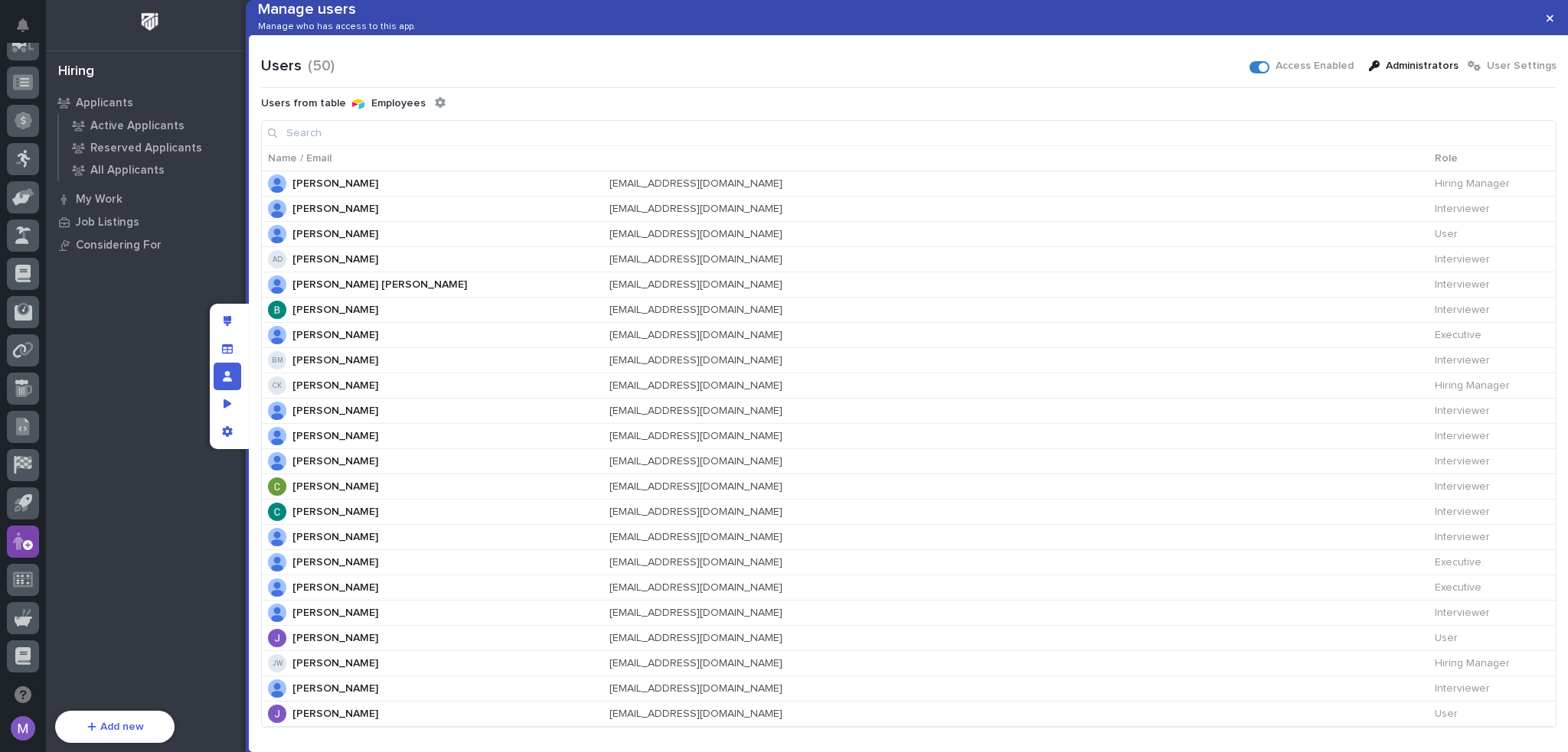
click at [1410, 73] on span "Administrators" at bounding box center [1422, 66] width 73 height 14
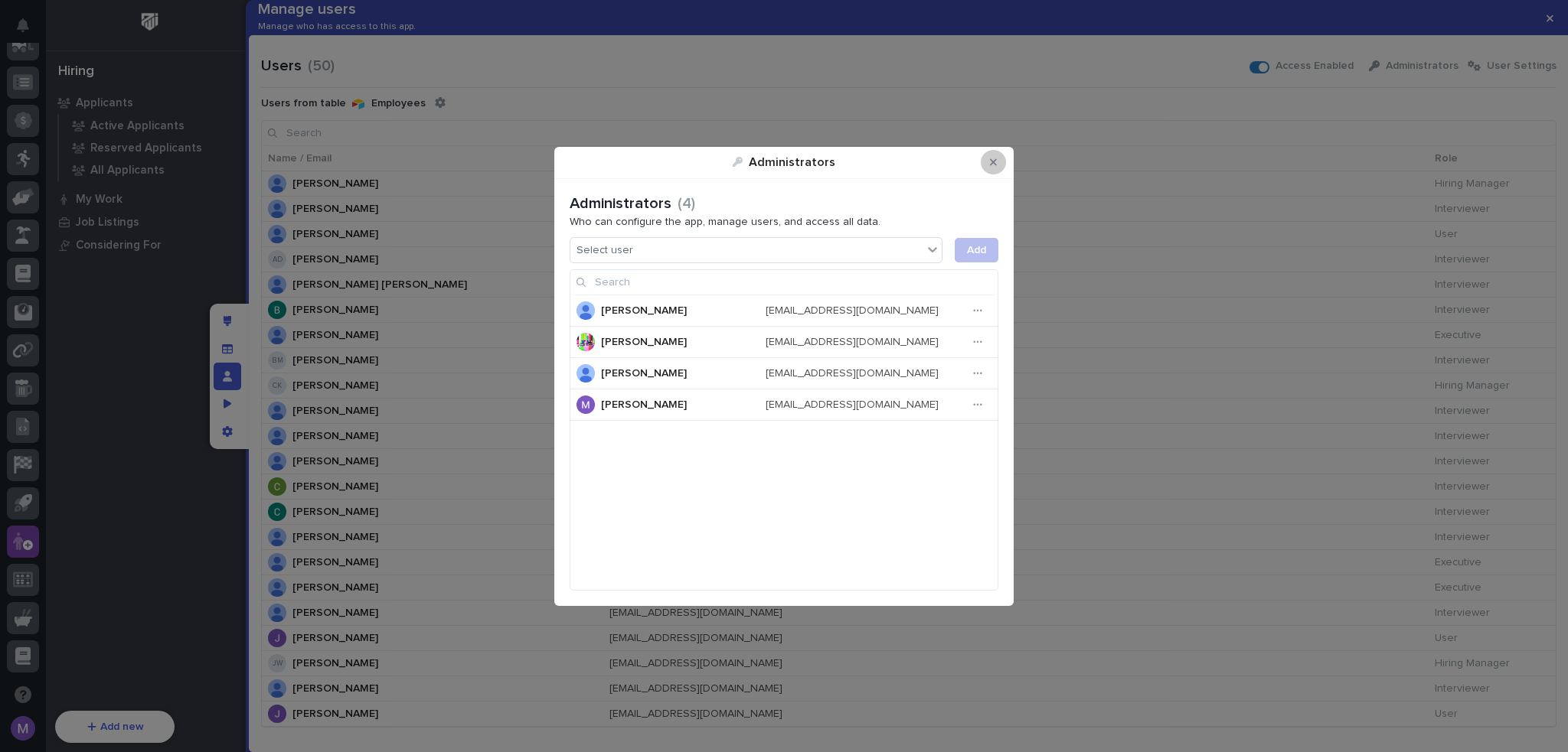
click at [999, 167] on button "Close Modal" at bounding box center [993, 162] width 25 height 24
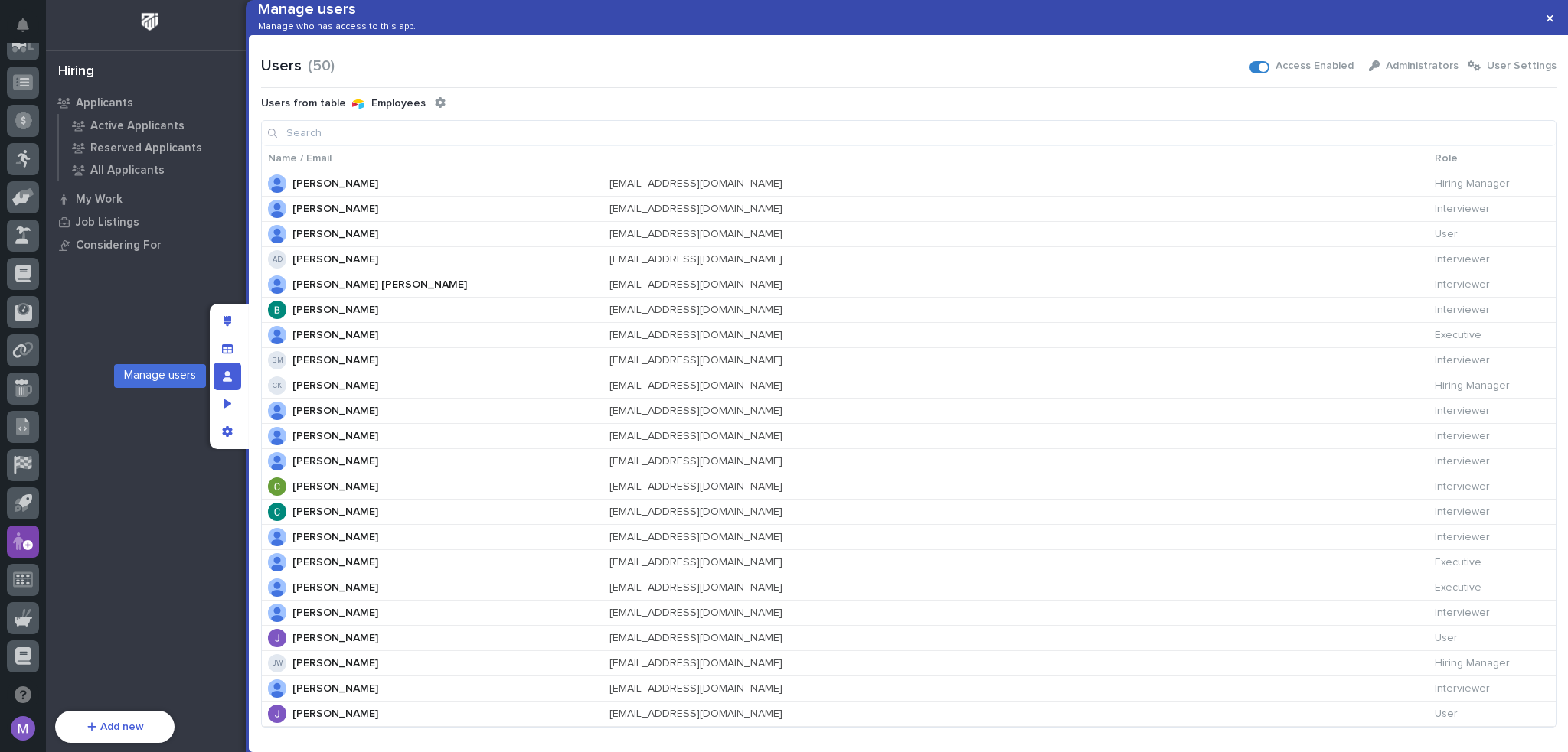
click at [225, 368] on div "Manage users" at bounding box center [228, 376] width 28 height 28
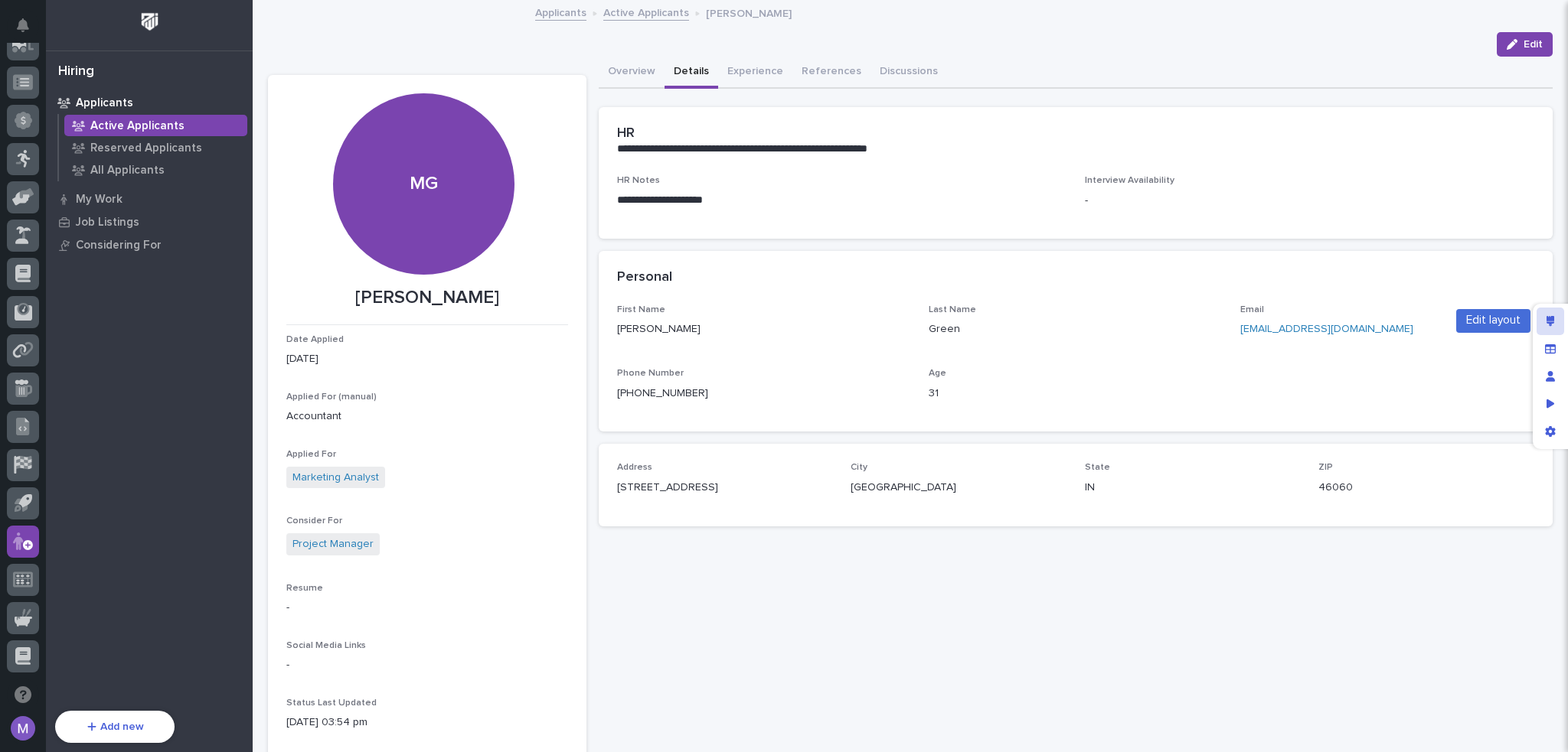
click at [1547, 314] on div "Edit layout" at bounding box center [1550, 321] width 28 height 28
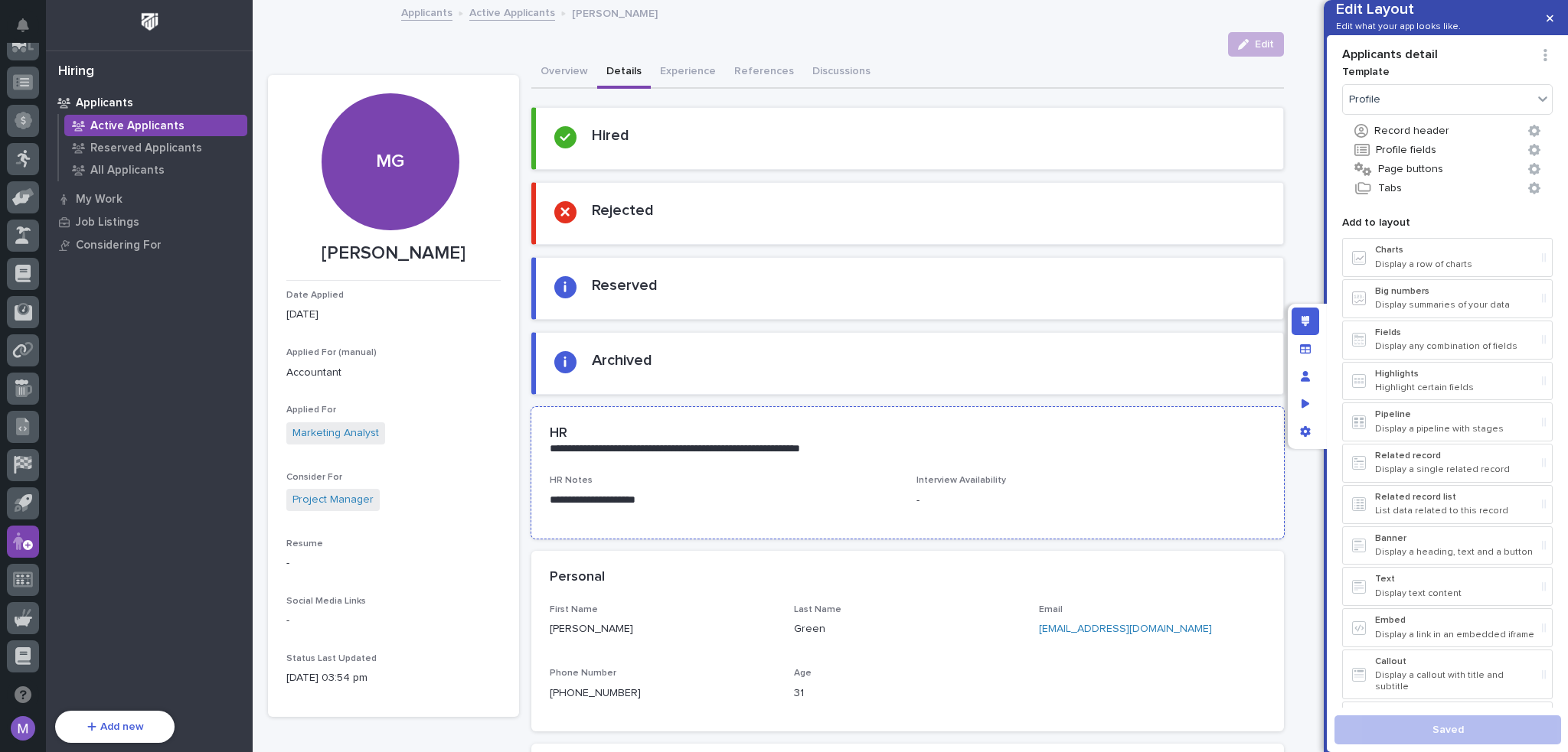
click at [831, 494] on p "**********" at bounding box center [722, 500] width 344 height 15
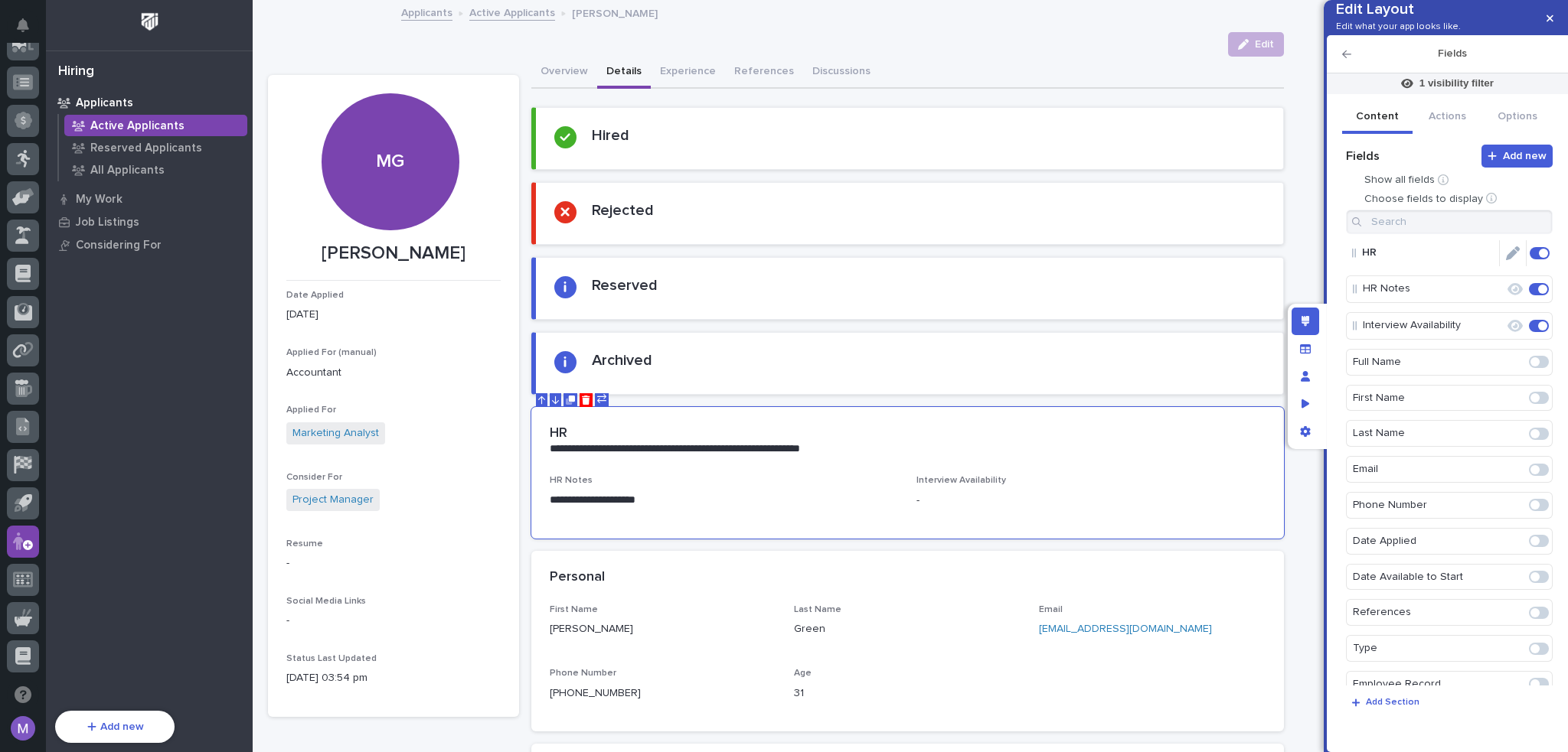
click at [1509, 260] on icon "Edit" at bounding box center [1512, 253] width 14 height 14
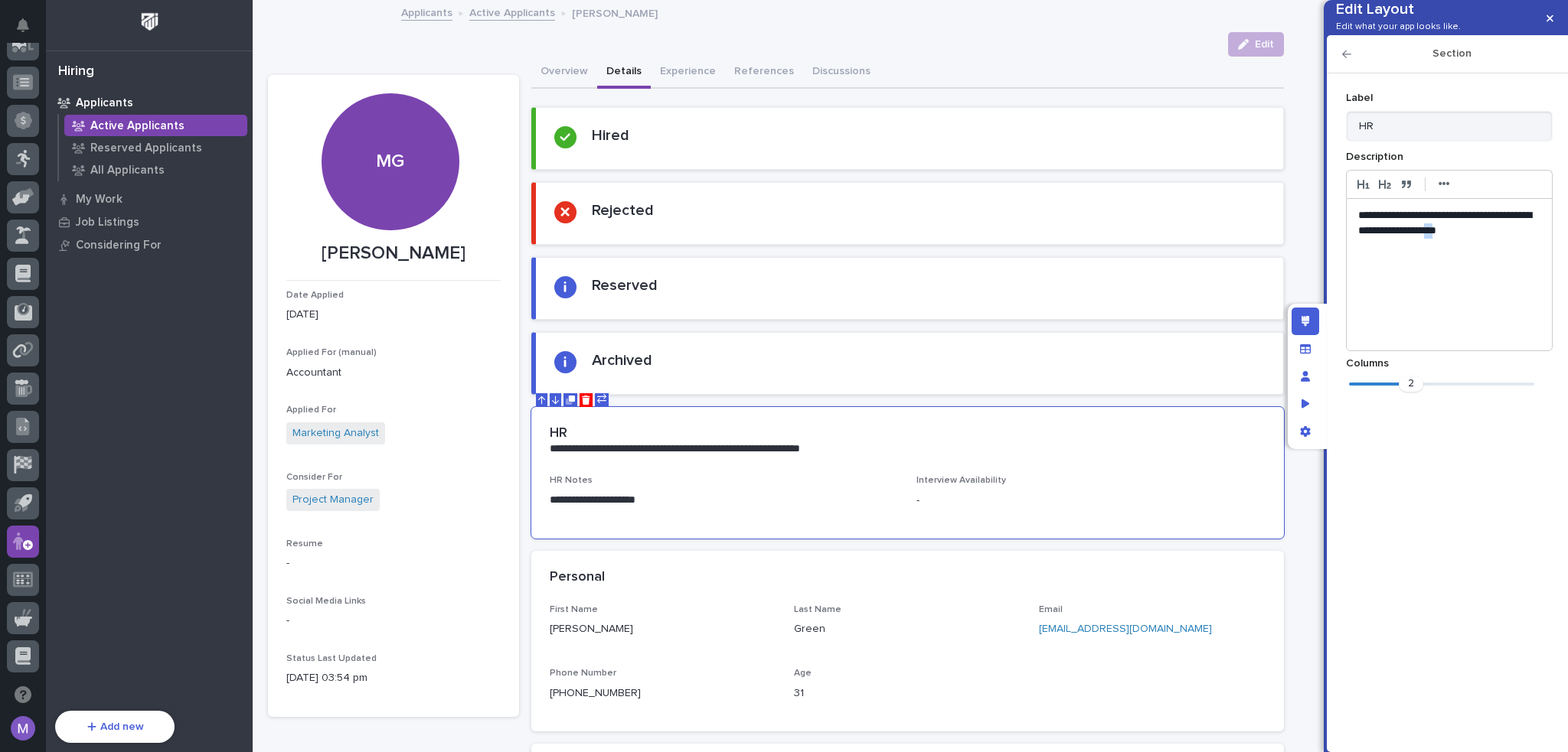
drag, startPoint x: 1499, startPoint y: 257, endPoint x: 1511, endPoint y: 258, distance: 12.0
click at [1511, 239] on p "**********" at bounding box center [1450, 223] width 183 height 31
drag, startPoint x: 1434, startPoint y: 257, endPoint x: 1472, endPoint y: 257, distance: 38.0
click at [1473, 254] on p "**********" at bounding box center [1450, 231] width 183 height 46
click at [1298, 323] on div "Edit layout" at bounding box center [1305, 321] width 28 height 28
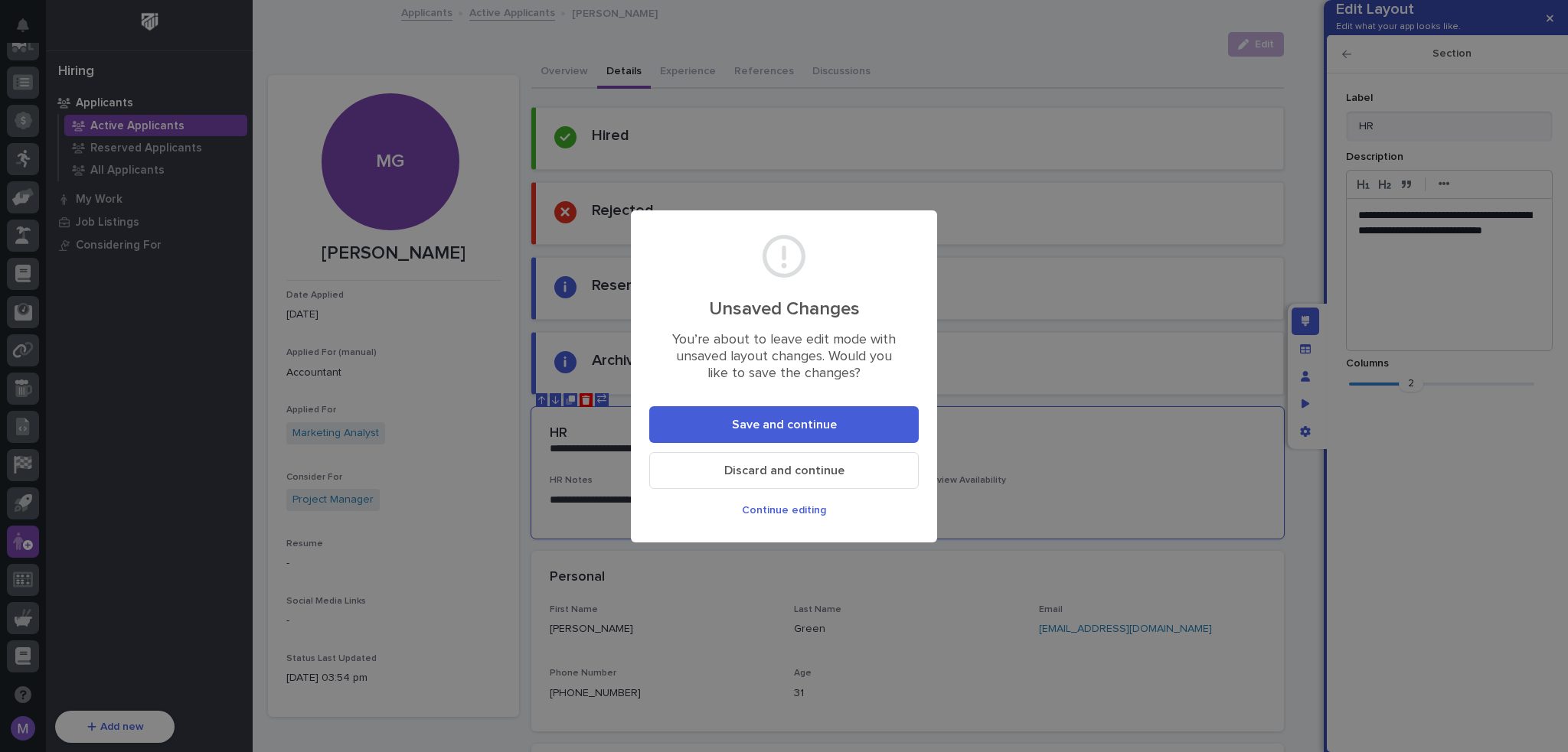
click at [928, 422] on section "Unsaved Changes You’re about to leave edit mode with unsaved layout changes. Wo…" at bounding box center [784, 376] width 306 height 332
click at [908, 424] on button "Save and continue" at bounding box center [783, 424] width 270 height 36
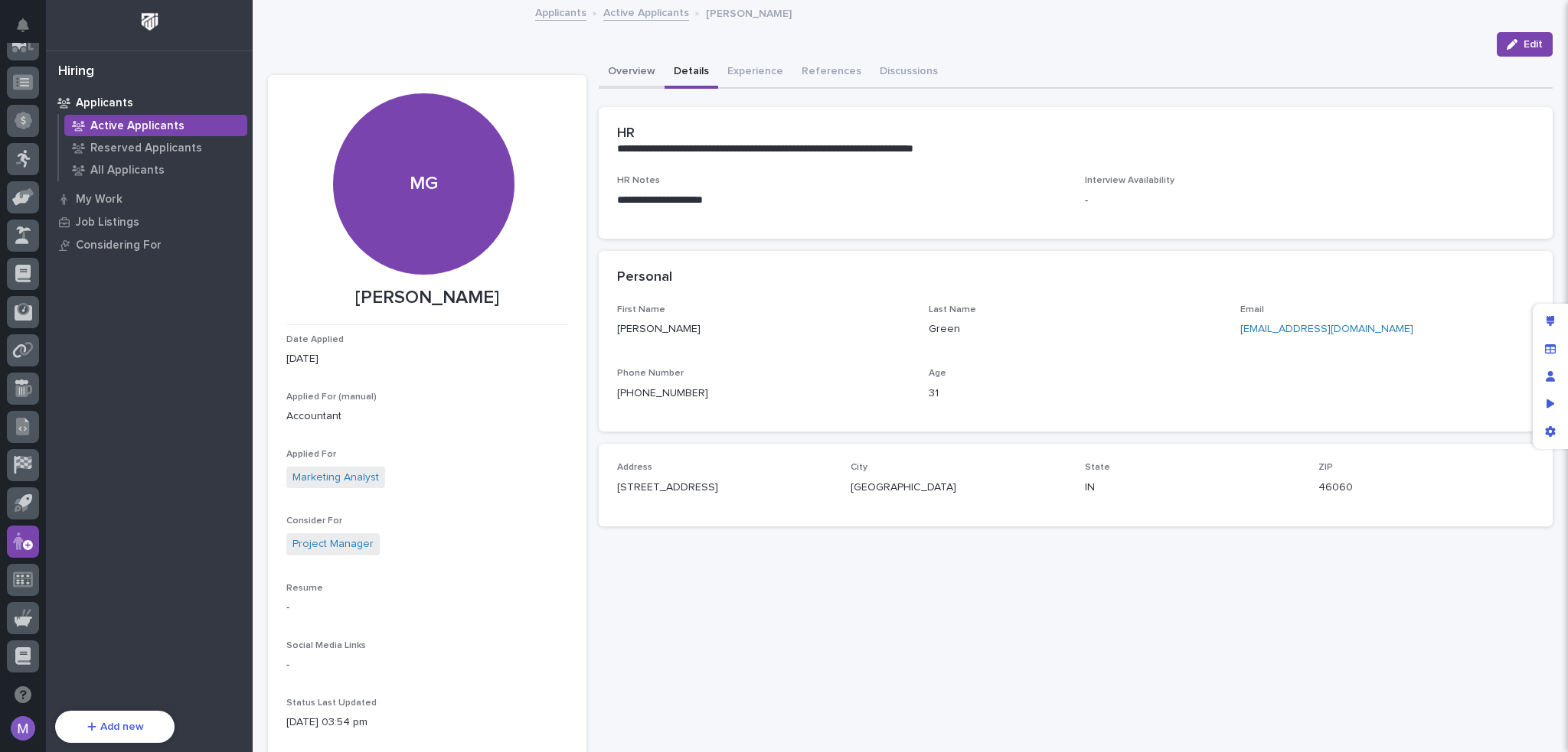
click at [624, 76] on button "Overview" at bounding box center [631, 73] width 66 height 32
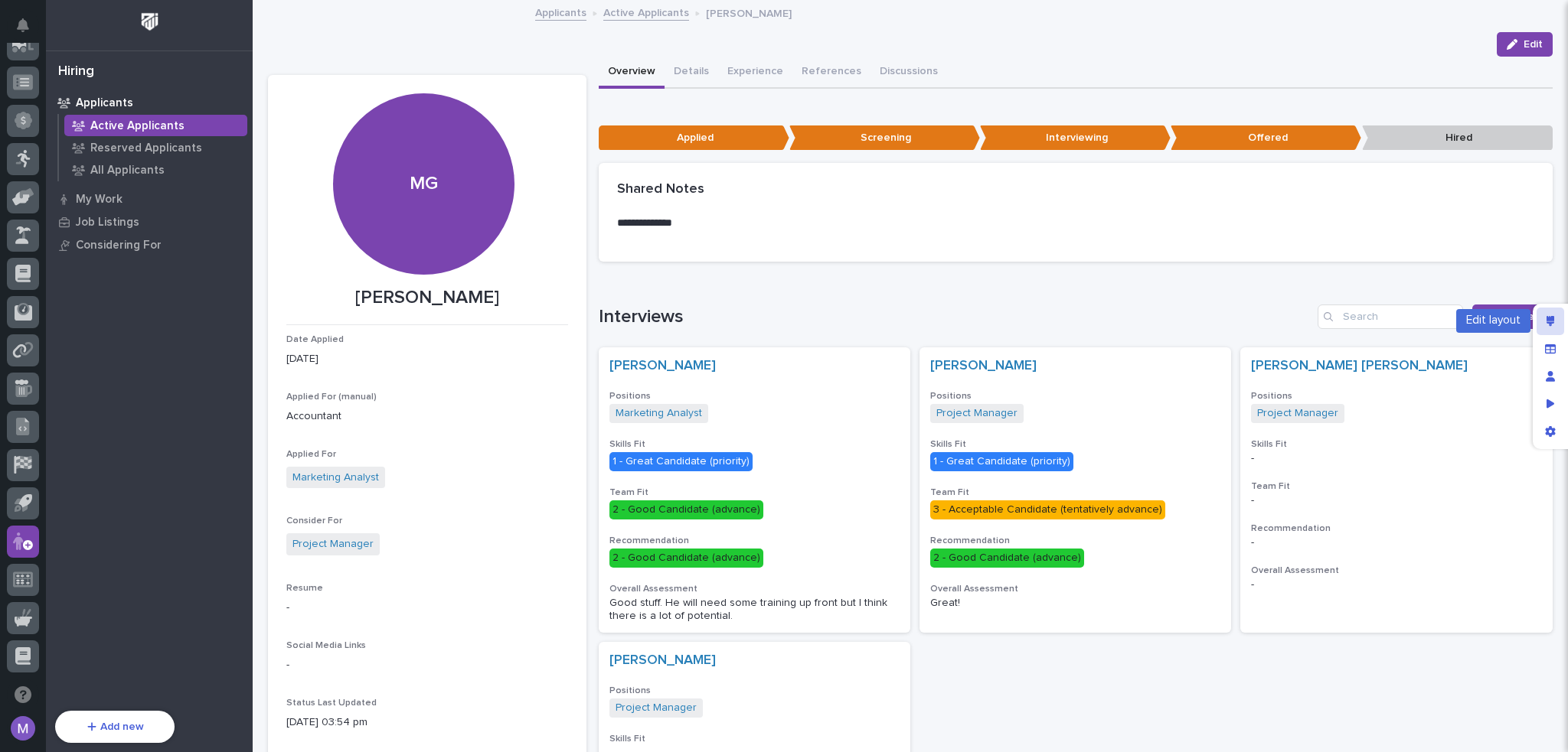
click at [1549, 321] on icon "Edit layout" at bounding box center [1550, 321] width 8 height 11
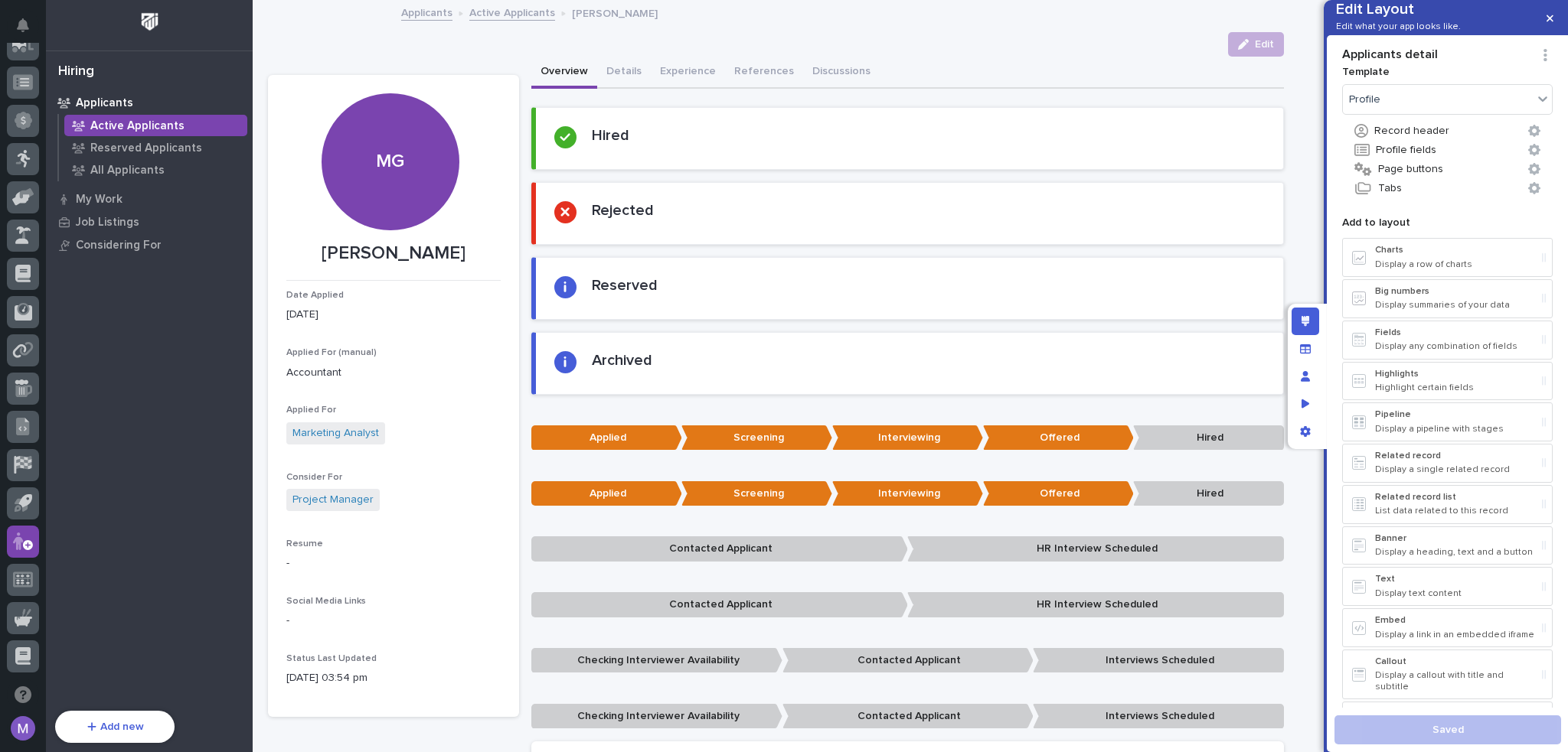
scroll to position [383, 0]
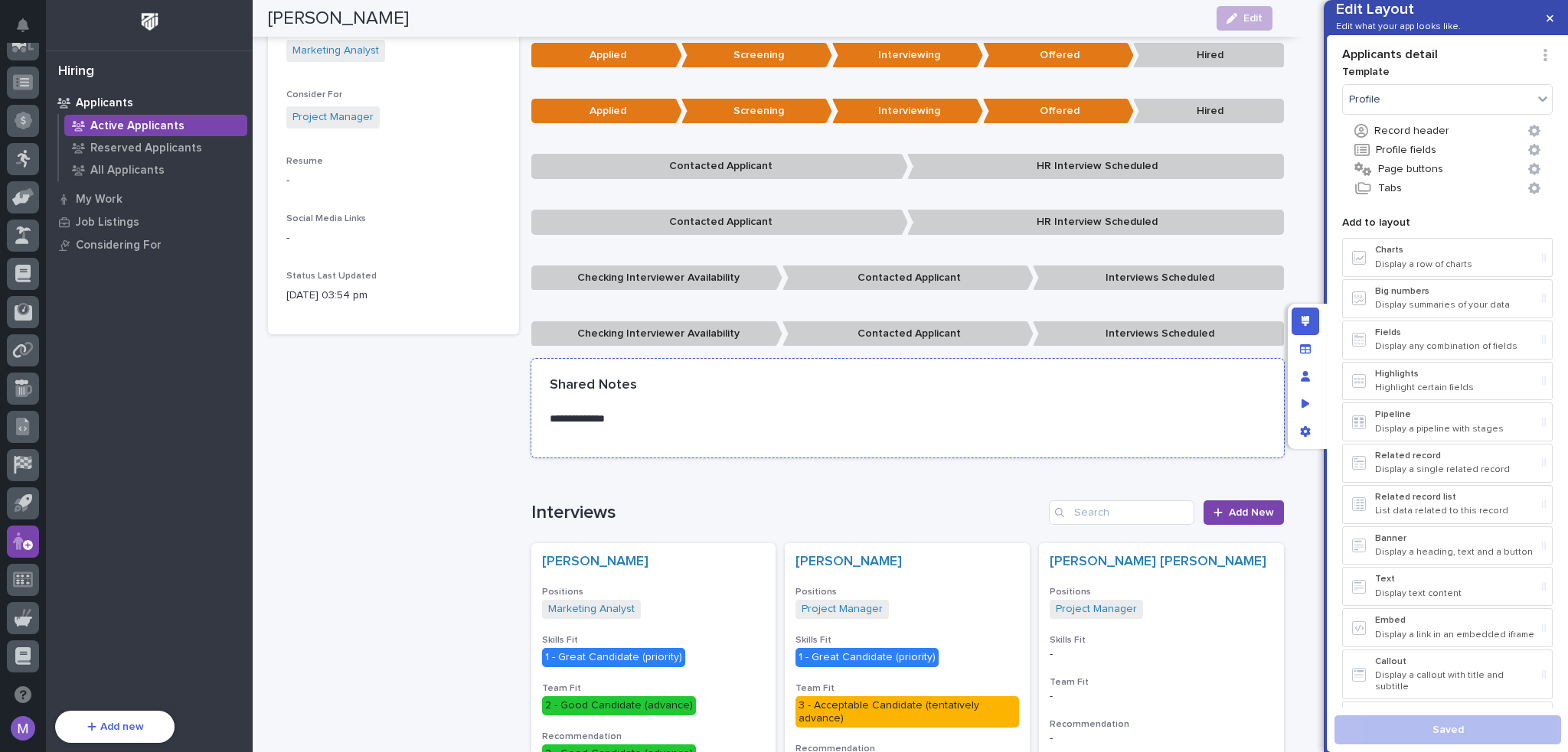
click at [763, 409] on div "Shared Notes" at bounding box center [907, 385] width 752 height 53
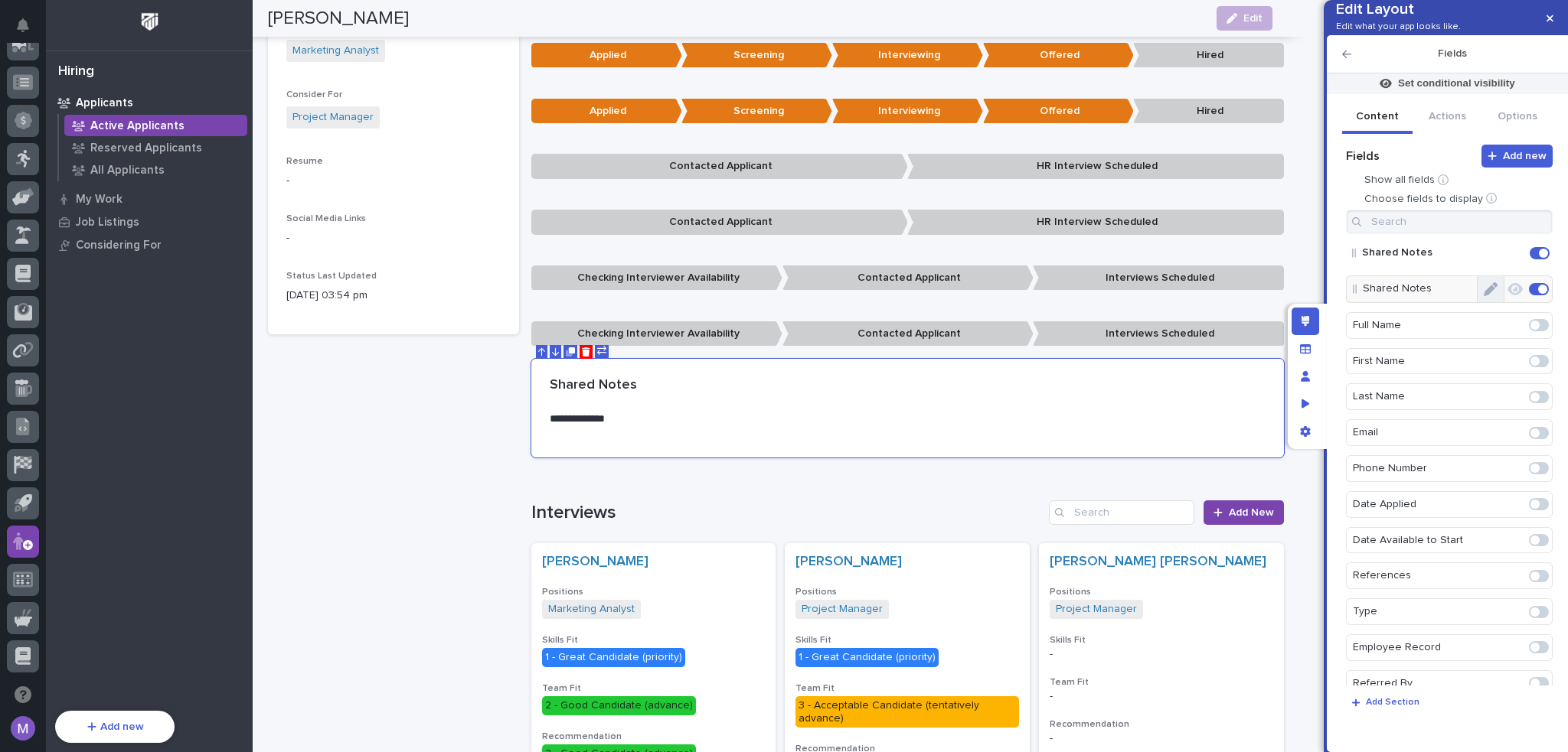
click at [1480, 302] on button "Edit" at bounding box center [1490, 289] width 26 height 26
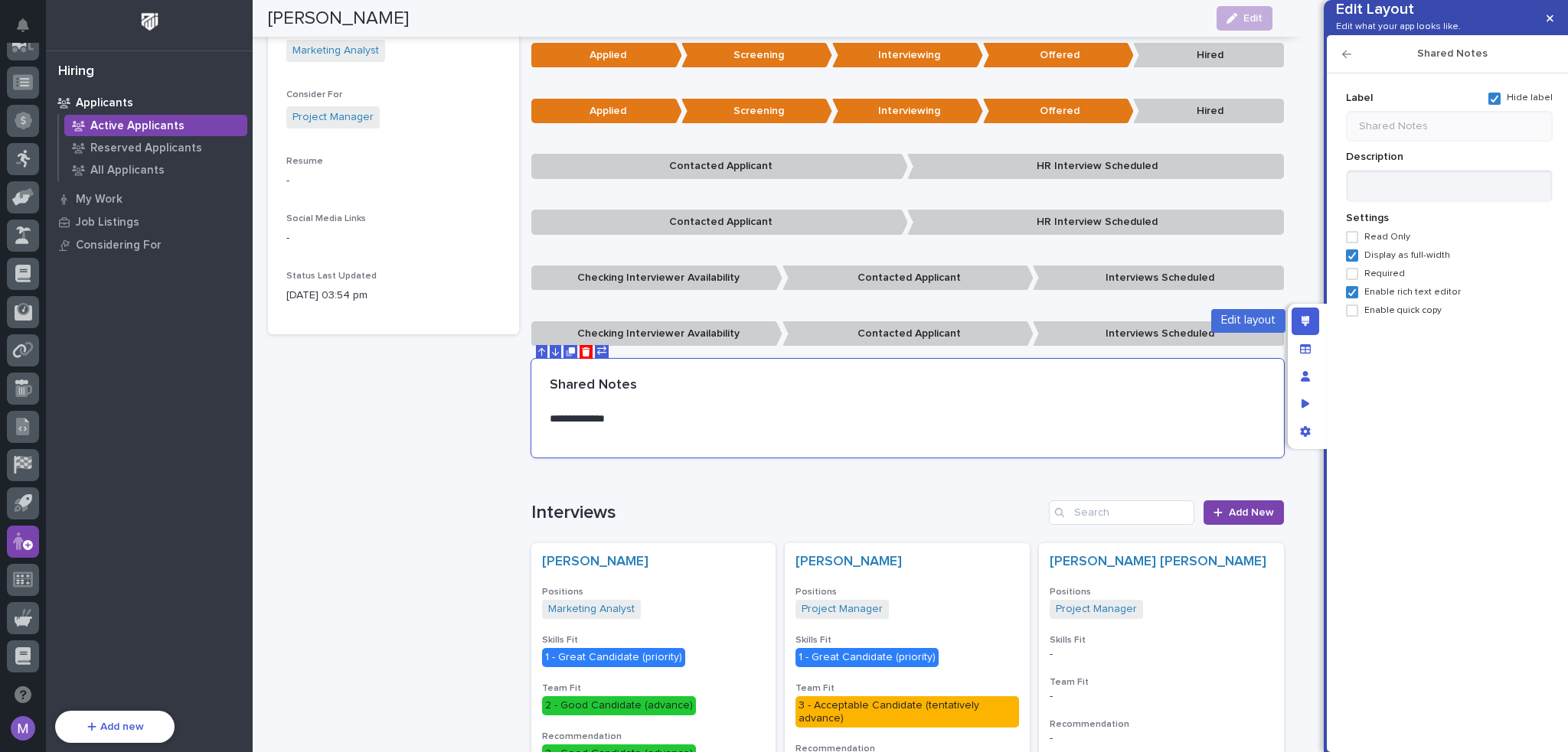
click at [1314, 320] on div "Edit layout" at bounding box center [1305, 321] width 28 height 28
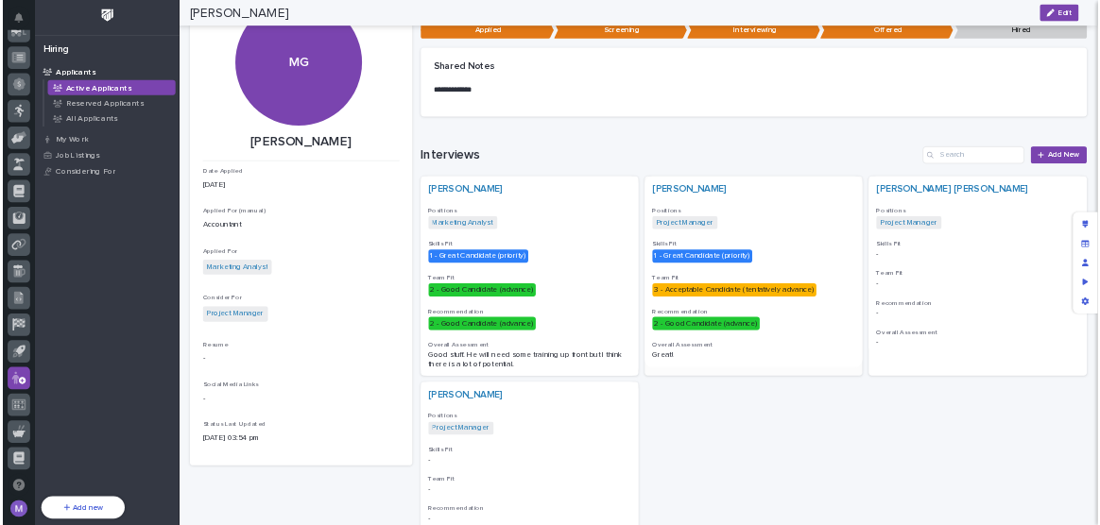
scroll to position [0, 0]
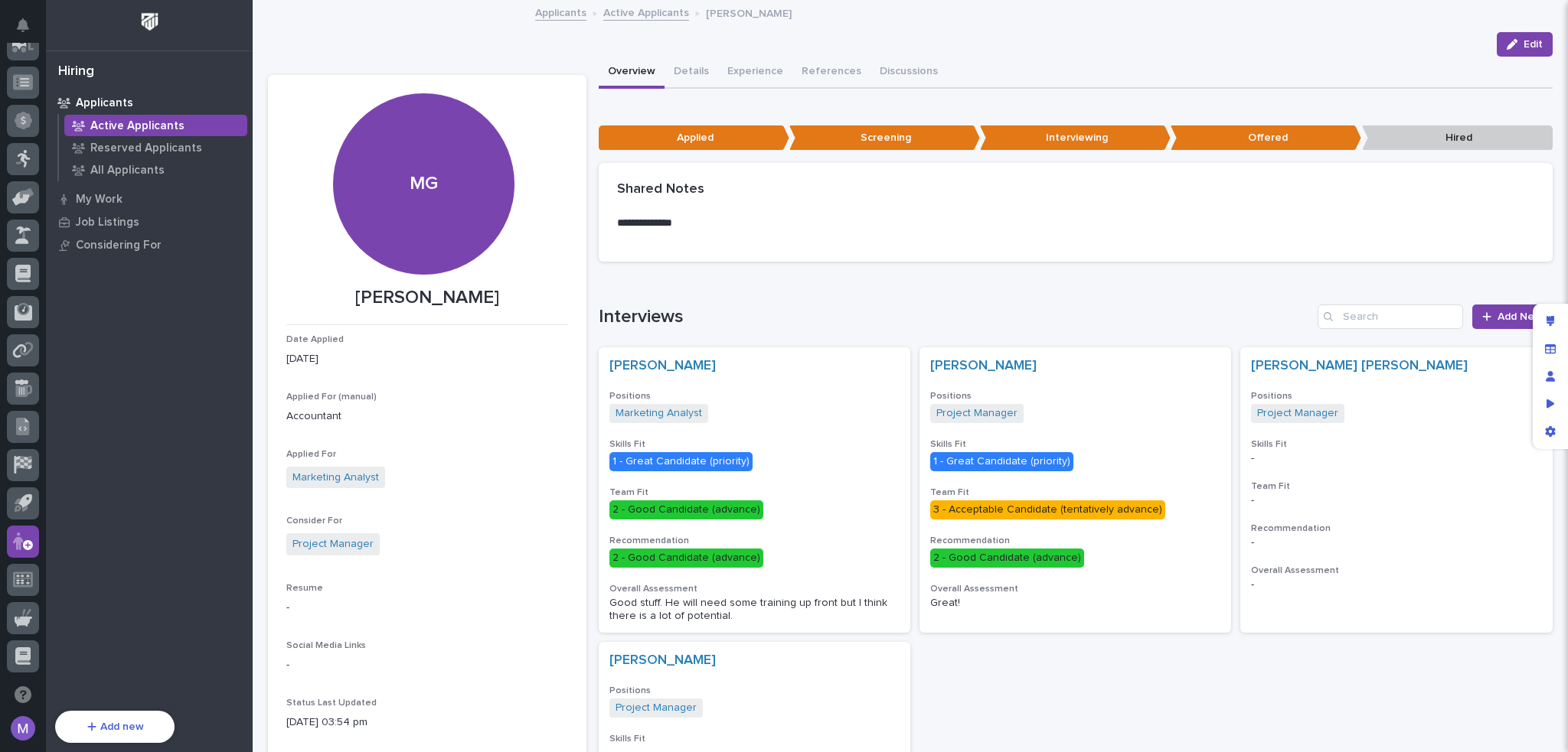
click at [712, 283] on div "Loading... Saving… Interviews Add New [PERSON_NAME] Positions Marketing Analyst…" at bounding box center [1076, 610] width 955 height 673
